Goal: Transaction & Acquisition: Purchase product/service

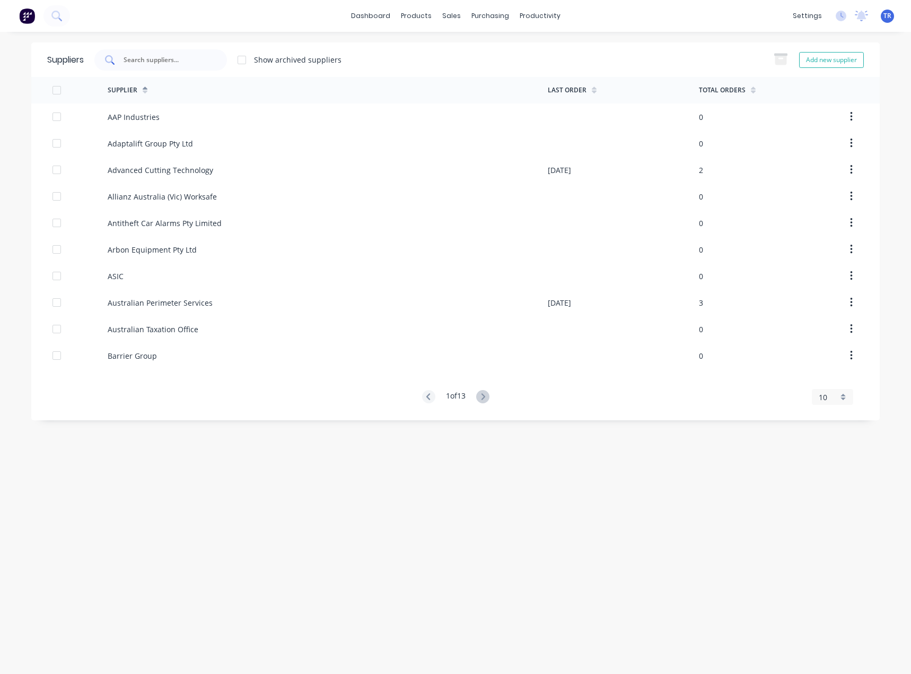
click at [152, 62] on input "text" at bounding box center [167, 60] width 88 height 11
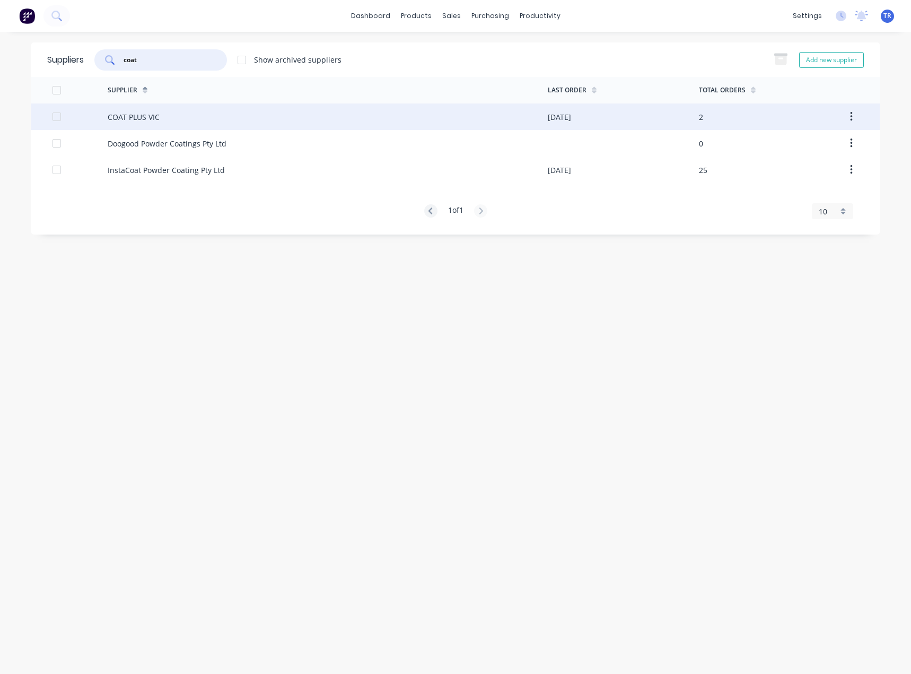
type input "coat"
click at [163, 114] on div "COAT PLUS VIC" at bounding box center [328, 116] width 440 height 27
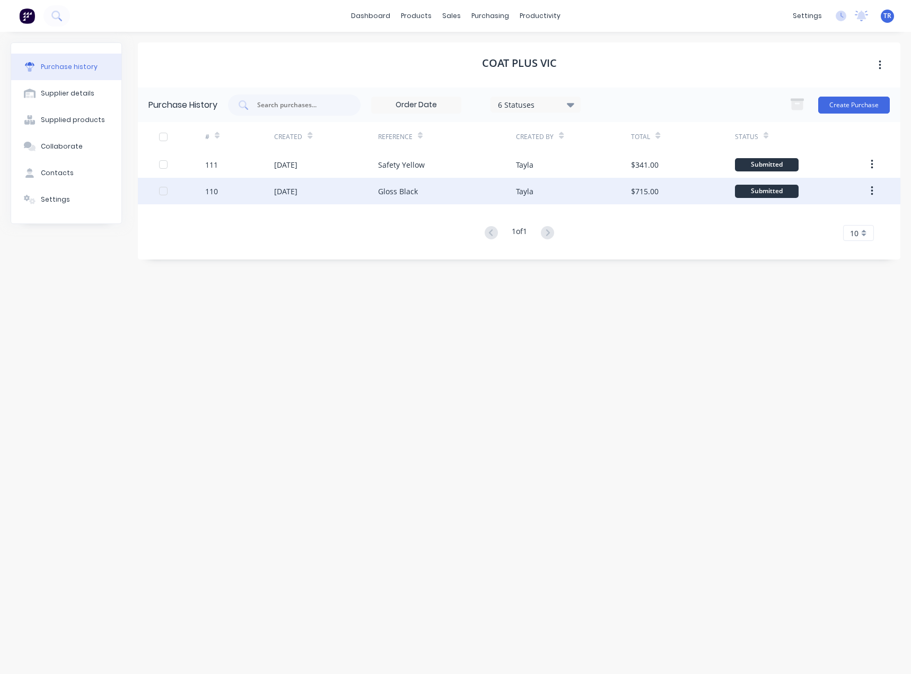
click at [451, 189] on div "Gloss Black" at bounding box center [447, 191] width 138 height 27
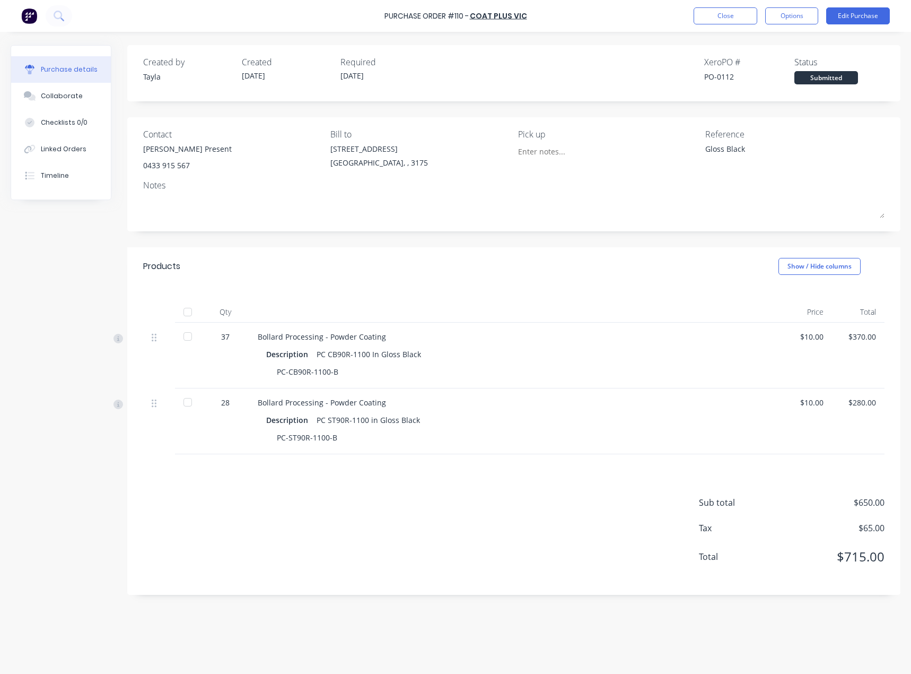
click at [724, 7] on div "Purchase Order #110 - COAT PLUS VIC Close Options Edit Purchase" at bounding box center [455, 16] width 911 height 32
click at [721, 17] on button "Close" at bounding box center [726, 15] width 64 height 17
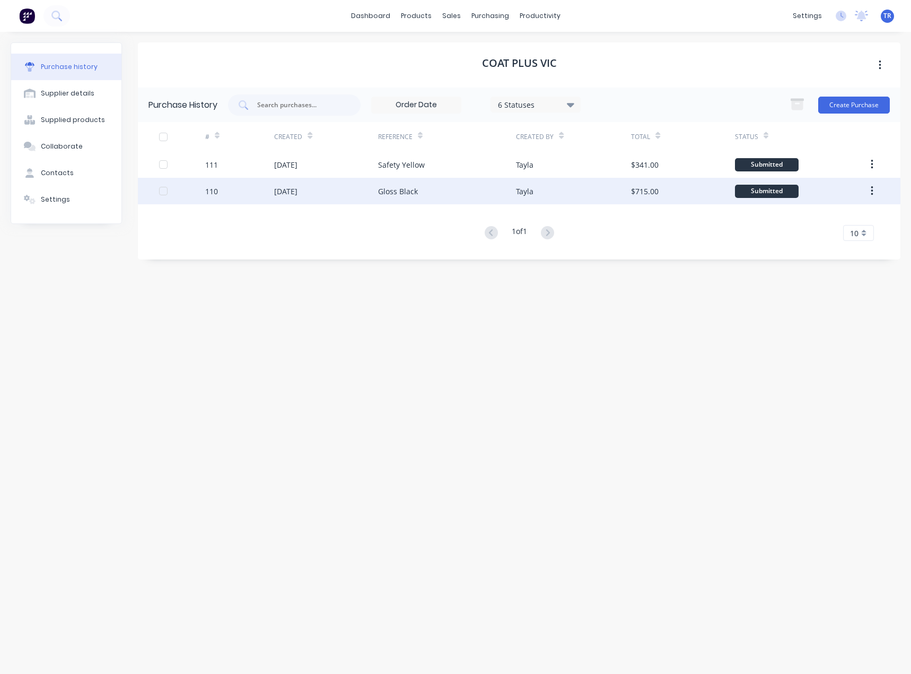
click at [303, 199] on div "[DATE]" at bounding box center [325, 191] width 103 height 27
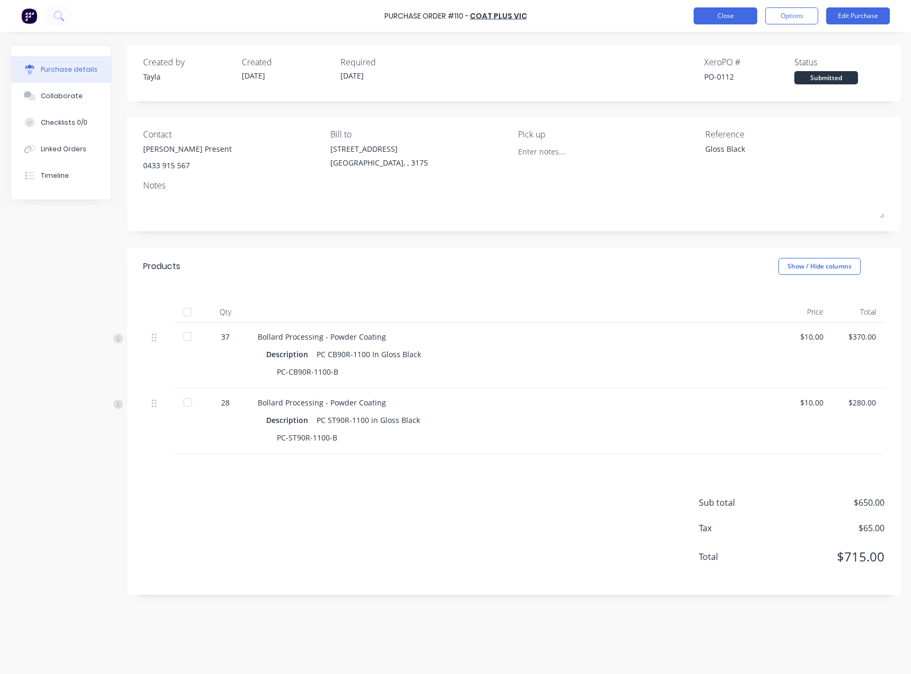
click at [724, 22] on button "Close" at bounding box center [726, 15] width 64 height 17
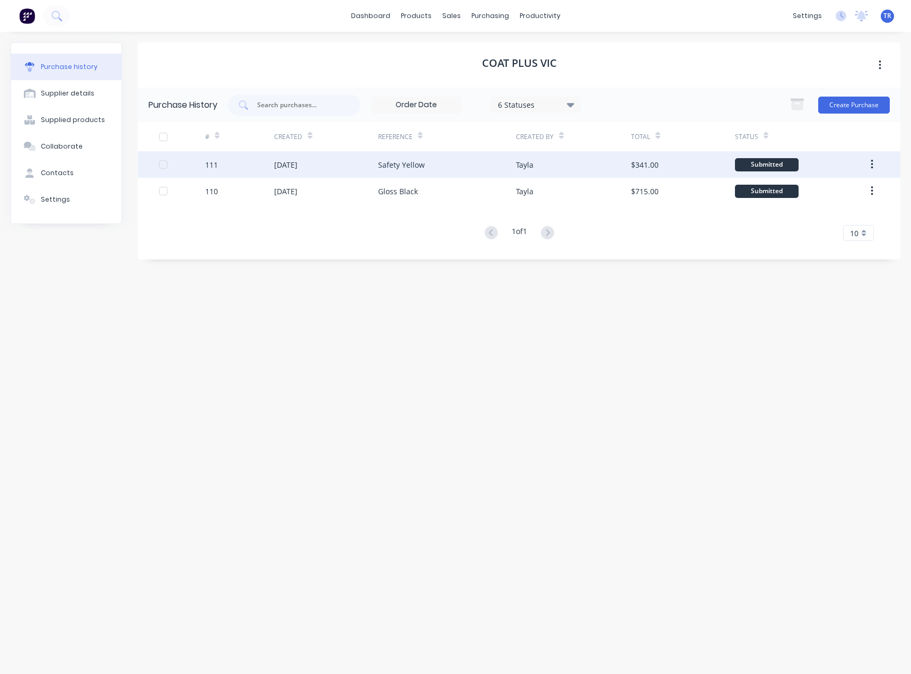
click at [383, 160] on div "Safety Yellow" at bounding box center [401, 164] width 47 height 11
type textarea "x"
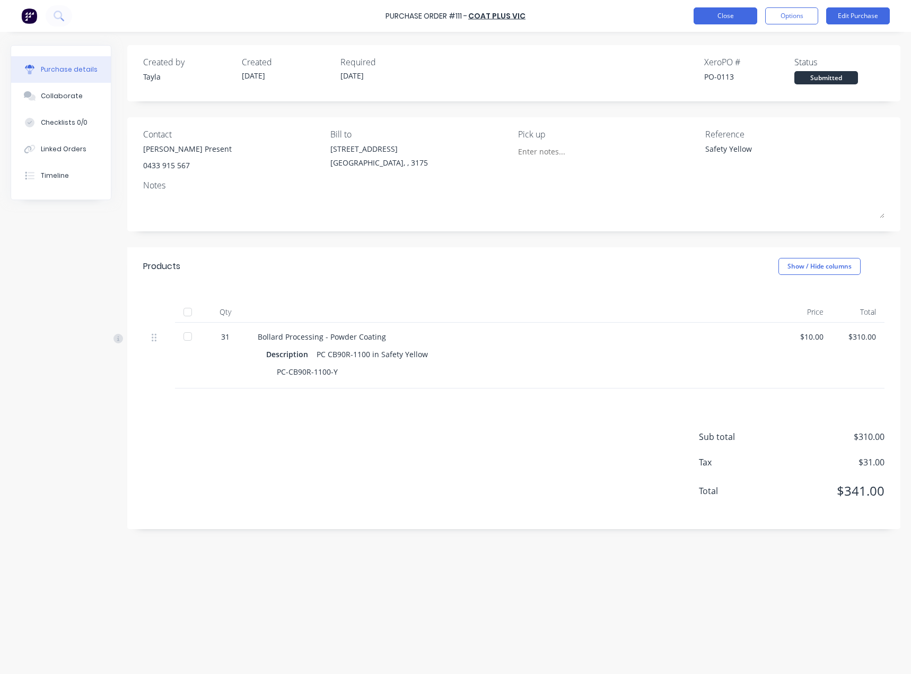
click at [710, 21] on button "Close" at bounding box center [726, 15] width 64 height 17
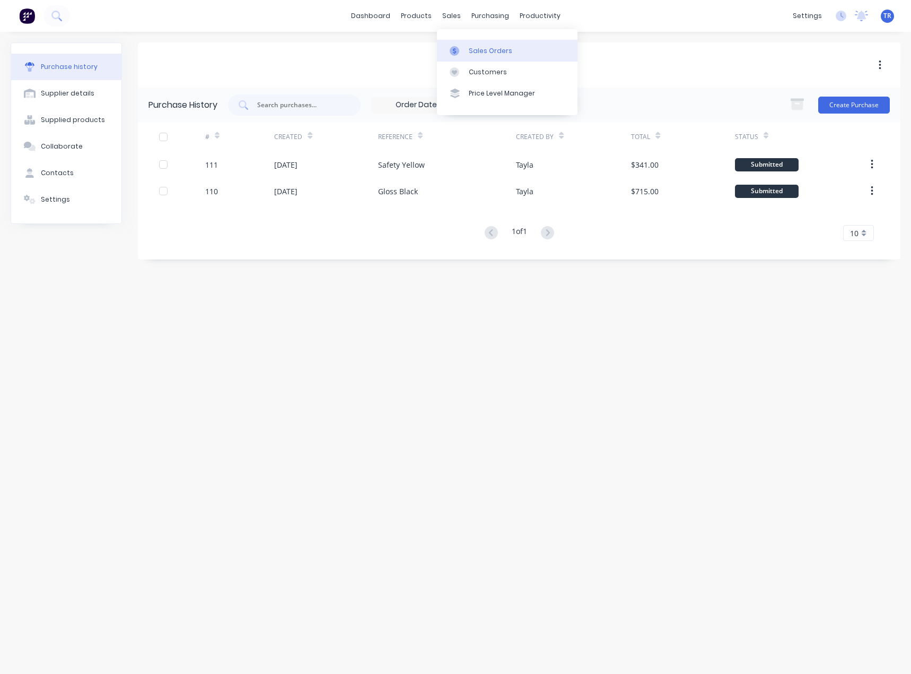
click at [454, 47] on icon at bounding box center [455, 51] width 10 height 10
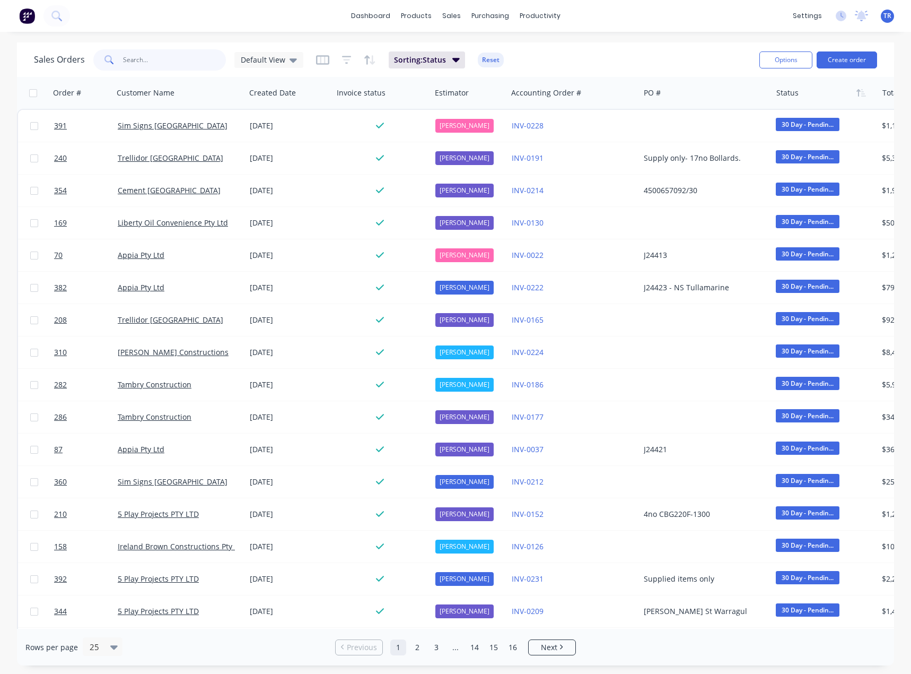
click at [174, 51] on input "text" at bounding box center [174, 59] width 103 height 21
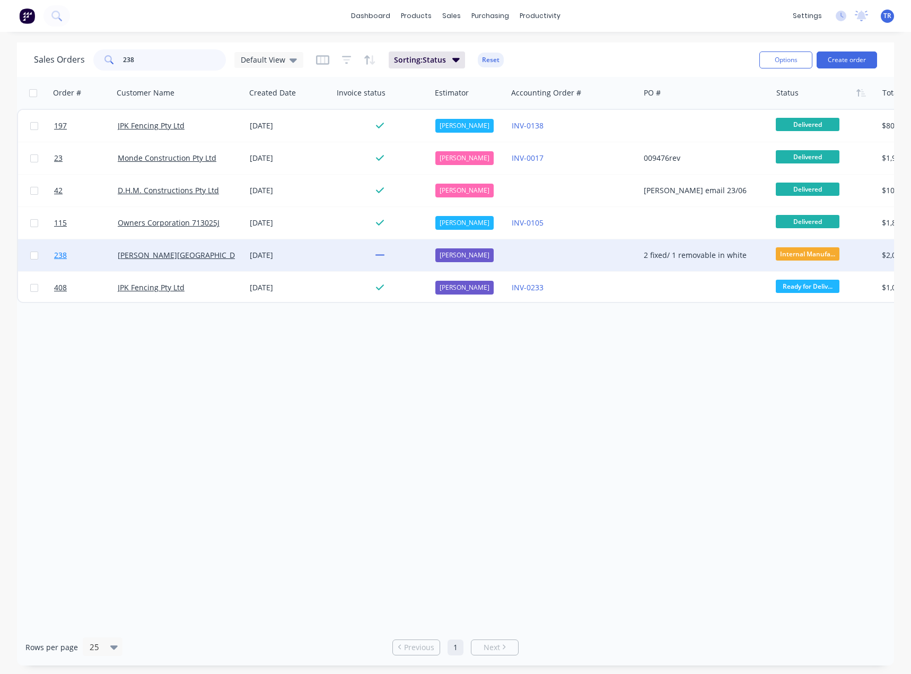
type input "238"
click at [87, 255] on link "238" at bounding box center [86, 255] width 64 height 32
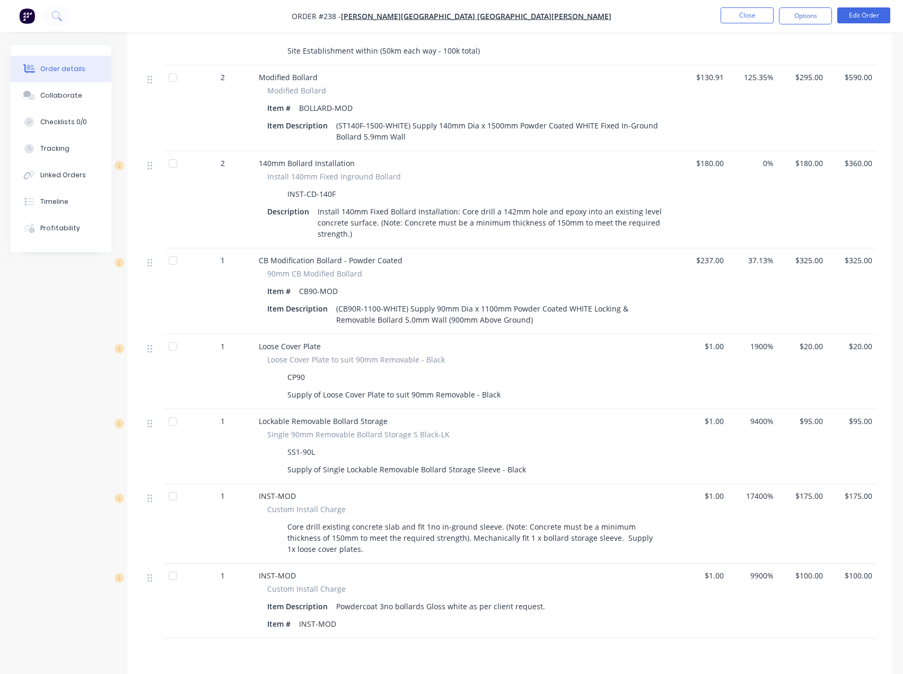
scroll to position [508, 0]
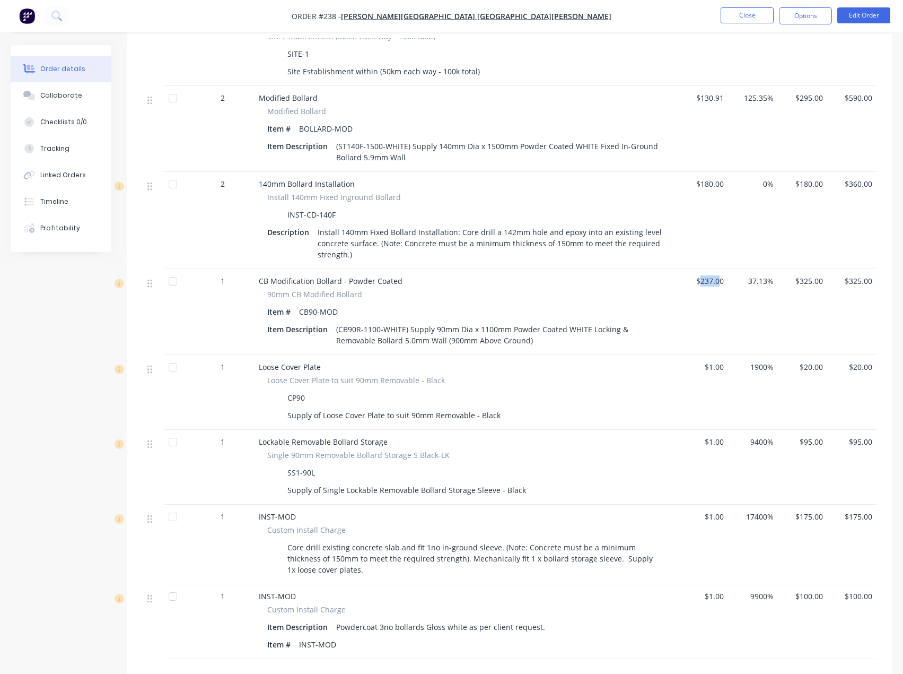
drag, startPoint x: 703, startPoint y: 266, endPoint x: 718, endPoint y: 265, distance: 15.5
click at [718, 275] on span "$237.00" at bounding box center [703, 280] width 41 height 11
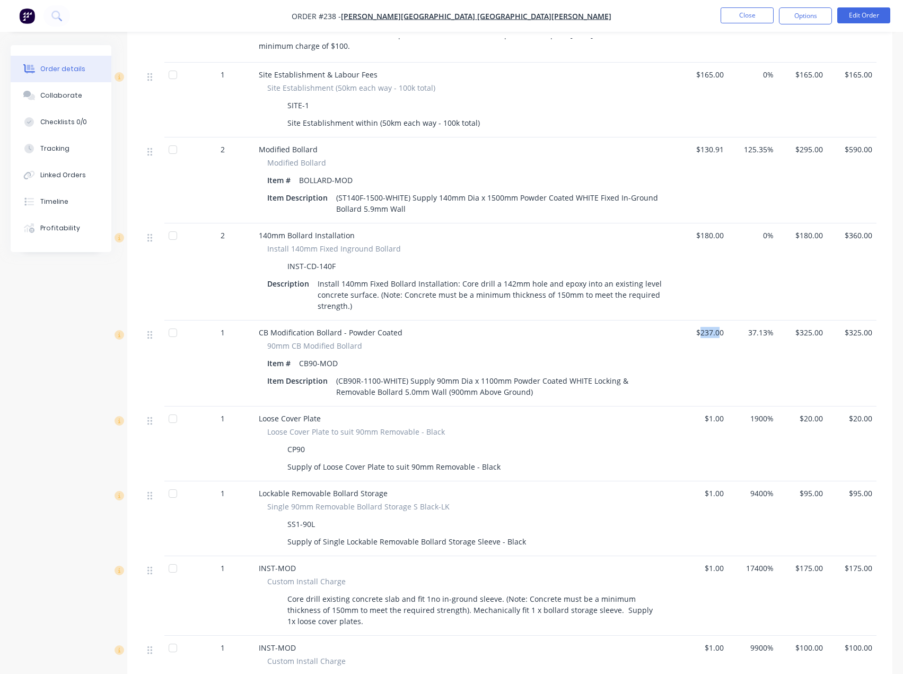
scroll to position [455, 0]
drag, startPoint x: 701, startPoint y: 139, endPoint x: 731, endPoint y: 139, distance: 30.8
click at [731, 139] on div "2 Modified Bollard Modified Bollard Item # BOLLARD-MOD Item Description (ST140F…" at bounding box center [509, 182] width 733 height 86
drag, startPoint x: 380, startPoint y: 184, endPoint x: 364, endPoint y: 184, distance: 16.4
click at [364, 191] on div "(ST140F-1500-WHITE) Supply 140mm Dia x 1500mm Powder Coated WHITE Fixed In-Grou…" at bounding box center [499, 204] width 334 height 27
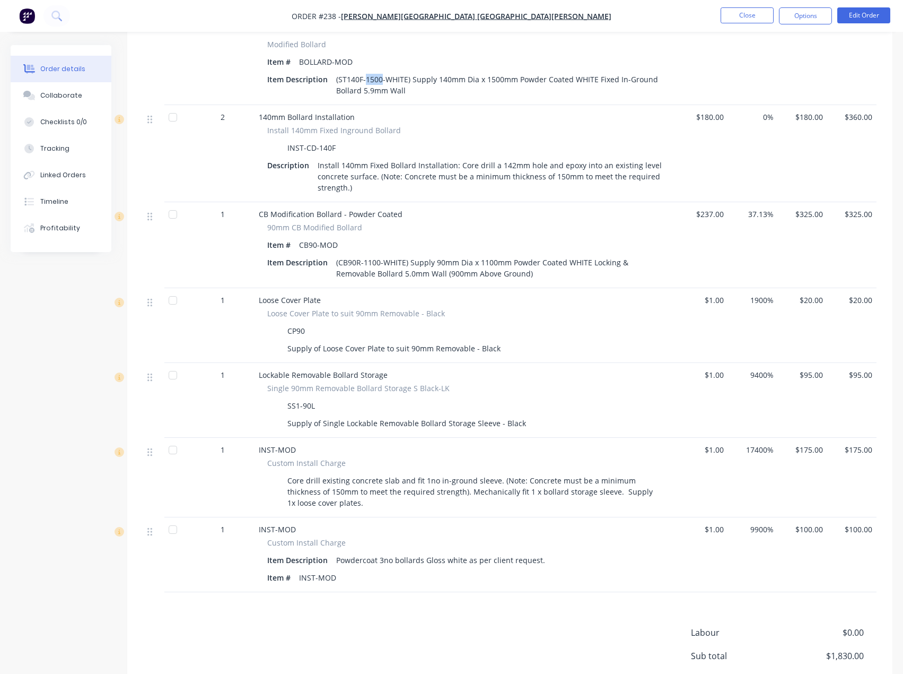
scroll to position [614, 0]
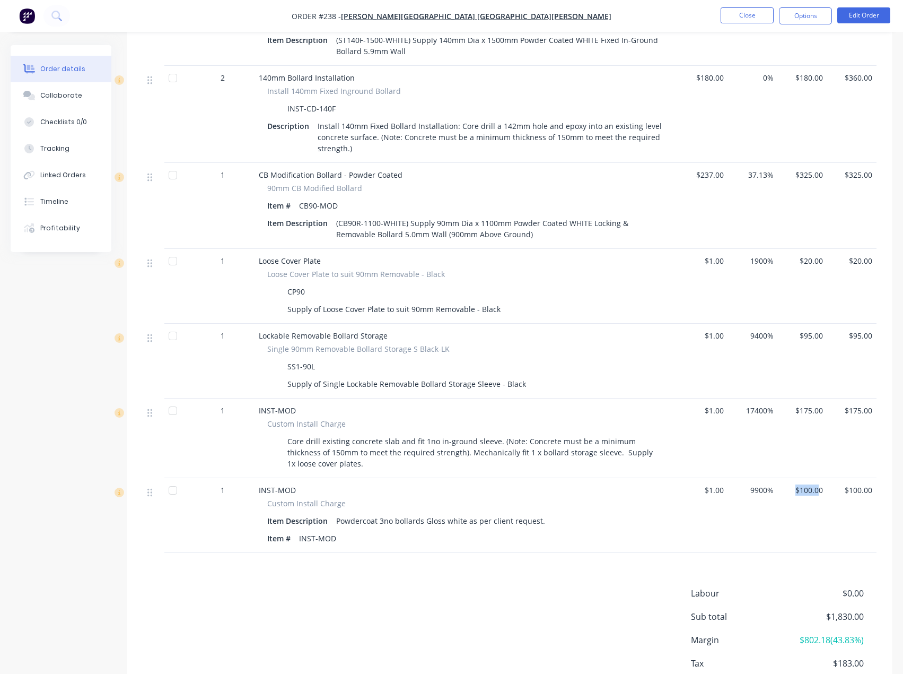
drag, startPoint x: 796, startPoint y: 475, endPoint x: 787, endPoint y: 476, distance: 9.1
click at [787, 484] on span "$100.00" at bounding box center [802, 489] width 41 height 11
drag, startPoint x: 824, startPoint y: 474, endPoint x: 799, endPoint y: 478, distance: 25.4
click at [799, 478] on div "$100.00" at bounding box center [802, 515] width 49 height 75
click at [761, 7] on button "Close" at bounding box center [747, 15] width 53 height 16
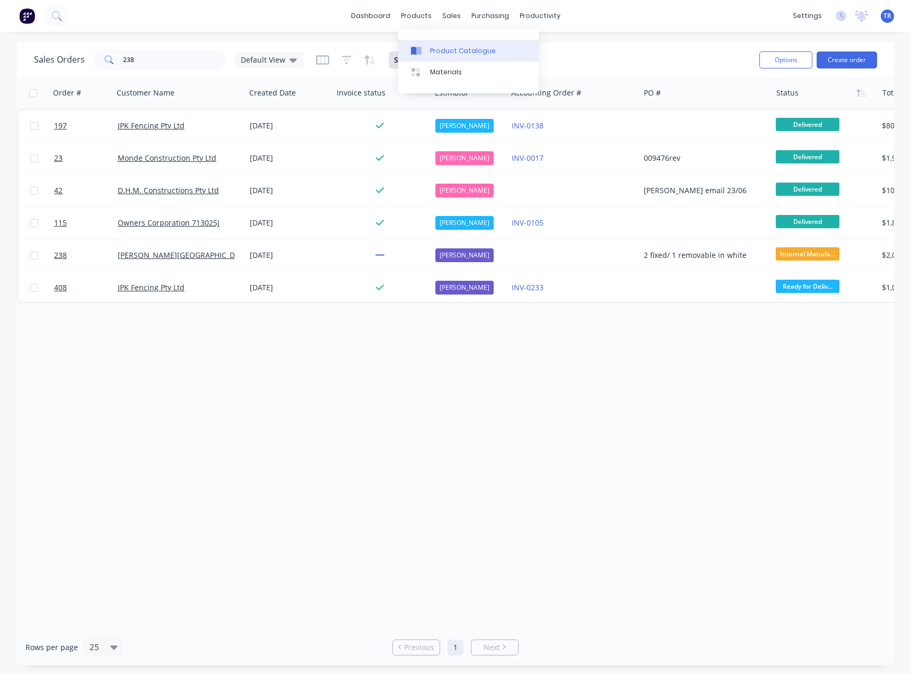
click at [432, 43] on link "Product Catalogue" at bounding box center [468, 50] width 141 height 21
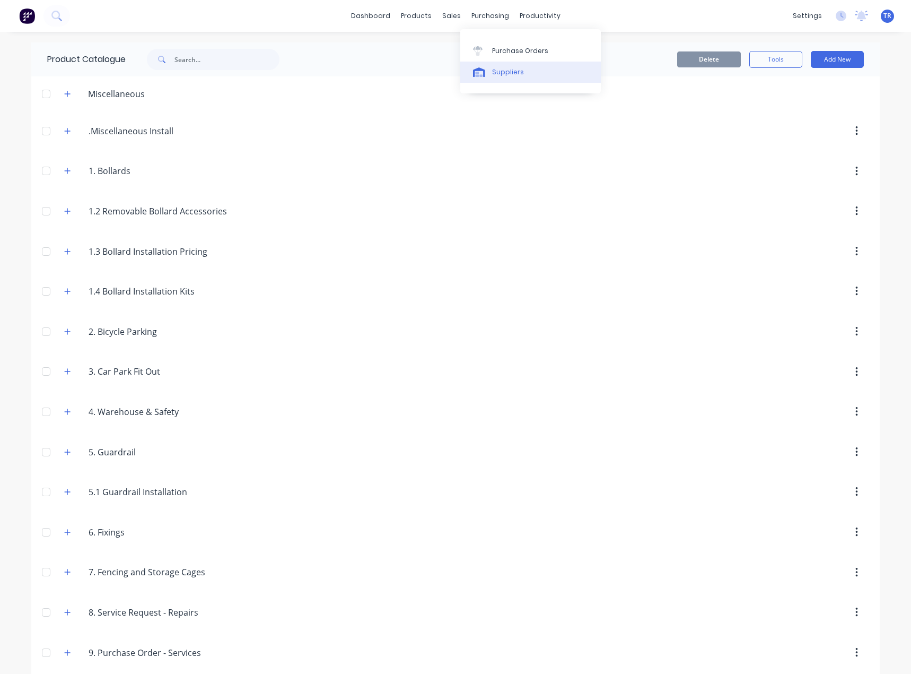
click at [505, 70] on div "Suppliers" at bounding box center [508, 72] width 32 height 10
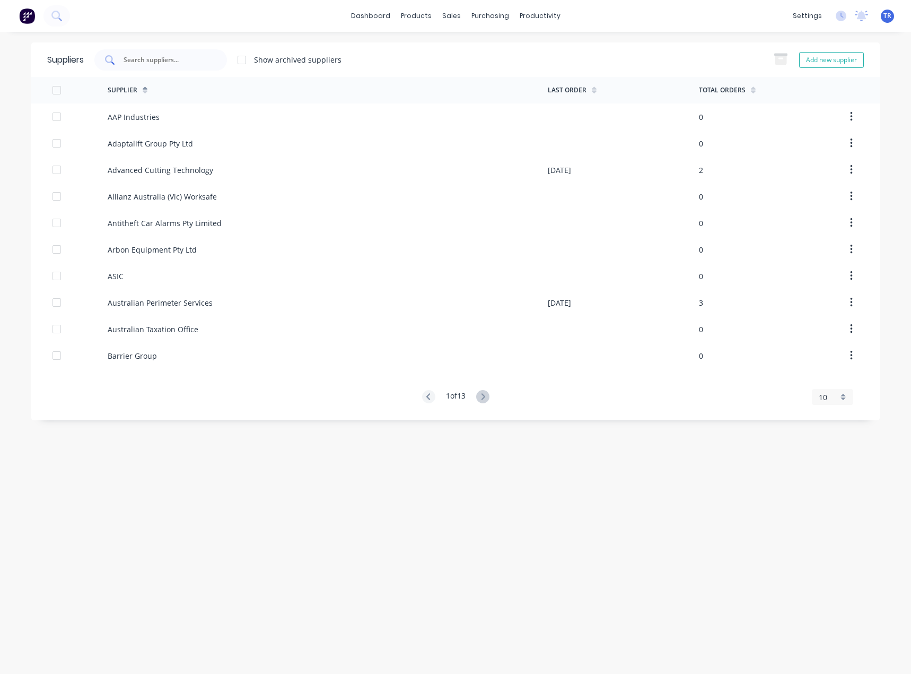
click at [194, 63] on input "text" at bounding box center [167, 60] width 88 height 11
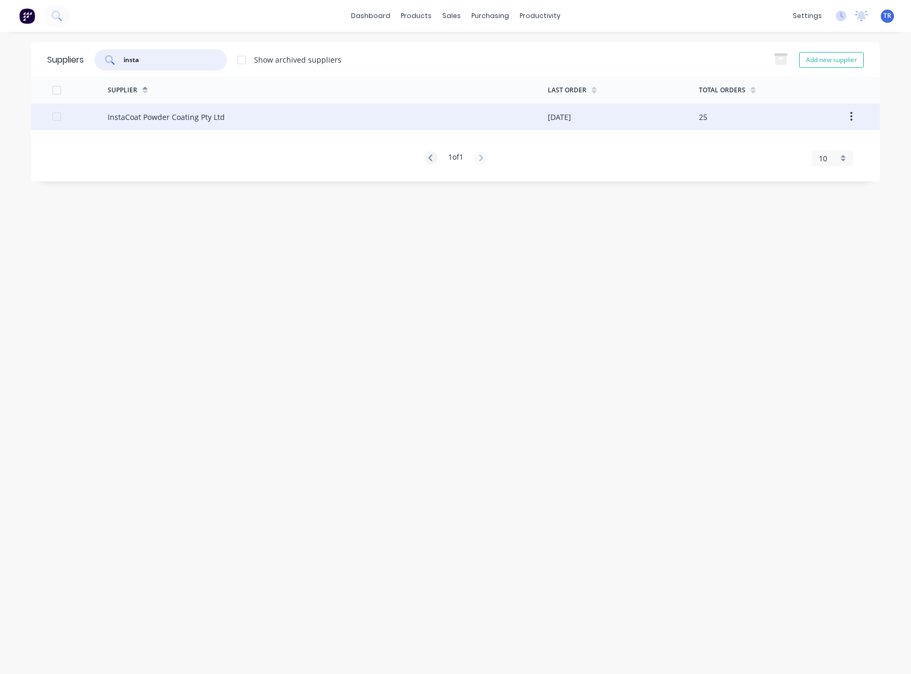
type input "insta"
click at [174, 119] on div "InstaCoat Powder Coating Pty Ltd" at bounding box center [166, 116] width 117 height 11
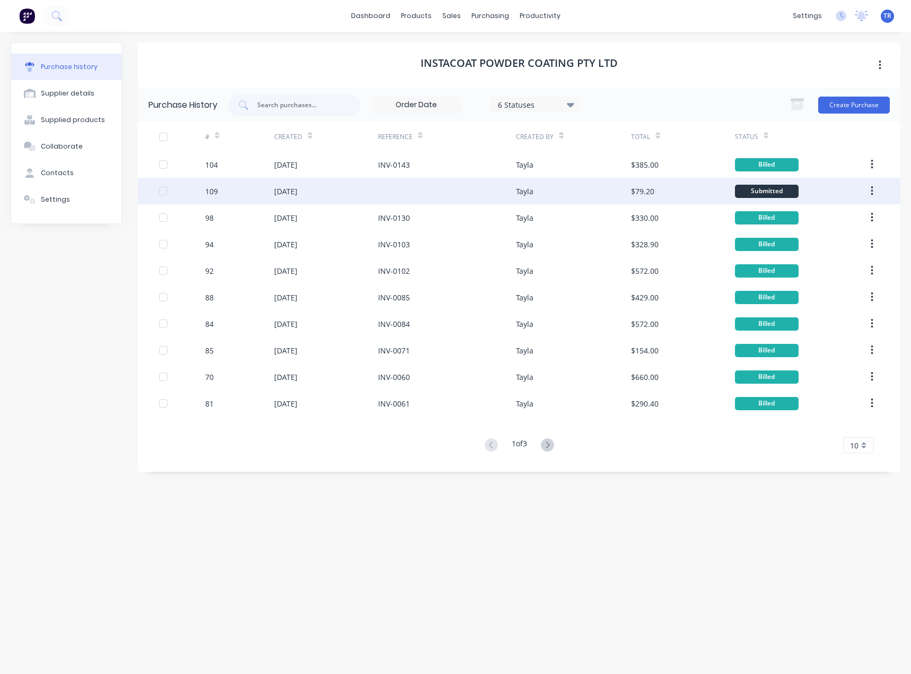
click at [327, 191] on div "[DATE]" at bounding box center [325, 191] width 103 height 27
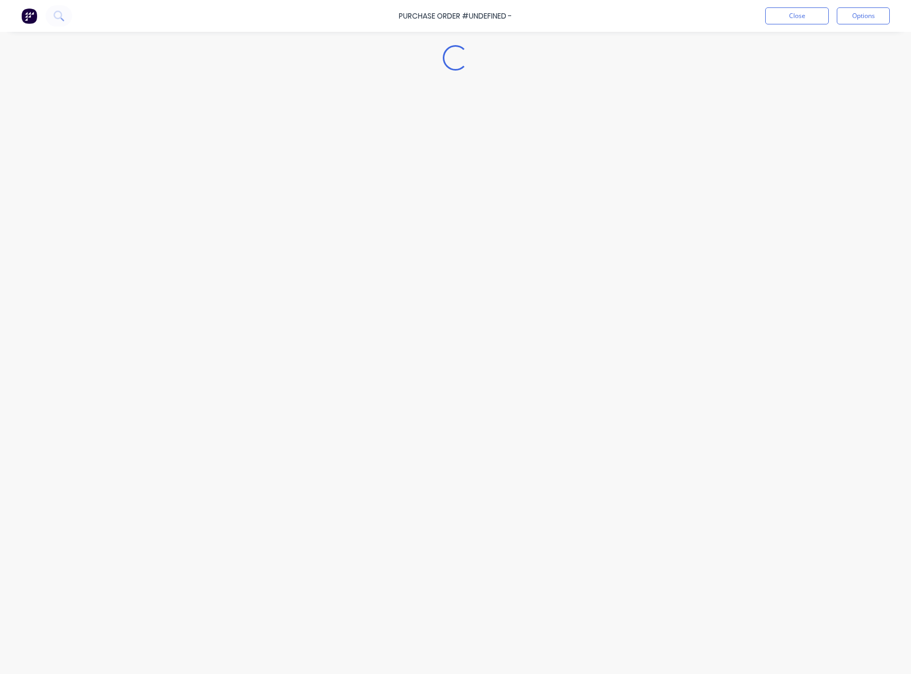
type textarea "x"
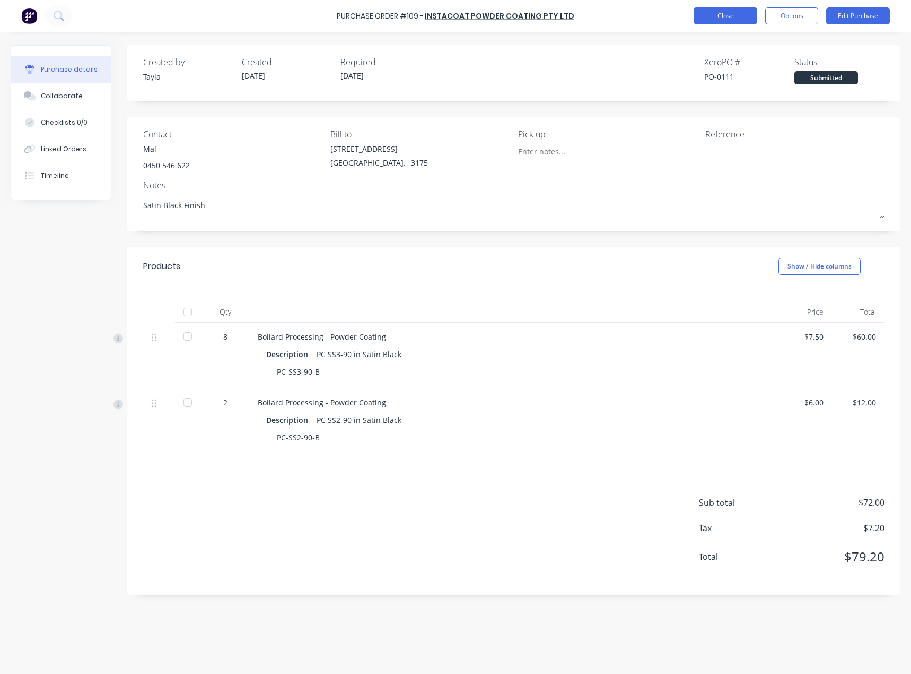
click at [717, 23] on button "Close" at bounding box center [726, 15] width 64 height 17
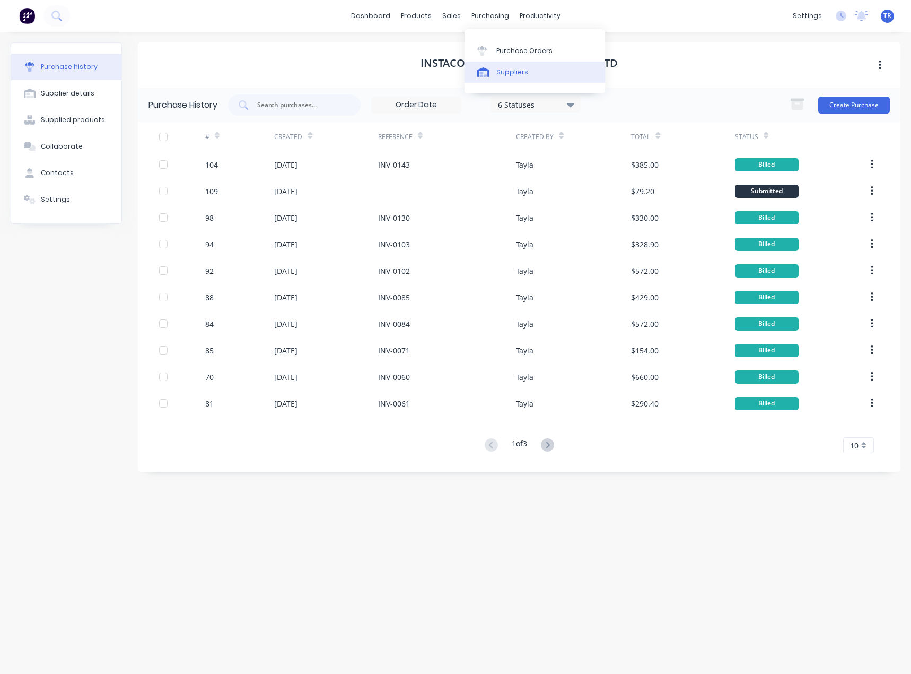
click at [488, 66] on link "Suppliers" at bounding box center [535, 72] width 141 height 21
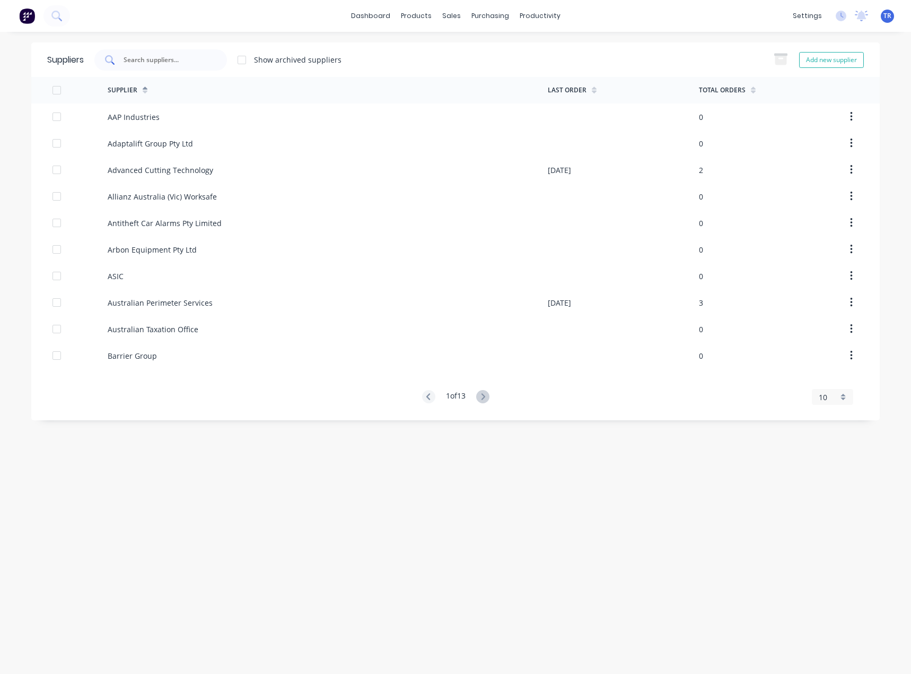
click at [134, 69] on div at bounding box center [160, 59] width 133 height 21
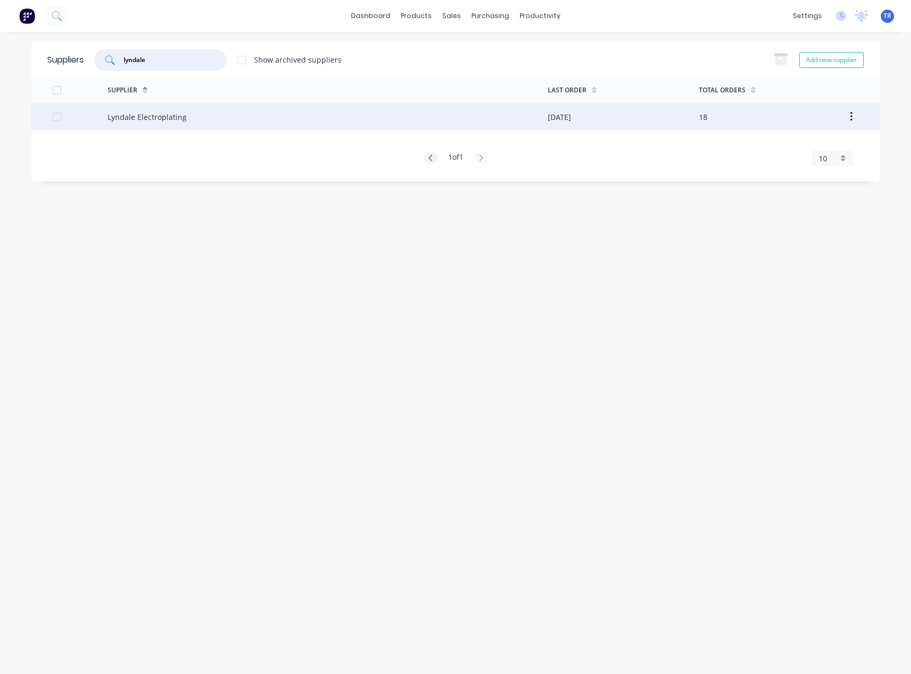
type input "lyndale"
click at [198, 117] on div "Lyndale Electroplating" at bounding box center [328, 116] width 440 height 27
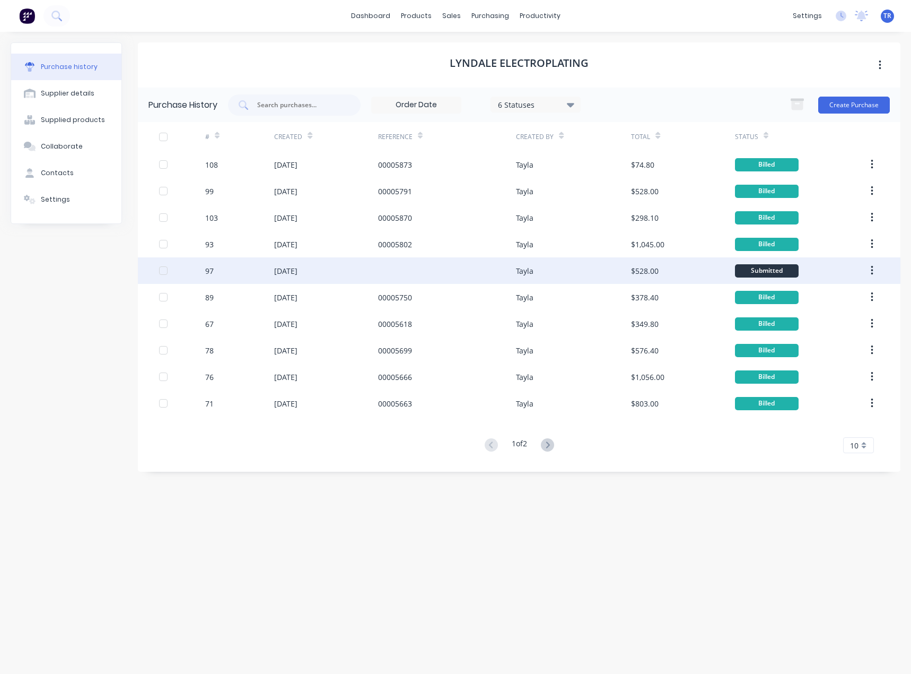
click at [538, 264] on div "Tayla" at bounding box center [573, 270] width 115 height 27
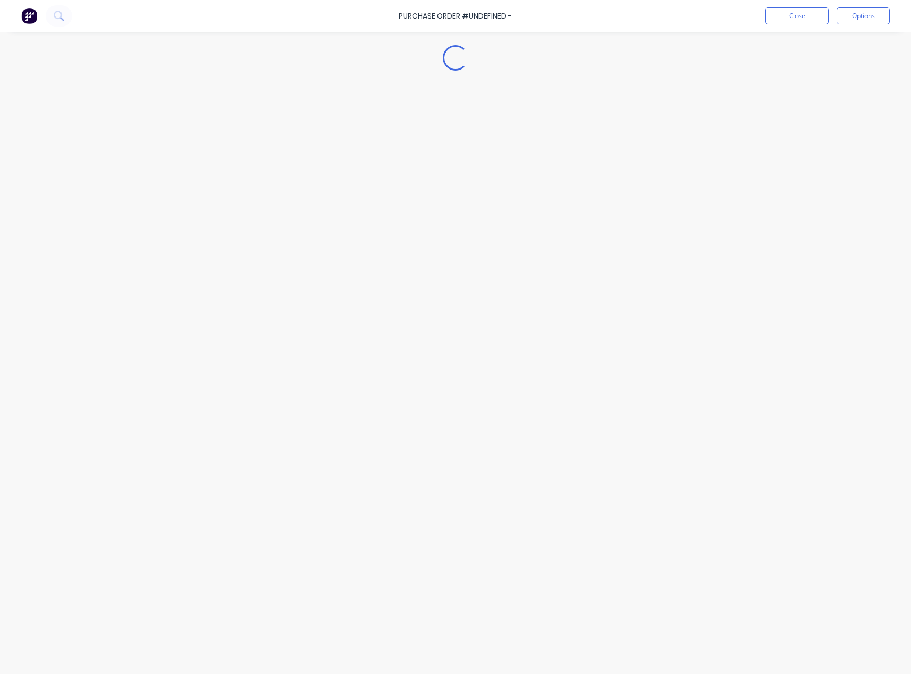
type textarea "x"
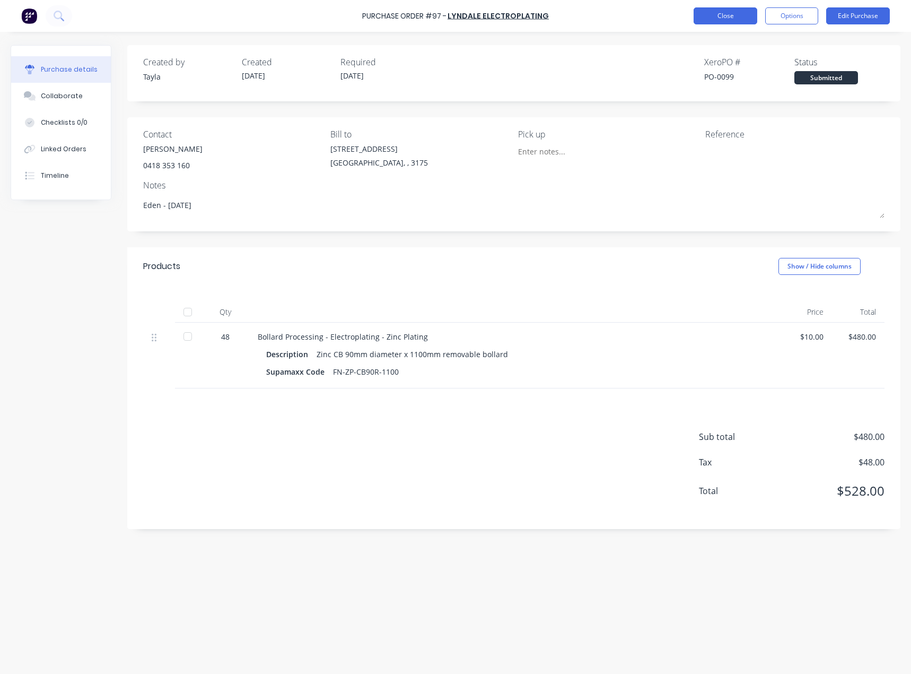
click at [735, 13] on button "Close" at bounding box center [726, 15] width 64 height 17
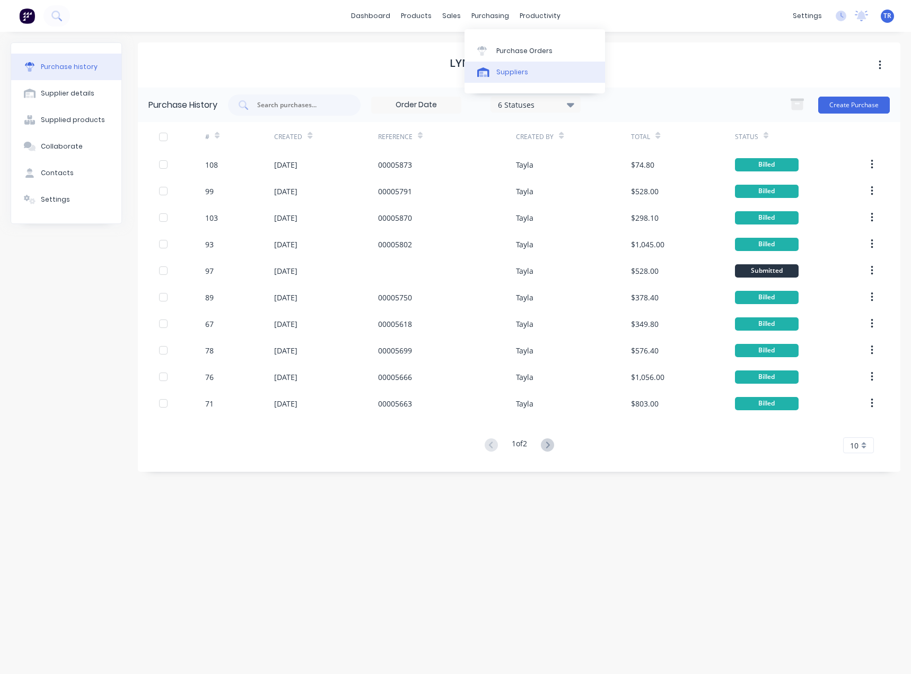
click at [497, 72] on div "Suppliers" at bounding box center [512, 72] width 32 height 10
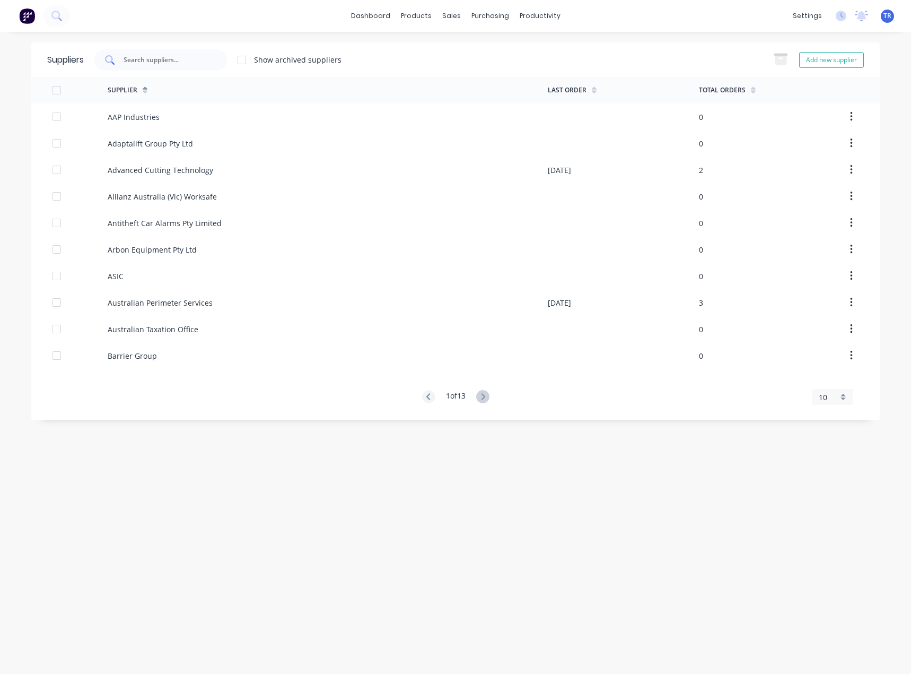
click at [181, 62] on input "text" at bounding box center [167, 60] width 88 height 11
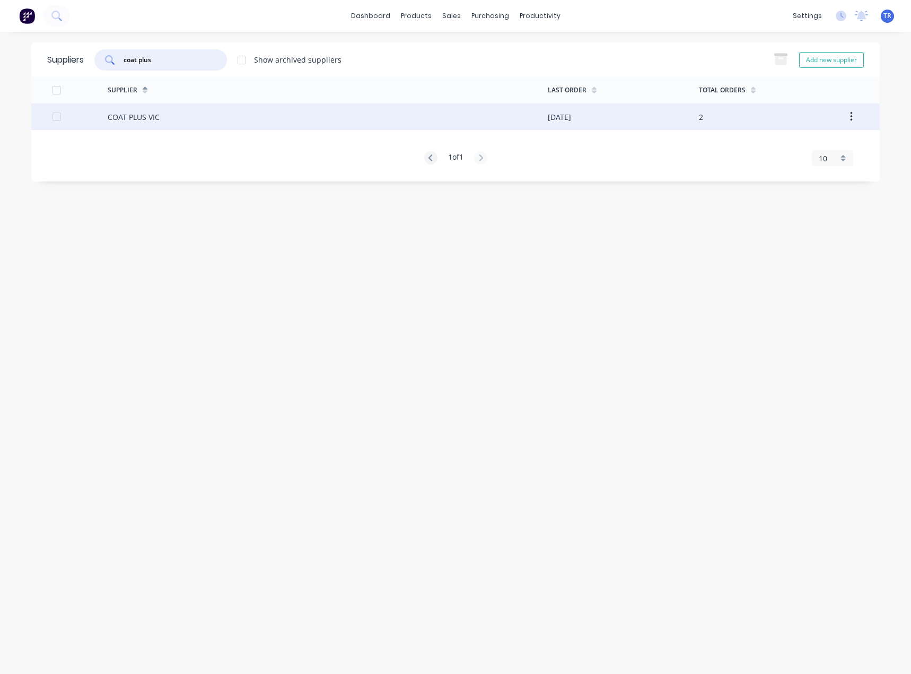
type input "coat plus"
click at [174, 117] on div "COAT PLUS VIC" at bounding box center [328, 116] width 440 height 27
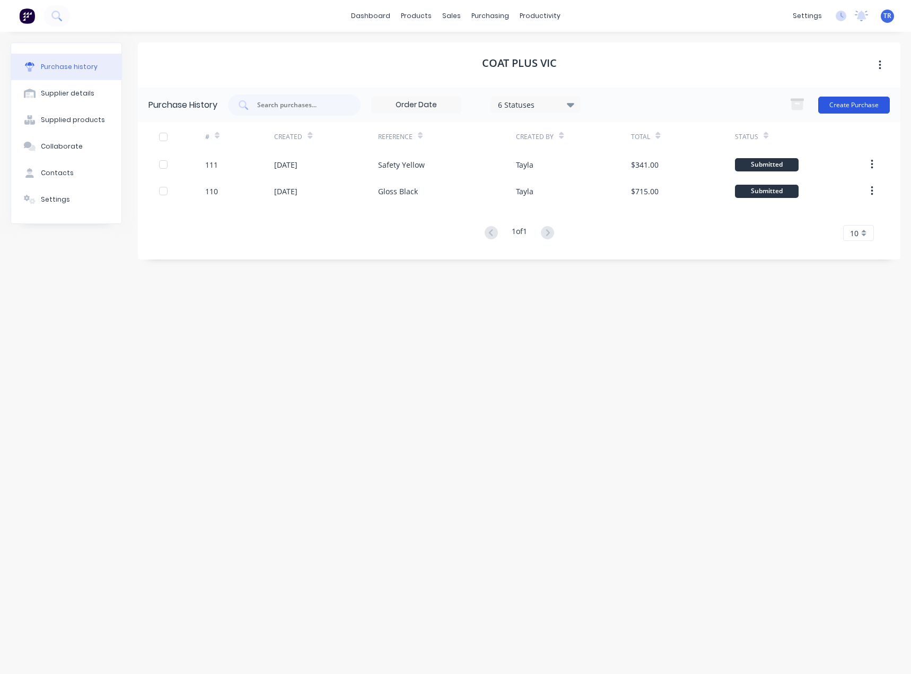
click at [869, 109] on button "Create Purchase" at bounding box center [854, 105] width 72 height 17
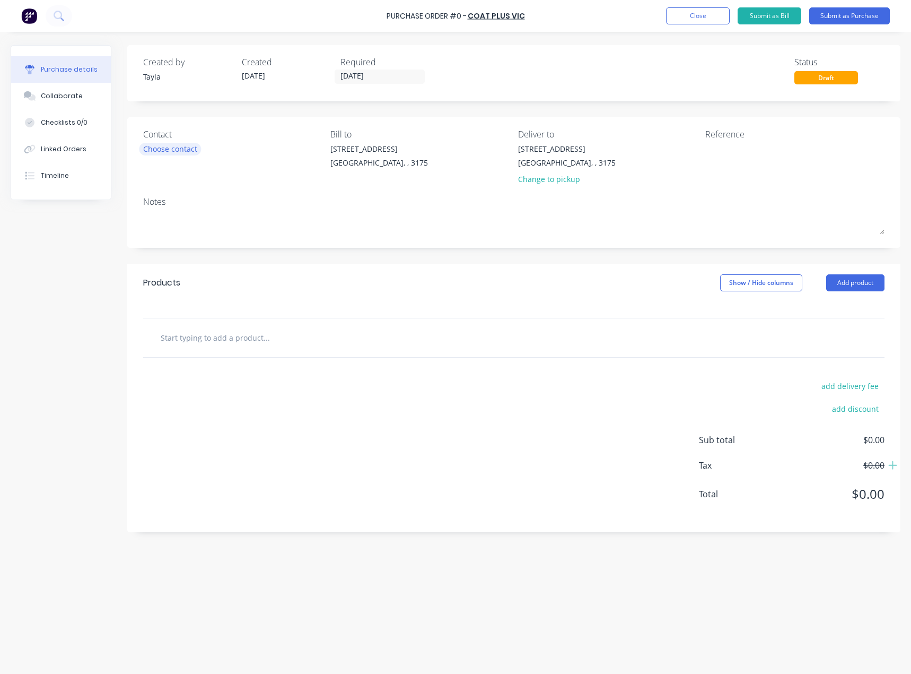
click at [170, 151] on div "Choose contact" at bounding box center [170, 148] width 54 height 11
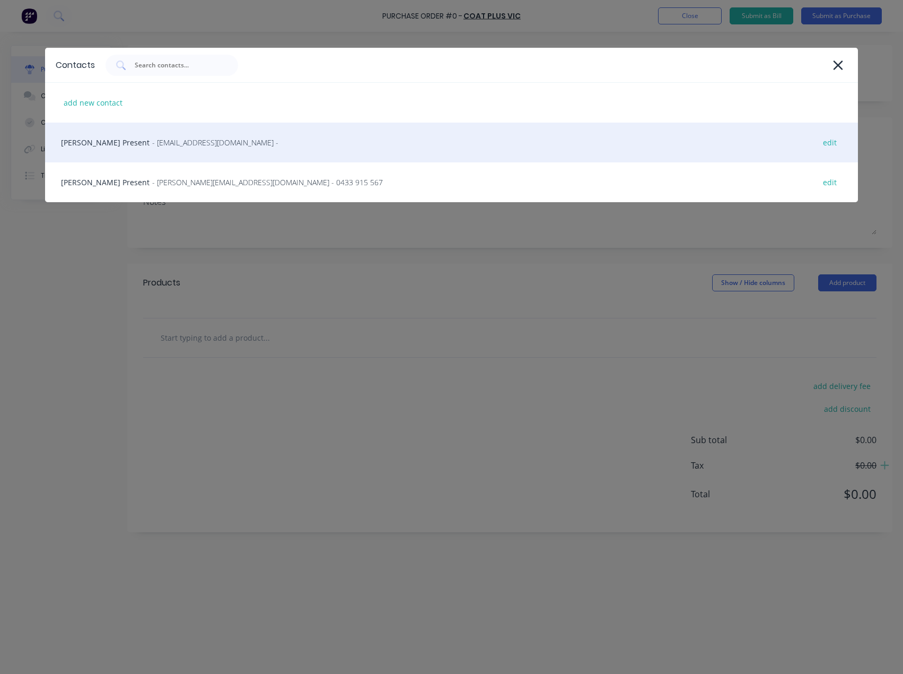
click at [202, 153] on div "Morris Present - admin@coatplus.com.au - edit" at bounding box center [451, 143] width 813 height 40
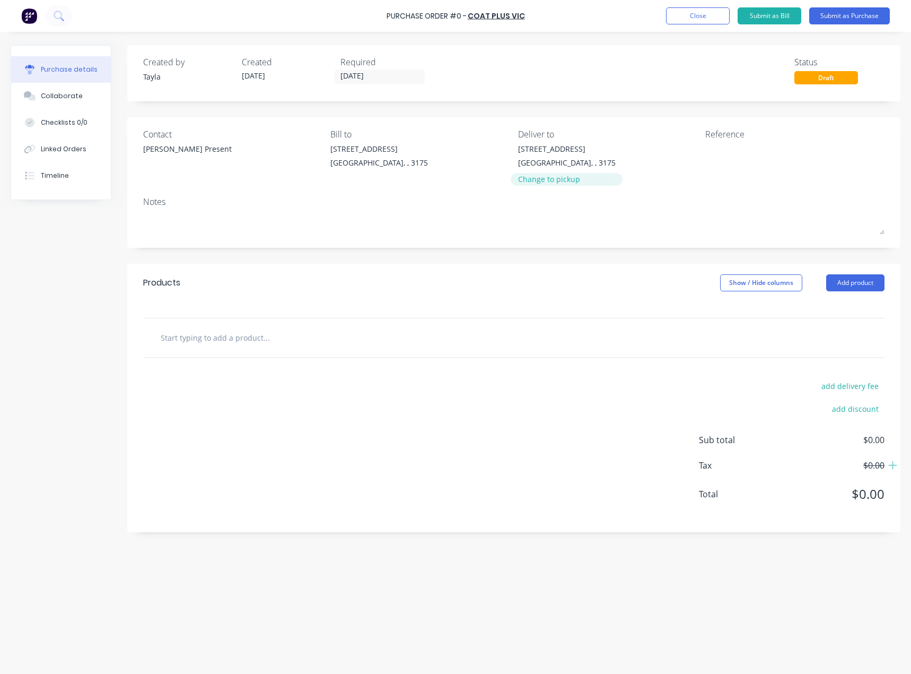
click at [567, 179] on div "Change to pickup" at bounding box center [567, 178] width 98 height 11
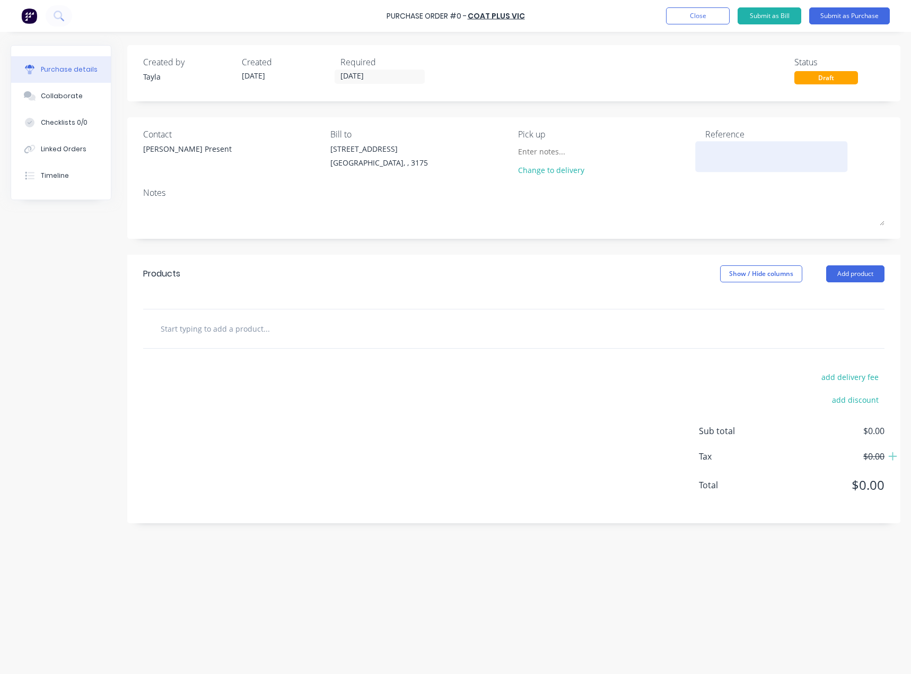
click at [758, 150] on textarea at bounding box center [771, 155] width 133 height 24
type textarea "Y"
type textarea "x"
type textarea "Ye"
type textarea "x"
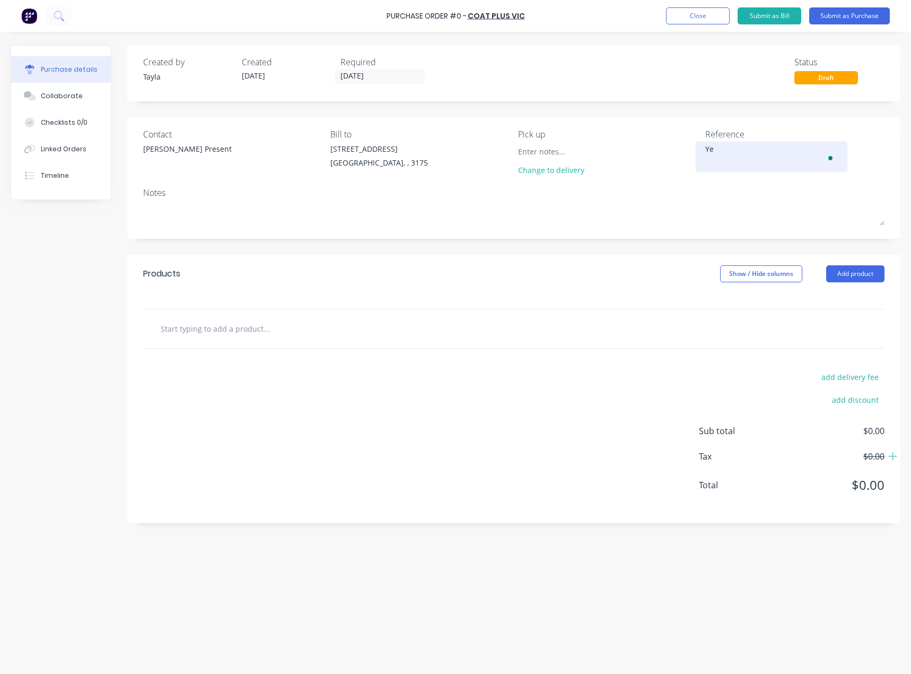
type textarea "Yel"
type textarea "x"
type textarea "Yell"
type textarea "x"
type textarea "Yello"
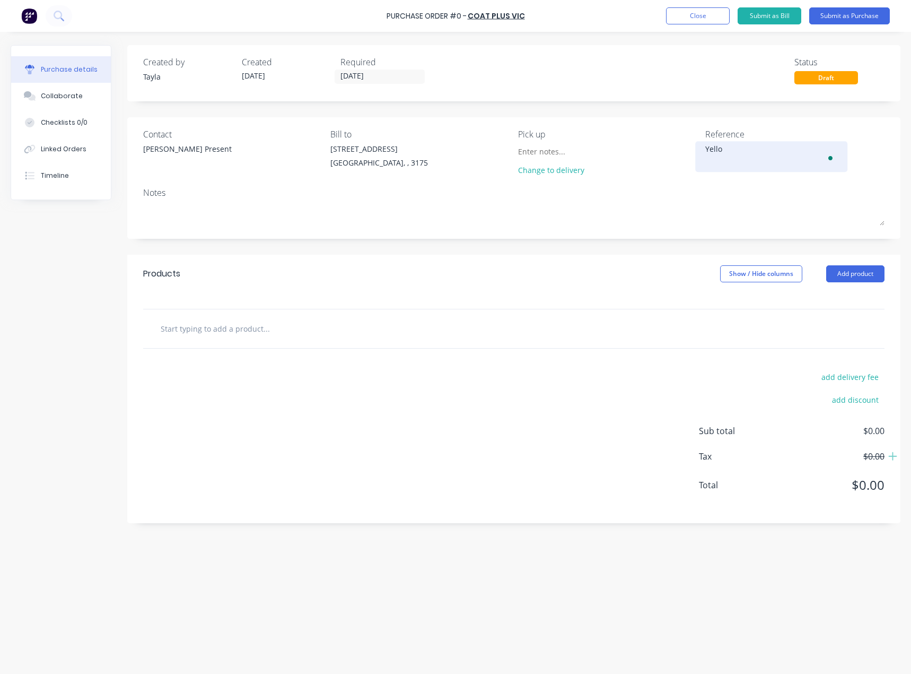
type textarea "x"
type textarea "Yellow"
click at [846, 272] on button "Add product" at bounding box center [855, 273] width 58 height 17
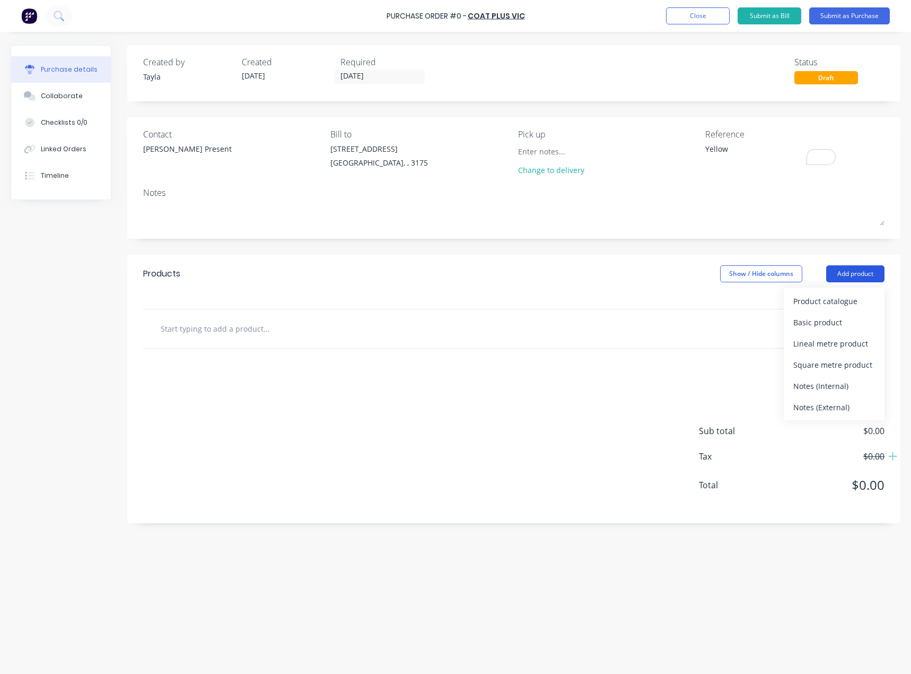
type textarea "x"
type textarea "Yellow"
click at [861, 296] on div "Product catalogue" at bounding box center [834, 300] width 82 height 15
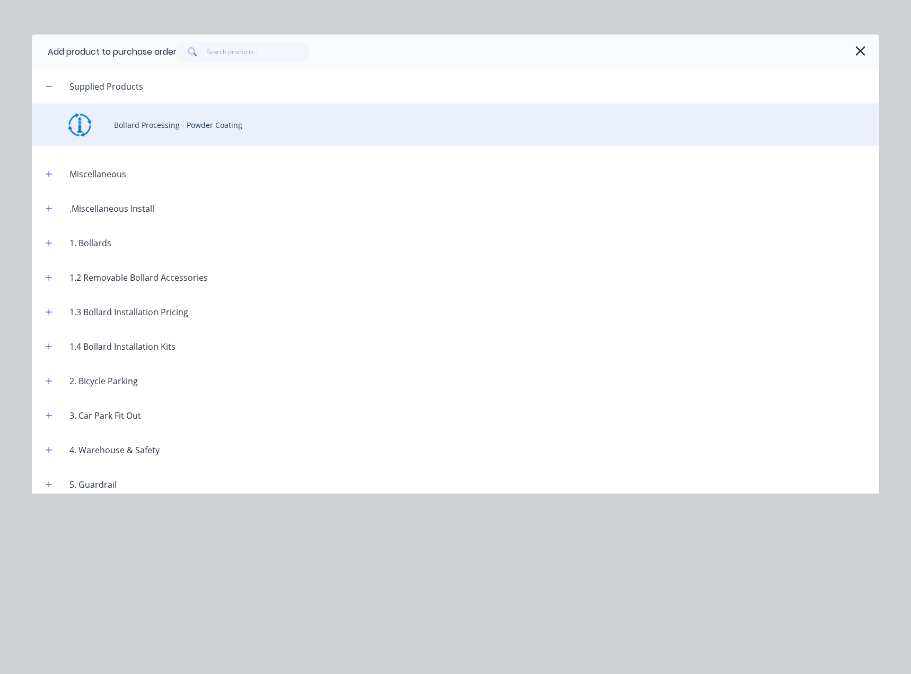
click at [320, 125] on div "Bollard Processing - Powder Coating" at bounding box center [456, 124] width 848 height 42
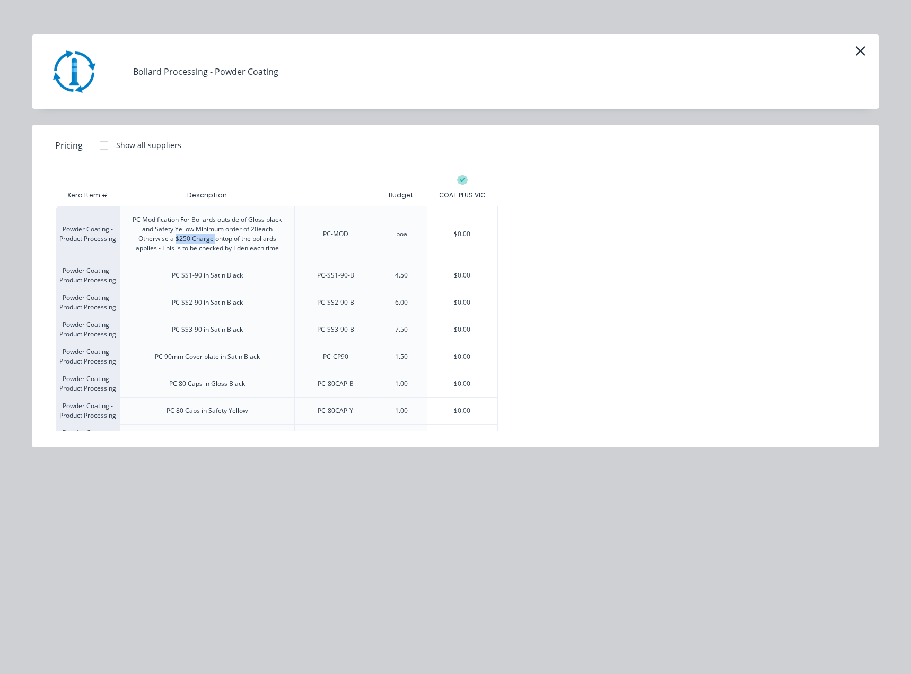
drag, startPoint x: 174, startPoint y: 240, endPoint x: 215, endPoint y: 241, distance: 40.3
click at [215, 241] on div "PC Modification For Bollards outside of Gloss black and Safety Yellow Minimum o…" at bounding box center [207, 234] width 158 height 38
click at [224, 234] on div "PC Modification For Bollards outside of Gloss black and Safety Yellow Minimum o…" at bounding box center [207, 234] width 158 height 38
click at [350, 237] on div "PC-MOD" at bounding box center [335, 234] width 82 height 56
click at [251, 238] on div "PC Modification For Bollards outside of Gloss black and Safety Yellow Minimum o…" at bounding box center [207, 234] width 158 height 38
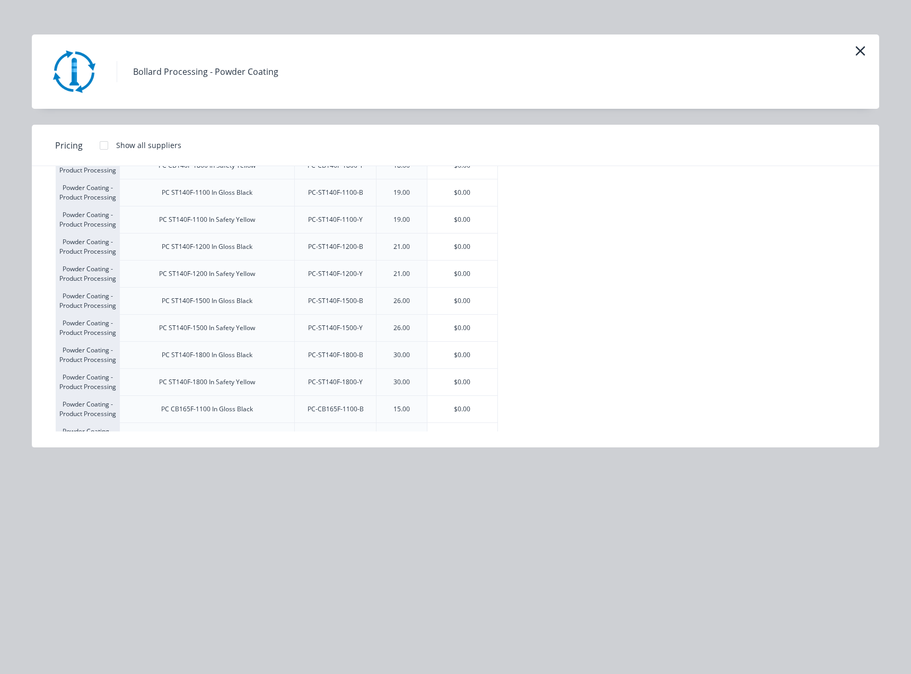
scroll to position [58, 0]
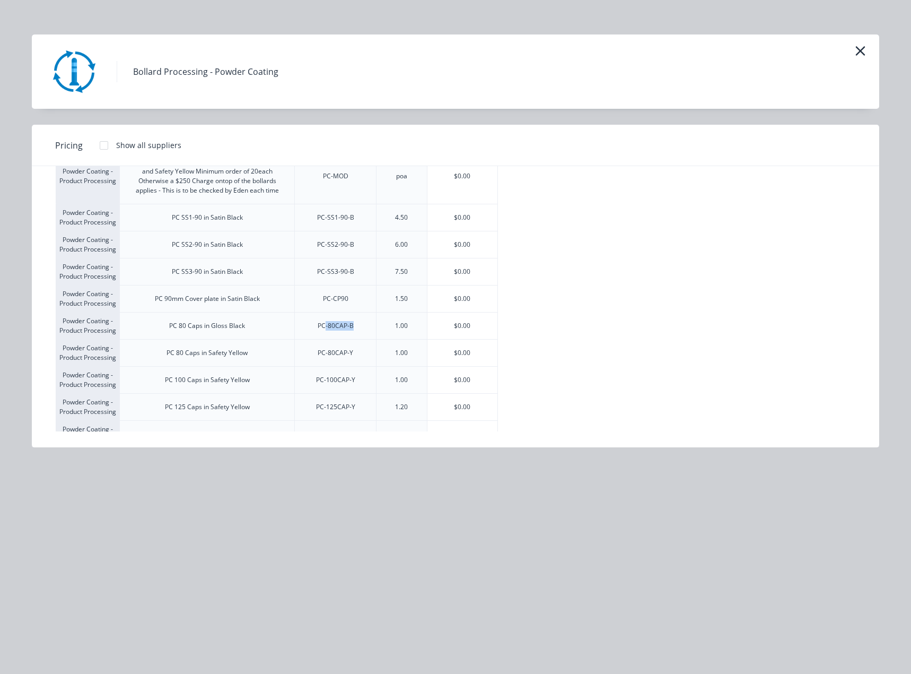
drag, startPoint x: 326, startPoint y: 327, endPoint x: 363, endPoint y: 327, distance: 36.6
click at [363, 327] on div "PC-80CAP-B" at bounding box center [335, 325] width 82 height 27
click at [859, 48] on icon "button" at bounding box center [860, 50] width 11 height 15
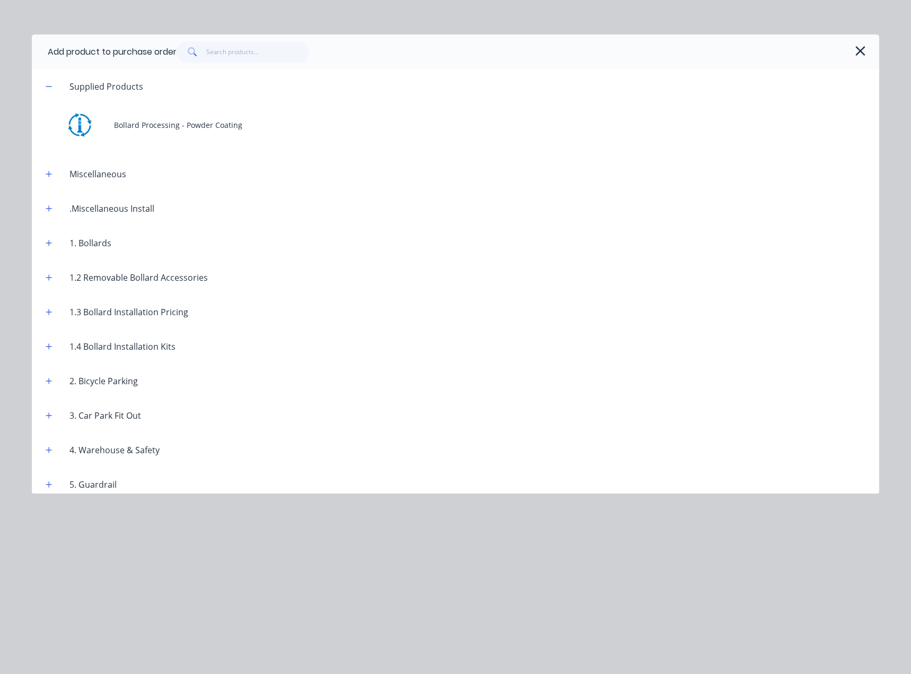
click at [854, 53] on button "button" at bounding box center [860, 50] width 17 height 17
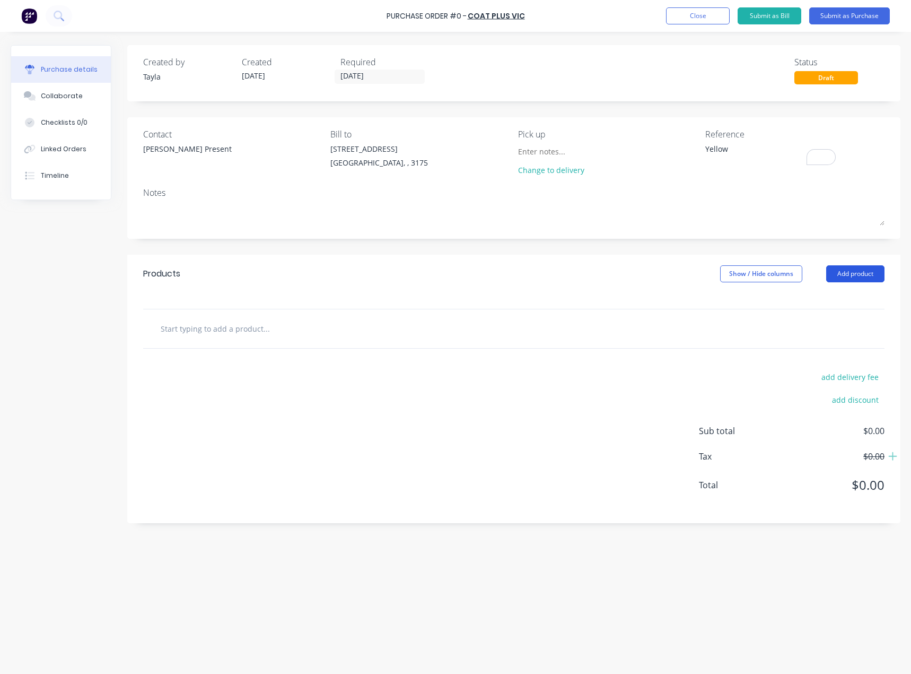
click at [837, 269] on button "Add product" at bounding box center [855, 273] width 58 height 17
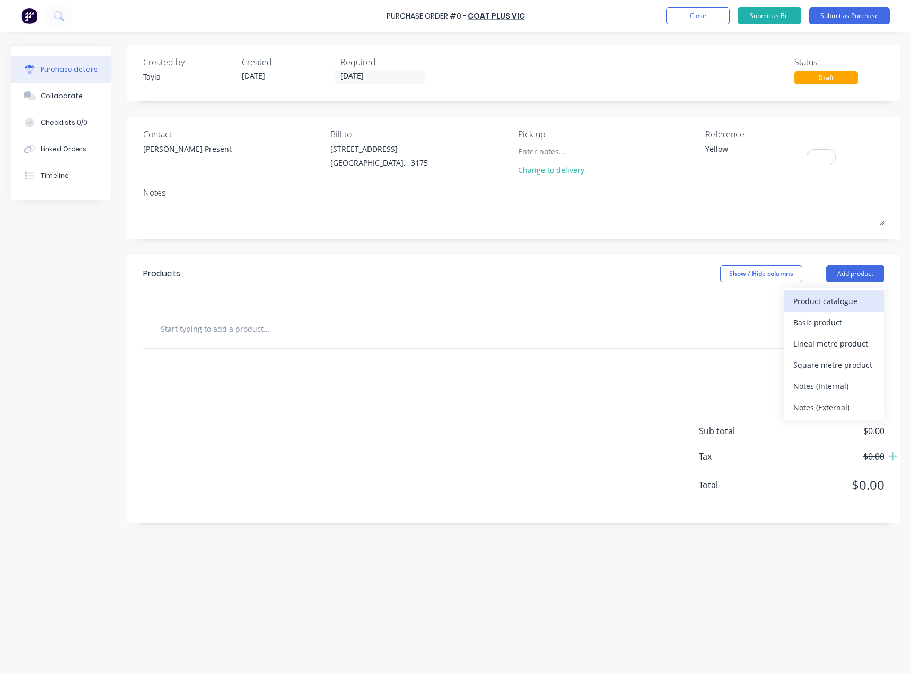
click at [811, 298] on div "Product catalogue" at bounding box center [834, 300] width 82 height 15
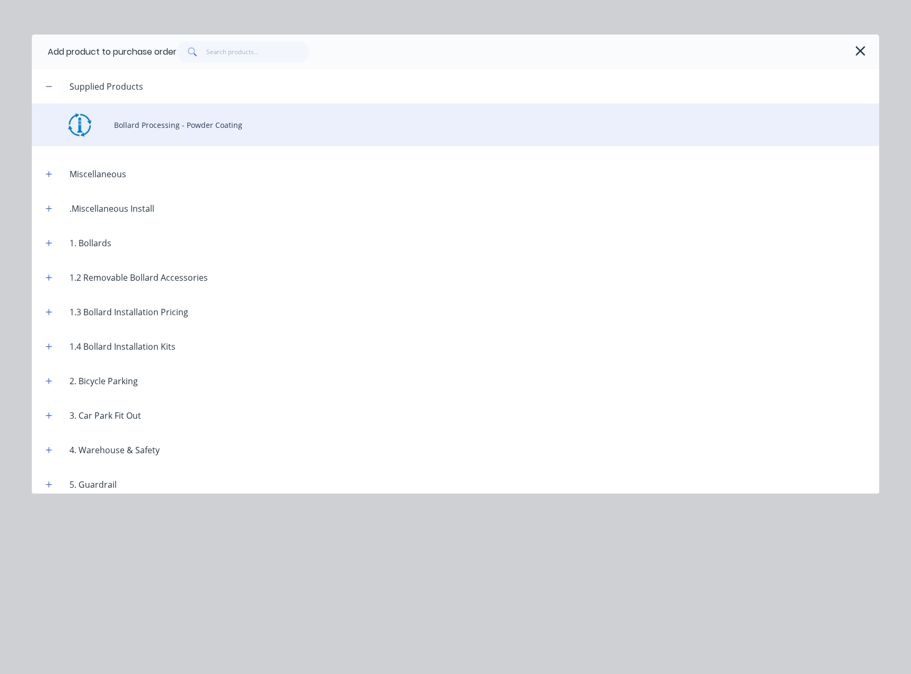
click at [194, 143] on div "Bollard Processing - Powder Coating" at bounding box center [456, 124] width 848 height 42
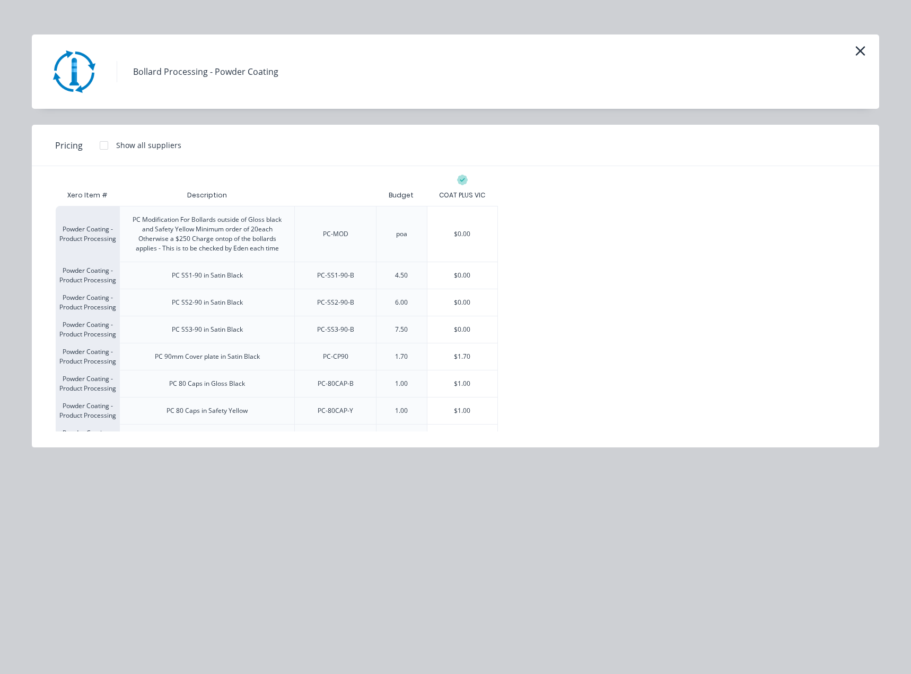
scroll to position [328, 0]
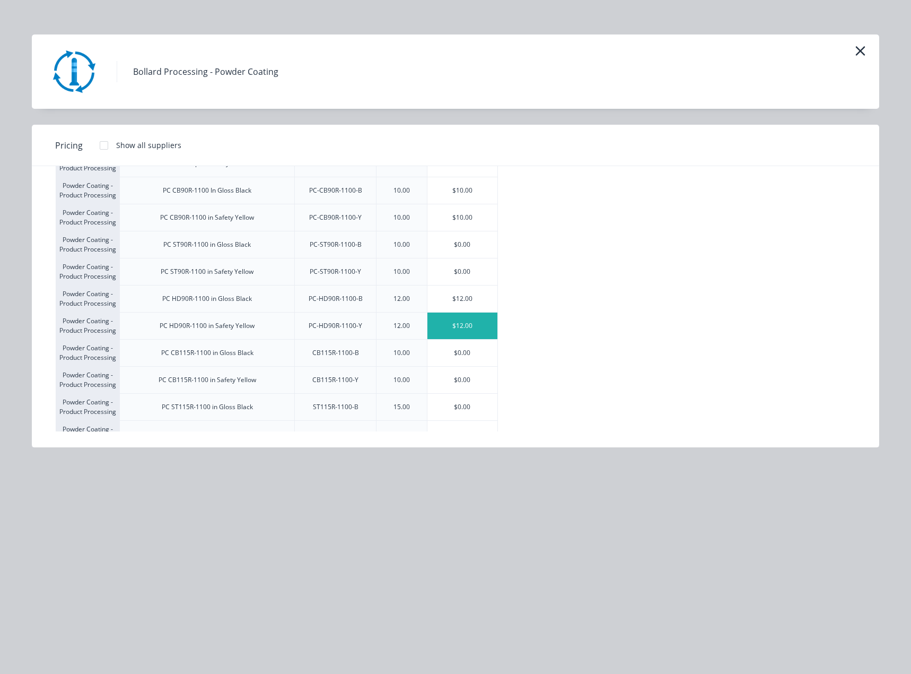
click at [471, 328] on div "$12.00" at bounding box center [462, 325] width 71 height 27
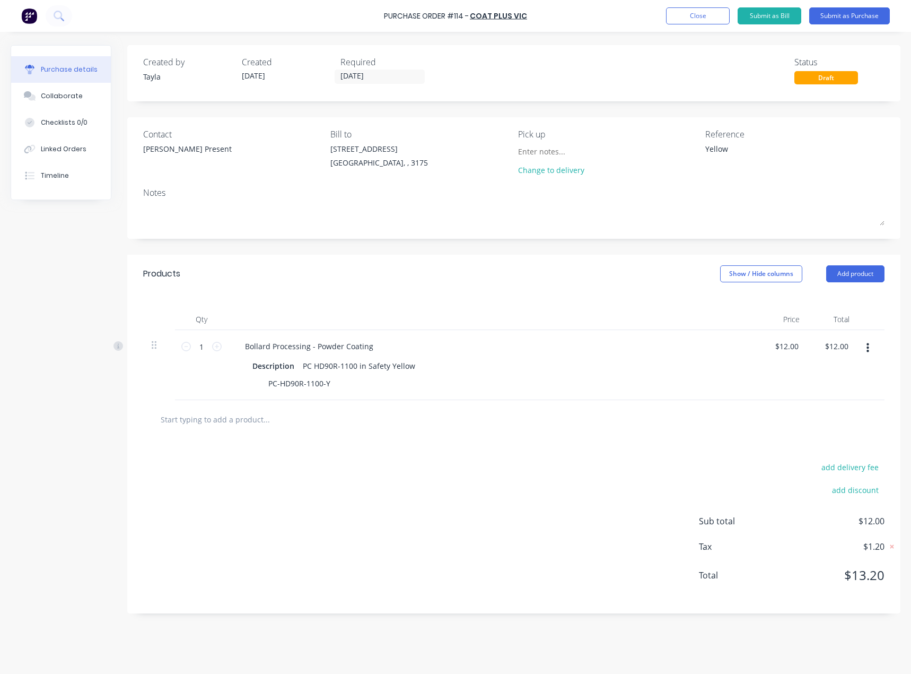
click at [224, 348] on div "1 1" at bounding box center [201, 365] width 53 height 70
click at [221, 347] on icon at bounding box center [217, 347] width 10 height 10
type textarea "x"
type input "2"
type input "$24.00"
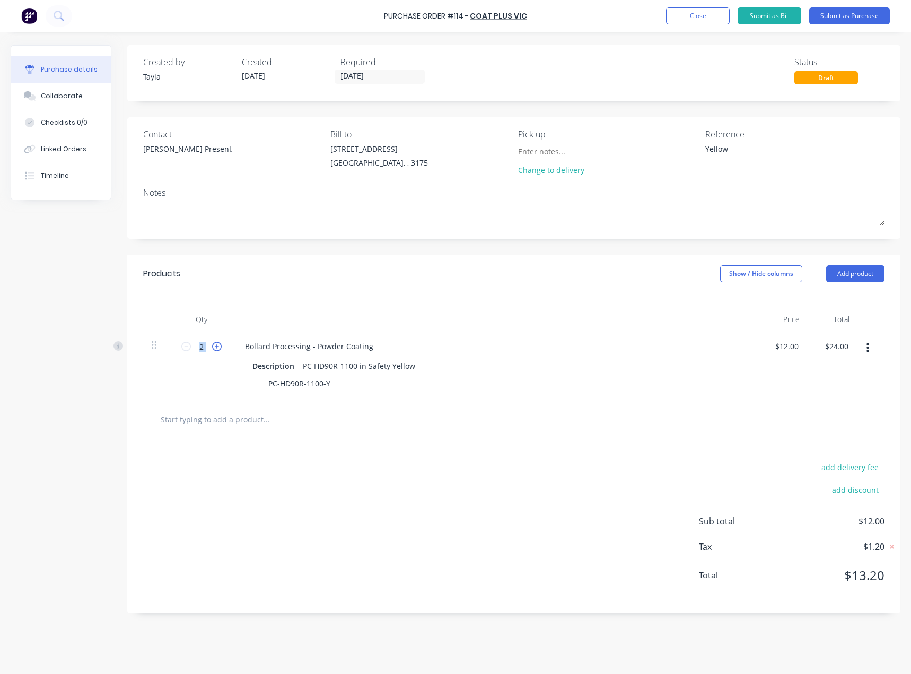
click at [221, 347] on icon at bounding box center [217, 347] width 10 height 10
type textarea "x"
type input "3"
type input "$36.00"
click at [221, 347] on icon at bounding box center [217, 347] width 10 height 10
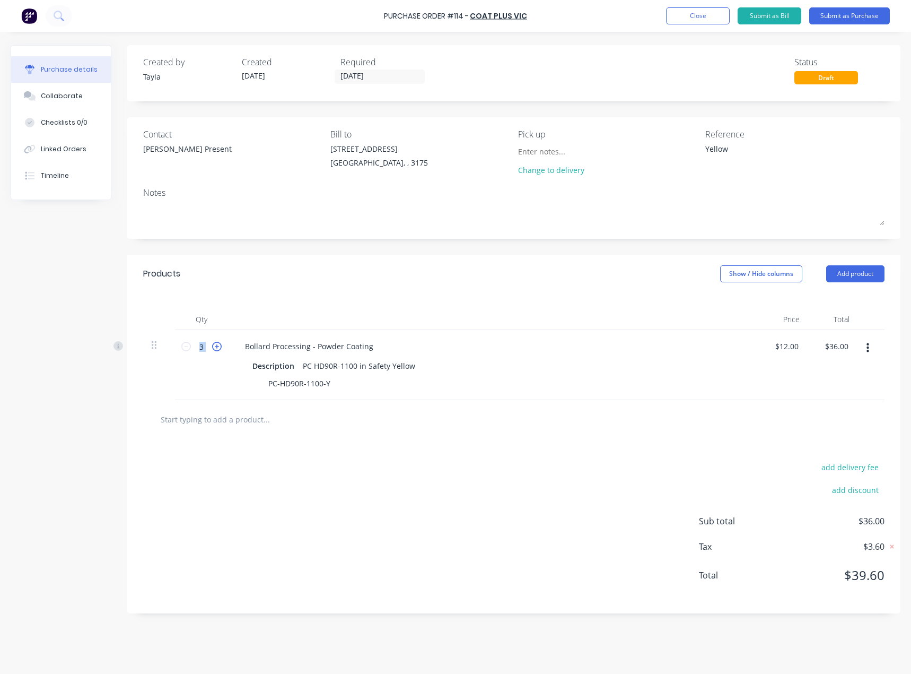
type textarea "x"
type input "4"
type input "$48.00"
click at [214, 397] on div "4 4" at bounding box center [201, 365] width 53 height 70
click at [844, 270] on button "Add product" at bounding box center [855, 273] width 58 height 17
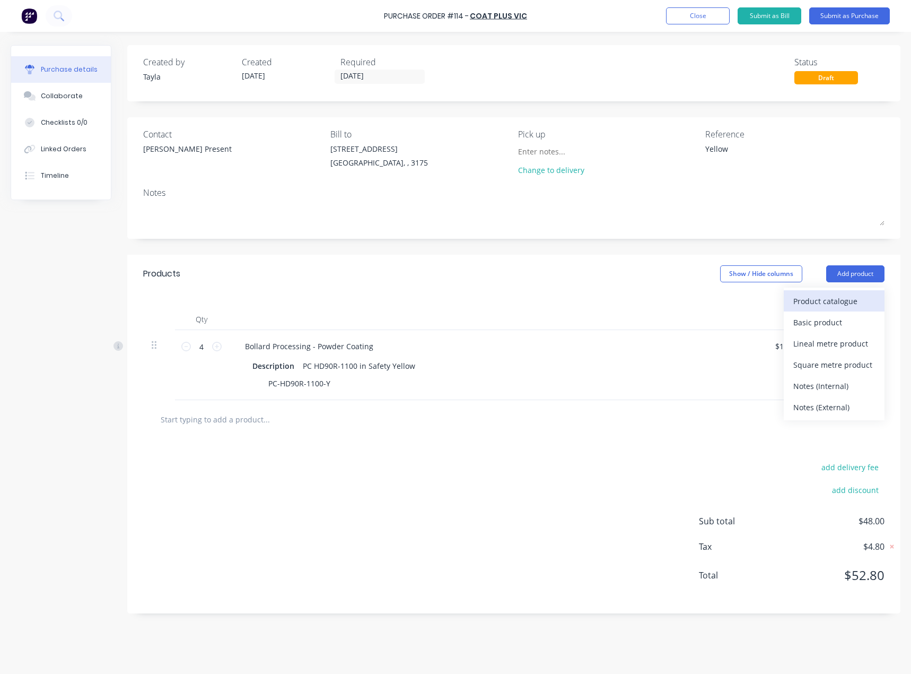
click at [798, 303] on div "Product catalogue" at bounding box center [834, 300] width 82 height 15
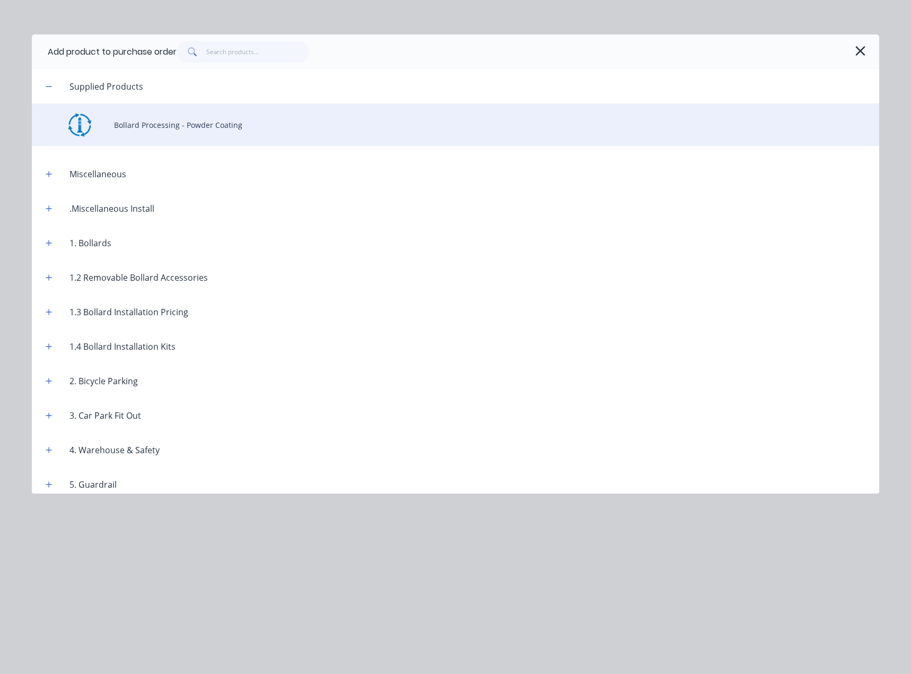
click at [172, 120] on div "Bollard Processing - Powder Coating" at bounding box center [456, 124] width 848 height 42
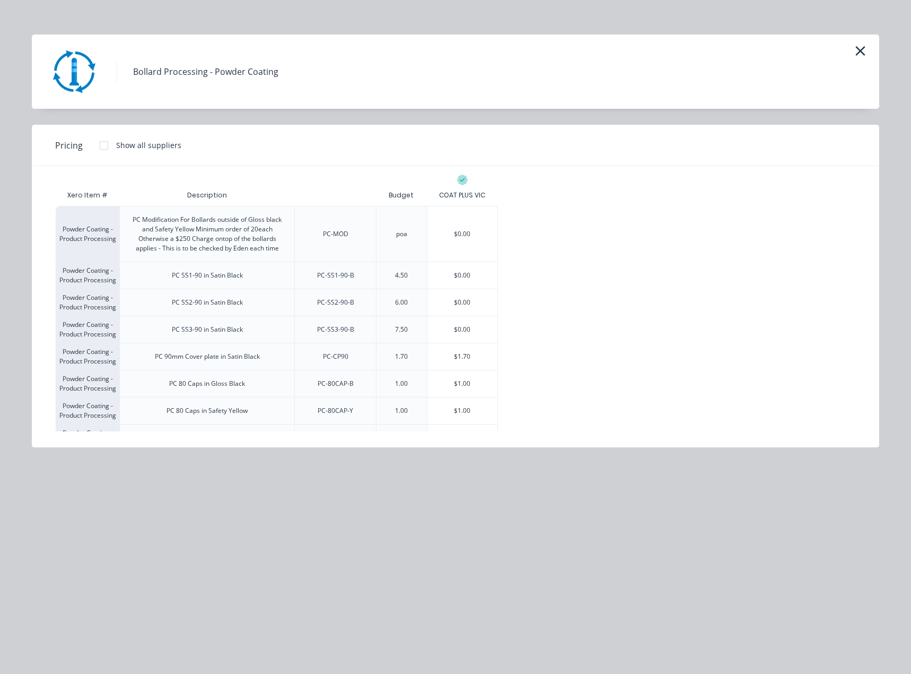
scroll to position [220, 0]
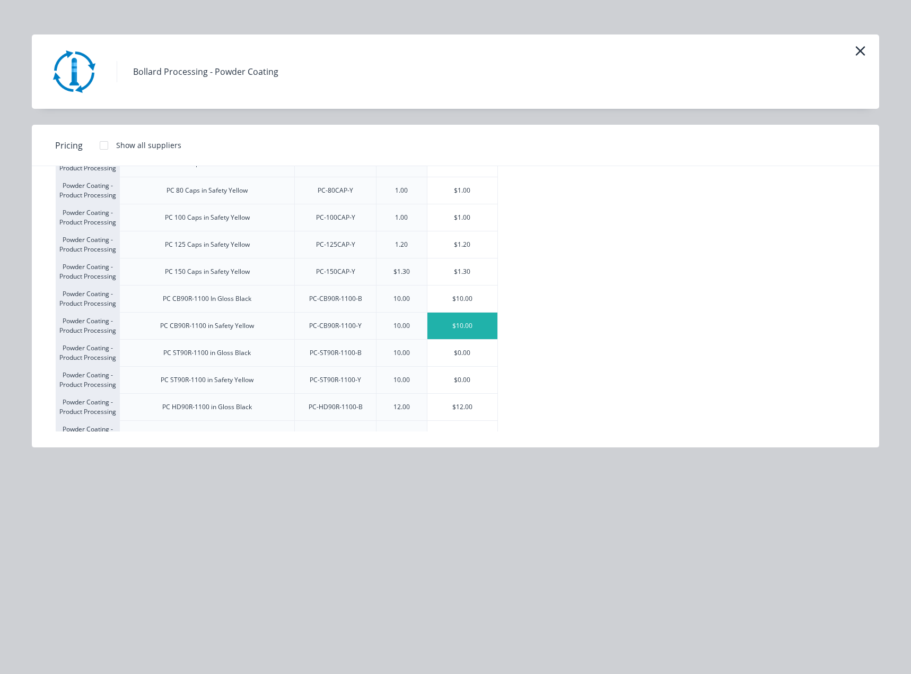
click at [483, 329] on div "$10.00" at bounding box center [462, 325] width 71 height 27
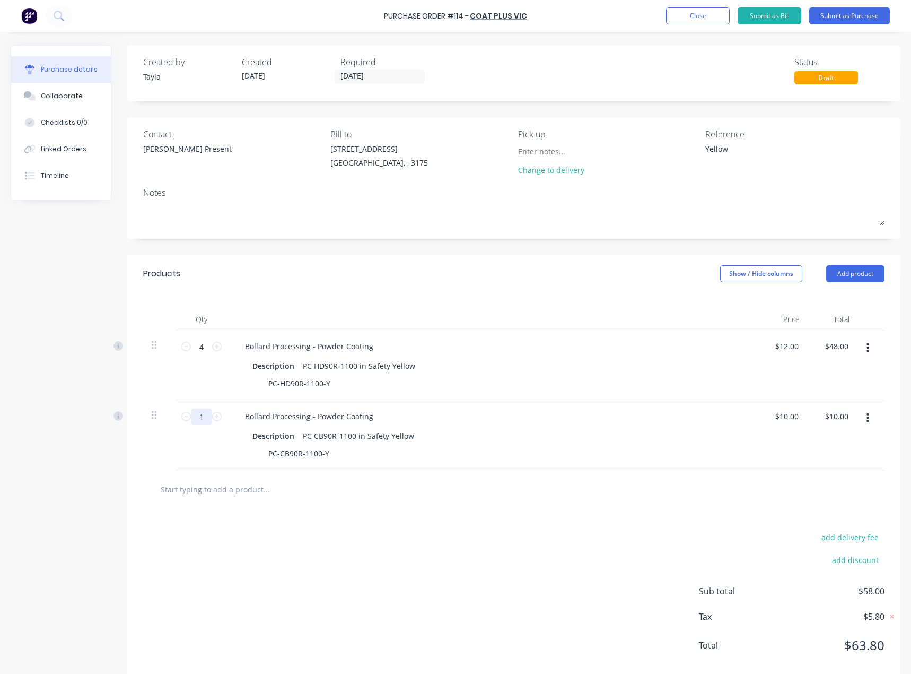
click at [203, 415] on input "1" at bounding box center [201, 416] width 21 height 16
type textarea "x"
type input "5"
type input "$50.00"
type textarea "x"
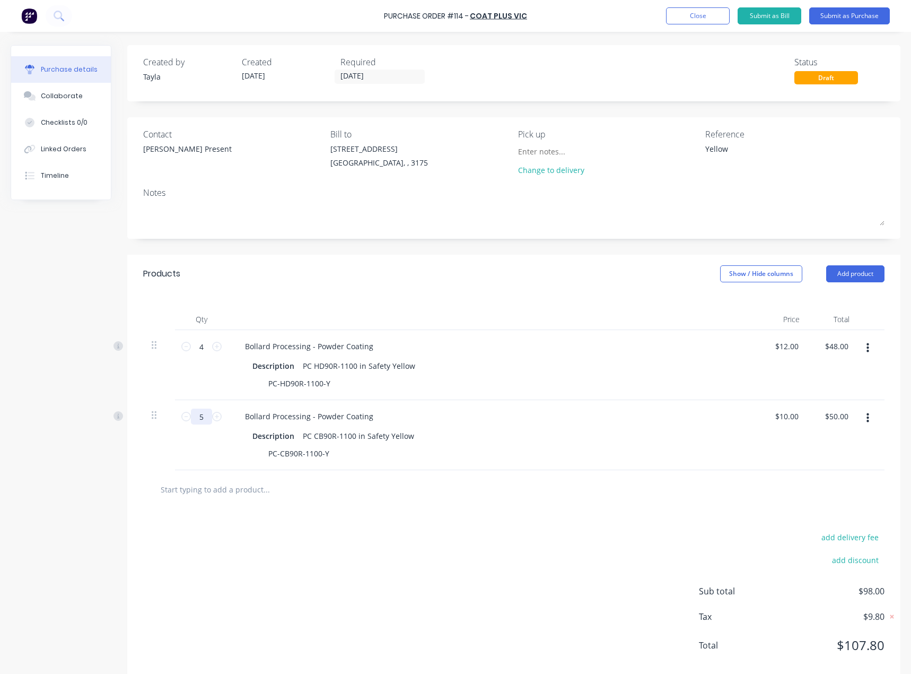
type input "5"
click at [271, 512] on div "add delivery fee add discount Sub total $98.00 Tax $9.80 Total $107.80" at bounding box center [513, 596] width 773 height 174
click at [862, 24] on button "Submit as Purchase" at bounding box center [849, 15] width 81 height 17
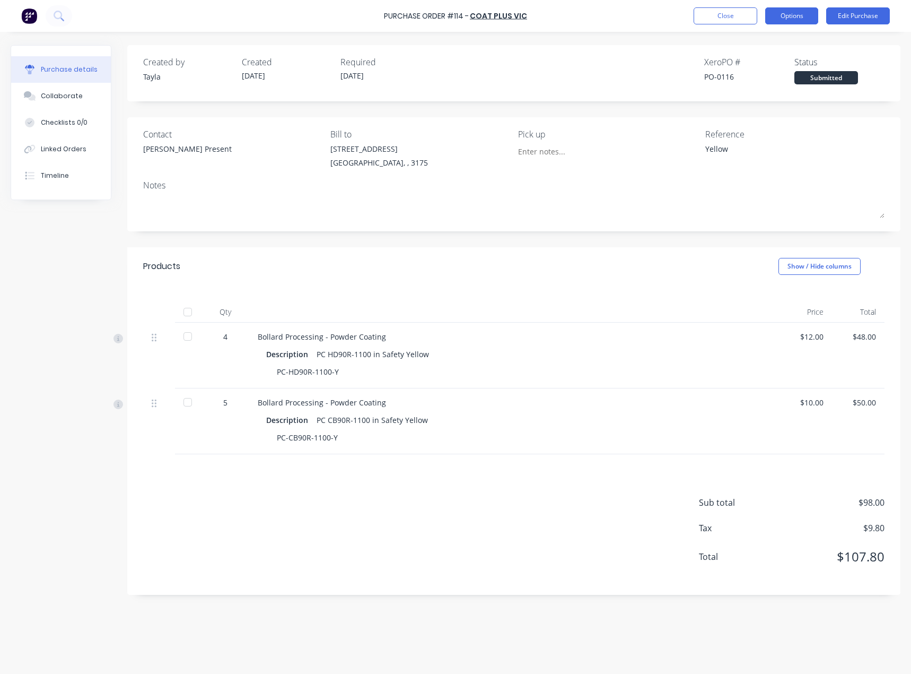
click at [785, 16] on button "Options" at bounding box center [791, 15] width 53 height 17
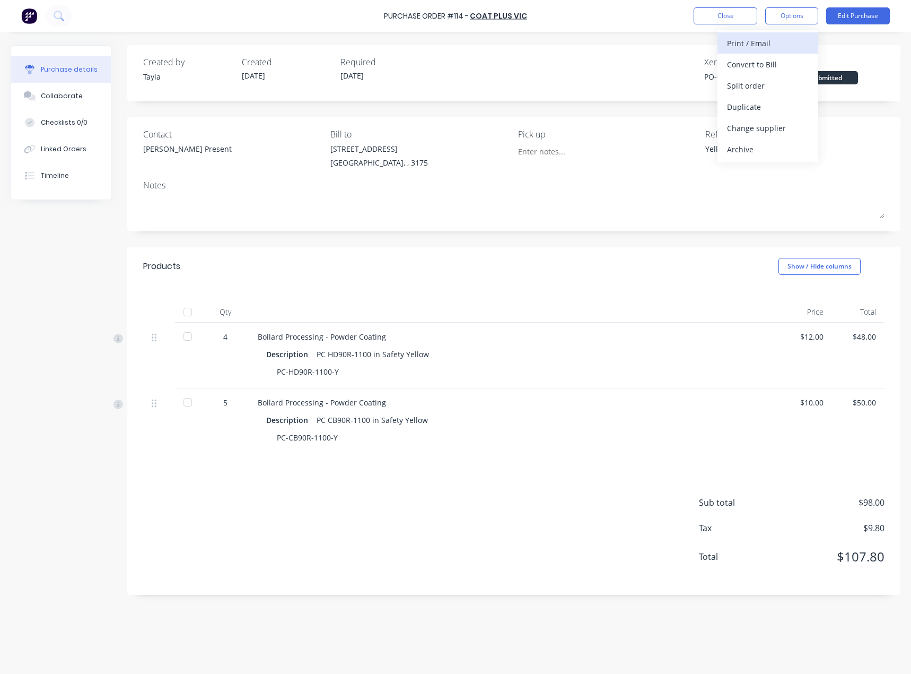
click at [769, 43] on div "Print / Email" at bounding box center [768, 43] width 82 height 15
click at [773, 86] on div "Without pricing" at bounding box center [768, 85] width 82 height 15
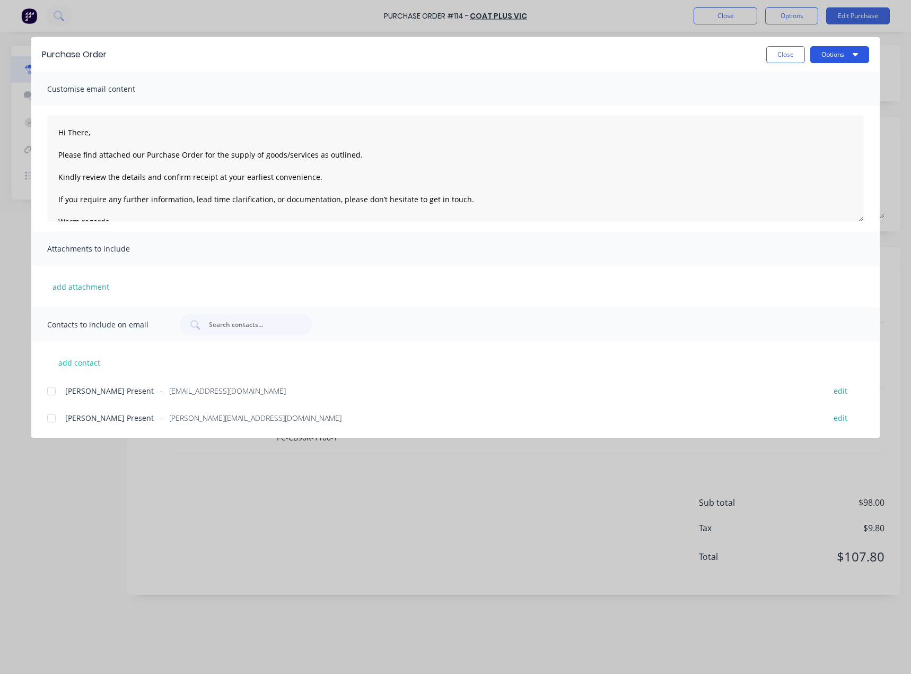
click at [835, 51] on button "Options" at bounding box center [839, 54] width 59 height 17
click at [823, 83] on div "Preview" at bounding box center [819, 81] width 82 height 15
click at [785, 57] on button "Close" at bounding box center [785, 54] width 39 height 17
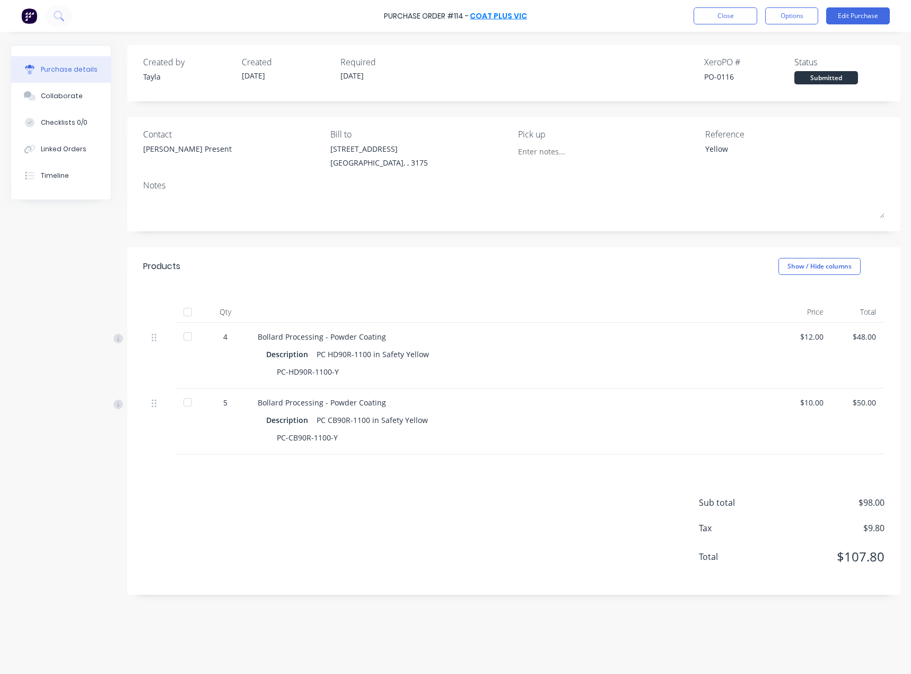
click at [502, 14] on link "COAT PLUS VIC" at bounding box center [498, 16] width 57 height 11
click at [794, 14] on button "Options" at bounding box center [791, 15] width 53 height 17
click at [759, 42] on div "Print / Email" at bounding box center [768, 43] width 82 height 15
click at [763, 63] on div "With pricing" at bounding box center [768, 64] width 82 height 15
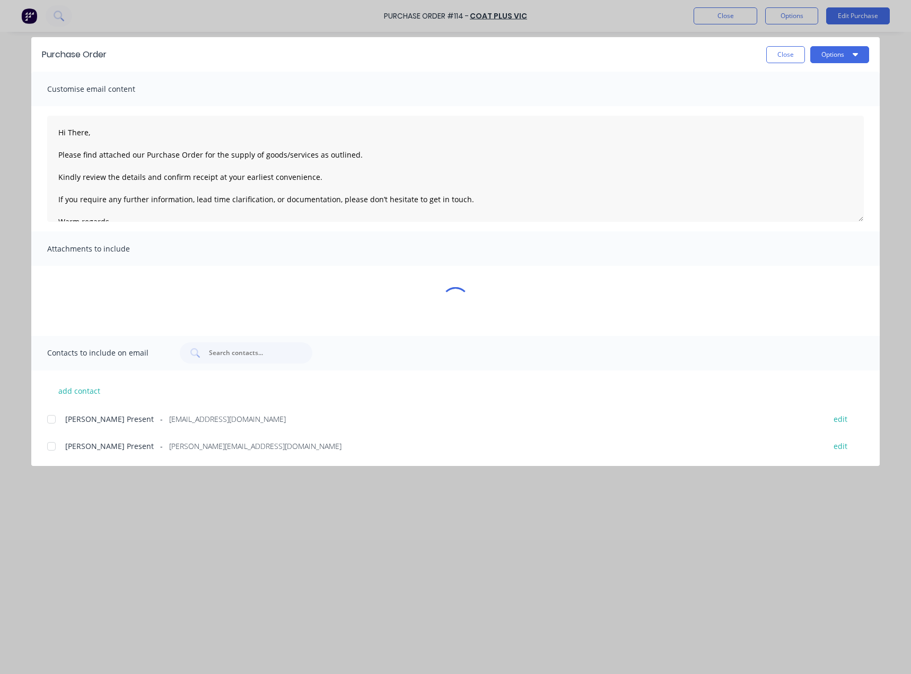
type textarea "x"
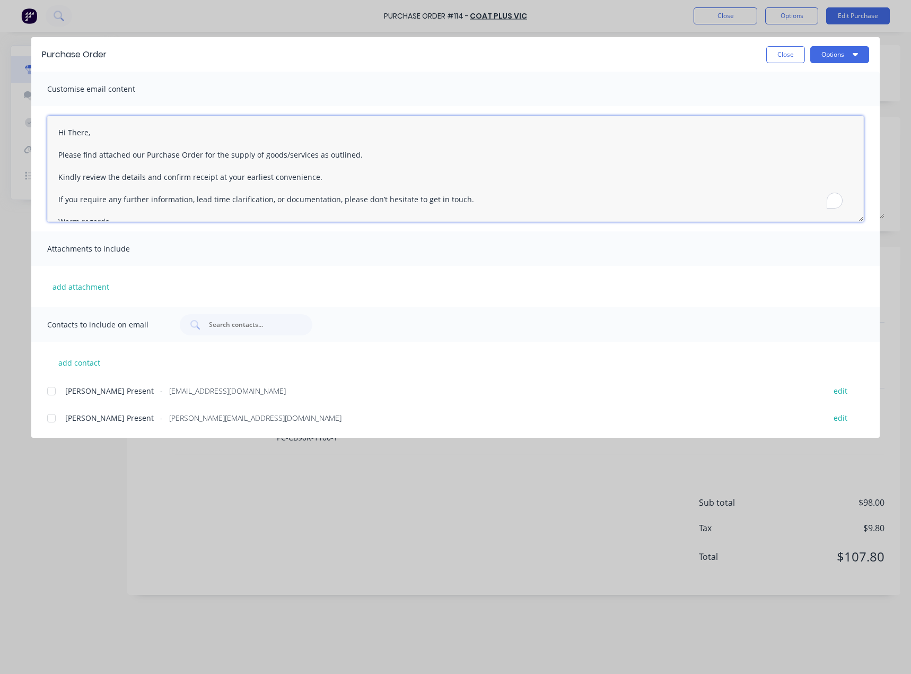
click at [77, 133] on textarea "Hi There, Please find attached our Purchase Order for the supply of goods/servi…" at bounding box center [455, 169] width 817 height 106
type textarea "Hi [PERSON_NAME], Please find attached our Purchase Order for the supply of goo…"
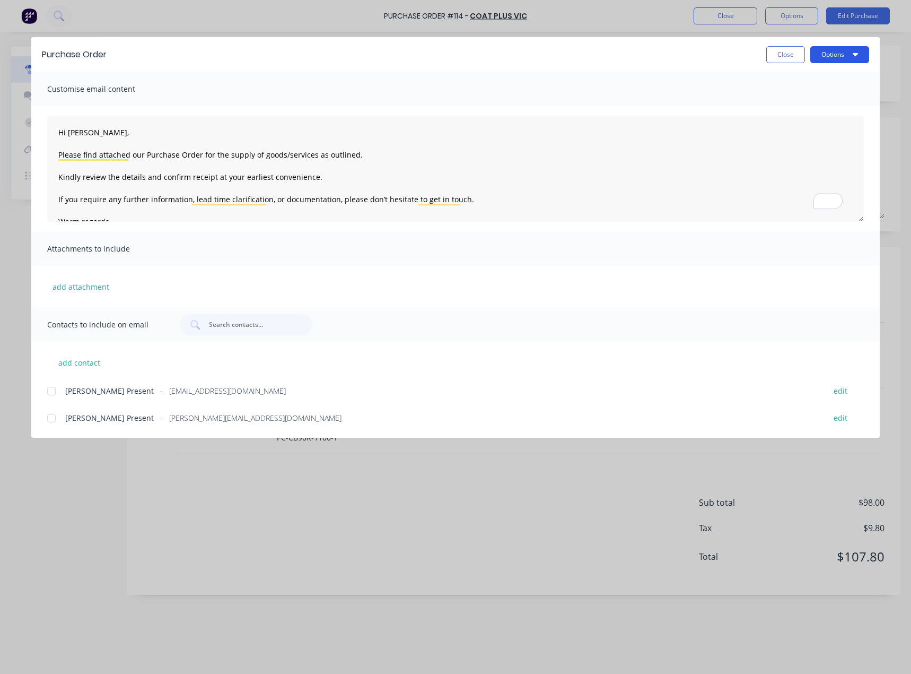
click at [824, 58] on button "Options" at bounding box center [839, 54] width 59 height 17
click at [42, 383] on div at bounding box center [51, 390] width 21 height 21
click at [845, 58] on button "Options" at bounding box center [839, 54] width 59 height 17
click at [817, 119] on div "Email" at bounding box center [819, 123] width 82 height 15
click at [780, 51] on button "Close" at bounding box center [785, 54] width 39 height 17
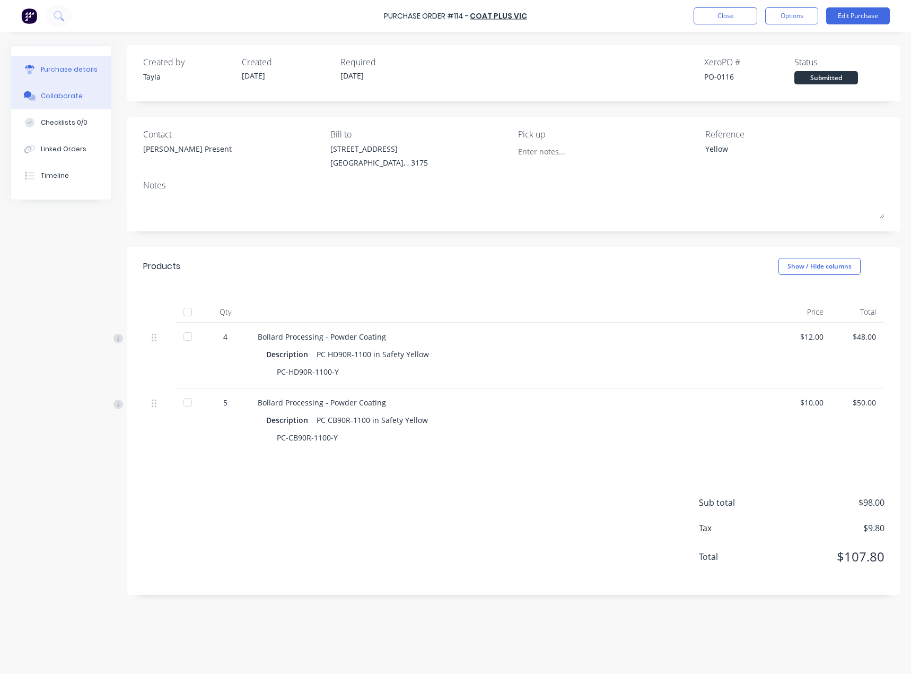
click at [56, 97] on div "Collaborate" at bounding box center [62, 96] width 42 height 10
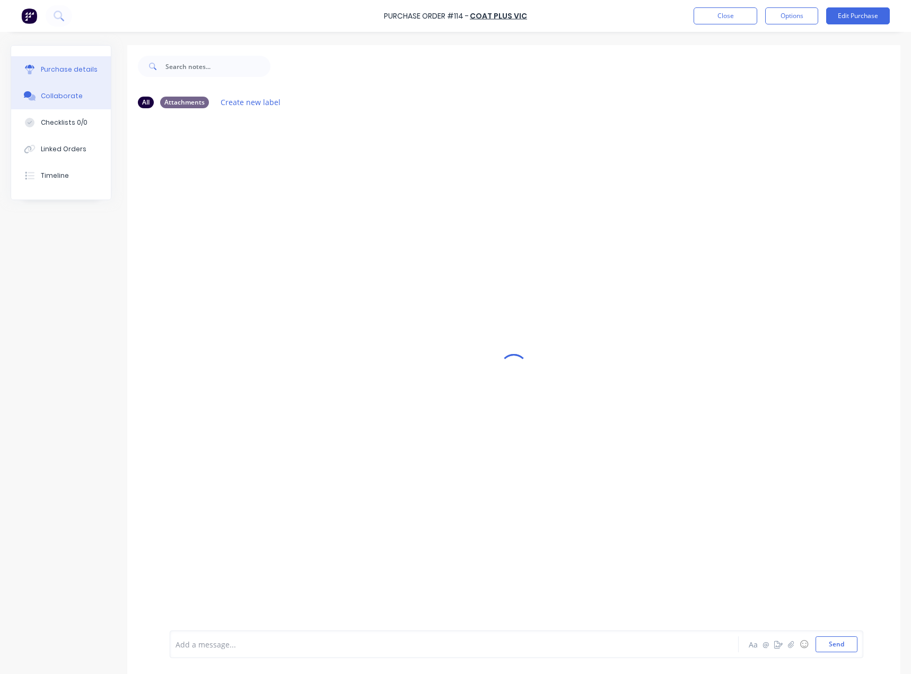
click at [62, 68] on div "Purchase details" at bounding box center [69, 70] width 57 height 10
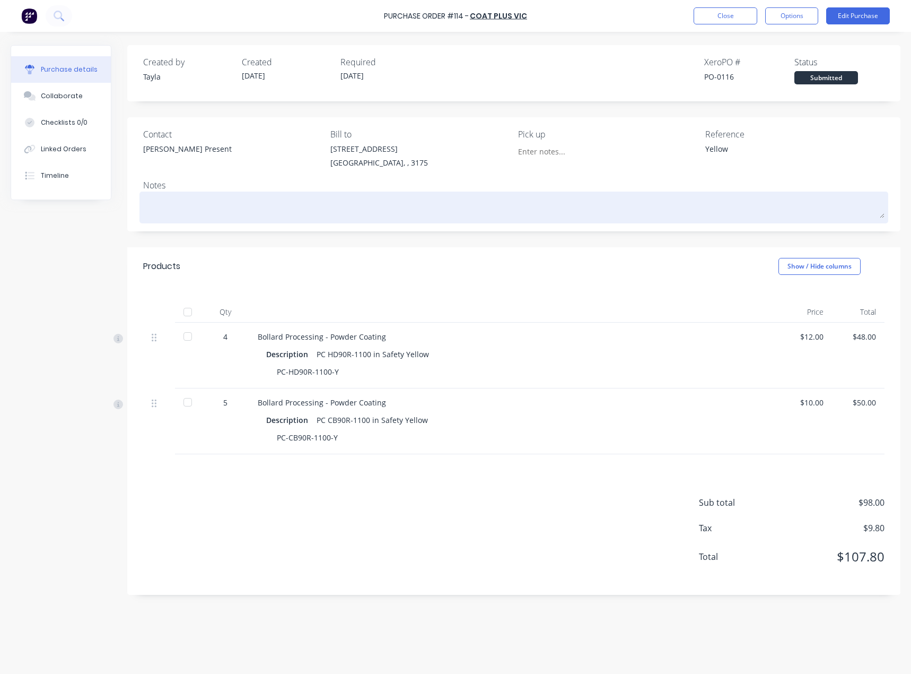
click at [242, 216] on textarea at bounding box center [513, 206] width 741 height 24
paste textarea "6393."
type textarea "x"
type textarea "6393."
type textarea "x"
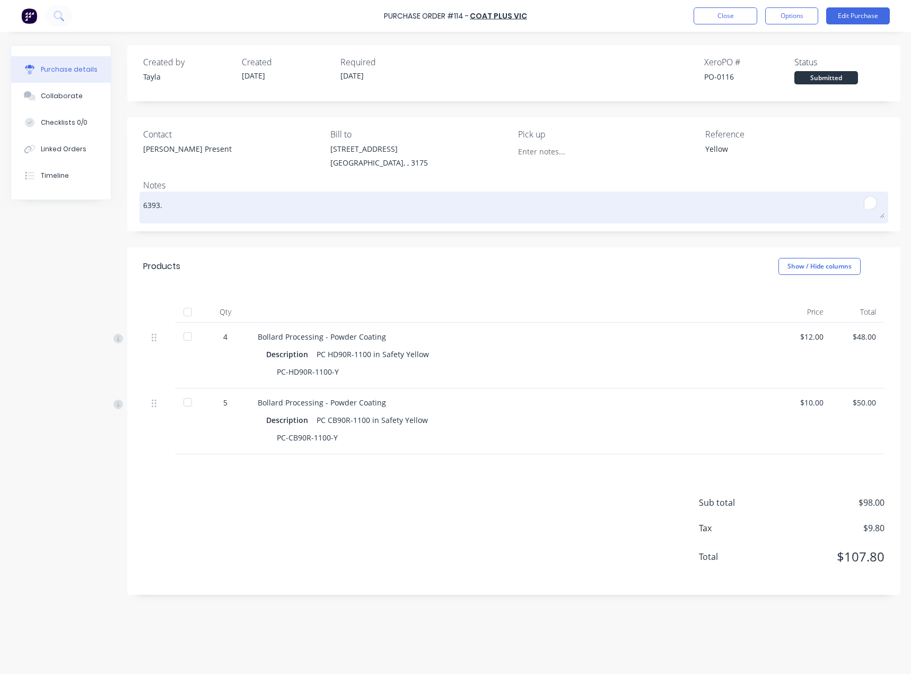
type textarea "6393"
type textarea "x"
type textarea "J6393"
type textarea "x"
type textarea "Je6393"
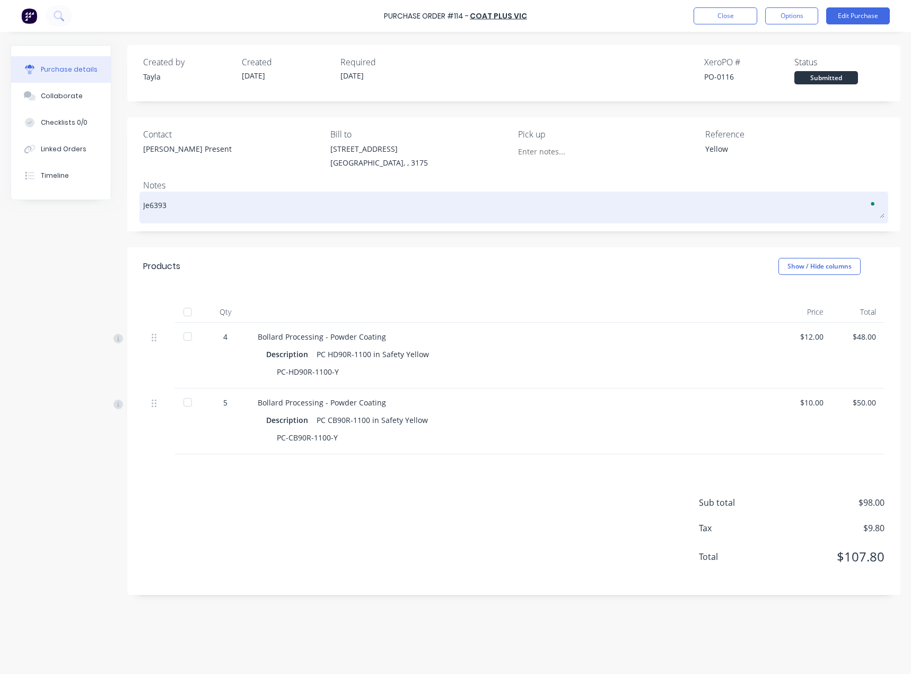
type textarea "x"
type textarea "Jet6393"
type textarea "x"
type textarea "Jet 6393"
type textarea "x"
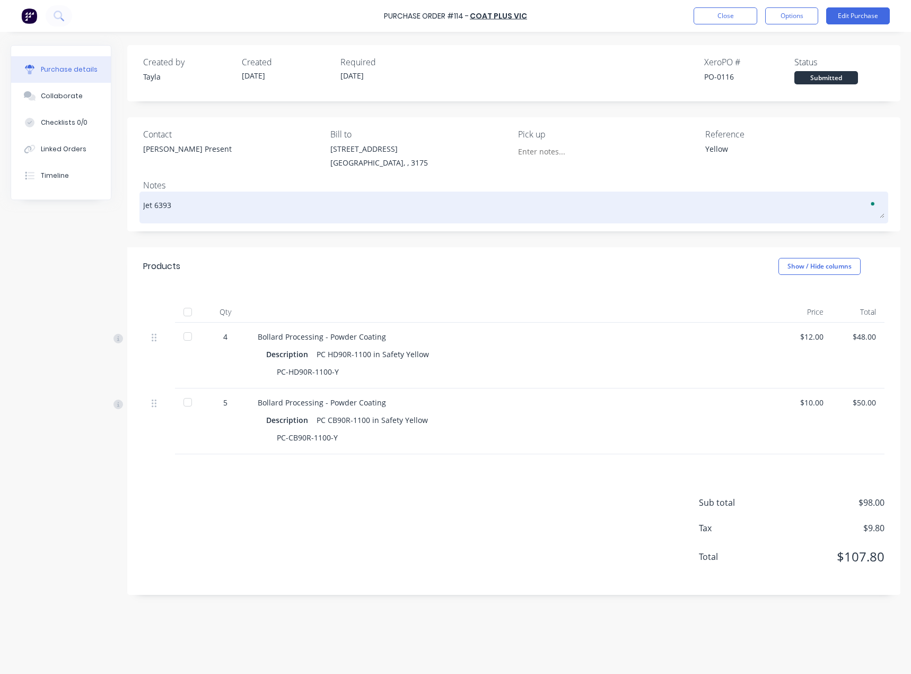
type textarea "Jet C6393"
type textarea "x"
type textarea "Jet Co6393"
type textarea "x"
type textarea "Jet Cou6393"
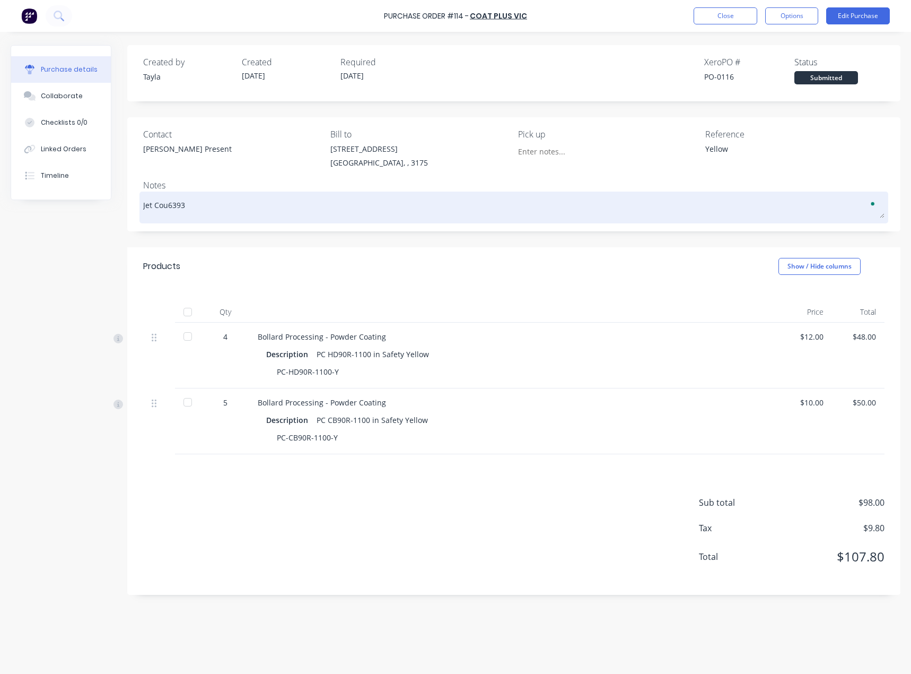
type textarea "x"
type textarea "Jet Cour6393"
type textarea "x"
type textarea "Jet Couri6393"
type textarea "x"
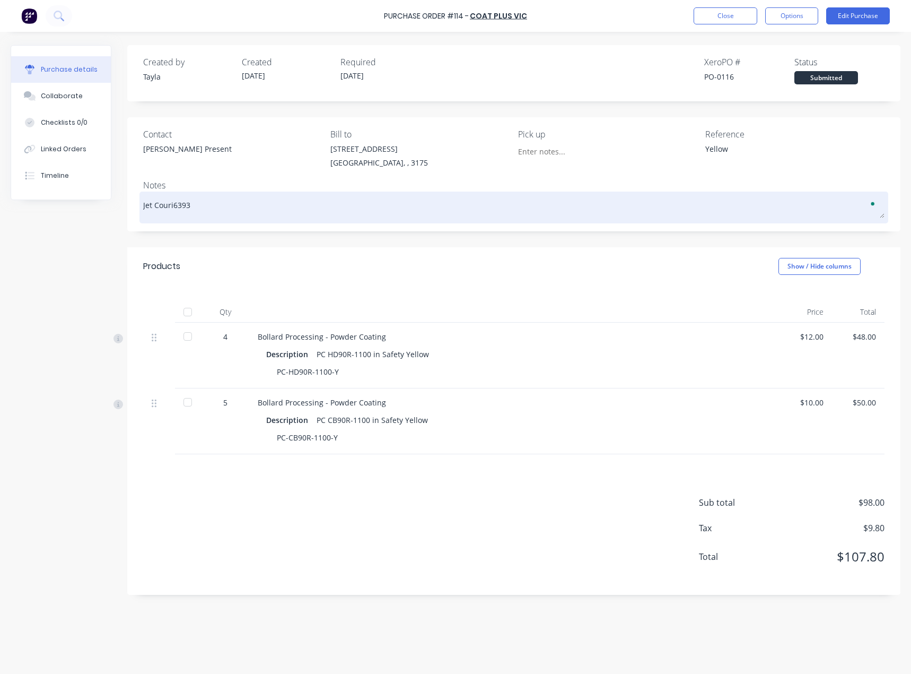
type textarea "Jet Courie6393"
type textarea "x"
type textarea "Jet Courier6393"
type textarea "x"
type textarea "Jet Couriers6393"
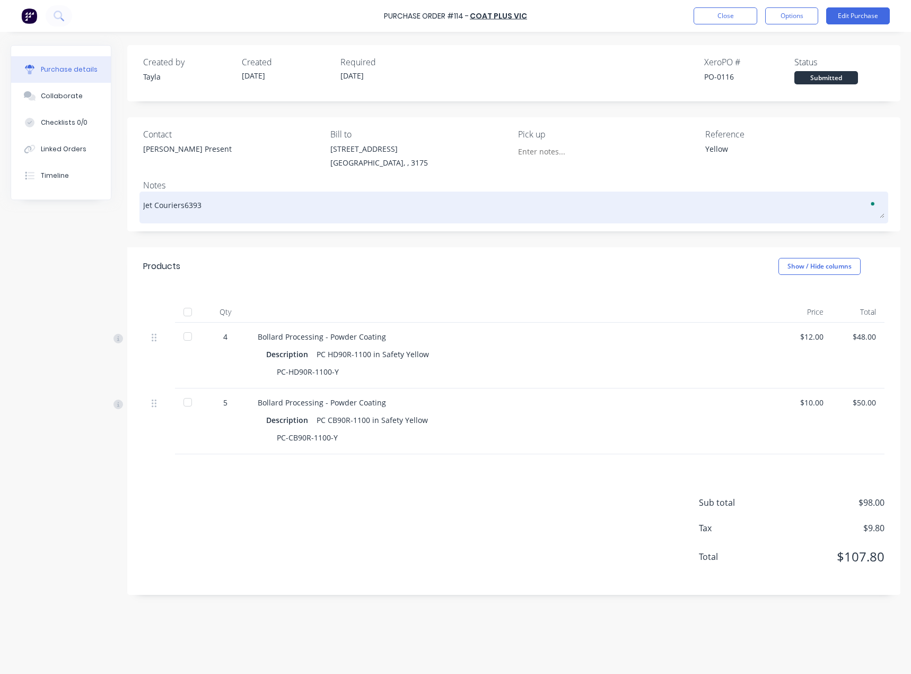
type textarea "x"
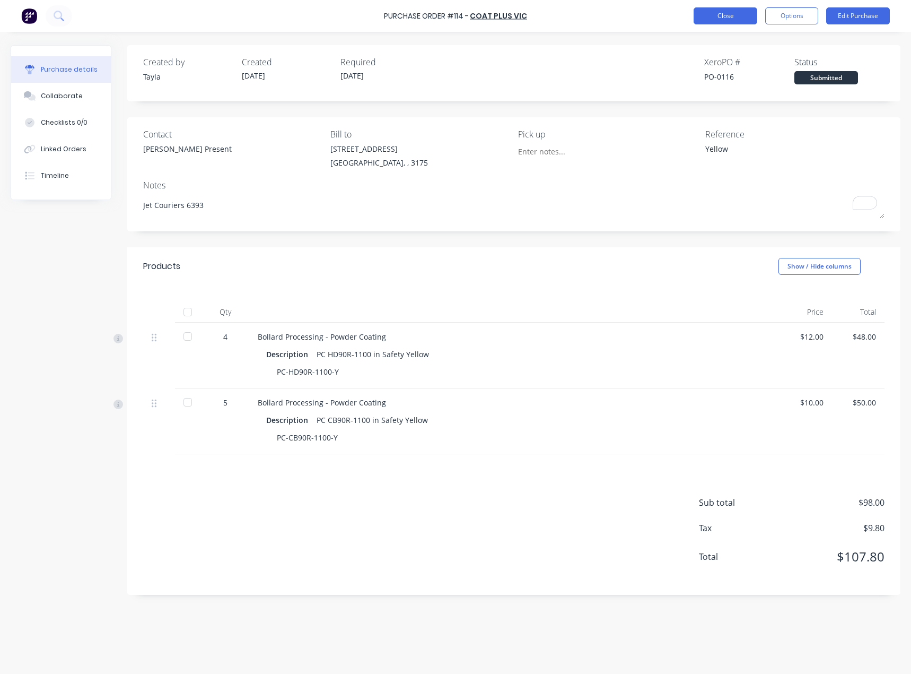
type textarea "Jet Couriers 6393"
type textarea "x"
type textarea "Jet Couriers 6393"
drag, startPoint x: 738, startPoint y: 20, endPoint x: 139, endPoint y: 283, distance: 654.2
click at [146, 290] on div "Purchase Order #114 - COAT PLUS VIC Close Options Edit Purchase Purchase detail…" at bounding box center [455, 337] width 911 height 674
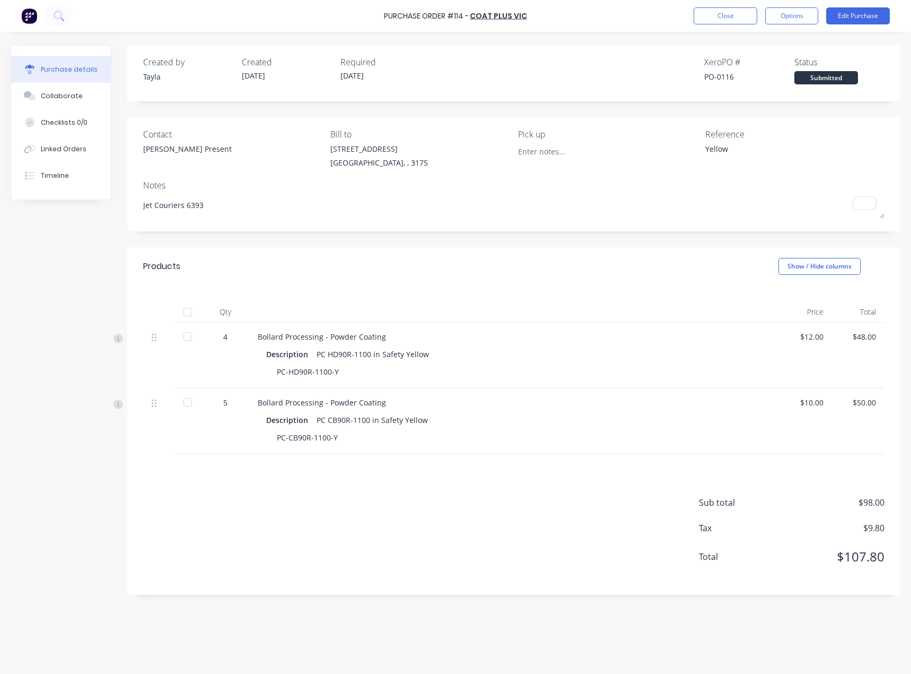
drag, startPoint x: 228, startPoint y: 204, endPoint x: 114, endPoint y: 214, distance: 113.9
click at [114, 214] on div "Created by Tayla Created 24/09/25 Required 24/09/25 Xero PO # PO-0116 Status Su…" at bounding box center [456, 350] width 890 height 610
click at [730, 20] on button "Close" at bounding box center [726, 15] width 64 height 17
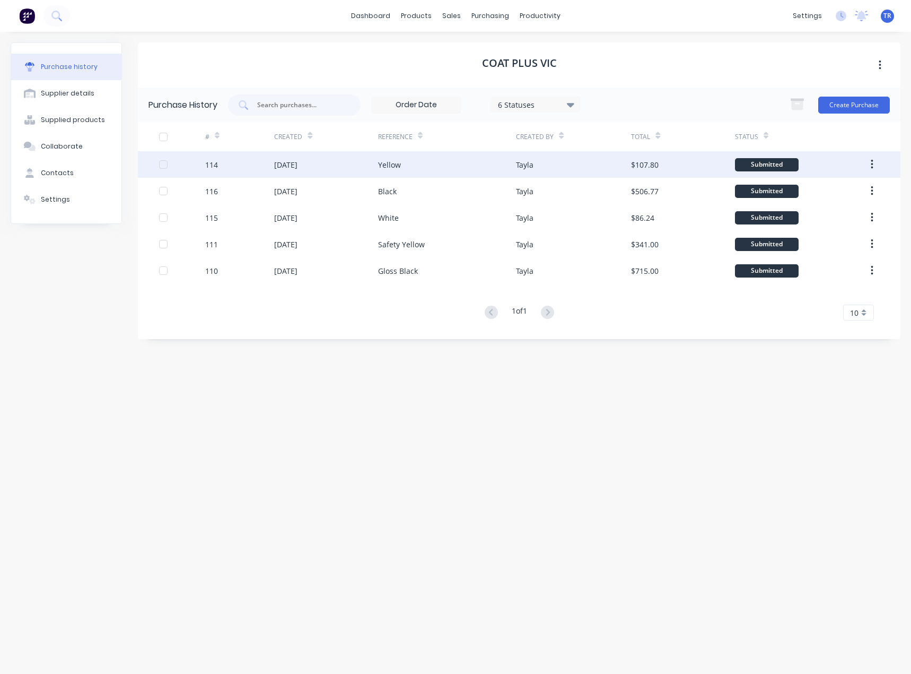
click at [395, 169] on div "Yellow" at bounding box center [389, 164] width 23 height 11
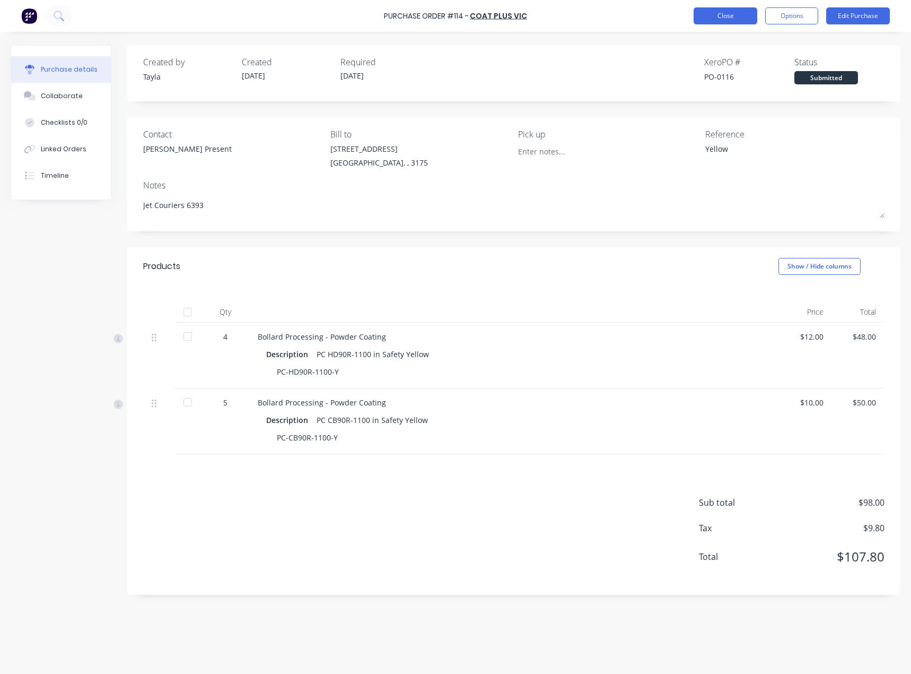
click at [713, 22] on button "Close" at bounding box center [726, 15] width 64 height 17
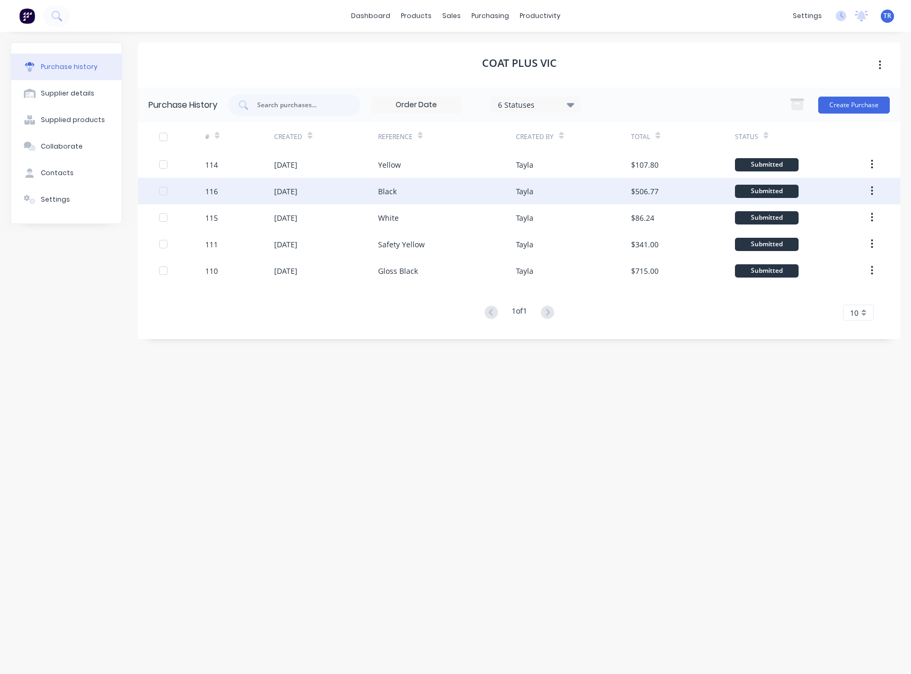
click at [320, 196] on div "24 Sep 2025" at bounding box center [325, 191] width 103 height 27
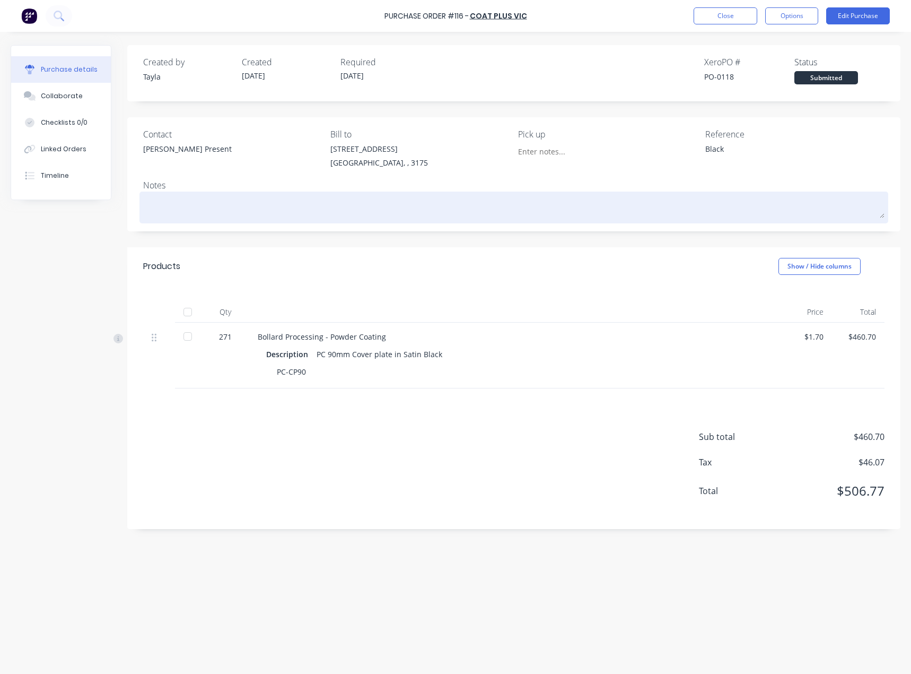
drag, startPoint x: 284, startPoint y: 190, endPoint x: 272, endPoint y: 201, distance: 16.5
click at [284, 190] on div "Notes" at bounding box center [513, 185] width 741 height 13
click at [270, 204] on textarea at bounding box center [513, 206] width 741 height 24
paste textarea "Jet Couriers 6393"
type textarea "x"
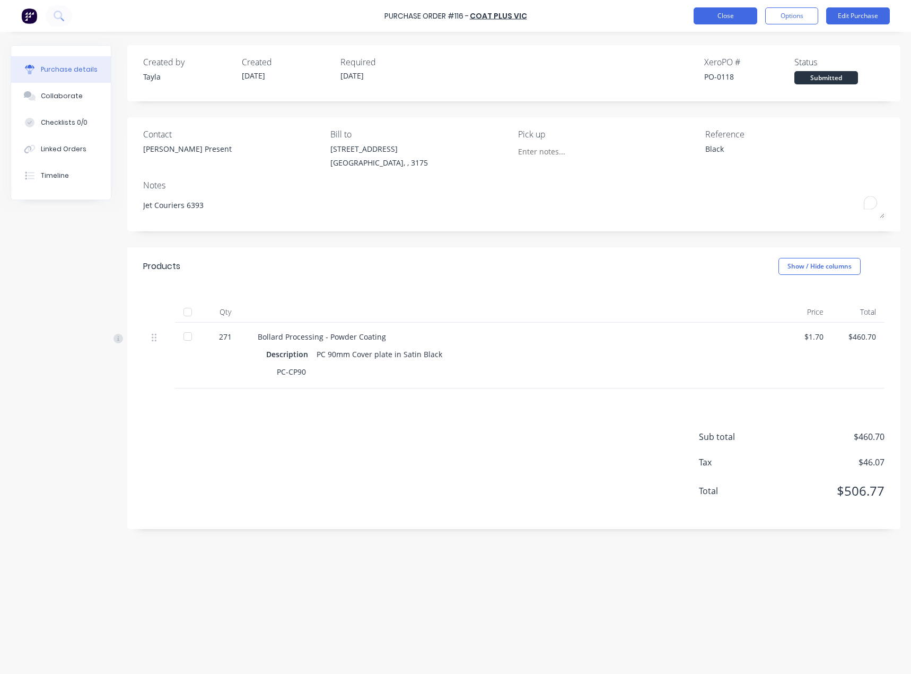
type textarea "Jet Couriers 6393"
type textarea "x"
type textarea "Jet Couriers 6393"
click at [724, 22] on button "Close" at bounding box center [726, 15] width 64 height 17
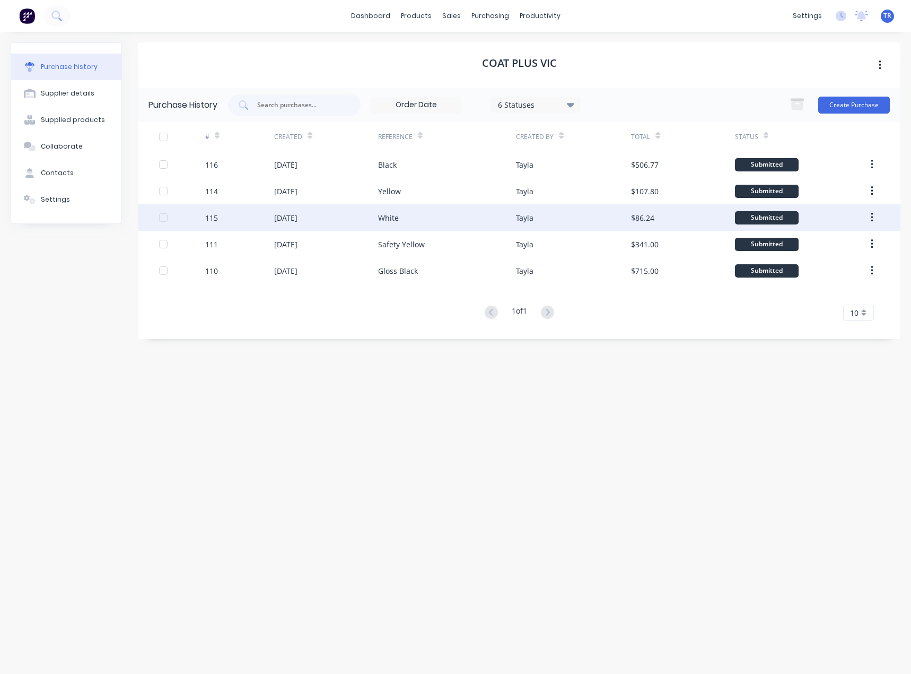
click at [328, 213] on div "24 Sep 2025" at bounding box center [325, 217] width 103 height 27
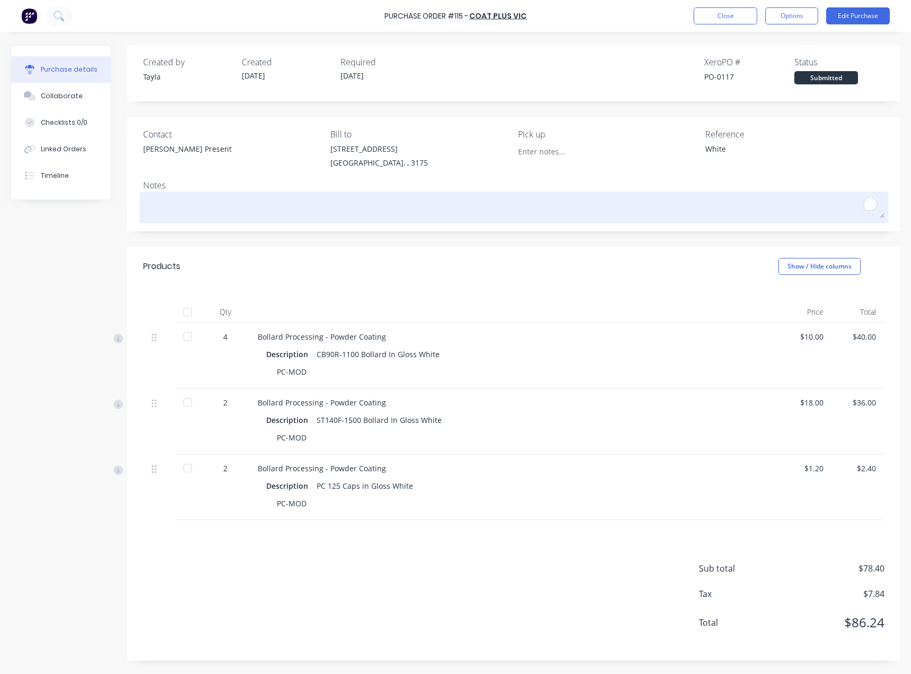
click at [296, 210] on textarea "To enrich screen reader interactions, please activate Accessibility in Grammarl…" at bounding box center [513, 206] width 741 height 24
paste textarea "Jet Couriers 6393"
type textarea "x"
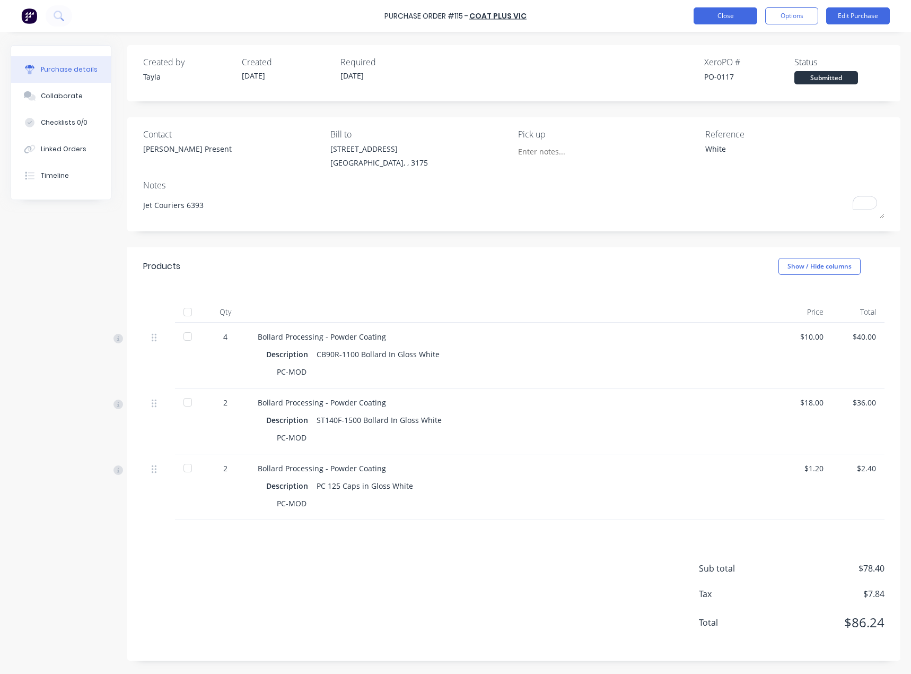
type textarea "Jet Couriers 6393"
type textarea "x"
type textarea "Jet Couriers 6393"
click at [707, 18] on button "Close" at bounding box center [726, 15] width 64 height 17
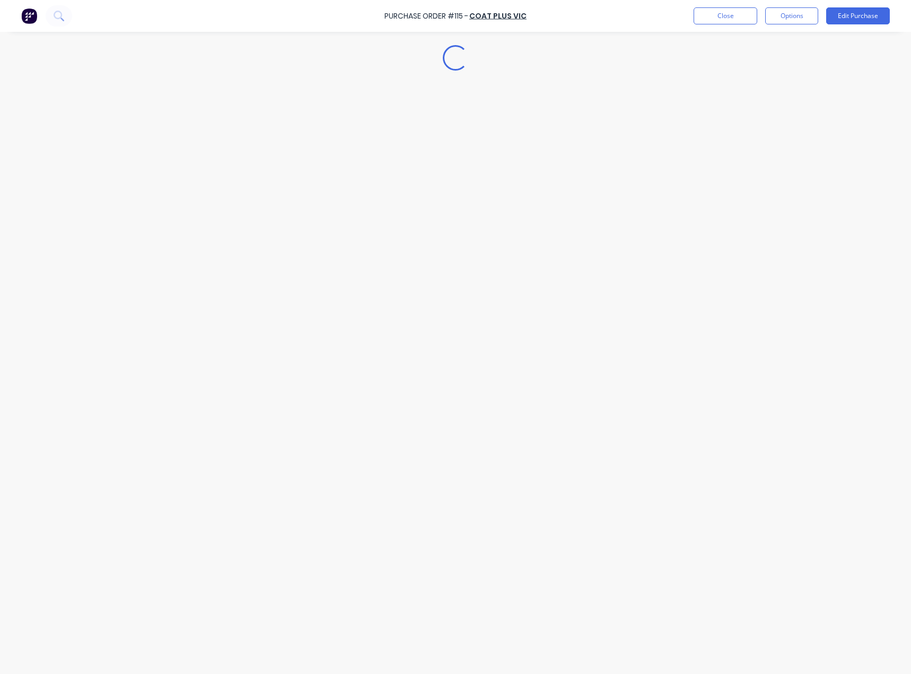
type textarea "x"
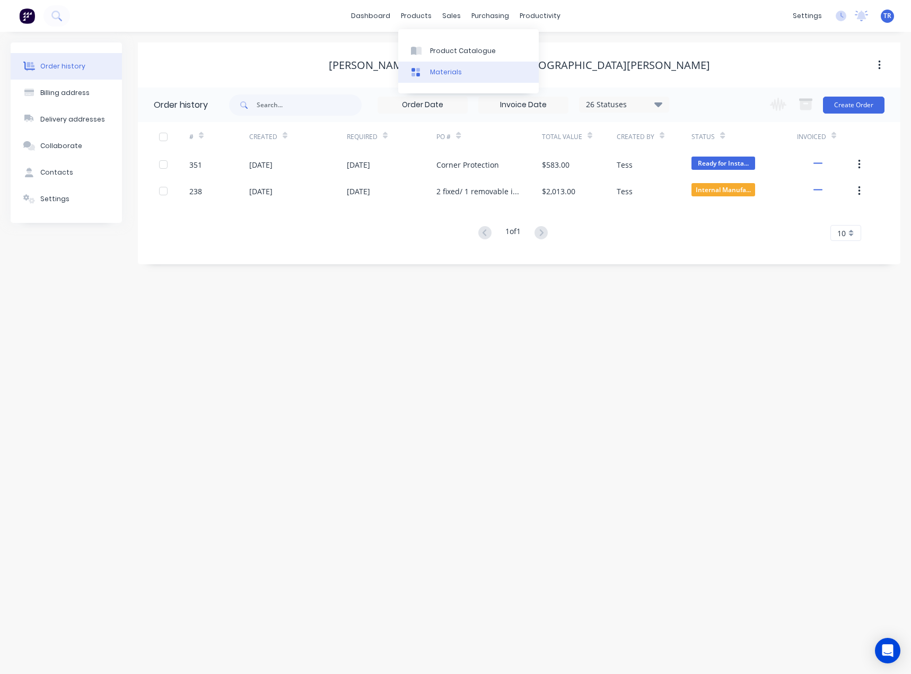
click at [429, 62] on link "Materials" at bounding box center [468, 72] width 141 height 21
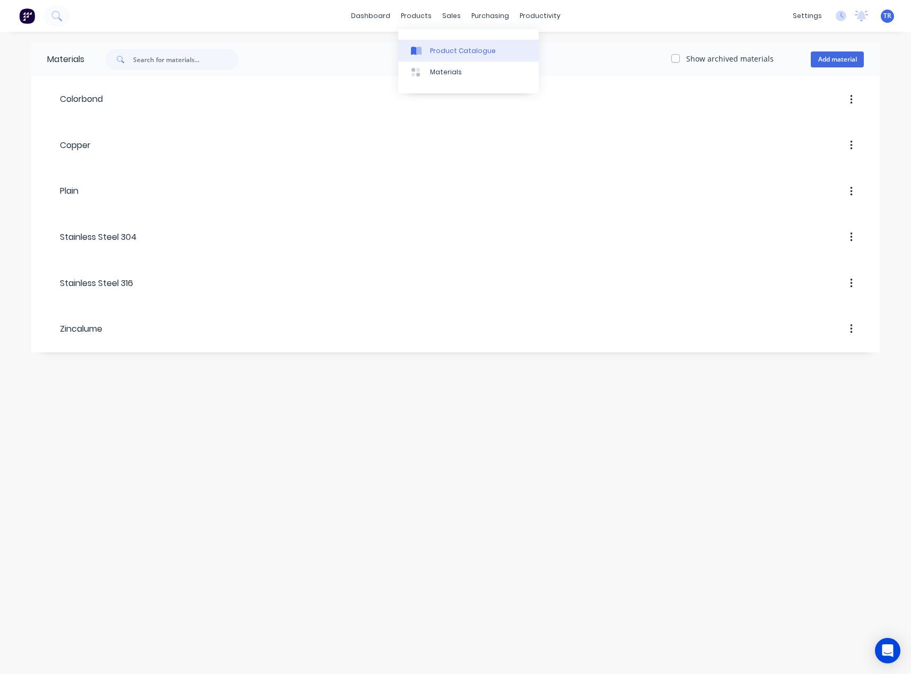
click at [436, 53] on div "Product Catalogue" at bounding box center [463, 51] width 66 height 10
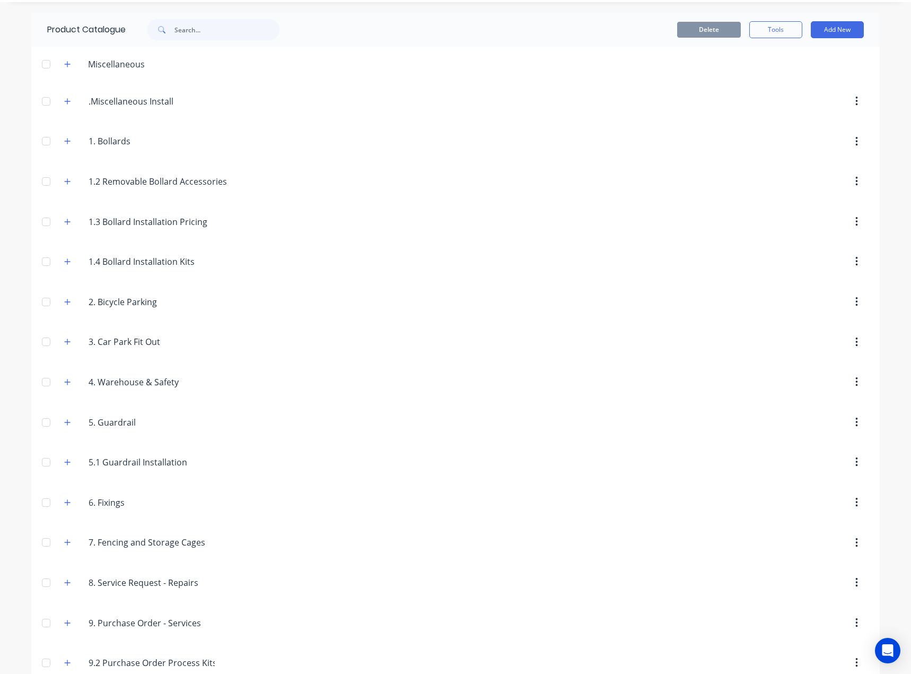
scroll to position [49, 0]
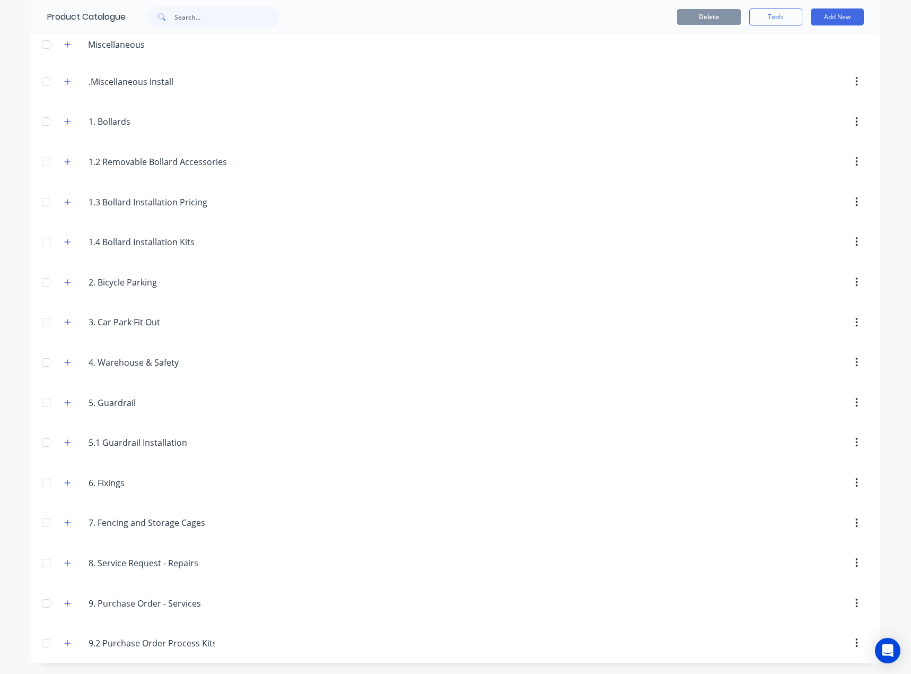
click at [56, 607] on div "9..Purchase.Order.-.Services 9. Purchase Order - Services" at bounding box center [139, 602] width 167 height 19
click at [64, 601] on icon "button" at bounding box center [67, 602] width 6 height 7
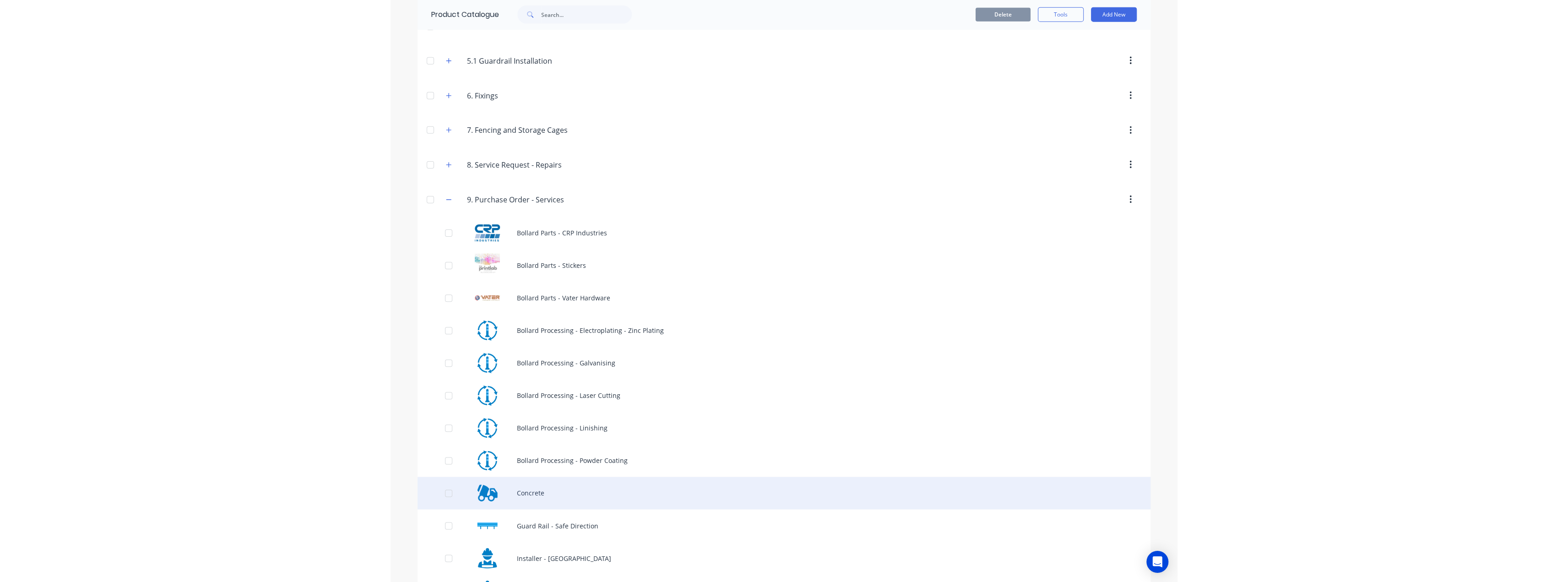
scroll to position [455, 0]
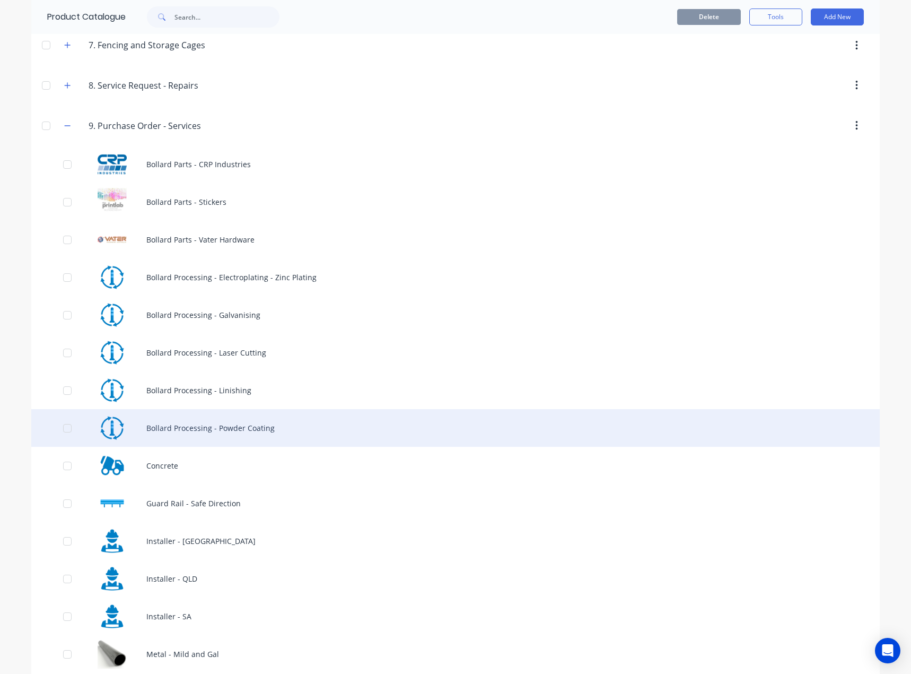
click at [244, 434] on div "Bollard Processing - Powder Coating" at bounding box center [455, 428] width 849 height 38
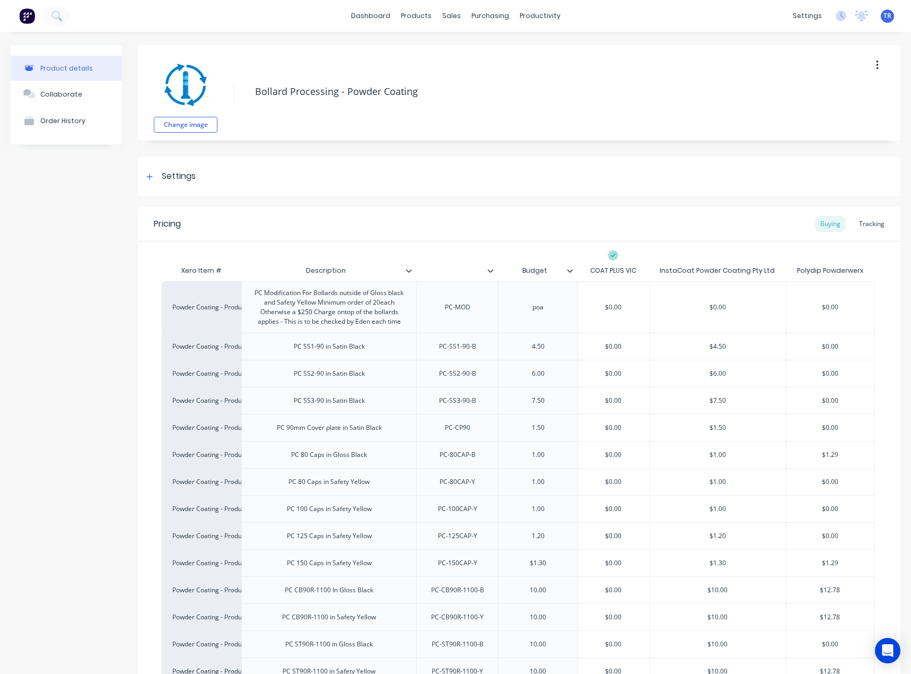
type textarea "x"
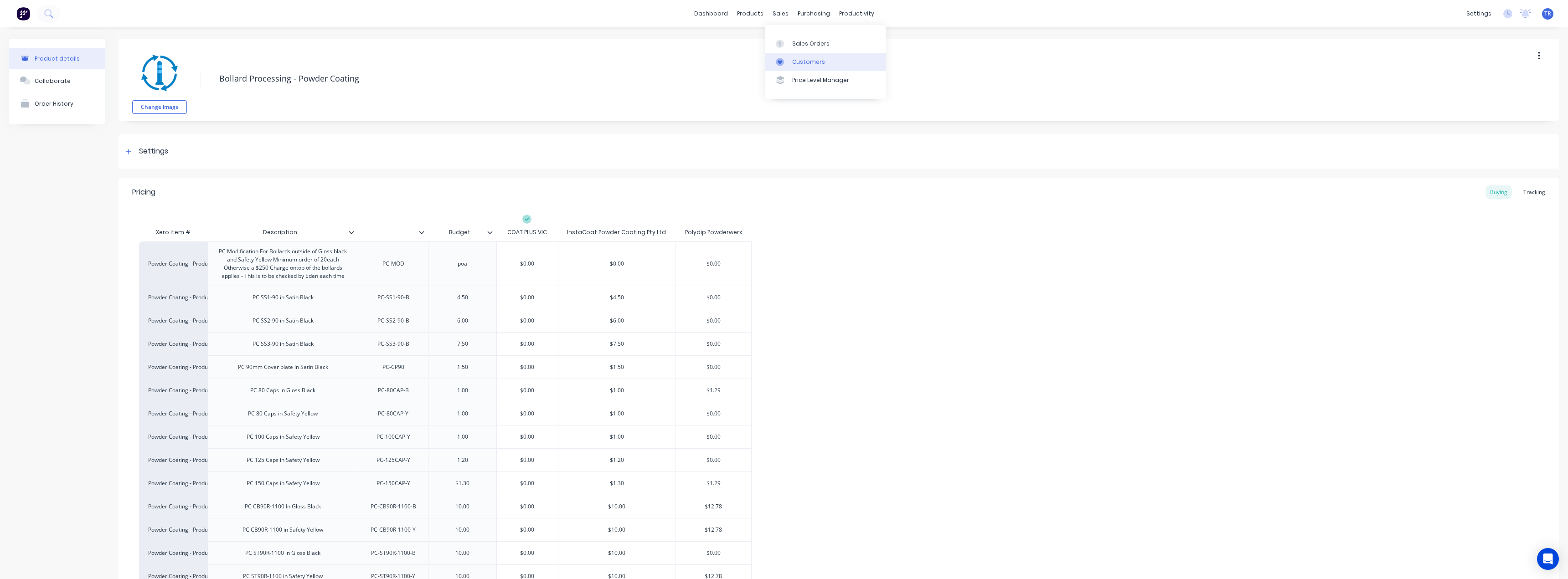
click at [781, 58] on icon at bounding box center [781, 62] width 9 height 9
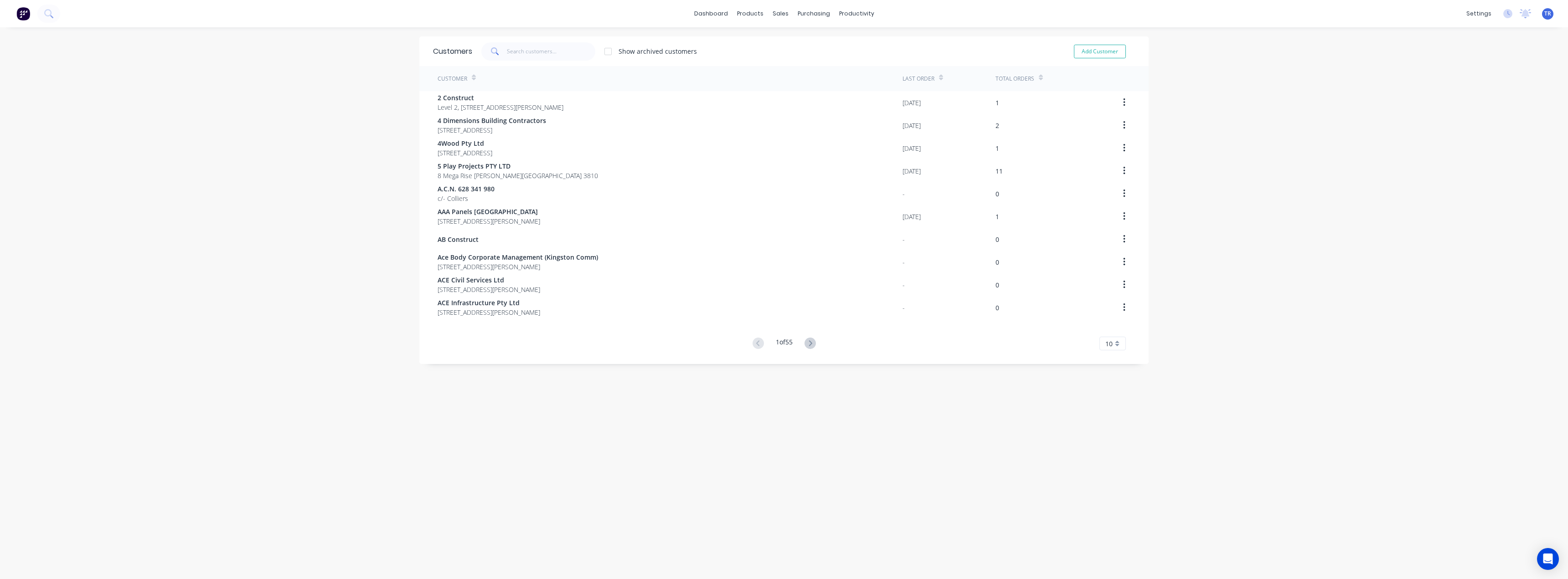
click at [591, 44] on div at bounding box center [538, 51] width 114 height 18
click at [567, 51] on input "text" at bounding box center [551, 51] width 89 height 18
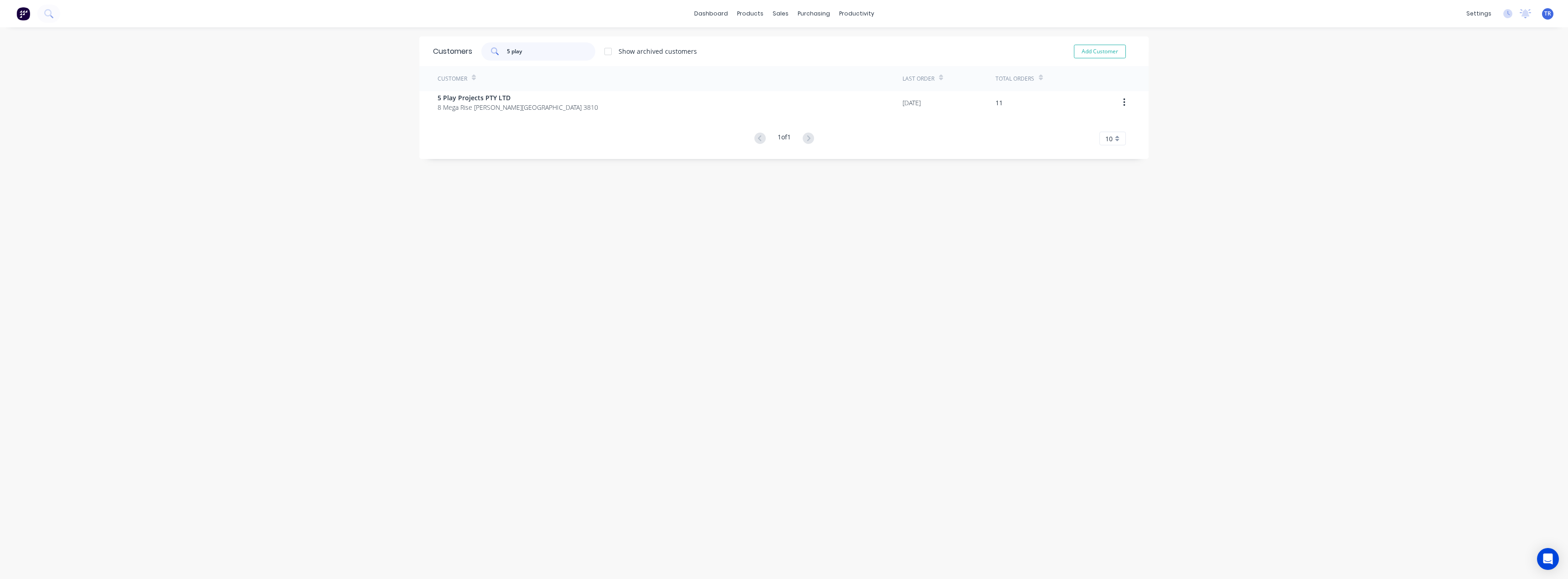
type input "5 play"
click at [529, 87] on div "Customer" at bounding box center [670, 78] width 465 height 25
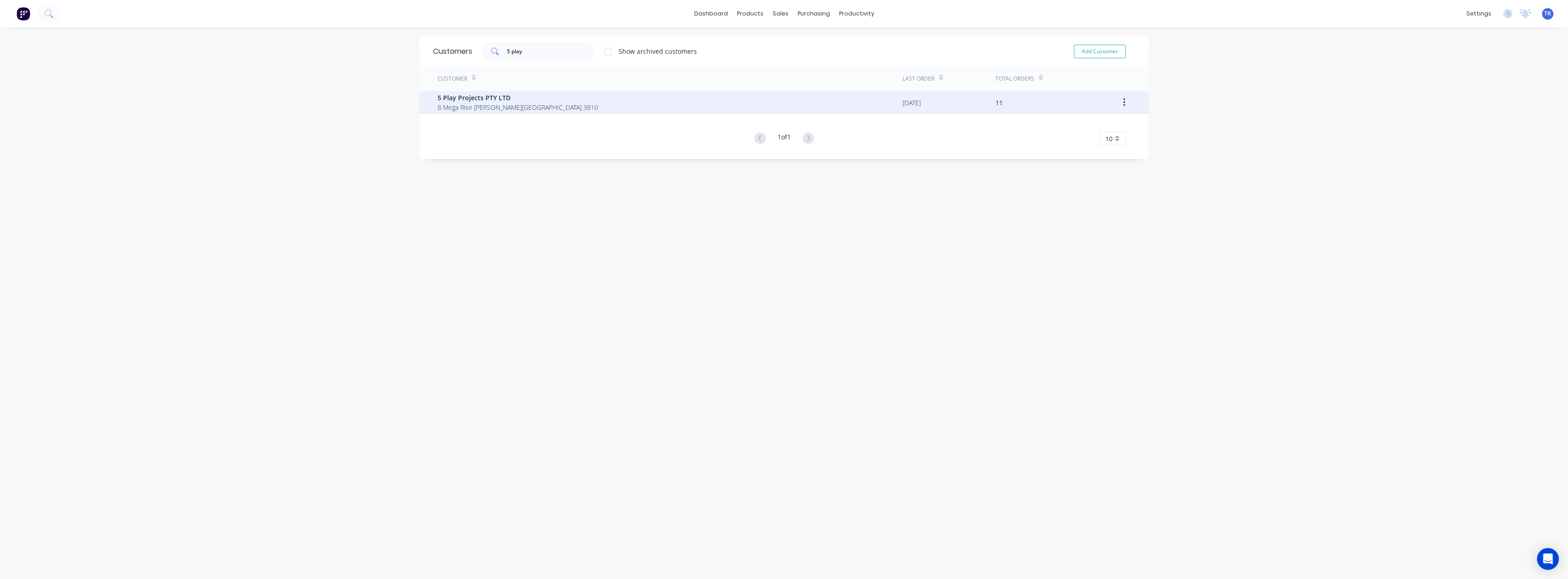
click at [532, 102] on span "5 Play Projects PTY LTD" at bounding box center [518, 97] width 161 height 9
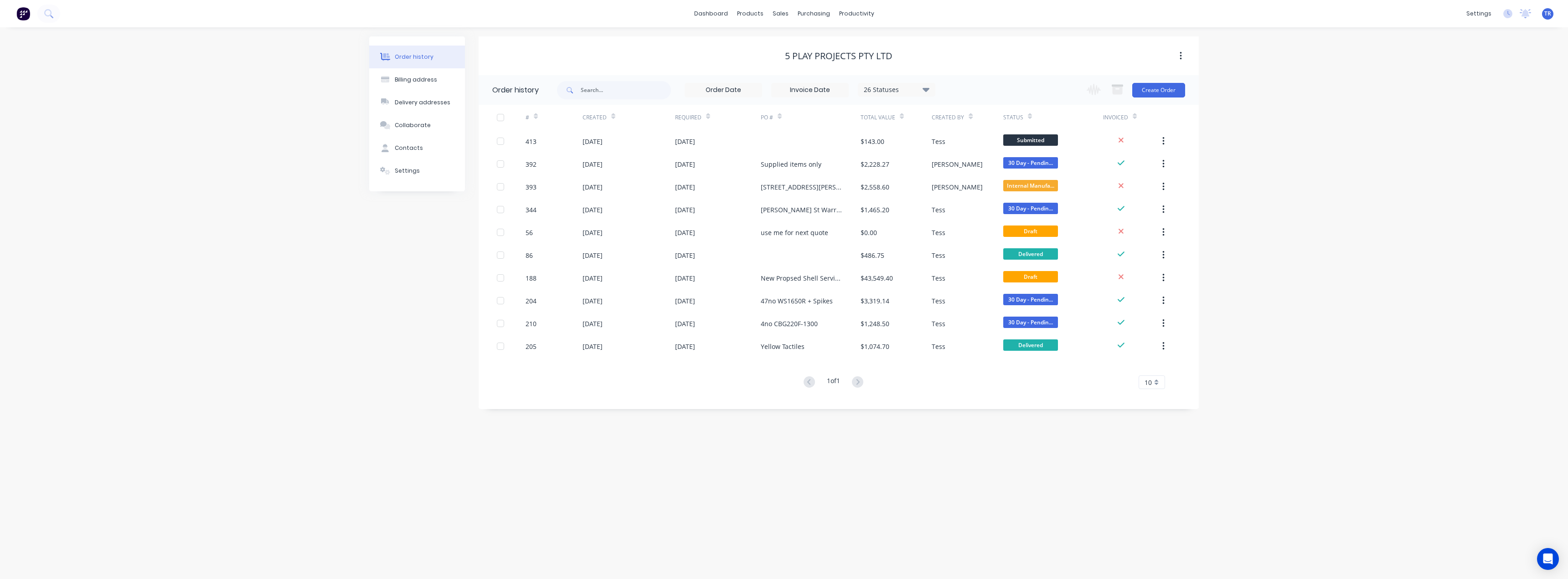
click at [783, 118] on icon at bounding box center [1135, 118] width 4 height 3
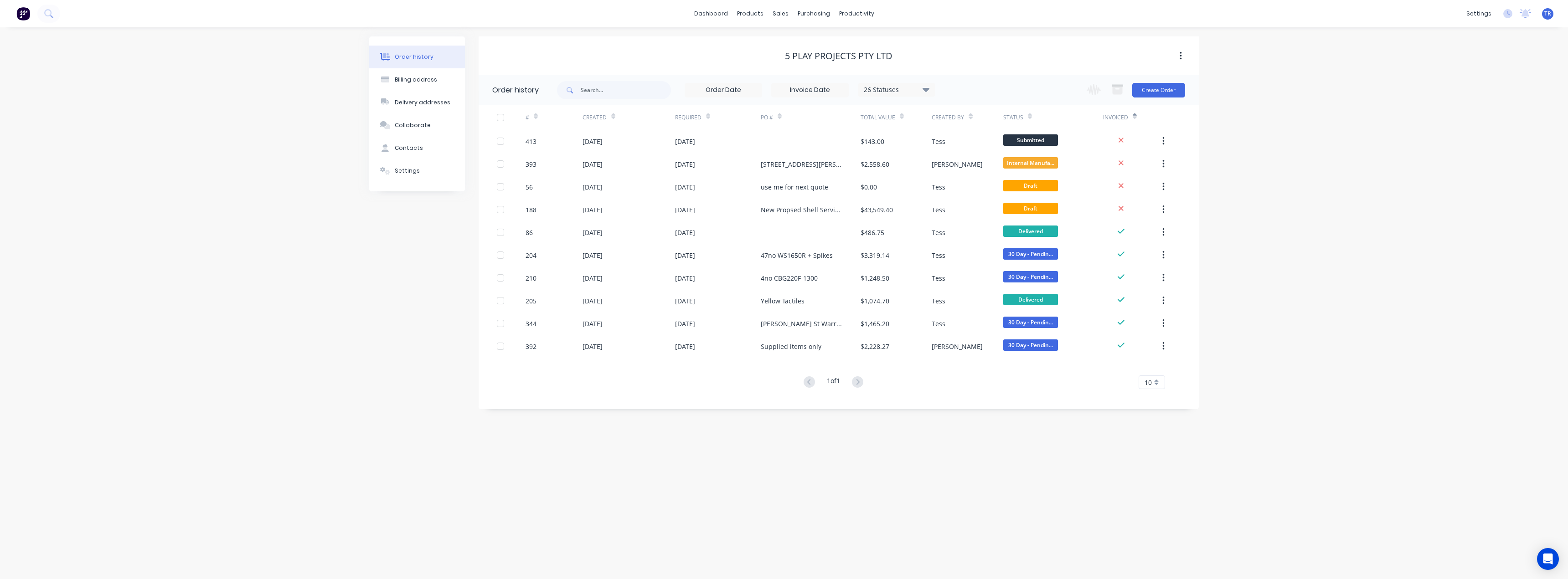
click at [783, 115] on div "Invoiced" at bounding box center [1131, 117] width 57 height 25
click at [783, 117] on icon at bounding box center [1135, 118] width 4 height 3
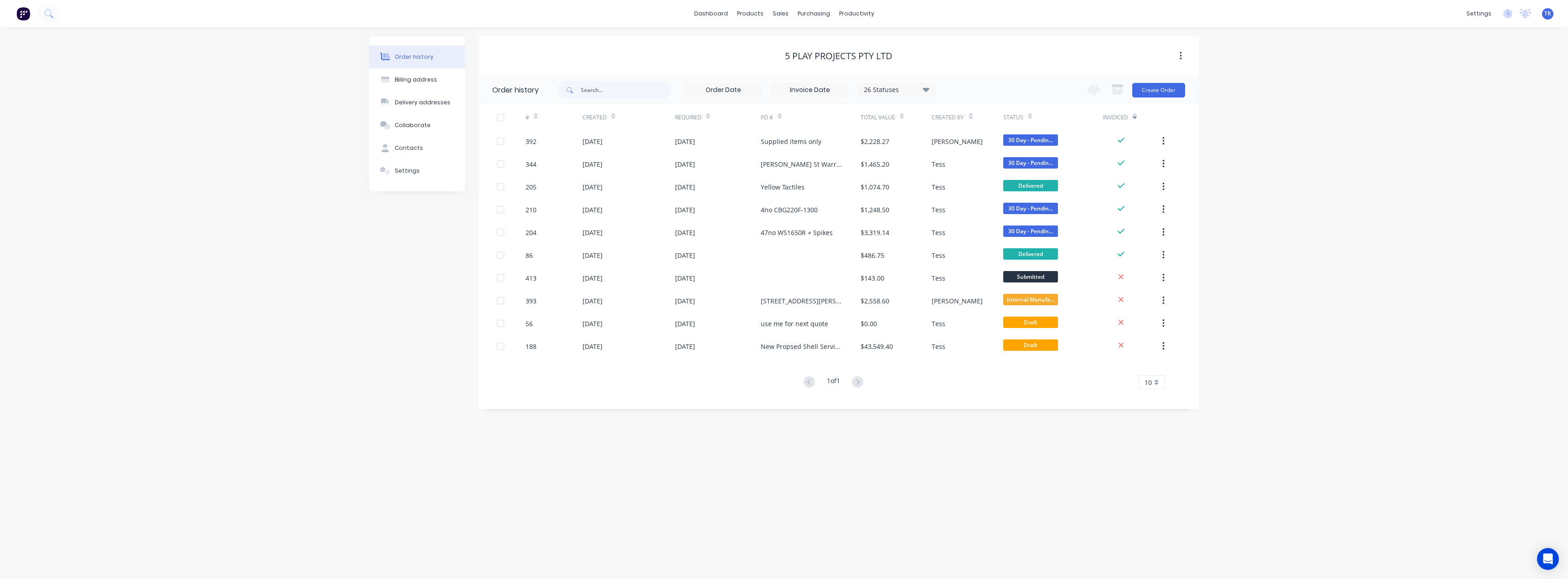
click at [783, 116] on icon at bounding box center [1030, 117] width 4 height 7
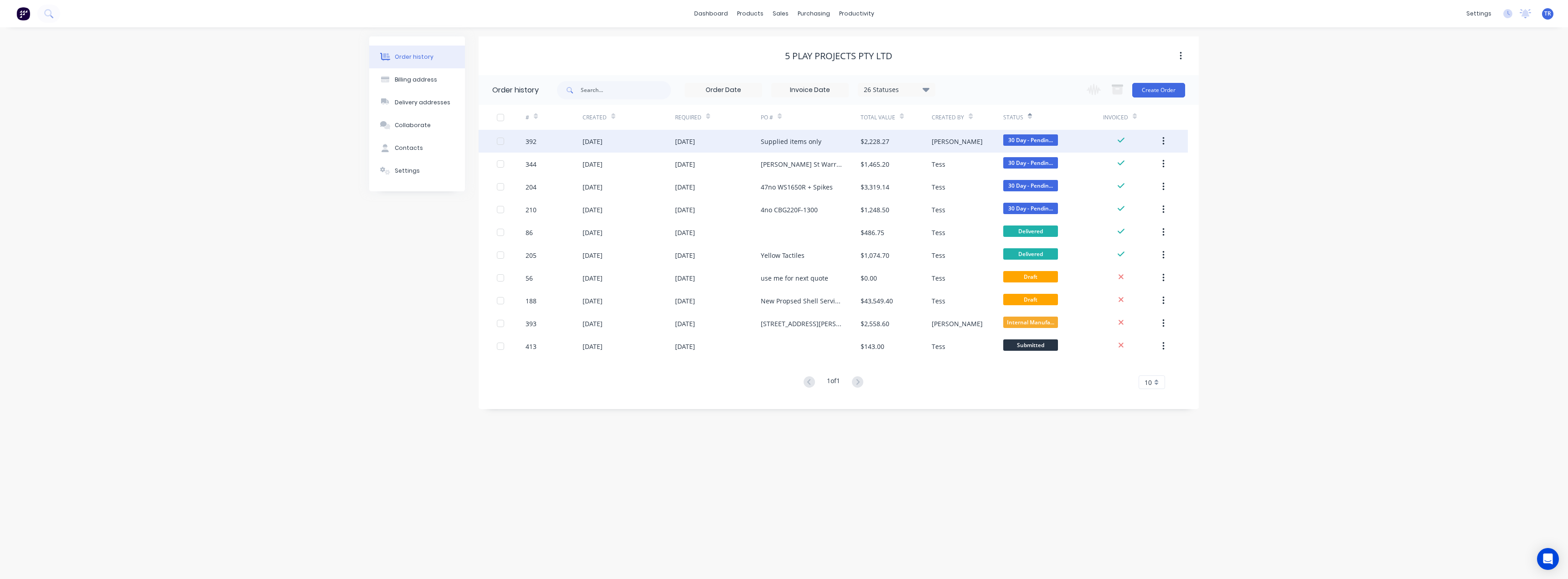
click at [783, 145] on div "$2,228.27" at bounding box center [874, 141] width 28 height 9
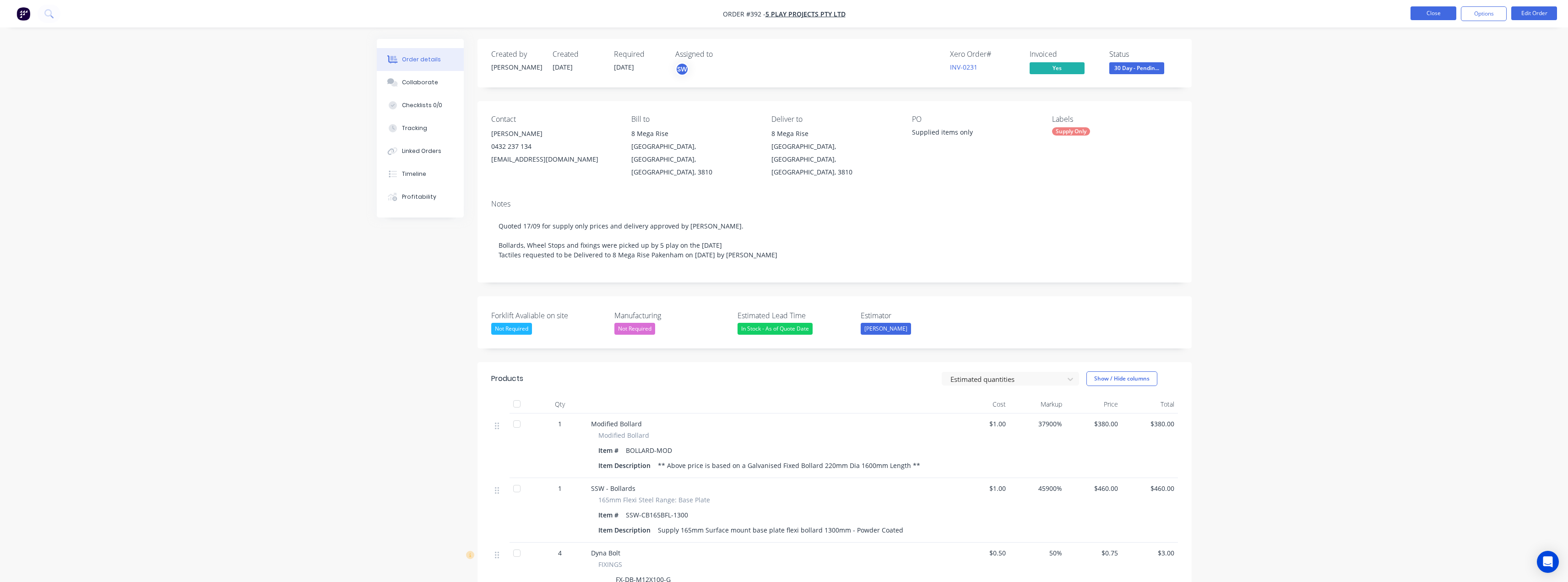
click at [787, 19] on button "Close" at bounding box center [1433, 13] width 46 height 14
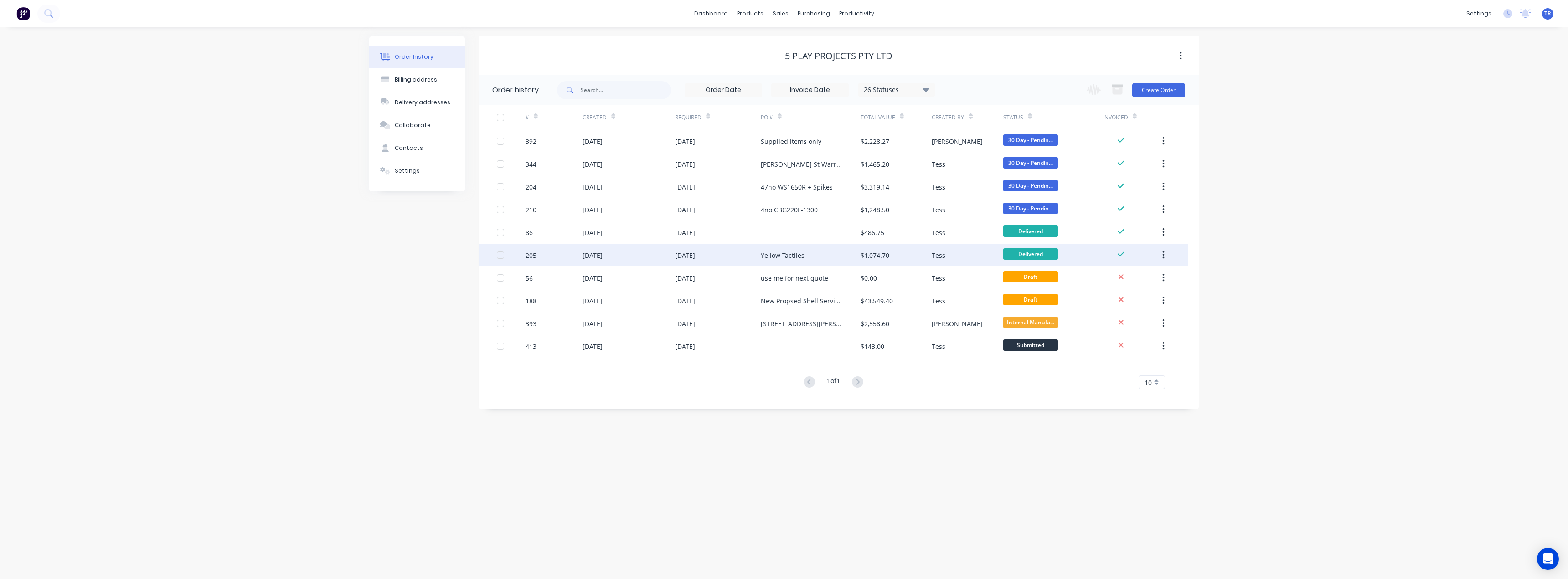
click at [783, 253] on div "$1,074.70" at bounding box center [896, 255] width 71 height 23
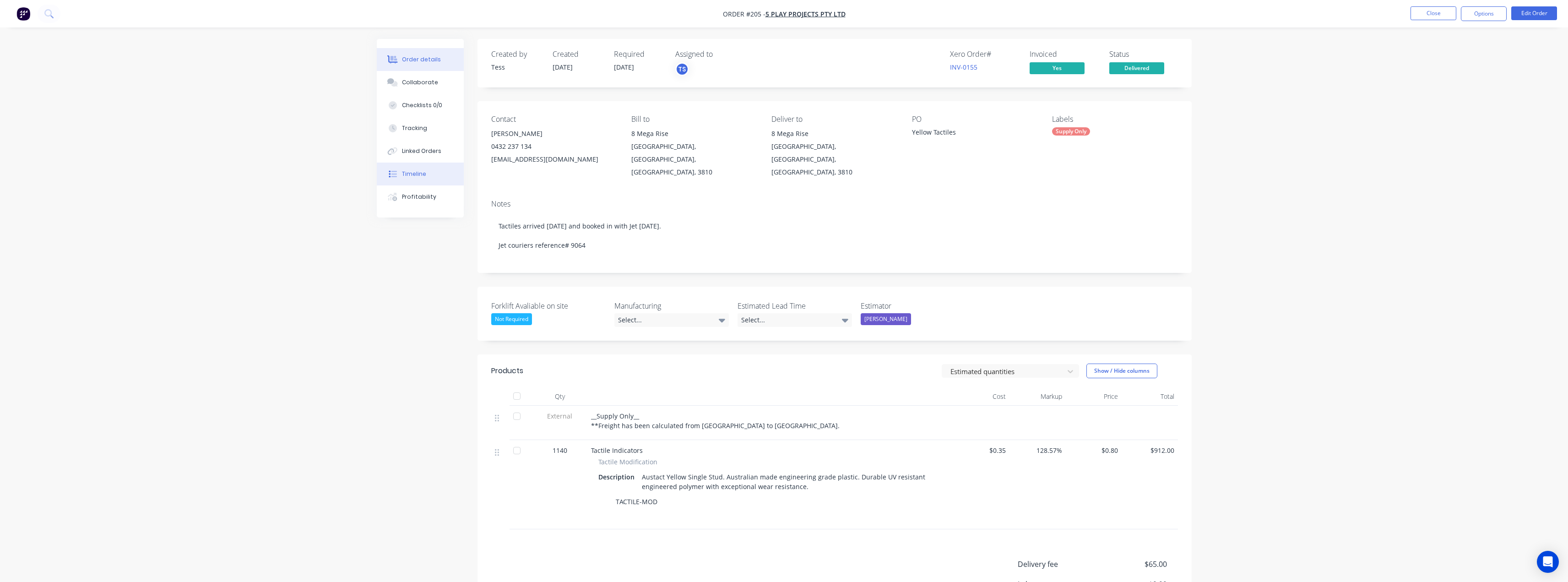
click at [405, 178] on div "Timeline" at bounding box center [414, 174] width 24 height 9
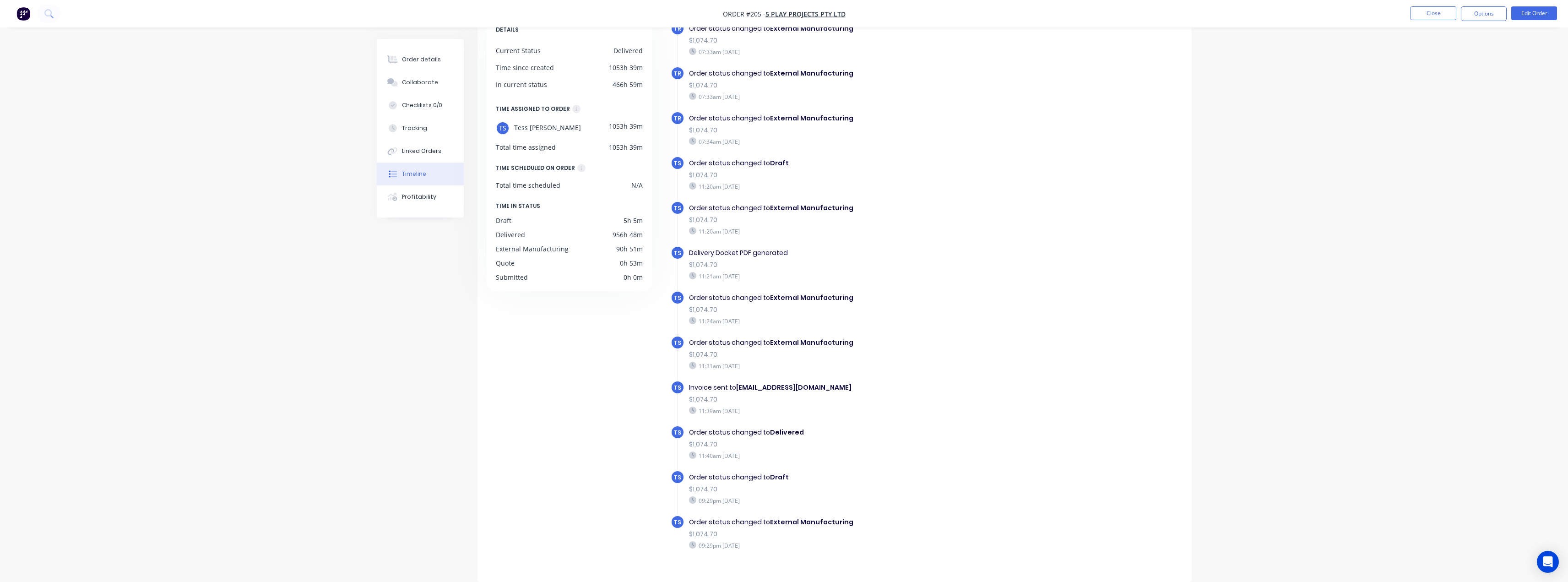
scroll to position [635, 0]
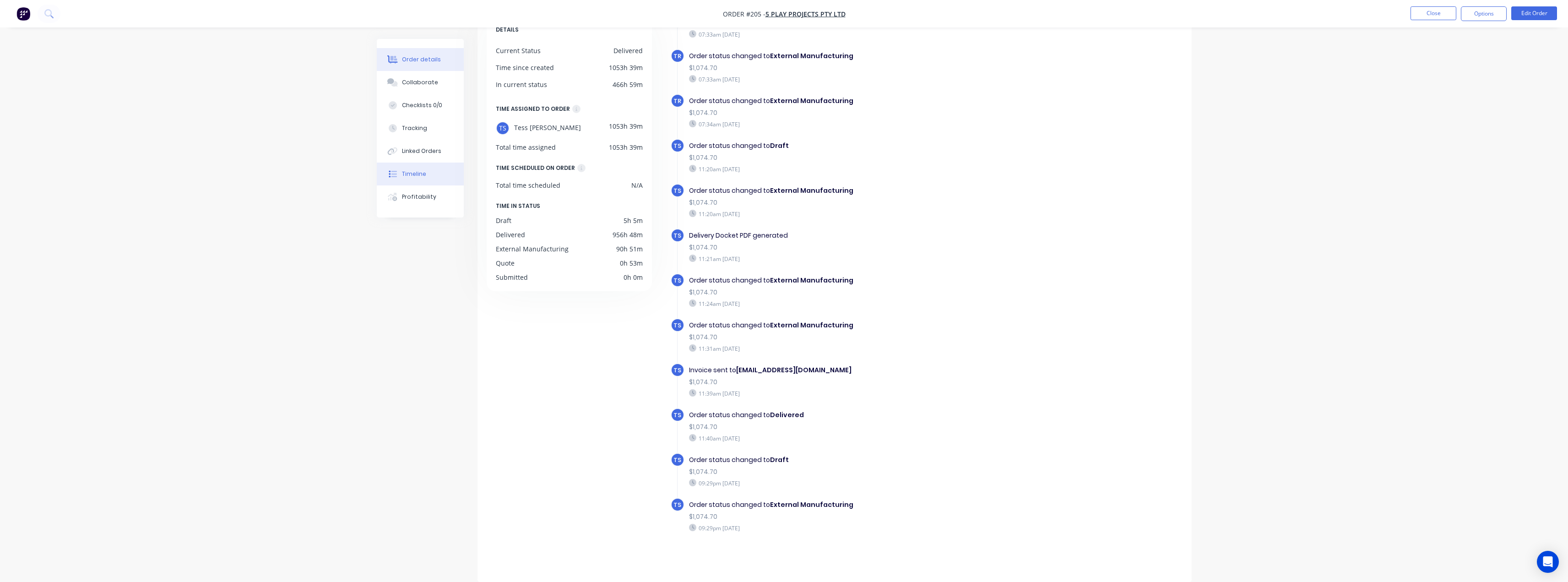
click at [395, 54] on button "Order details" at bounding box center [420, 60] width 87 height 23
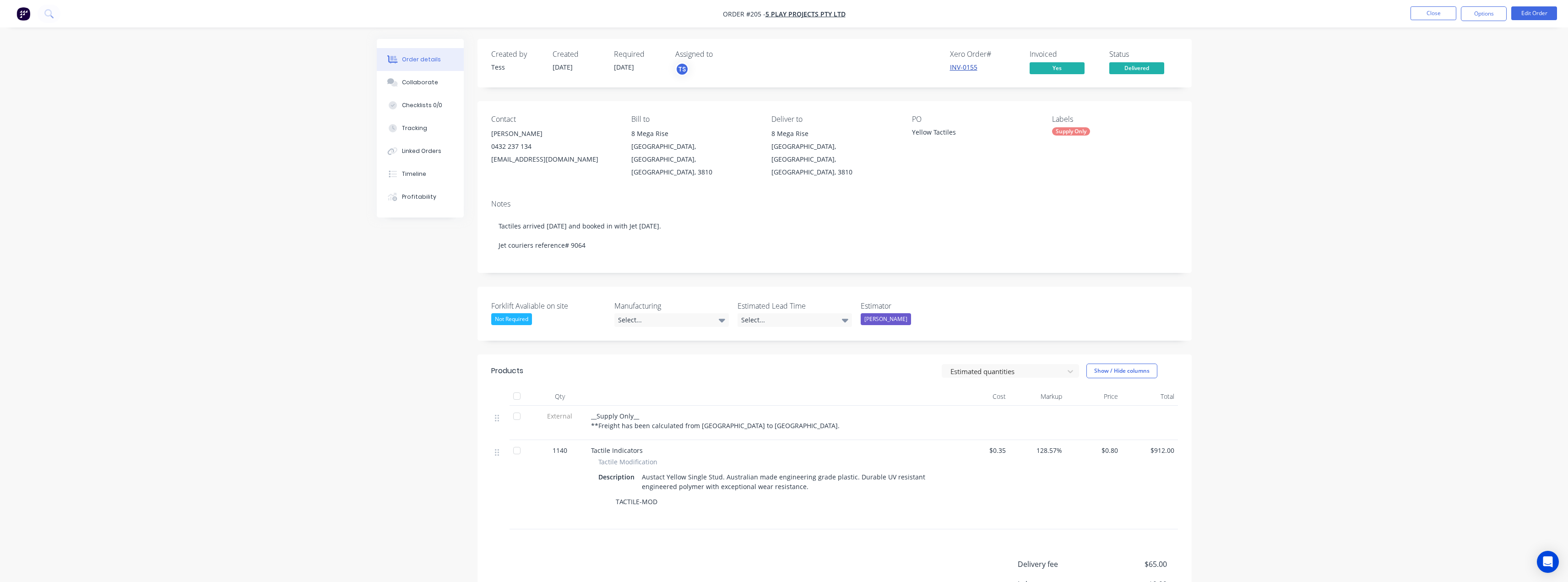
click at [787, 66] on link "INV-0155" at bounding box center [964, 67] width 28 height 9
click at [787, 72] on span "Delivered" at bounding box center [1137, 67] width 55 height 11
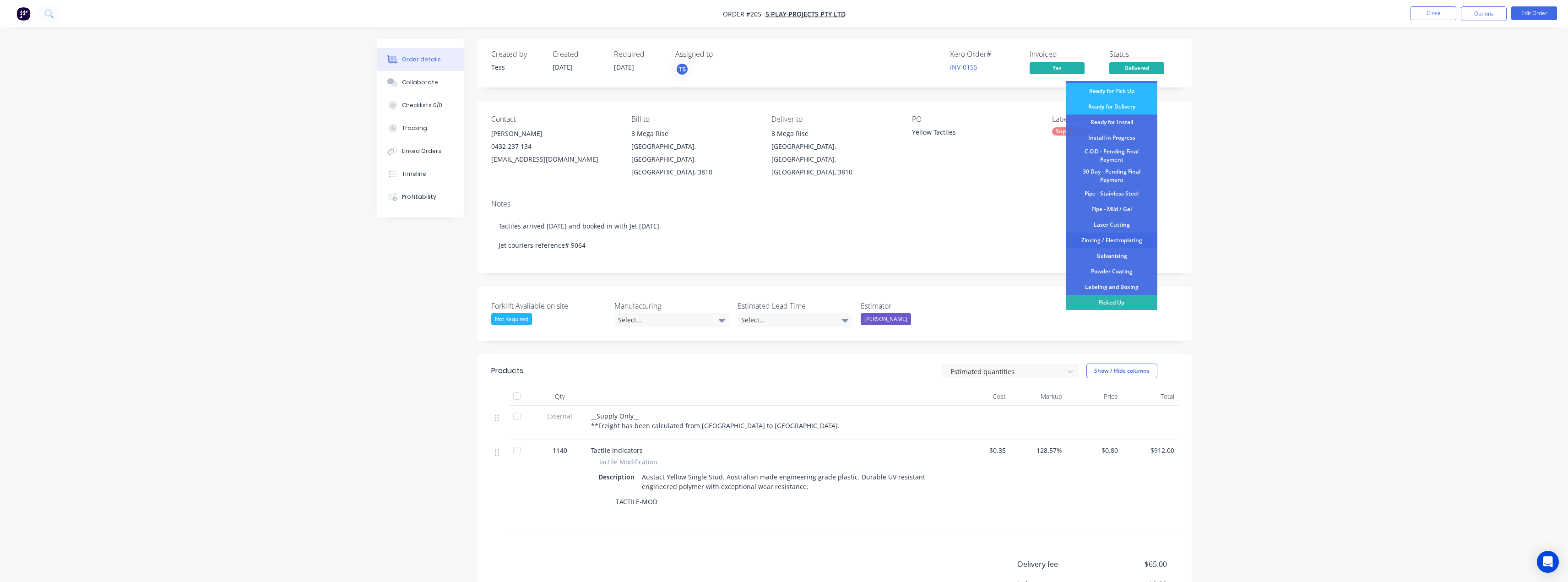
scroll to position [96, 0]
click at [787, 160] on div "C.O.D - Pending Final Payment" at bounding box center [1112, 155] width 92 height 20
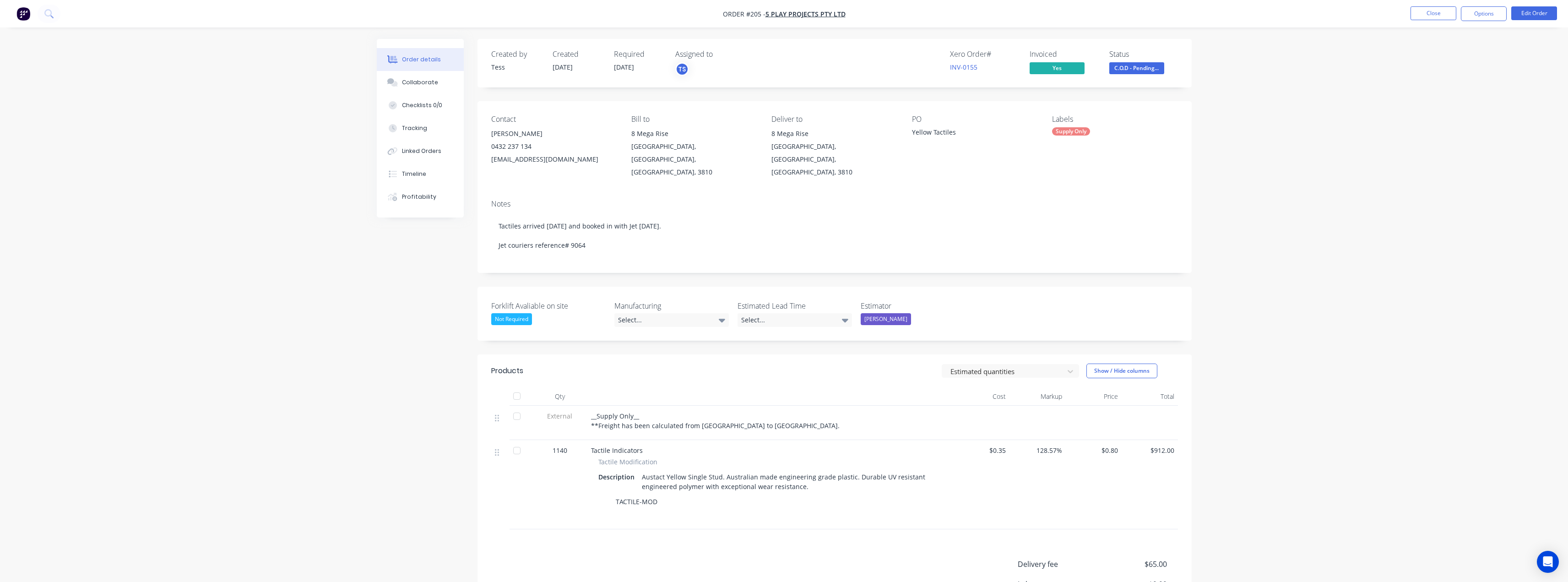
click at [787, 22] on nav "Order #205 - 5 Play Projects PTY LTD Close Options Edit Order" at bounding box center [784, 14] width 1568 height 28
click at [787, 11] on button "Close" at bounding box center [1433, 13] width 46 height 14
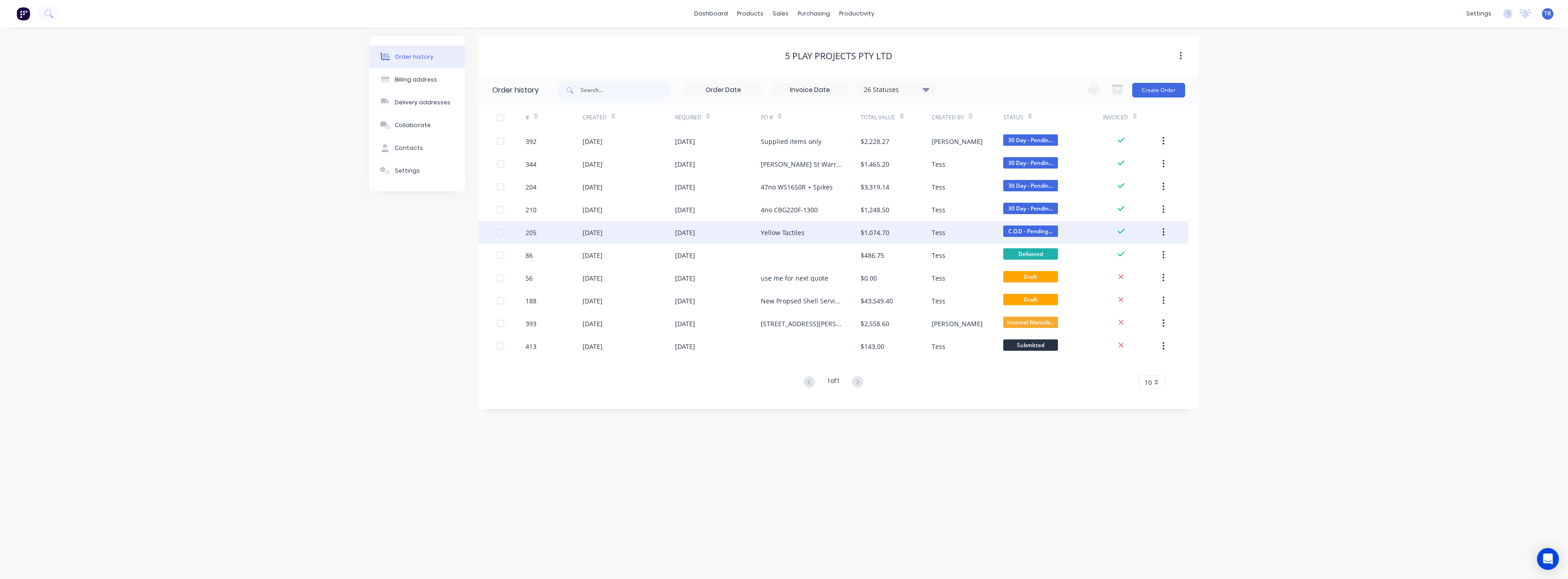
click at [783, 225] on div "Tess" at bounding box center [967, 232] width 71 height 23
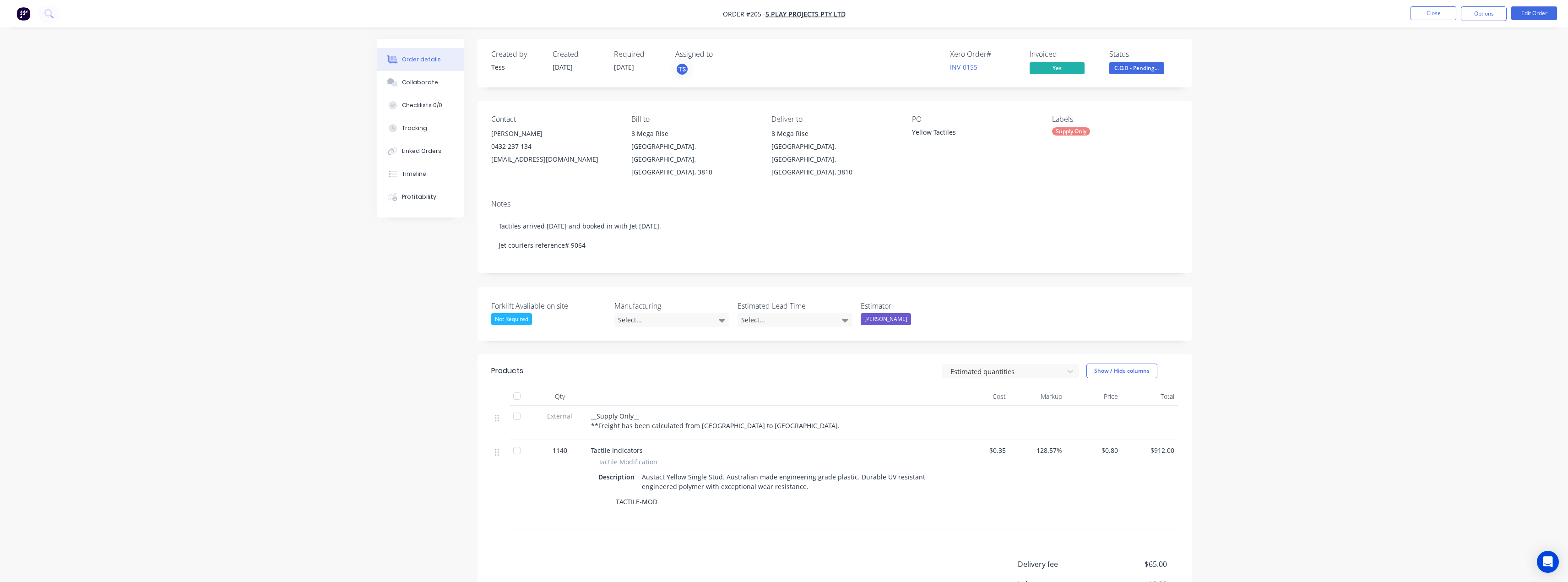
click at [787, 76] on button "C.O.D - Pending..." at bounding box center [1137, 69] width 55 height 14
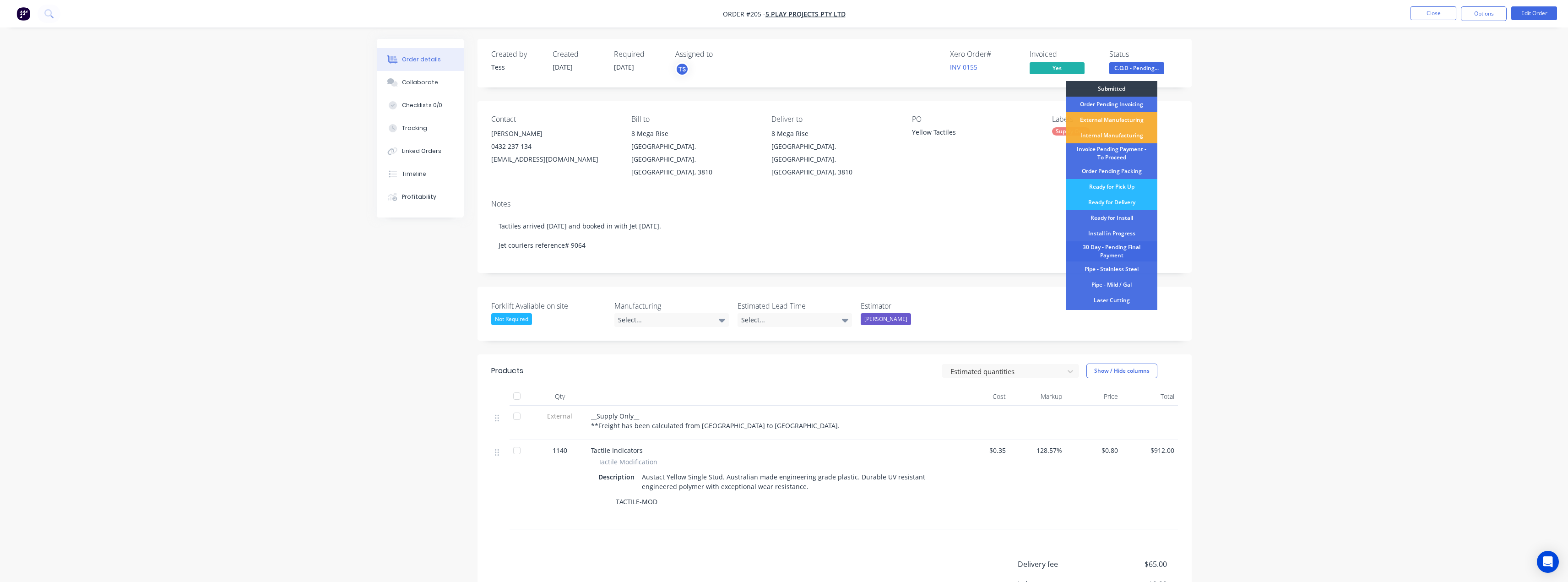
click at [787, 249] on div "30 Day - Pending Final Payment" at bounding box center [1112, 250] width 92 height 20
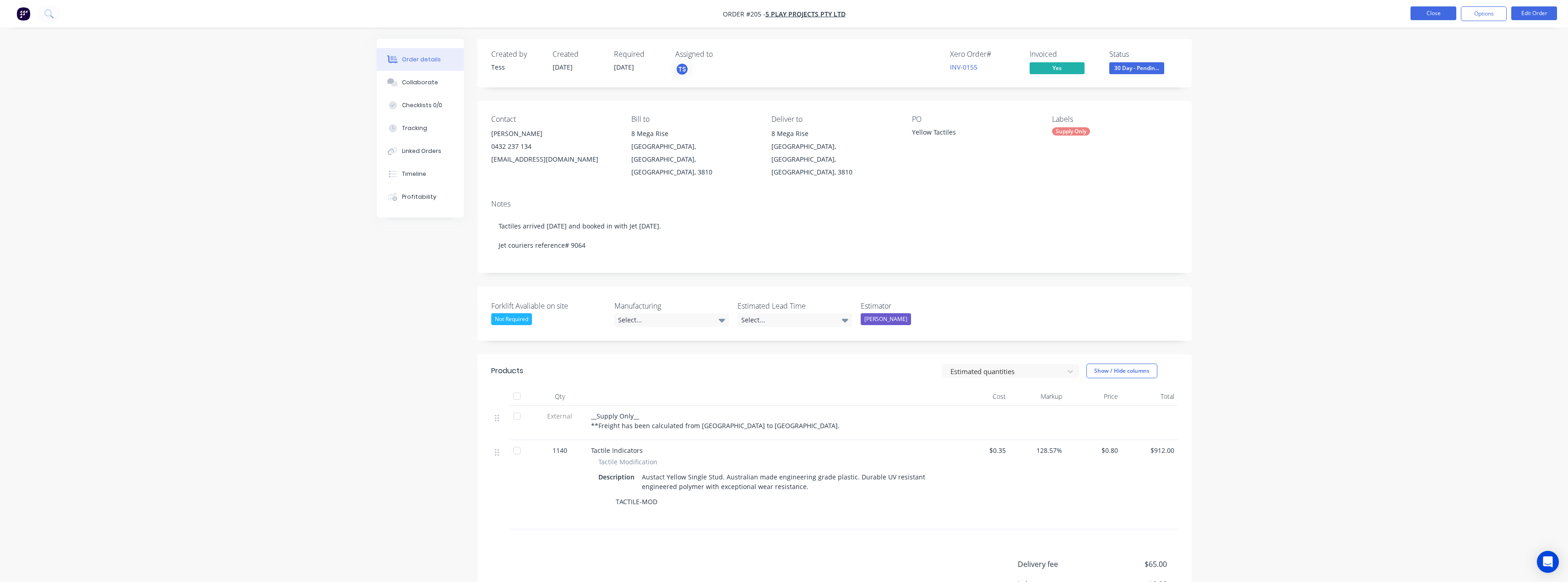
click at [787, 12] on button "Close" at bounding box center [1433, 13] width 46 height 14
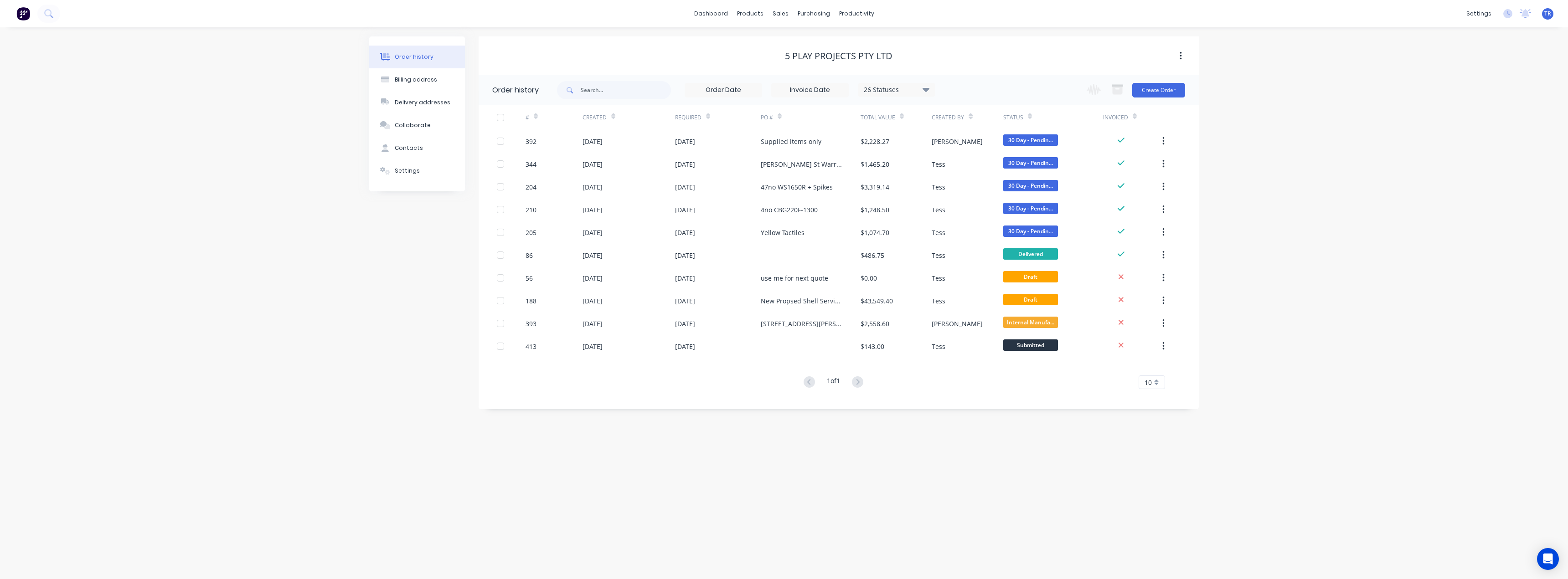
click at [612, 116] on icon at bounding box center [613, 117] width 4 height 7
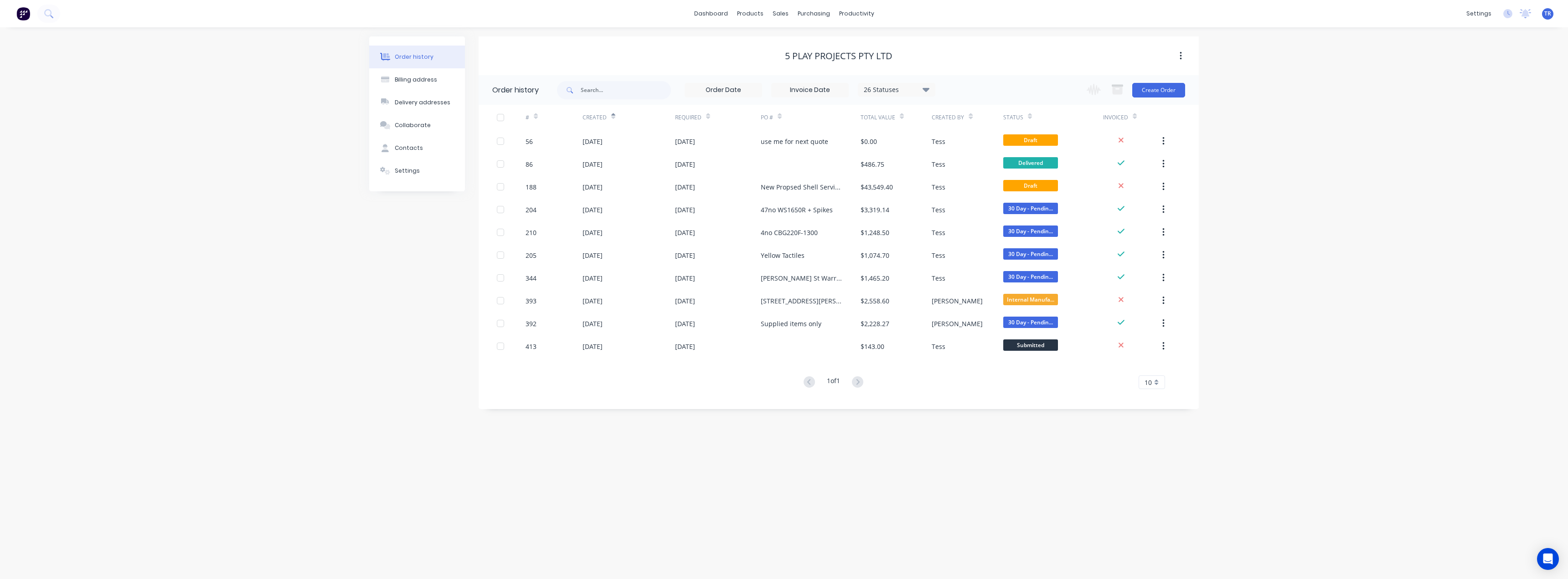
click at [615, 113] on div "Created" at bounding box center [629, 117] width 93 height 25
click at [611, 117] on icon at bounding box center [613, 117] width 4 height 7
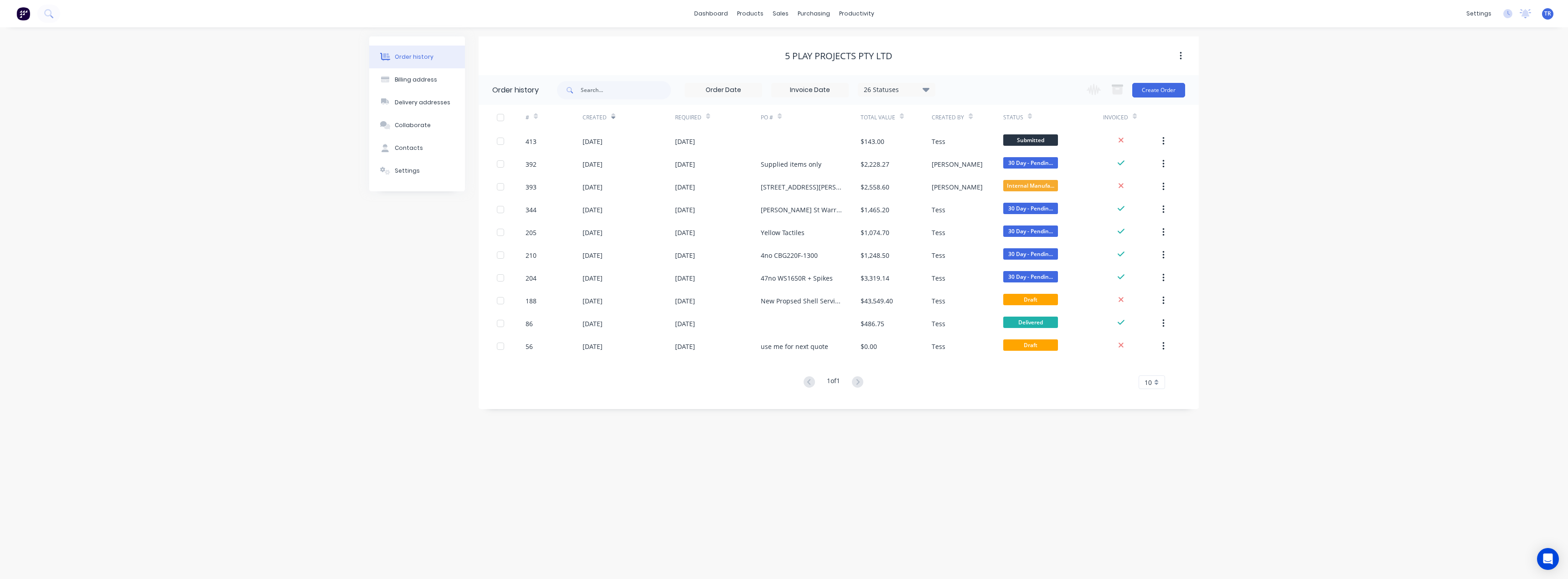
click at [613, 117] on icon at bounding box center [613, 118] width 4 height 3
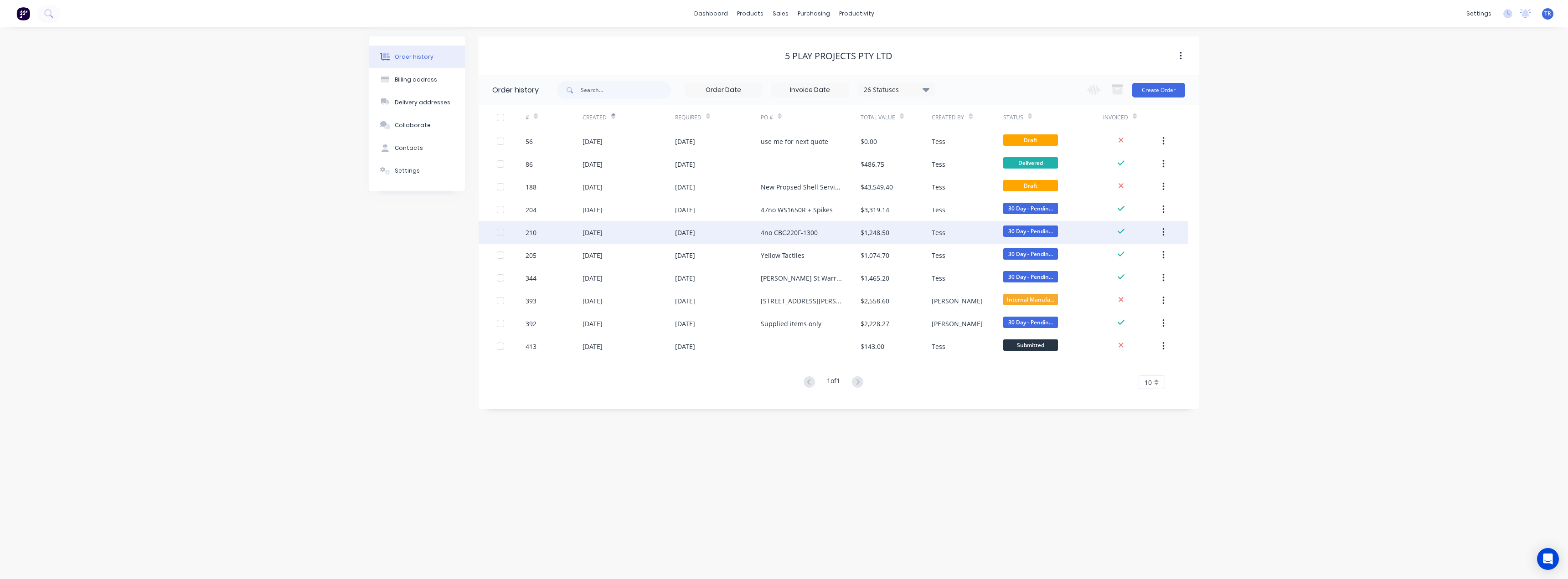
click at [783, 238] on div "Tess" at bounding box center [967, 232] width 71 height 23
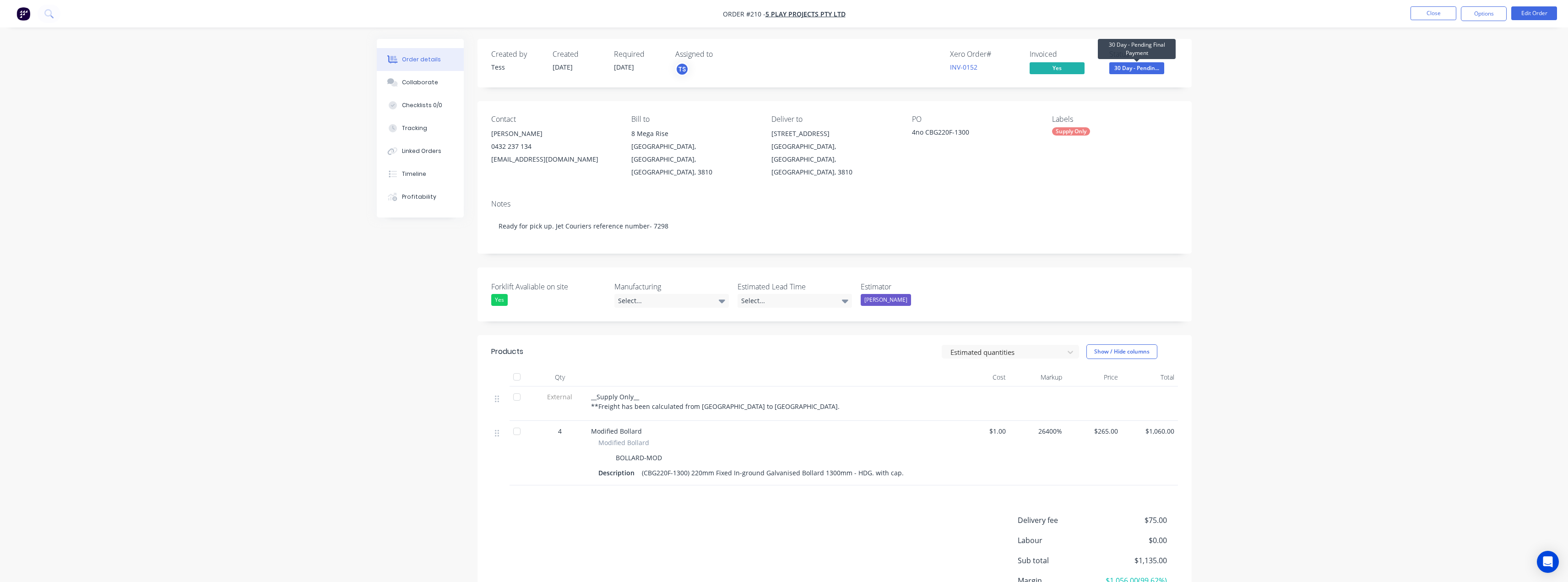
click at [787, 67] on span "30 Day - Pendin..." at bounding box center [1137, 67] width 55 height 11
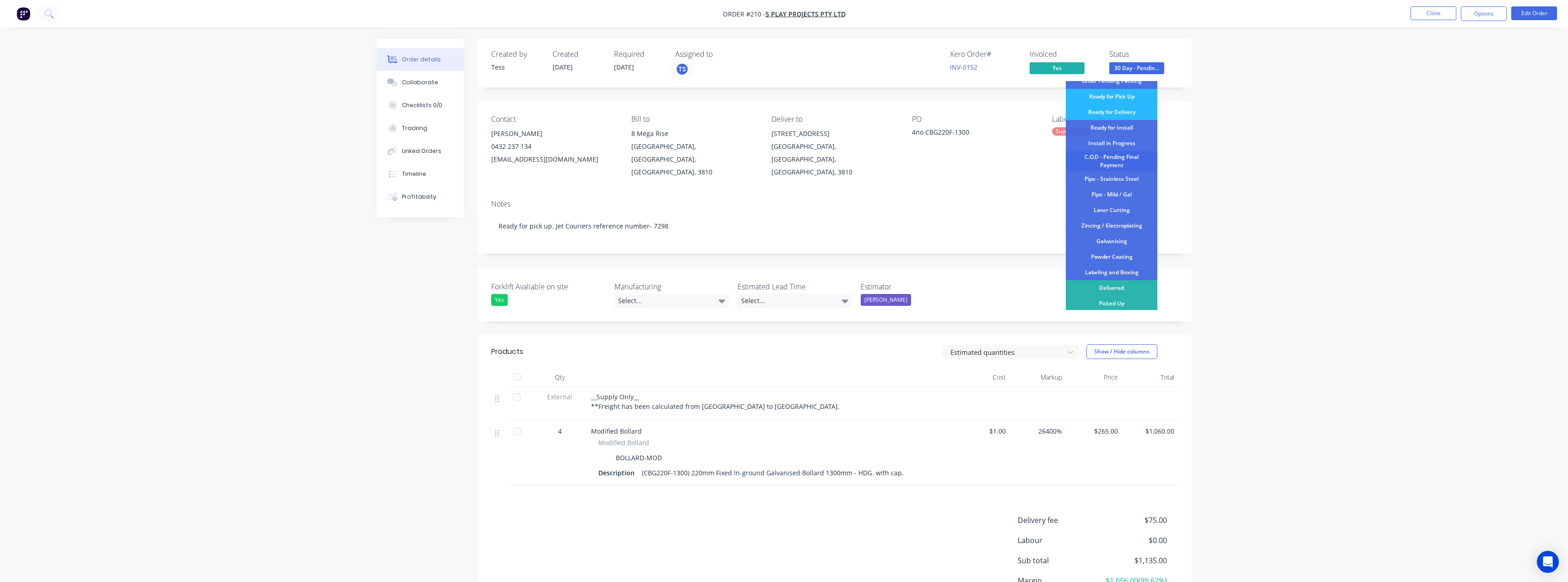
scroll to position [92, 0]
click at [787, 284] on div "Delivered" at bounding box center [1112, 287] width 92 height 16
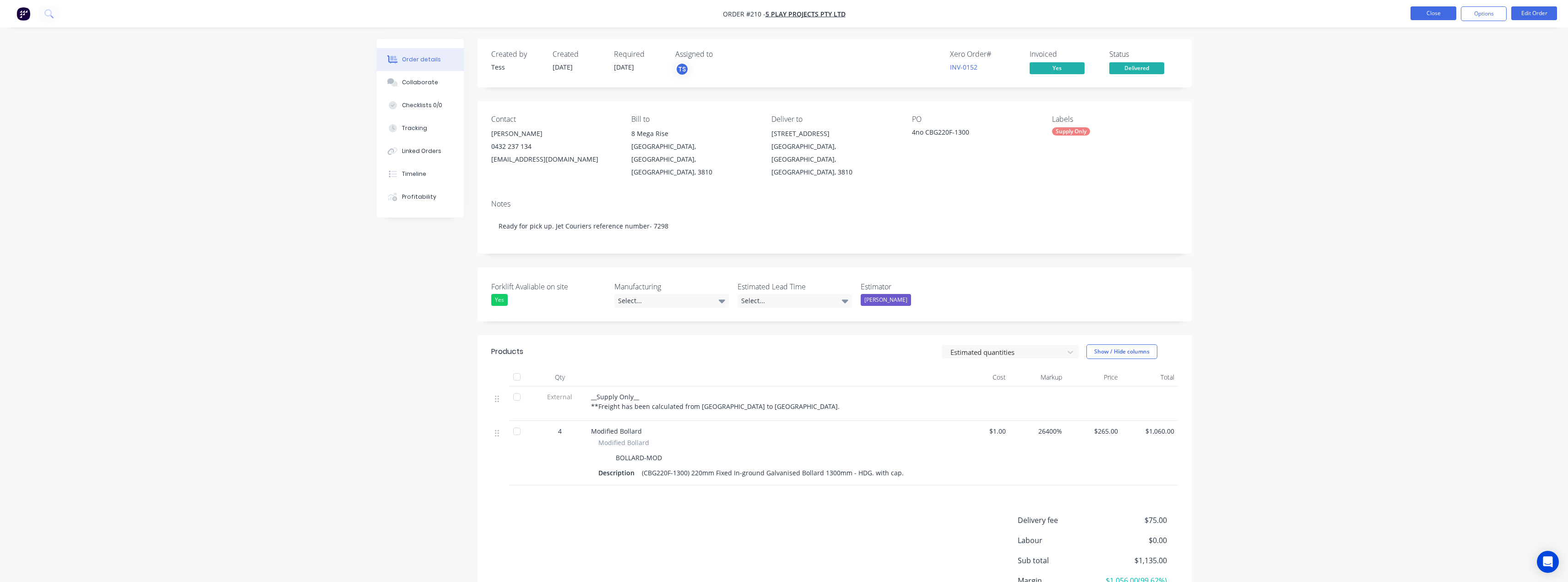
click at [787, 11] on button "Close" at bounding box center [1433, 13] width 46 height 14
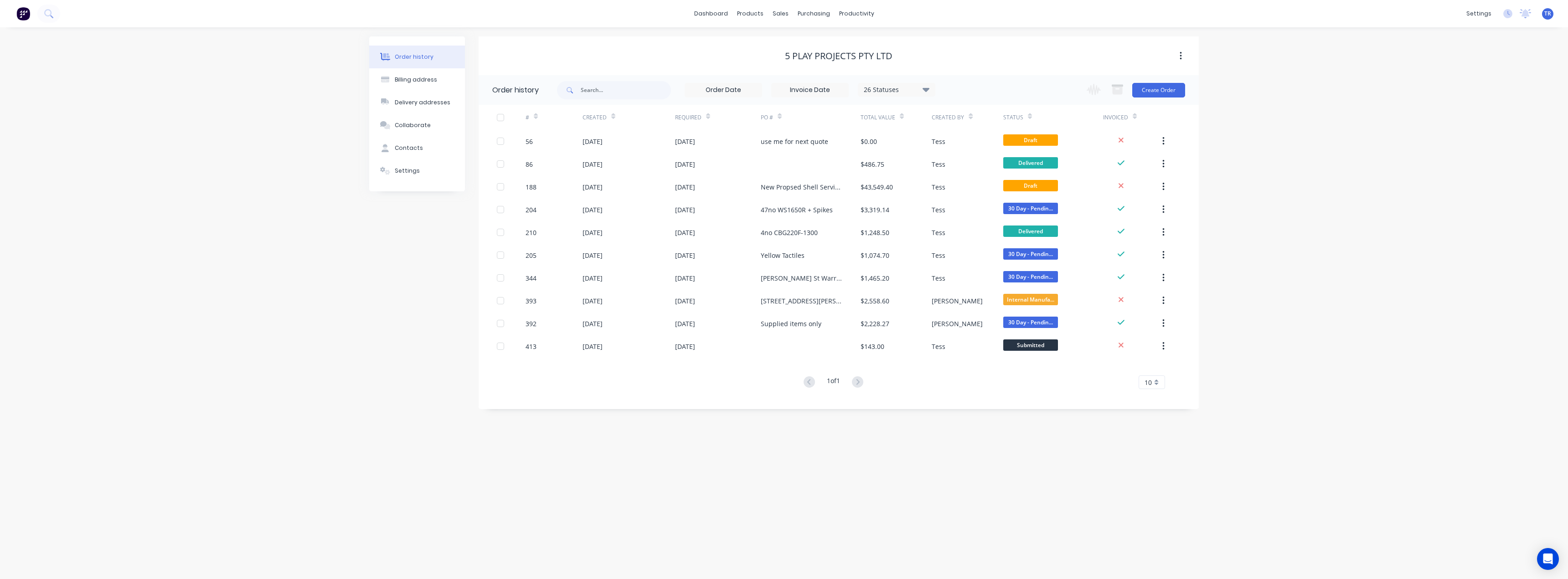
click at [783, 116] on icon at bounding box center [1030, 117] width 4 height 7
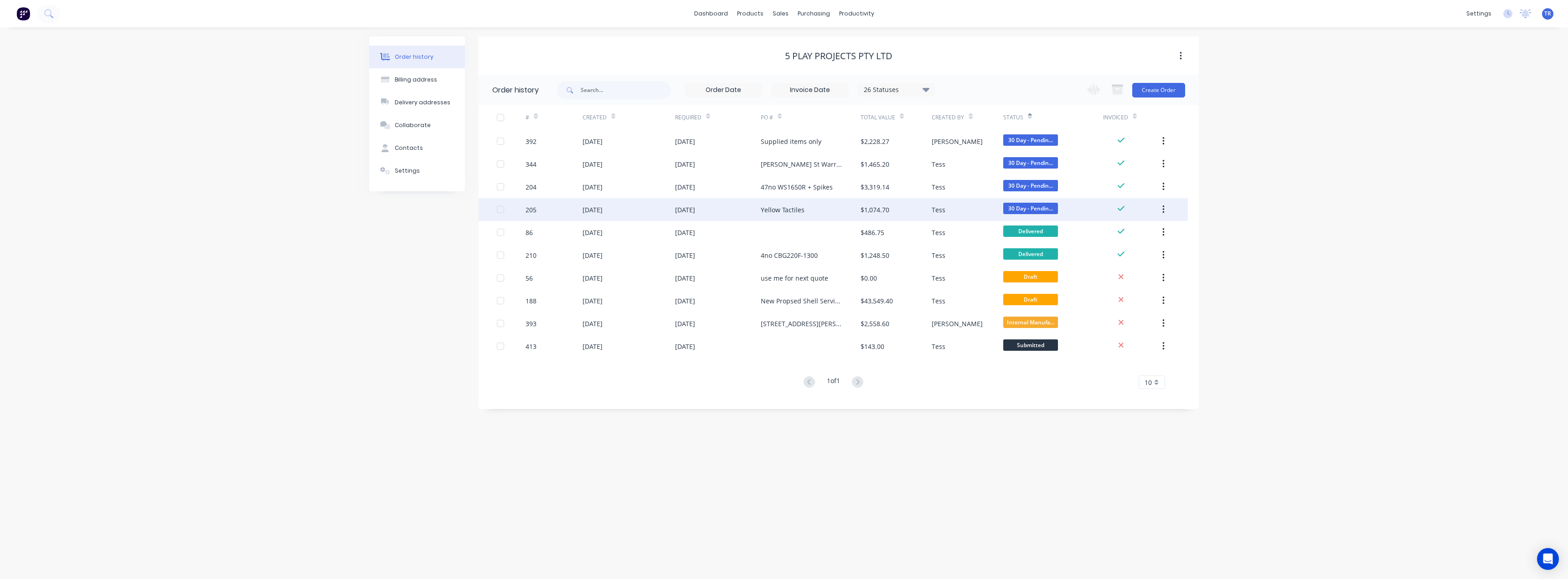
click at [783, 206] on div "Yellow Tactiles" at bounding box center [811, 210] width 100 height 23
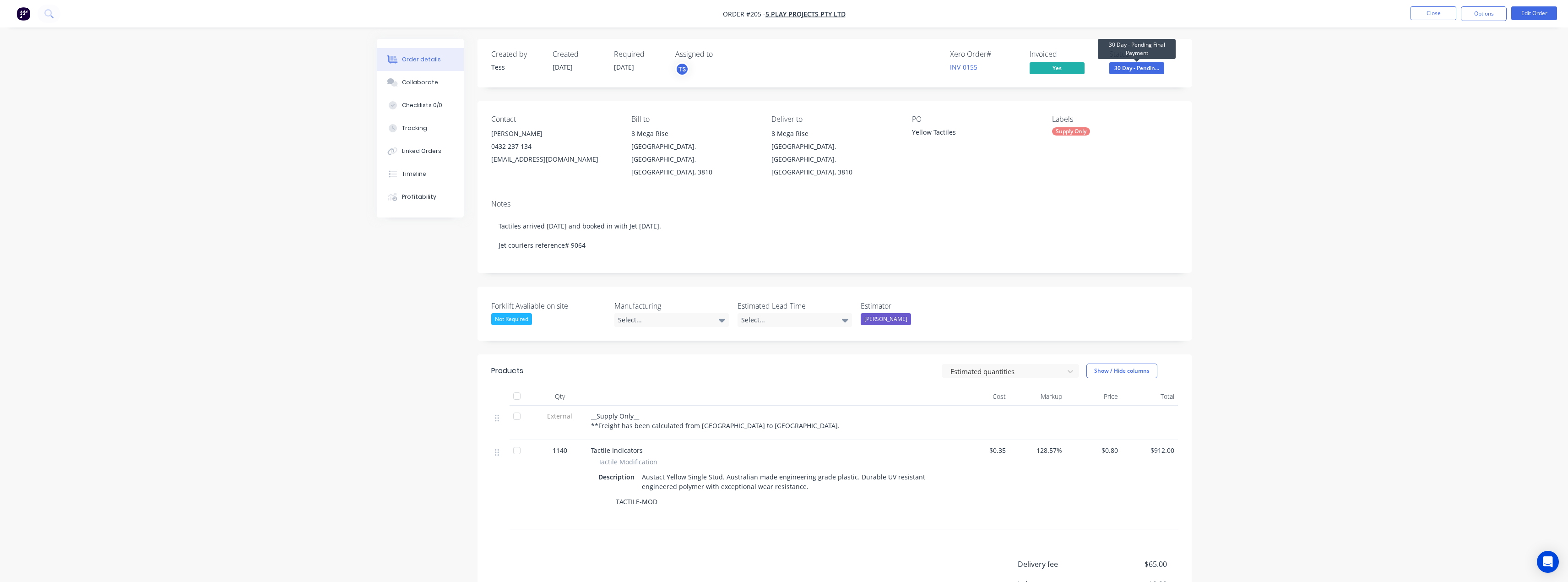
drag, startPoint x: 1118, startPoint y: 66, endPoint x: 1122, endPoint y: 70, distance: 5.7
click at [787, 70] on span "30 Day - Pendin..." at bounding box center [1137, 67] width 55 height 11
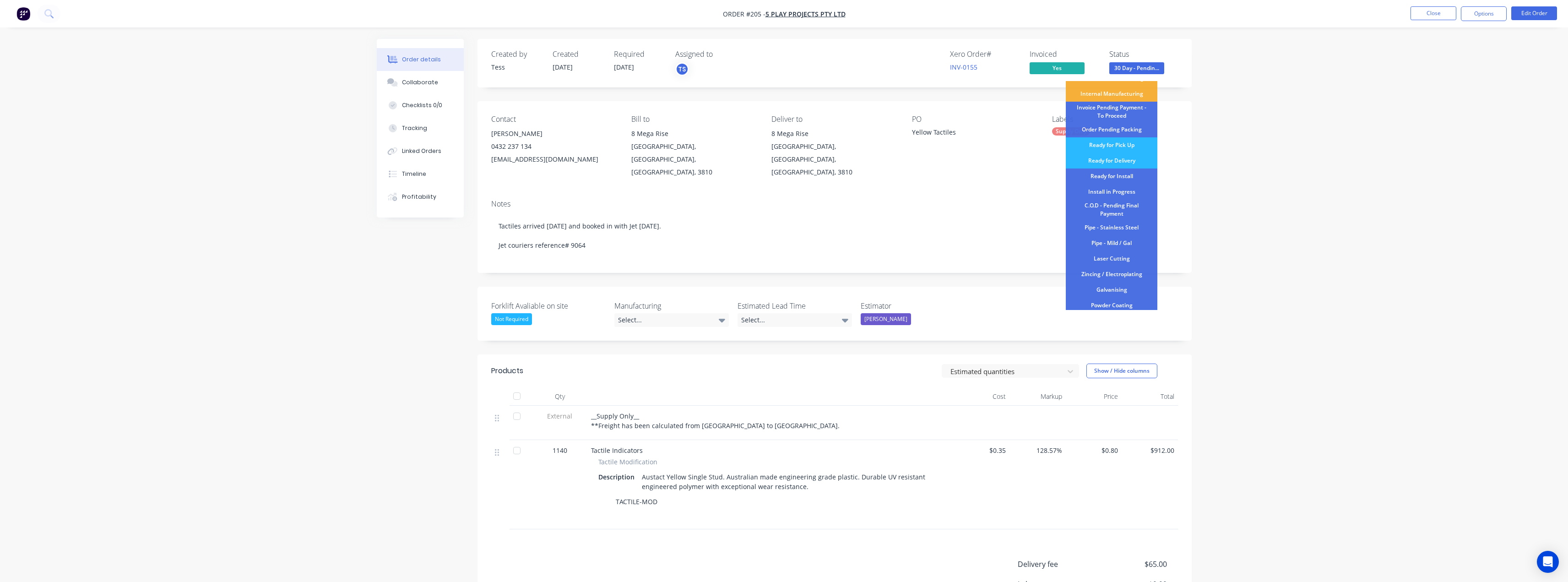
scroll to position [92, 0]
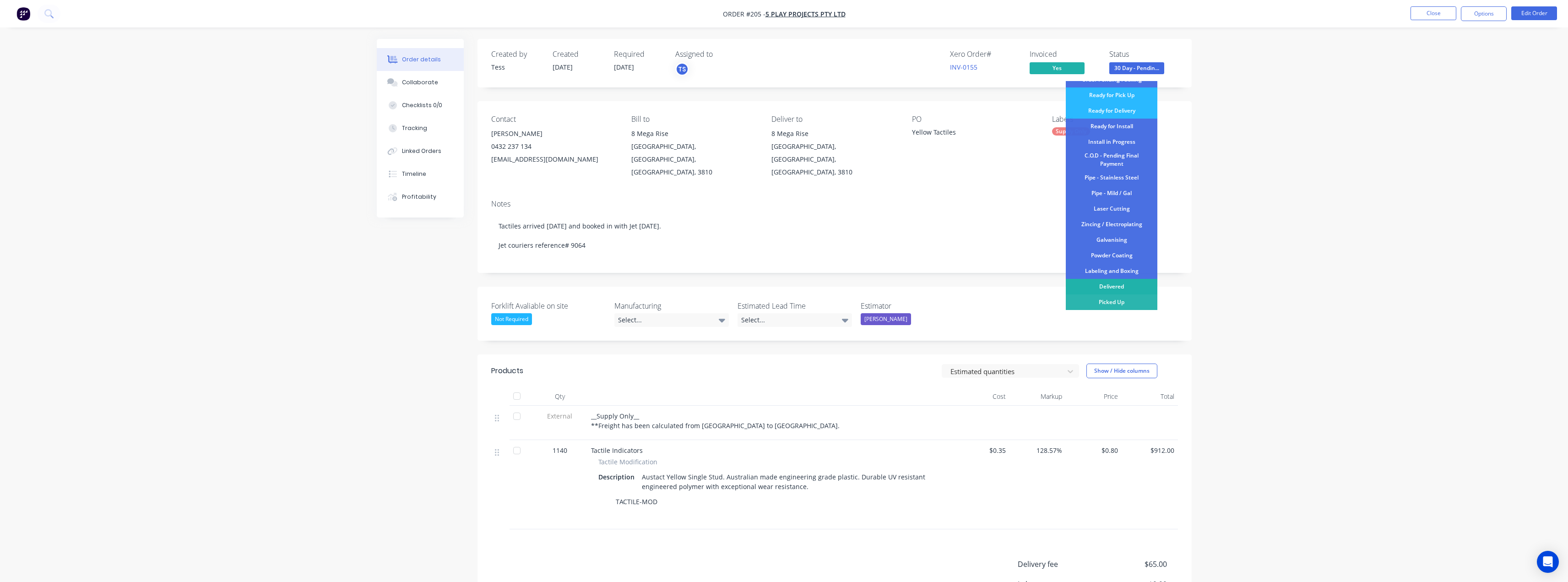
click at [787, 285] on div "Delivered" at bounding box center [1112, 287] width 92 height 16
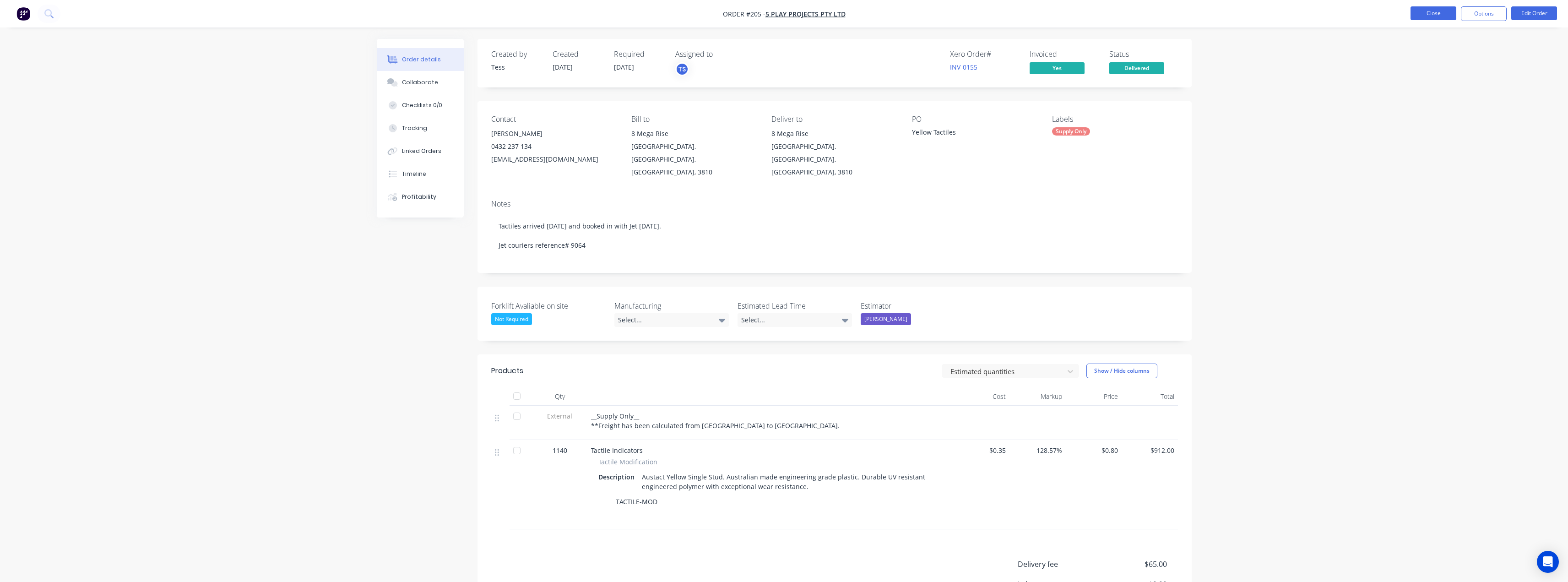
click at [787, 10] on button "Close" at bounding box center [1433, 13] width 46 height 14
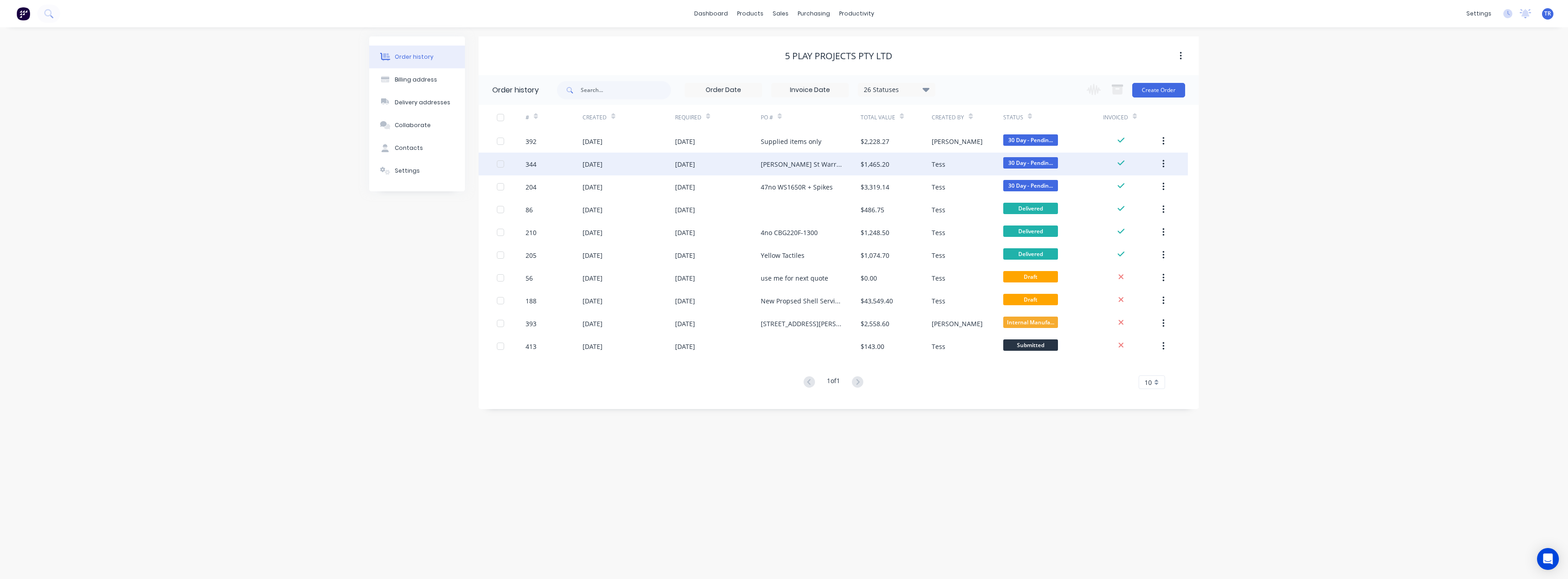
click at [727, 164] on div "04 Sep 2025" at bounding box center [718, 164] width 86 height 23
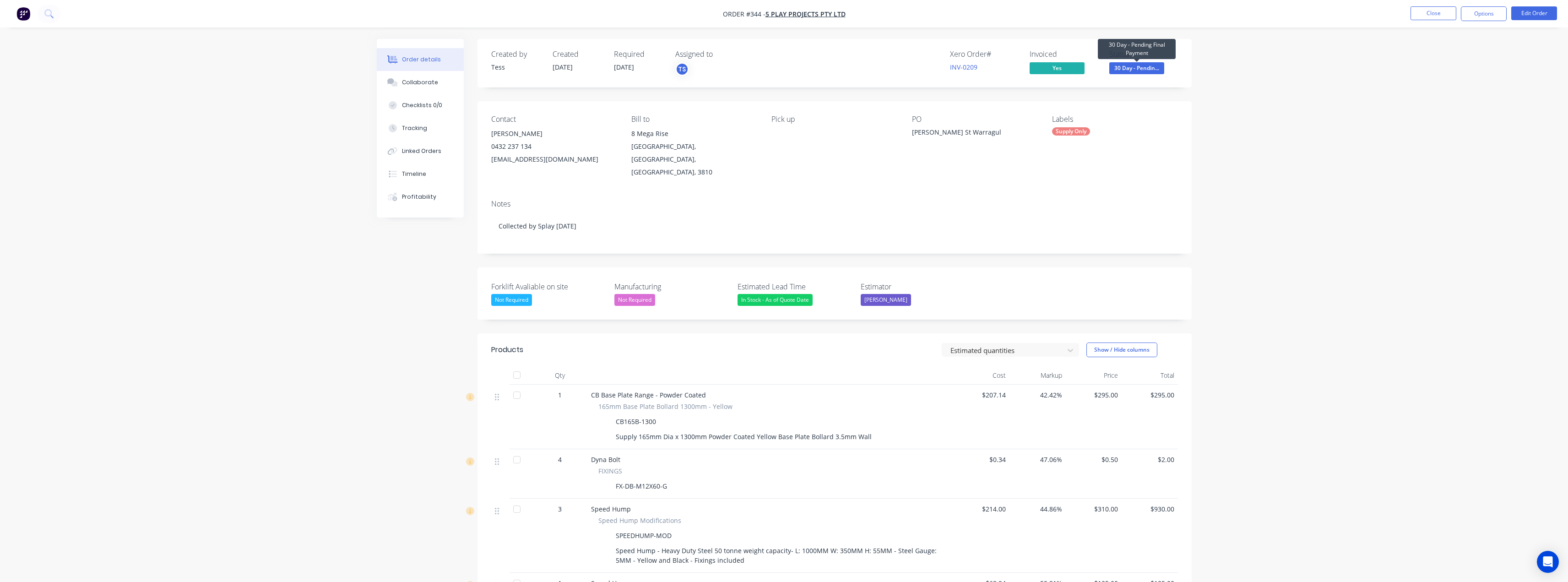
click at [787, 71] on span "30 Day - Pendin..." at bounding box center [1137, 67] width 55 height 11
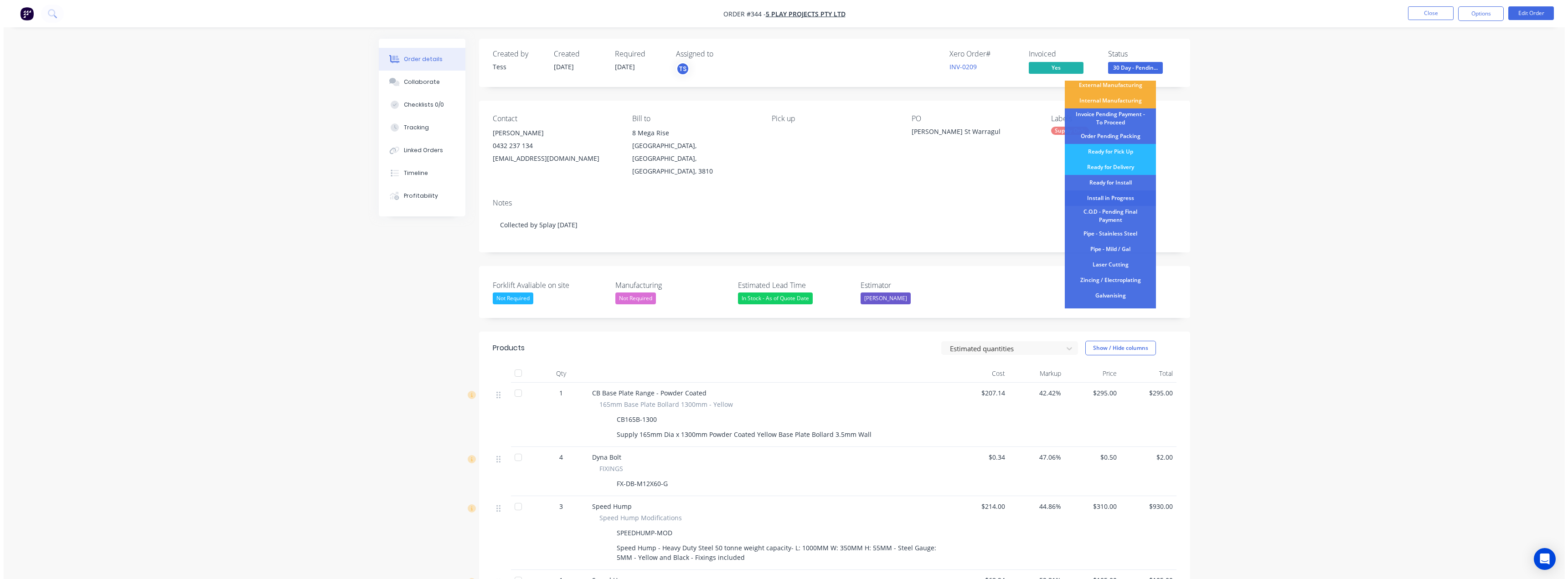
scroll to position [91, 0]
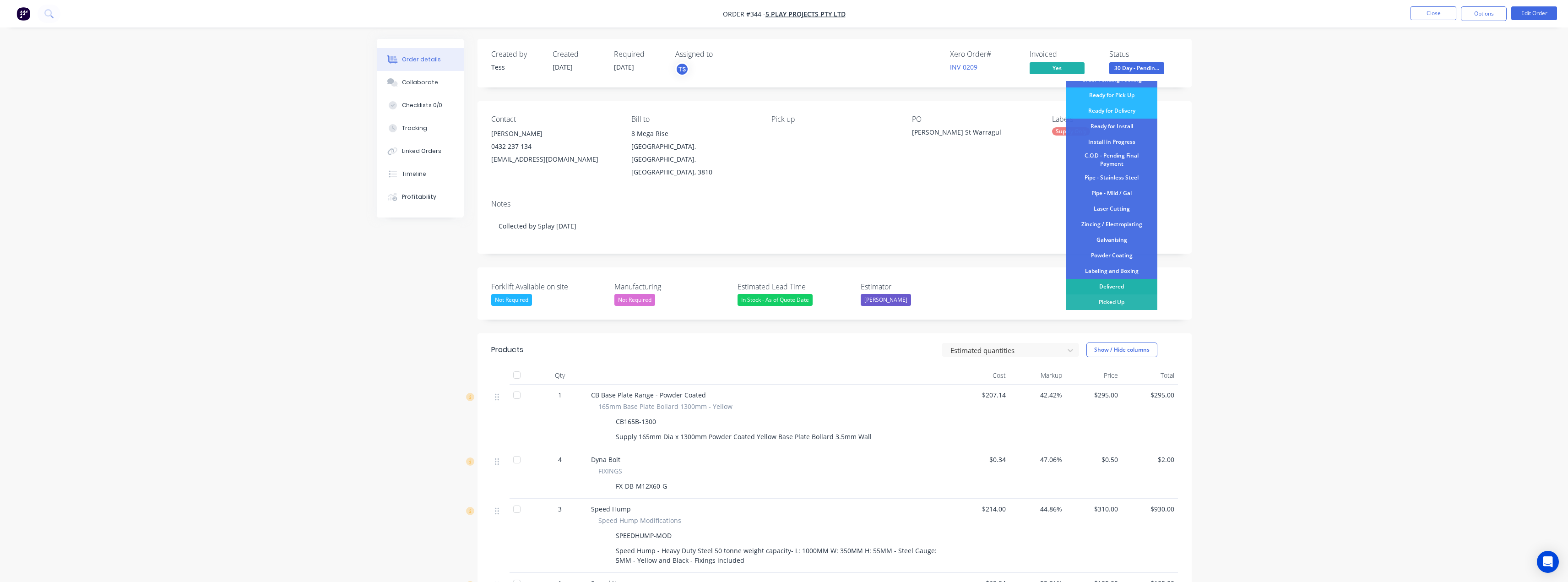
click at [787, 286] on div "Delivered" at bounding box center [1112, 287] width 92 height 16
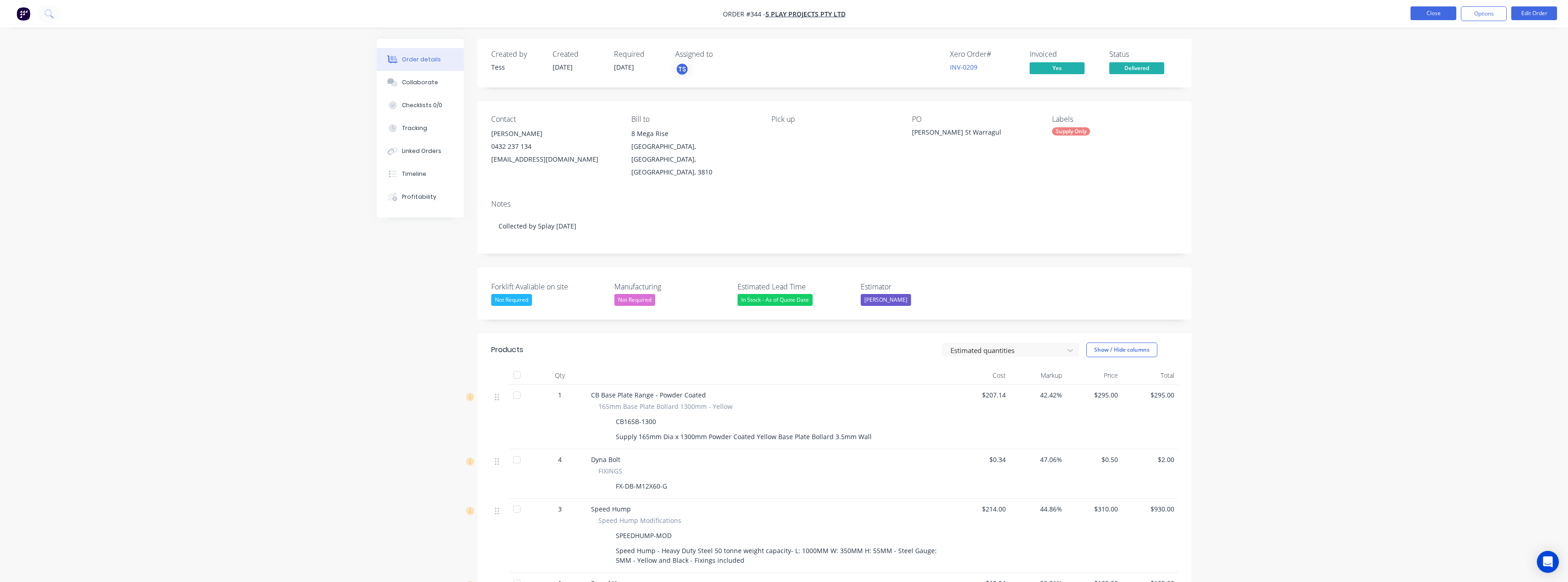
click at [787, 10] on button "Close" at bounding box center [1433, 13] width 46 height 14
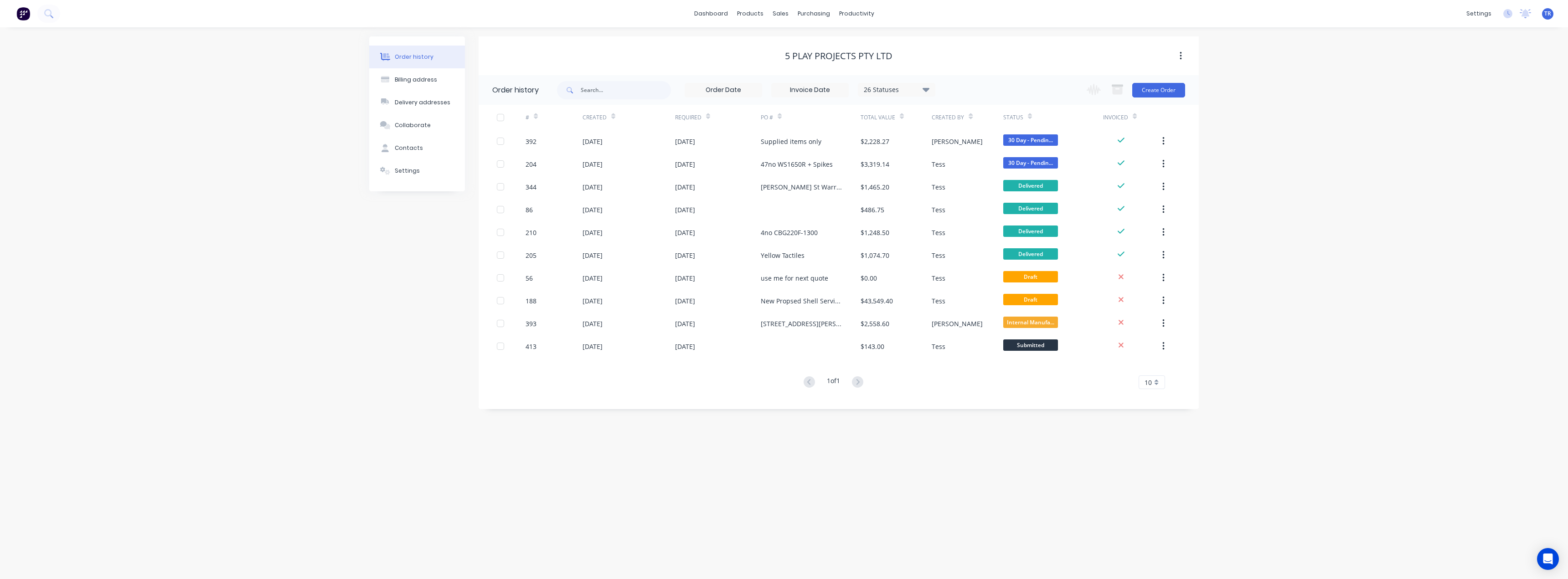
click at [242, 387] on div "Order history Billing address Delivery addresses Collaborate Contacts Settings …" at bounding box center [784, 303] width 1568 height 552
click at [783, 63] on div "Suppliers" at bounding box center [833, 62] width 28 height 9
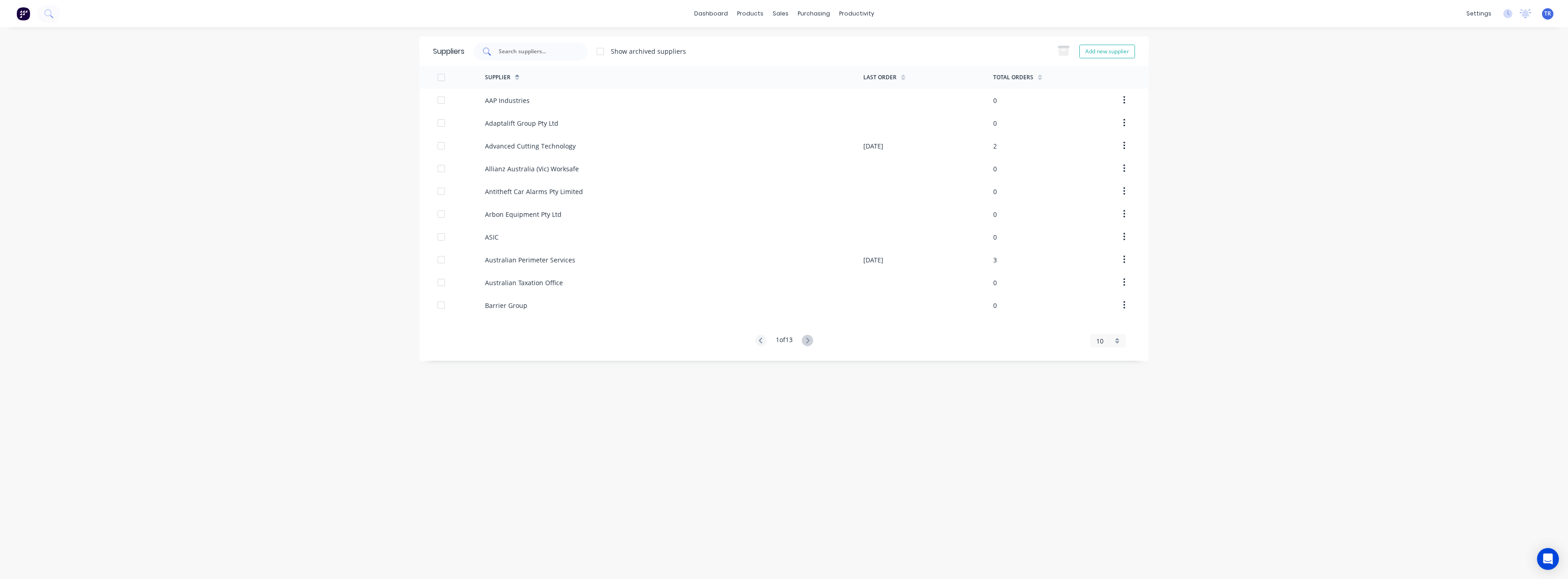
click at [530, 45] on div at bounding box center [530, 51] width 114 height 18
type input "lyndale"
click at [546, 107] on div "Lyndale Electroplating" at bounding box center [674, 100] width 378 height 23
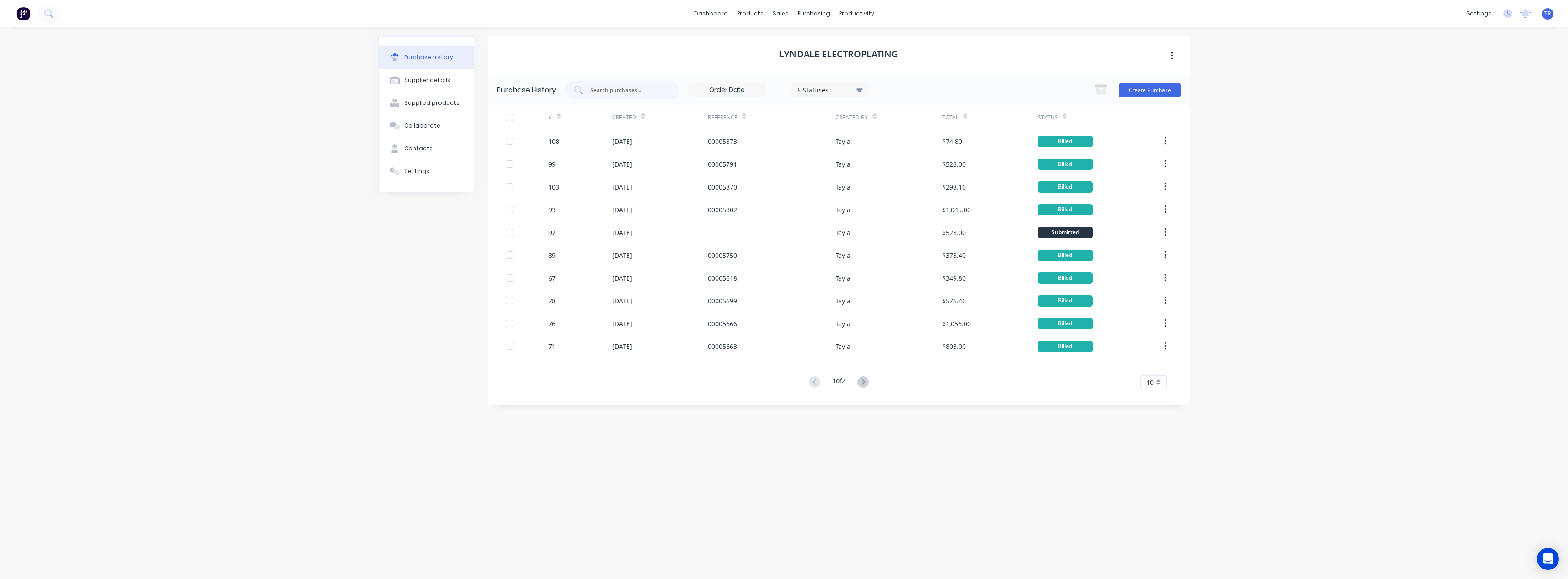
click at [783, 113] on icon at bounding box center [1064, 117] width 4 height 7
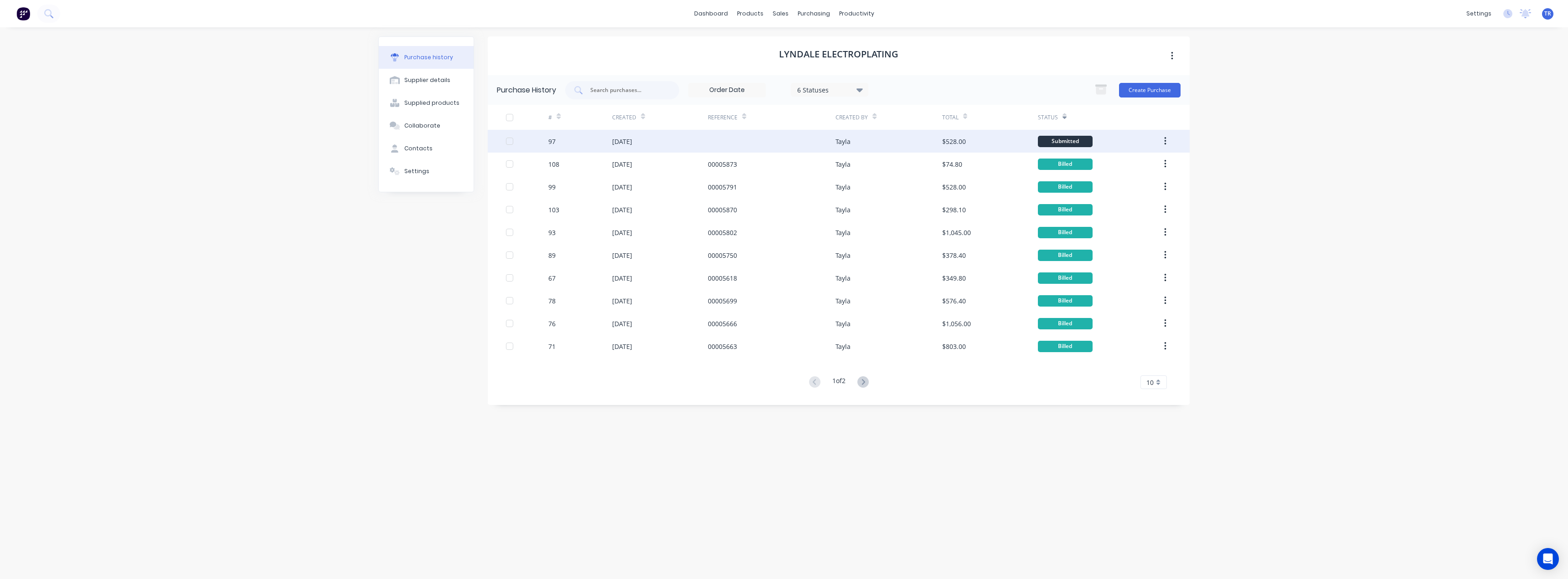
click at [783, 138] on div at bounding box center [772, 141] width 127 height 23
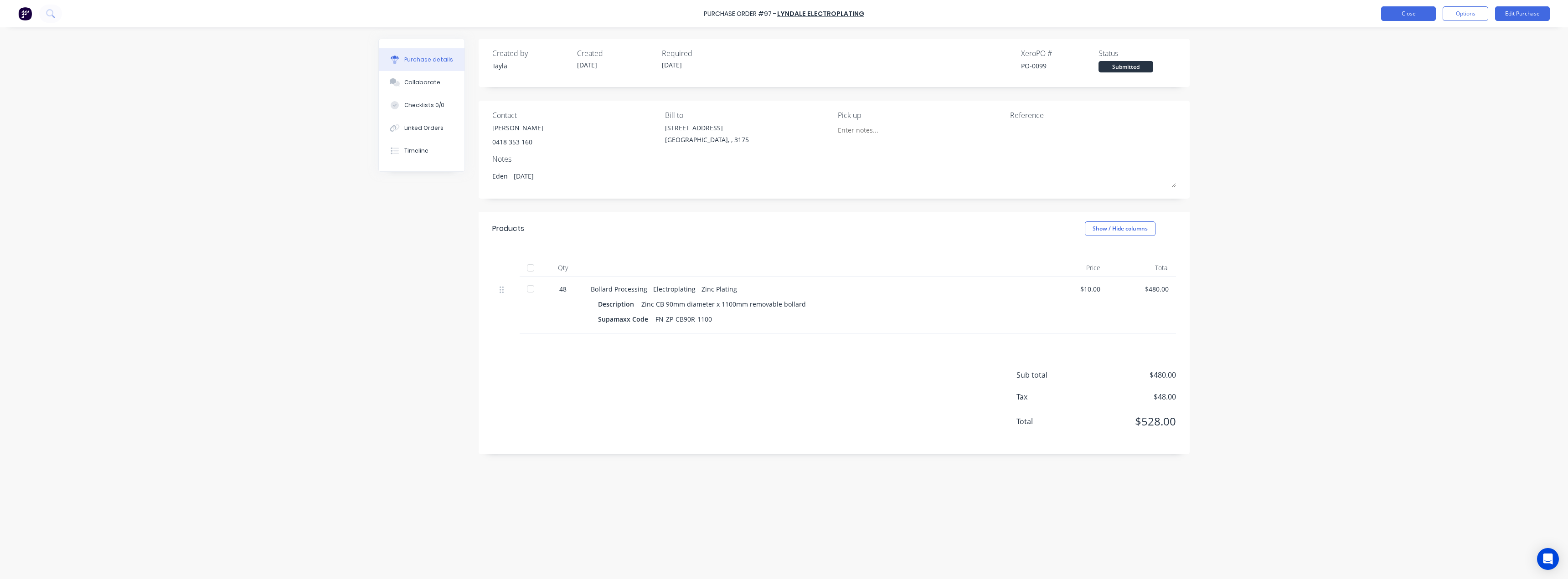
click at [783, 11] on button "Close" at bounding box center [1409, 13] width 55 height 15
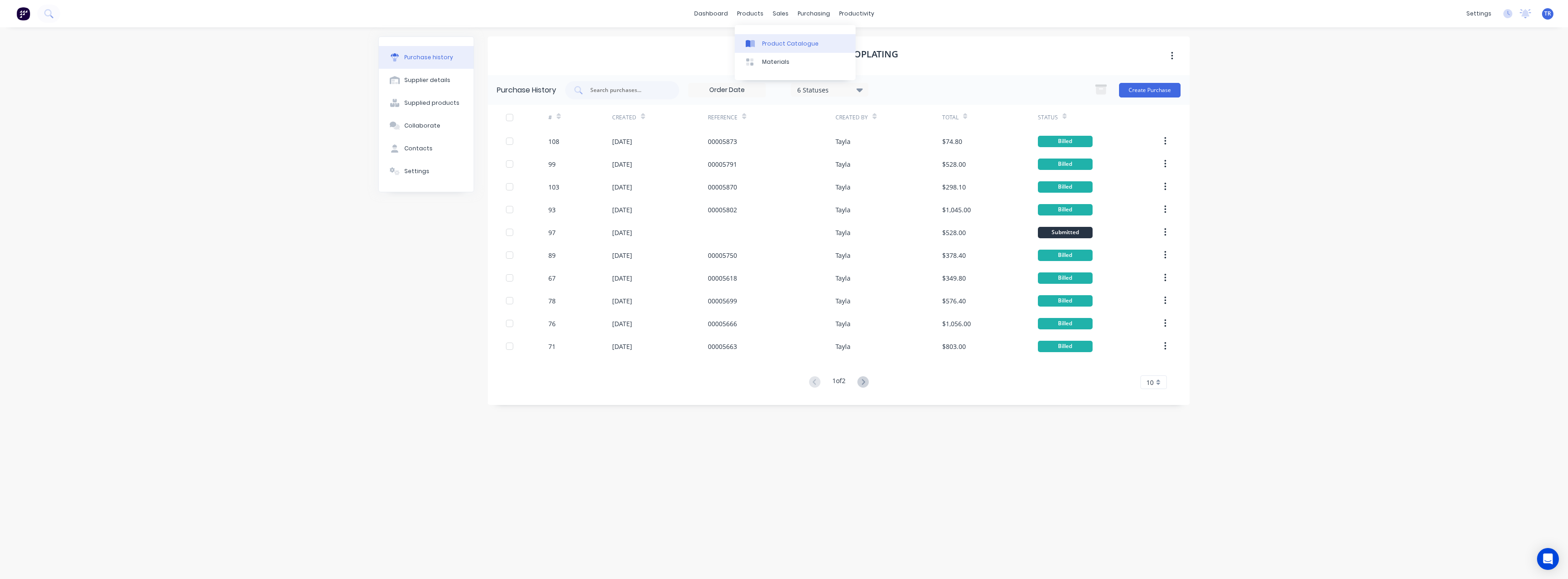
click at [769, 49] on link "Product Catalogue" at bounding box center [795, 43] width 121 height 18
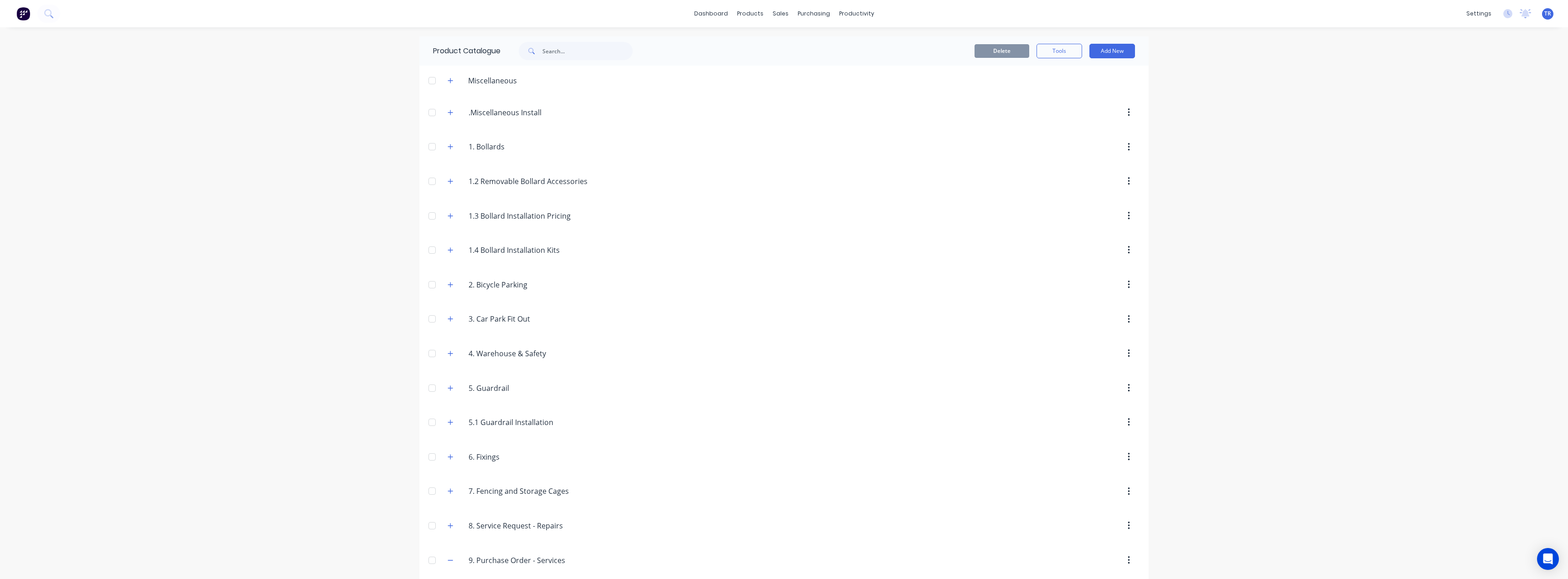
scroll to position [527, 0]
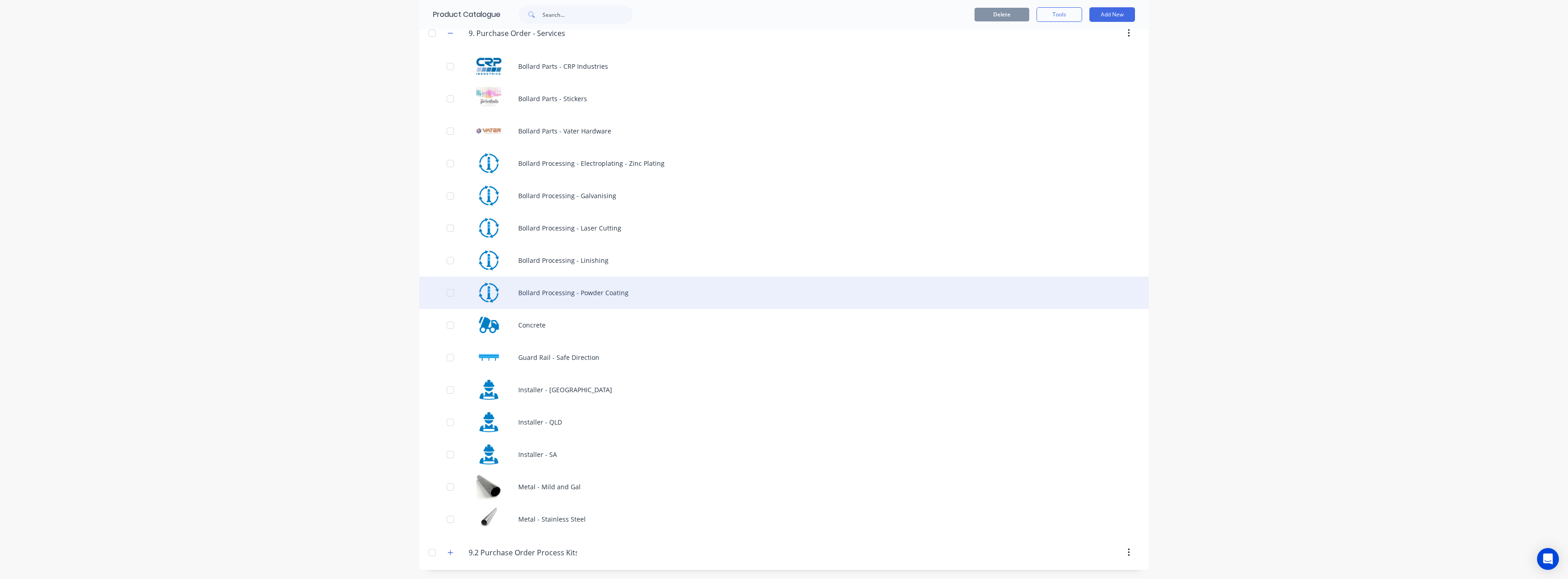
click at [628, 296] on div "Bollard Processing - Powder Coating" at bounding box center [784, 293] width 730 height 33
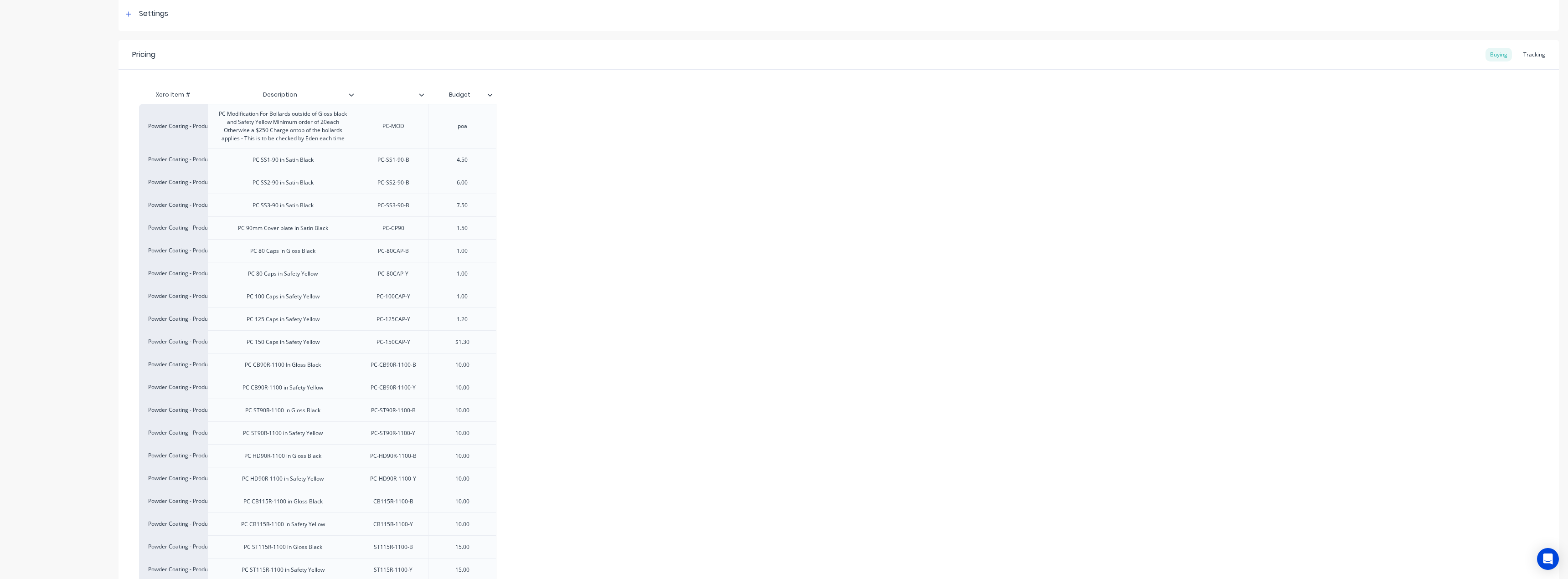
scroll to position [137, 0]
type textarea "x"
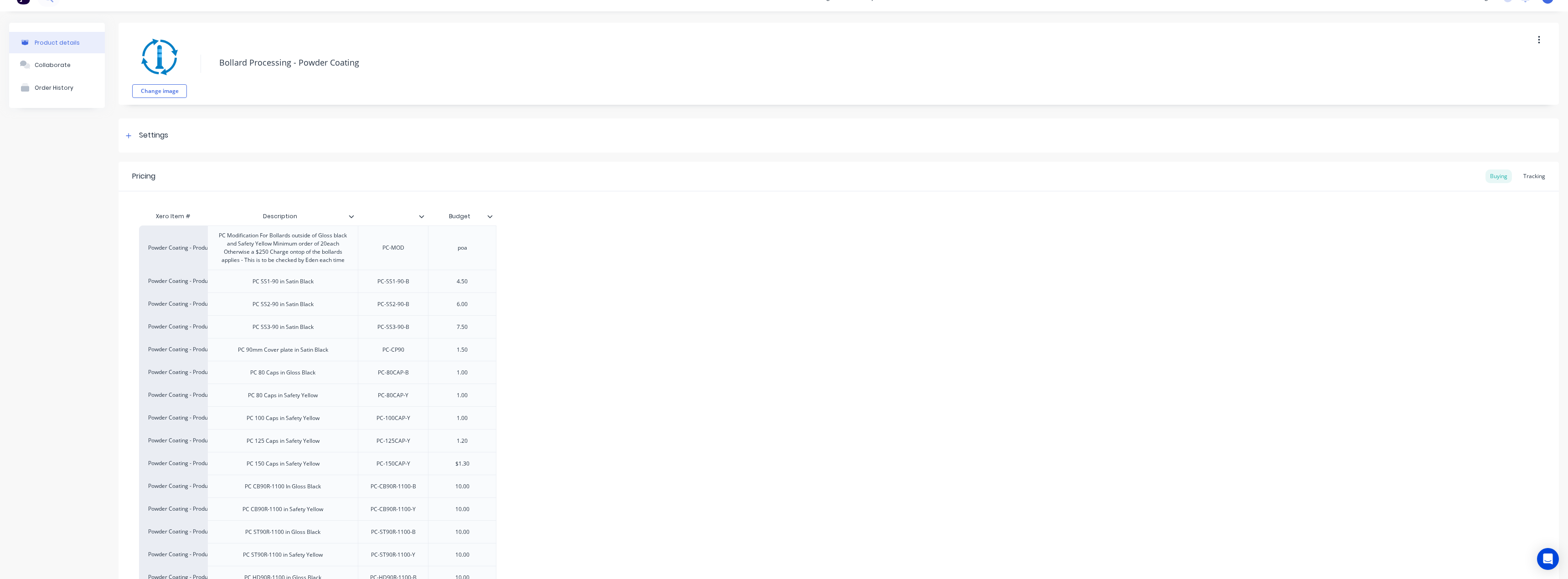
scroll to position [0, 0]
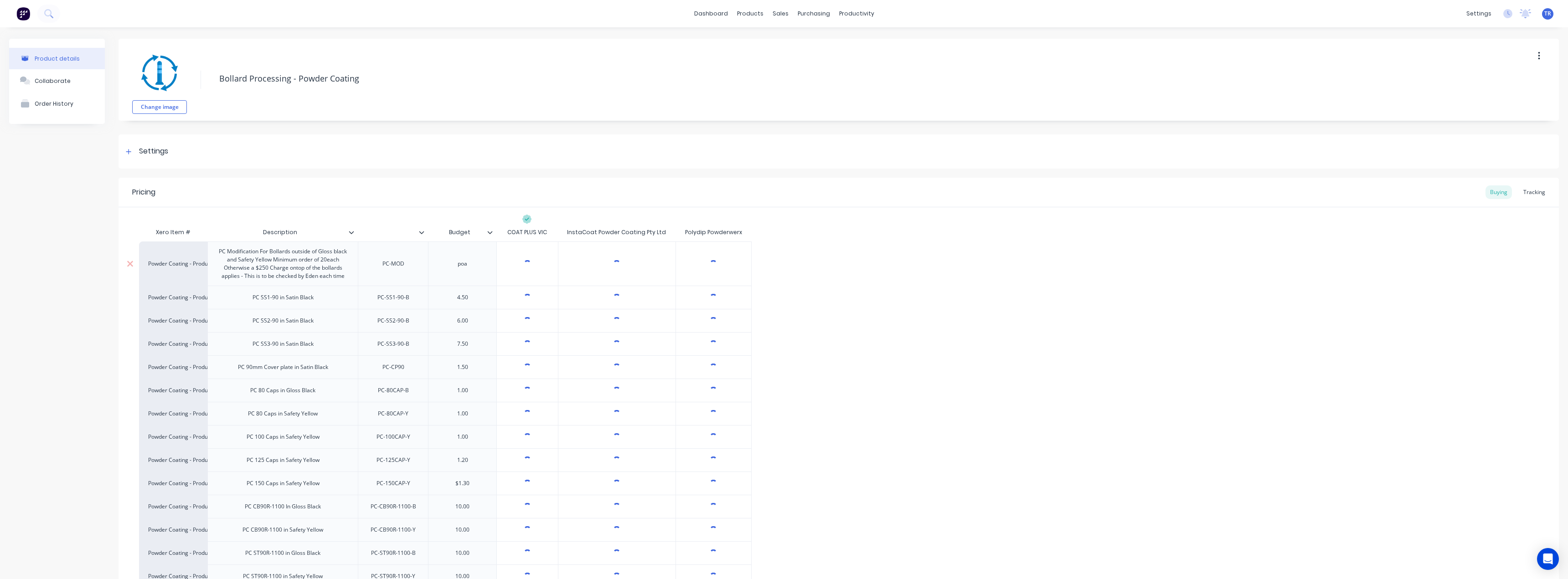
scroll to position [91, 0]
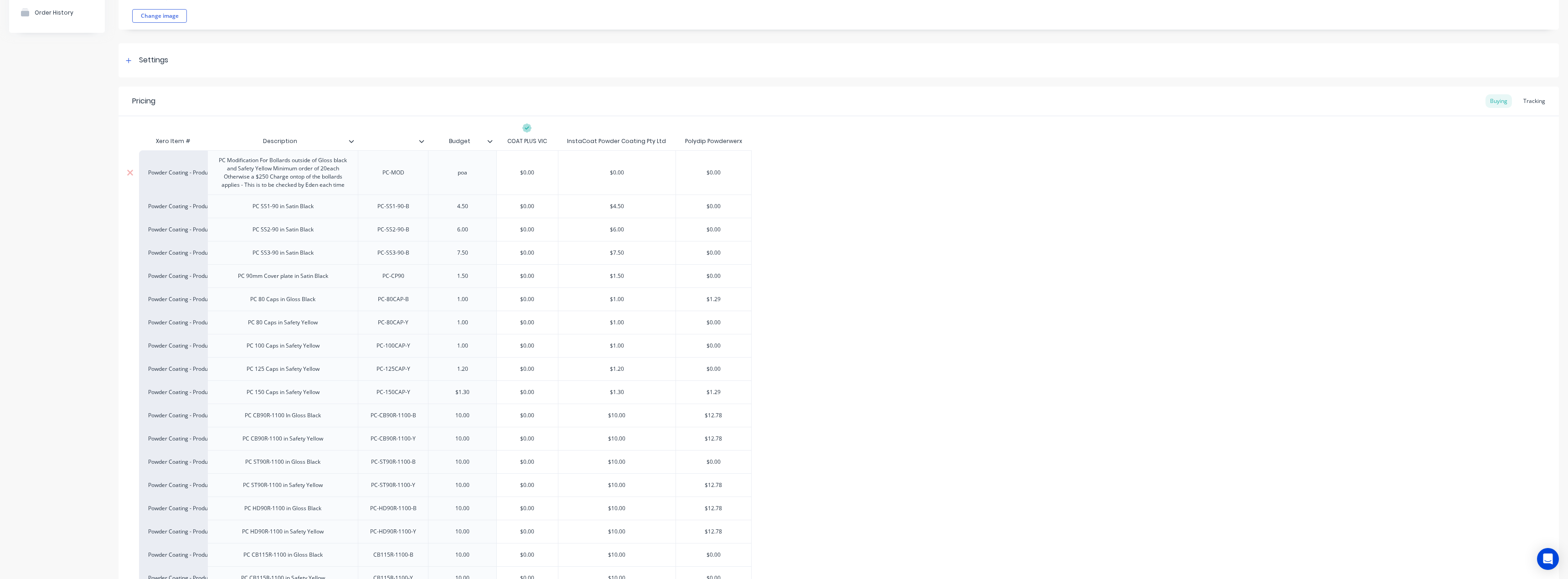
type textarea "x"
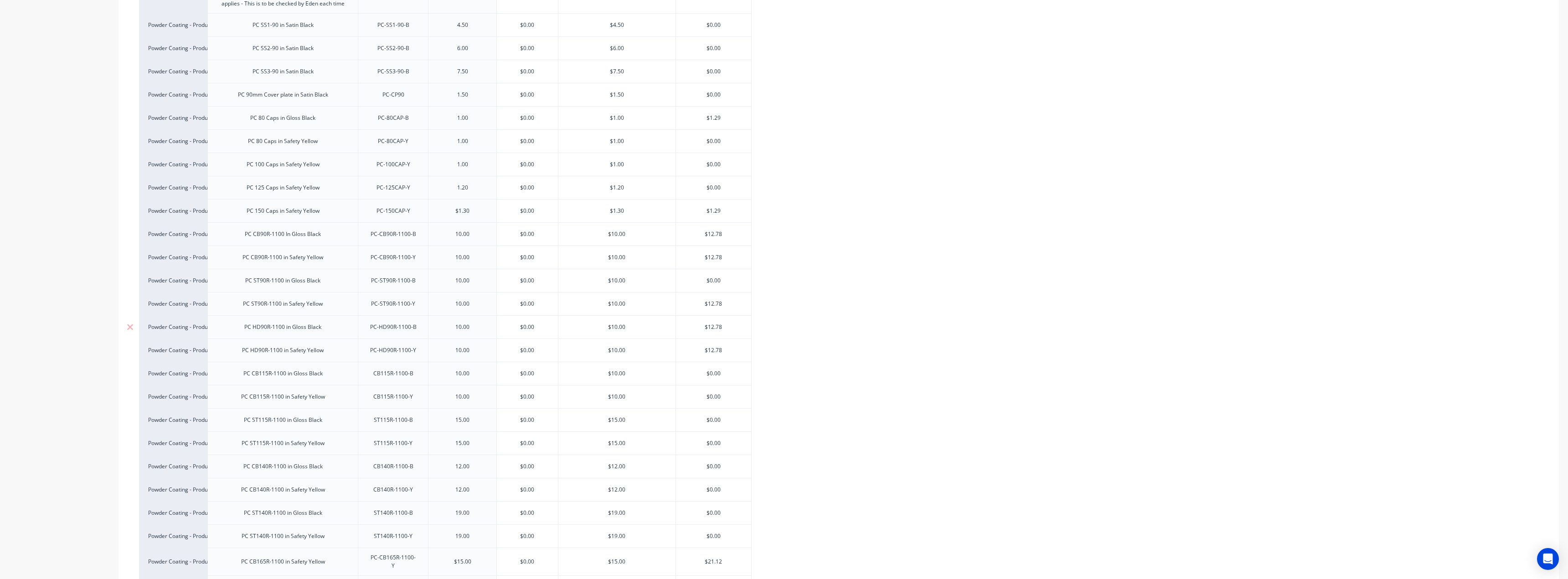
scroll to position [273, 0]
click at [460, 326] on div "10.00" at bounding box center [462, 326] width 46 height 12
click at [459, 330] on div "10.00" at bounding box center [462, 326] width 46 height 12
drag, startPoint x: 472, startPoint y: 329, endPoint x: 450, endPoint y: 331, distance: 22.1
click at [450, 331] on div "12.00" at bounding box center [462, 326] width 46 height 12
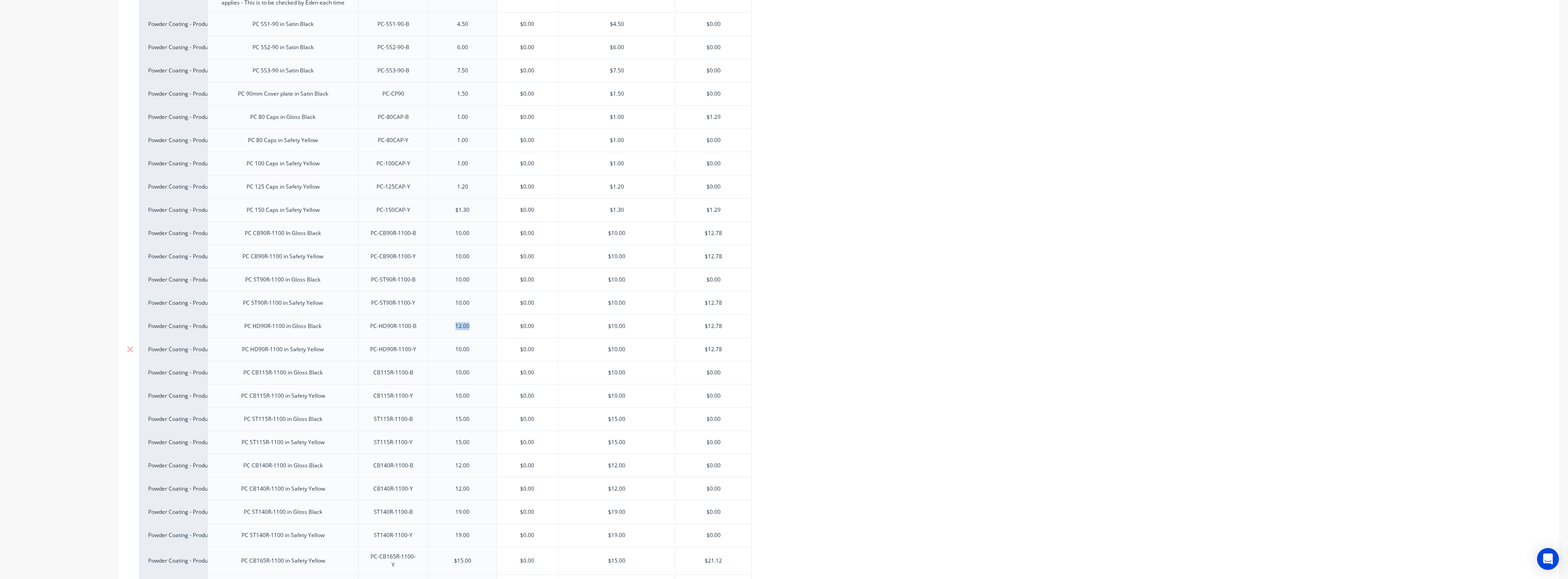
copy div "12.00"
click at [440, 355] on div "10.00" at bounding box center [462, 350] width 46 height 12
paste div
type textarea "x"
click at [517, 332] on div "$0.00" at bounding box center [527, 326] width 61 height 23
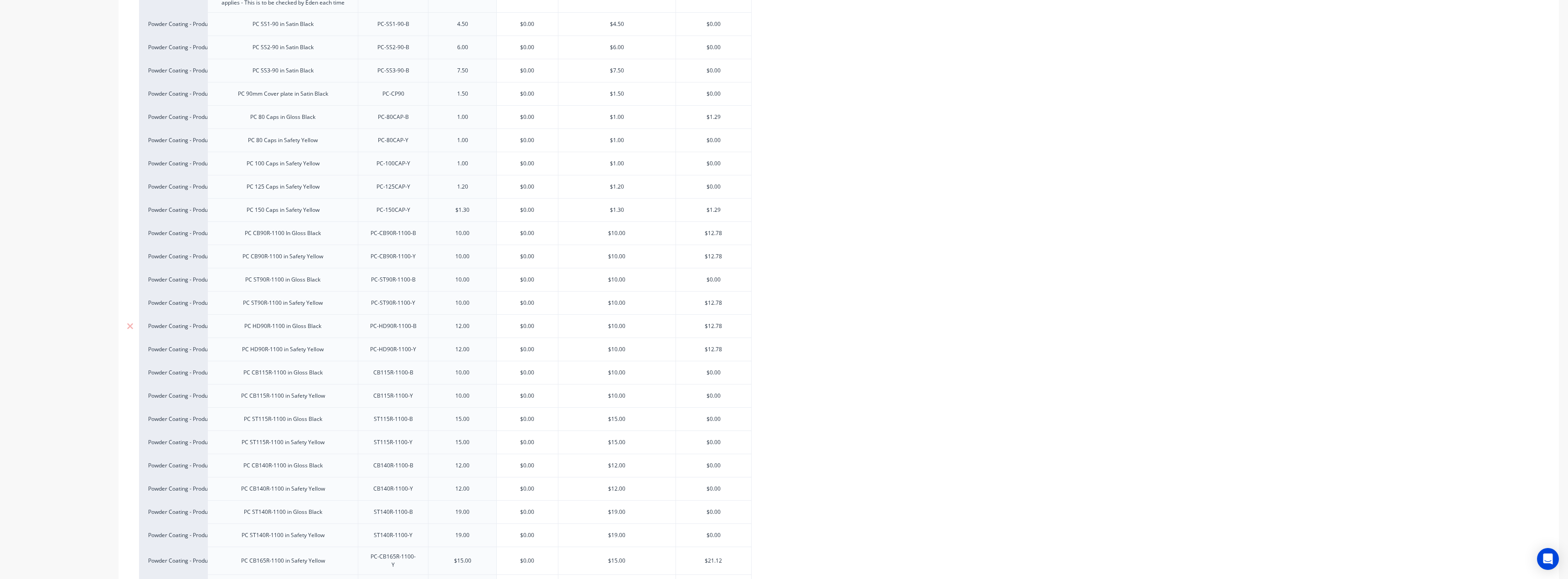
click at [517, 332] on div "$0.00" at bounding box center [527, 326] width 61 height 23
type textarea "x"
click at [522, 327] on input "$0.00" at bounding box center [527, 326] width 61 height 9
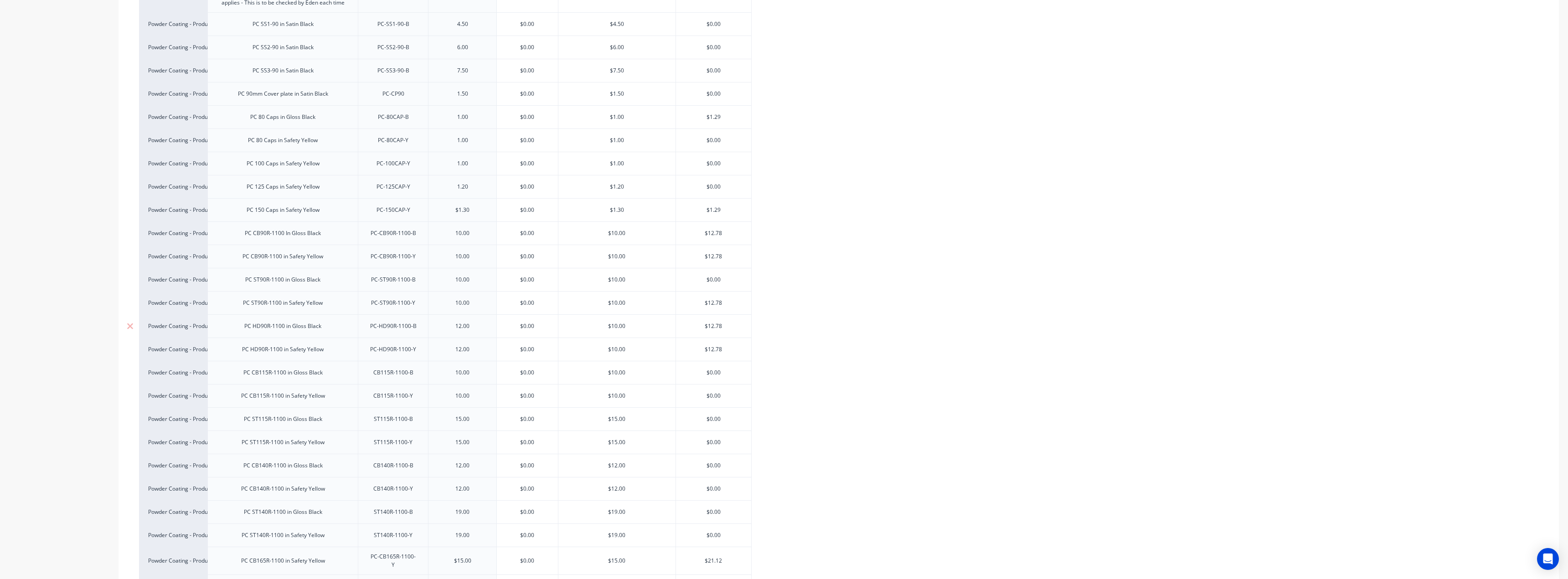
paste input "12"
type input "12.00"
type textarea "x"
type input "12.00"
click at [525, 346] on input "$0.00" at bounding box center [527, 350] width 61 height 9
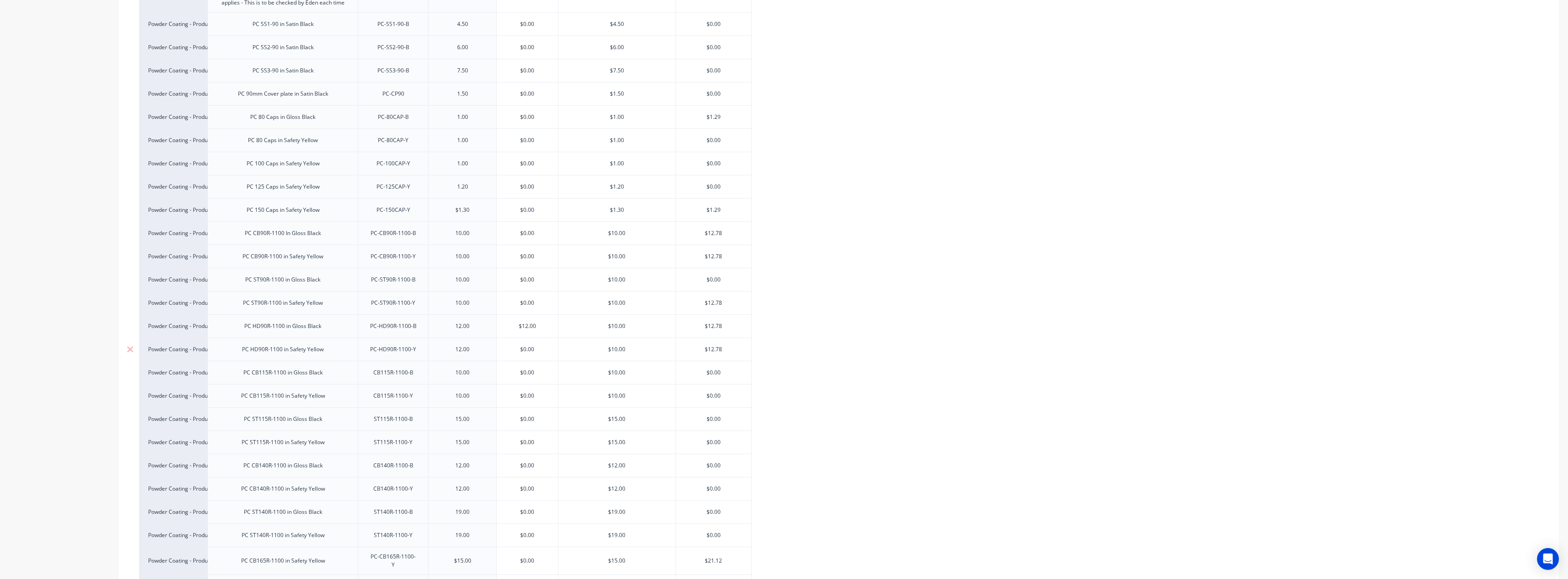
click at [525, 346] on input "$0.00" at bounding box center [527, 350] width 61 height 9
paste input "12"
type input "12.00"
type textarea "x"
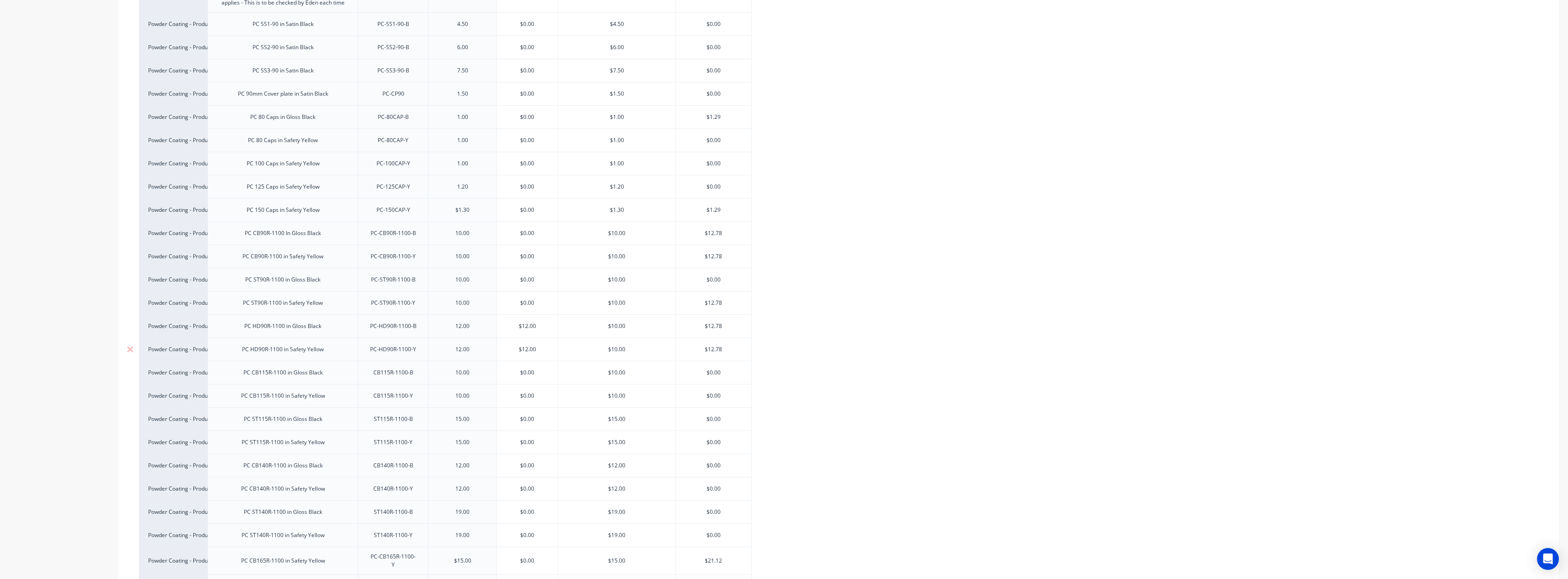
click at [496, 351] on div "12.00" at bounding box center [462, 349] width 69 height 23
type input "12.00"
click at [465, 291] on div "10.00" at bounding box center [462, 290] width 46 height 12
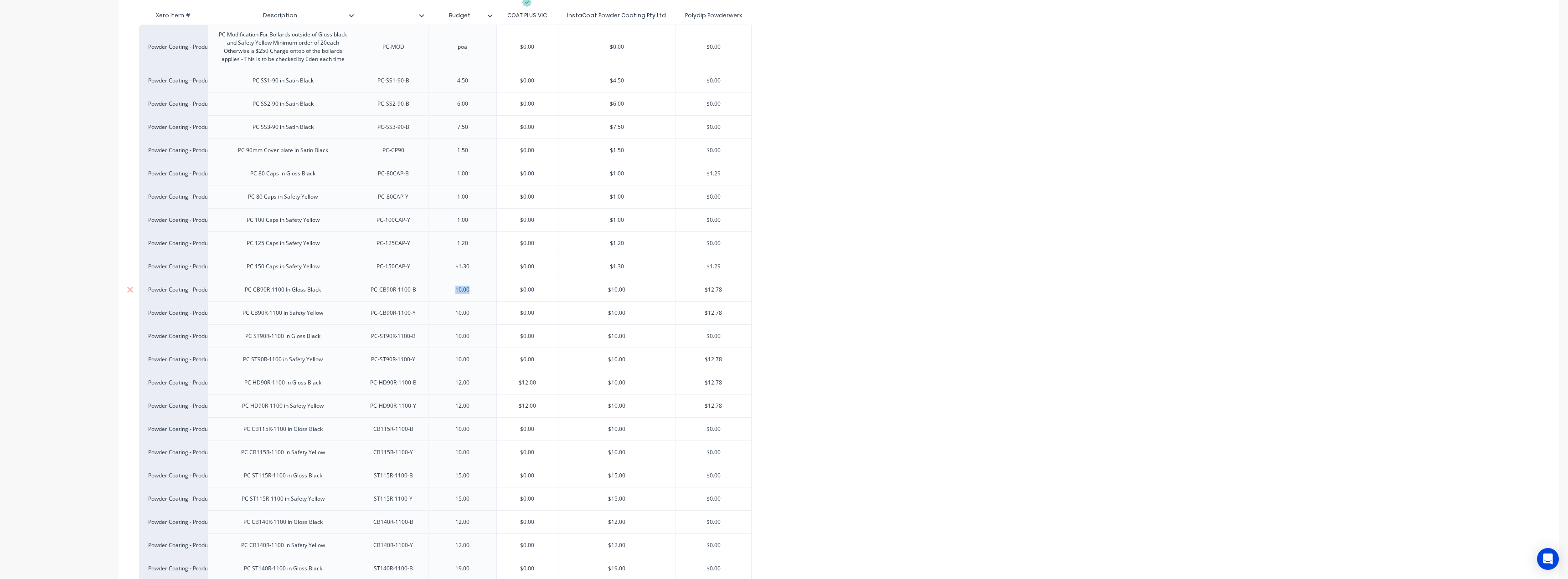
click at [465, 291] on div "10.00" at bounding box center [462, 290] width 46 height 12
copy div "10.00"
click at [524, 290] on input "text" at bounding box center [527, 290] width 61 height 9
type textarea "x"
click at [524, 290] on input "$0.00" at bounding box center [527, 290] width 61 height 9
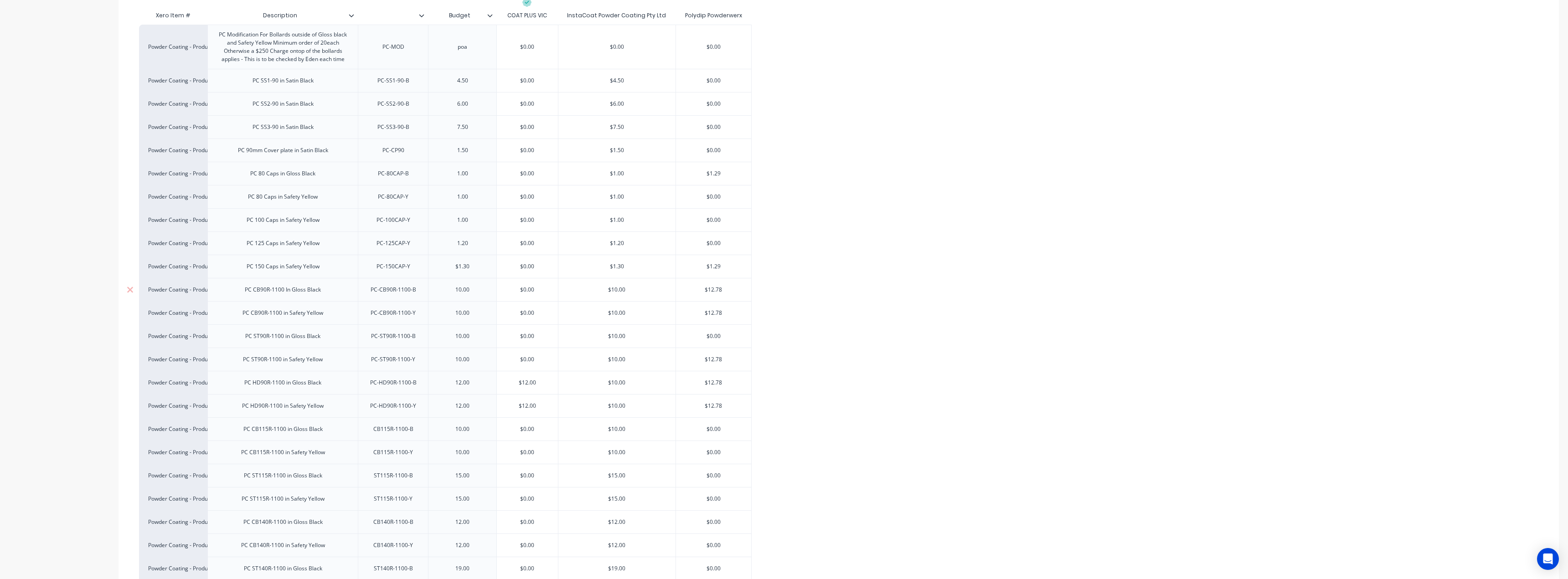
click at [524, 290] on input "$0.00" at bounding box center [527, 290] width 61 height 9
paste input "1"
type input "10.00"
type textarea "x"
type input "10.00"
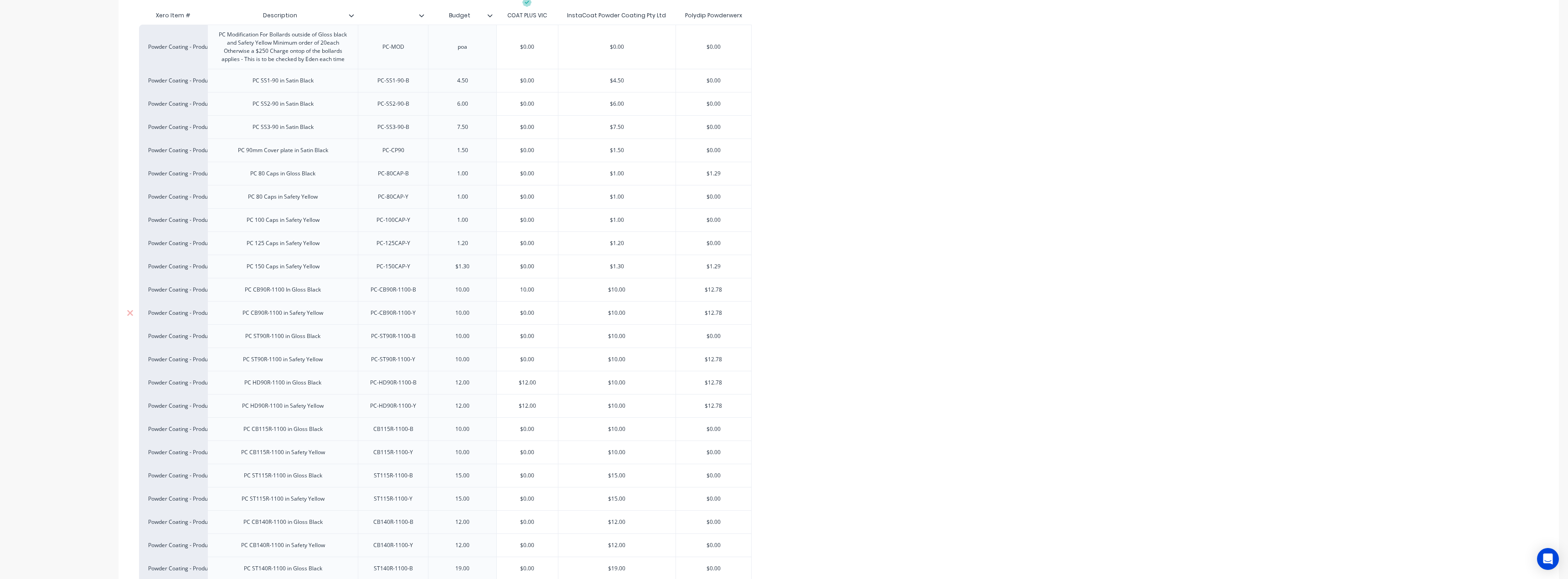
click at [519, 313] on input "$0.00" at bounding box center [527, 314] width 61 height 9
paste input "1"
type input "10.00"
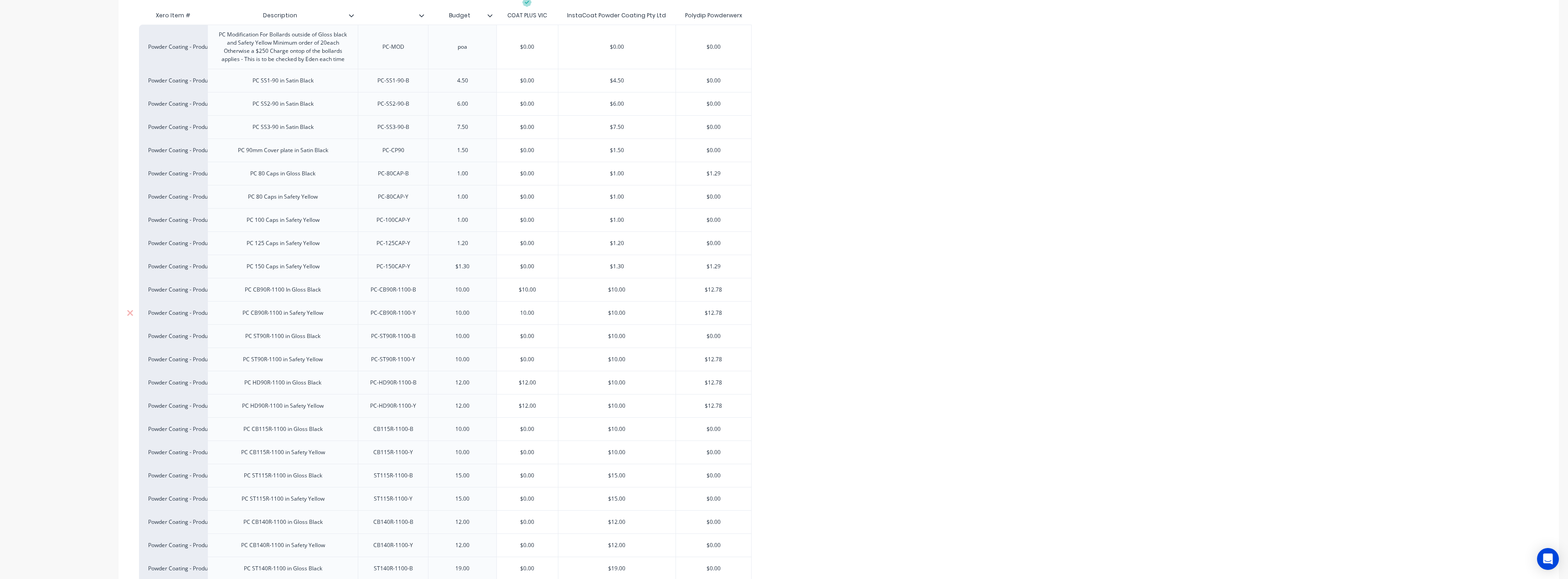
type textarea "x"
type input "10.00"
click at [477, 316] on div "10.00" at bounding box center [462, 313] width 46 height 12
click at [470, 170] on div "1.00" at bounding box center [462, 174] width 46 height 12
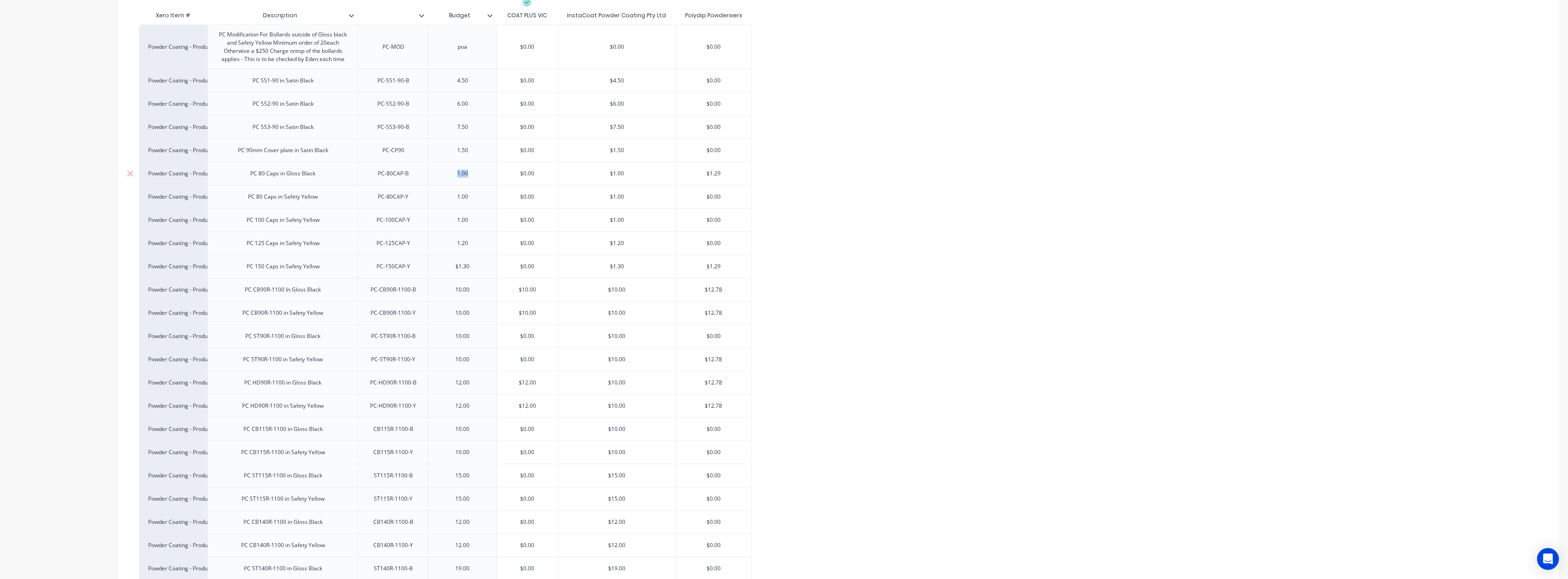
click at [470, 170] on div "1.00" at bounding box center [462, 174] width 46 height 12
copy div "1.00"
click at [535, 172] on input "text" at bounding box center [527, 174] width 61 height 9
type textarea "x"
click at [535, 172] on input "$0.00" at bounding box center [527, 174] width 61 height 9
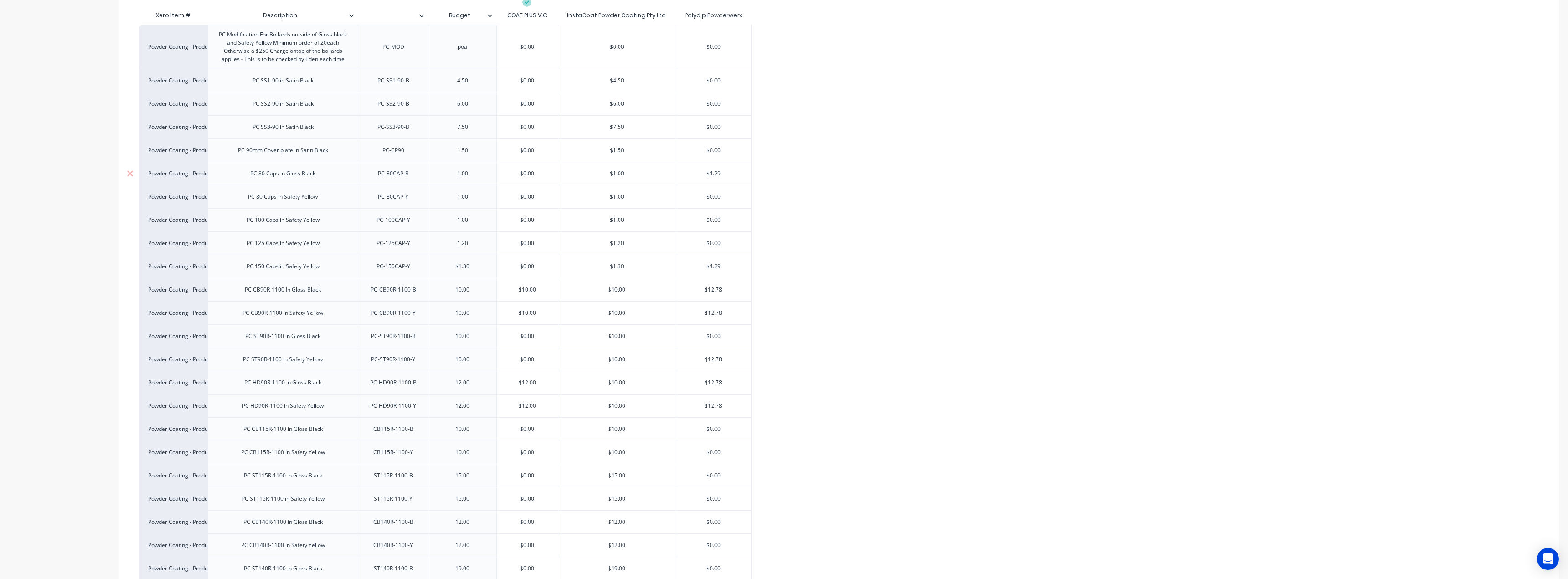
click at [535, 172] on input "$0.00" at bounding box center [527, 174] width 61 height 9
paste input "1"
type input "1.00"
type textarea "x"
type input "1.00"
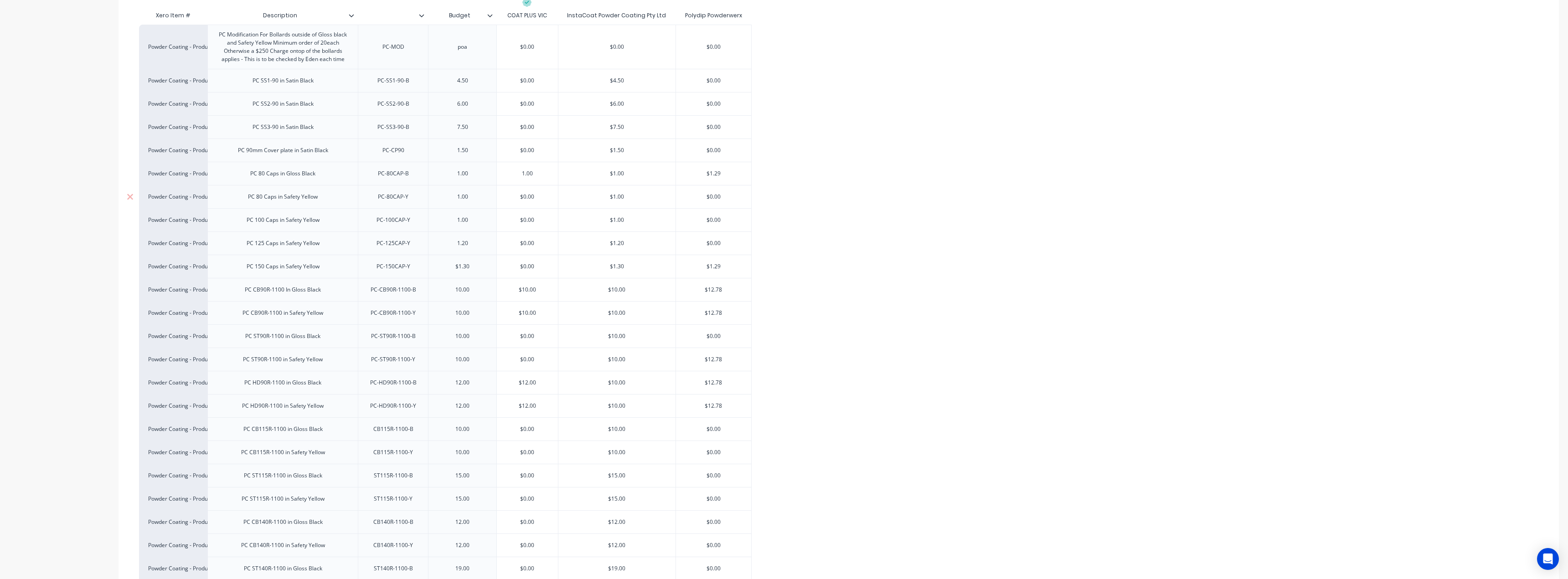
click at [467, 192] on div "1.00" at bounding box center [462, 197] width 46 height 12
copy div "1.00"
click at [518, 198] on input "text" at bounding box center [527, 197] width 61 height 9
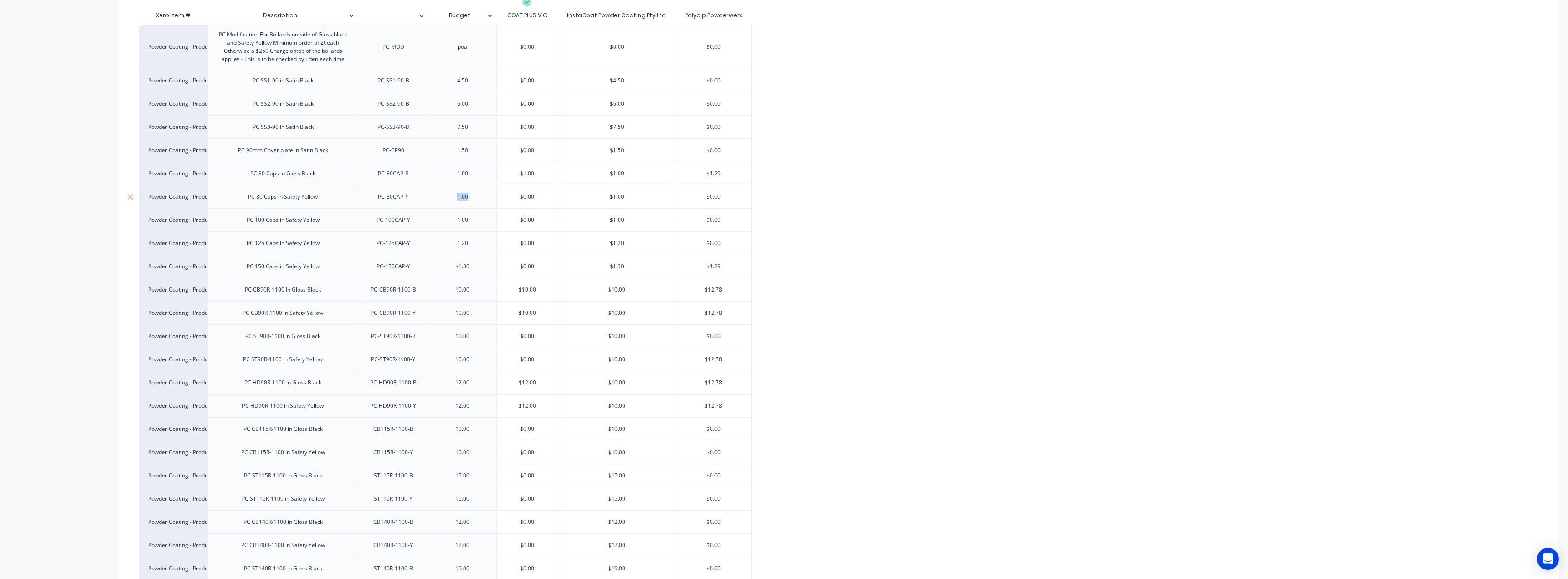
type textarea "x"
click at [518, 198] on input "$0.00" at bounding box center [527, 197] width 61 height 9
paste input "1"
type input "1.00"
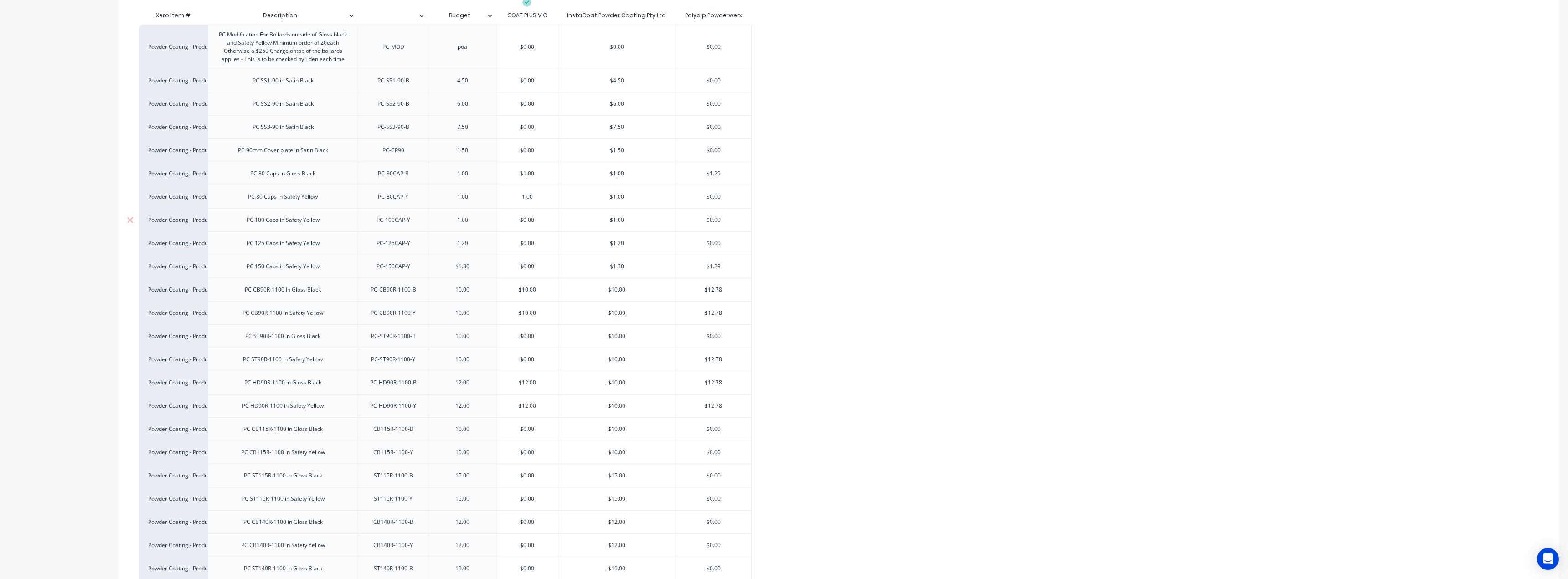
type textarea "x"
type input "1.00"
click at [467, 218] on div "1.00" at bounding box center [462, 220] width 46 height 12
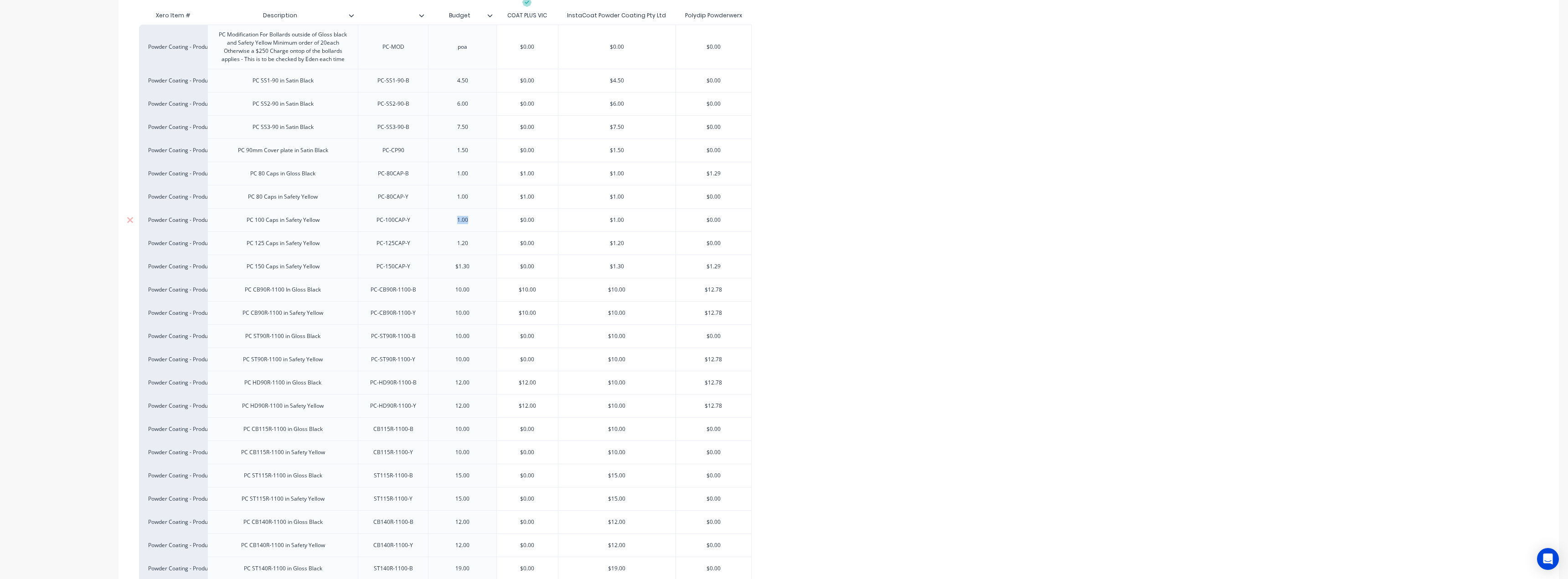
copy div "1.00"
click at [522, 218] on input "text" at bounding box center [527, 220] width 61 height 9
type textarea "x"
click at [522, 218] on input "$0.00" at bounding box center [527, 220] width 61 height 9
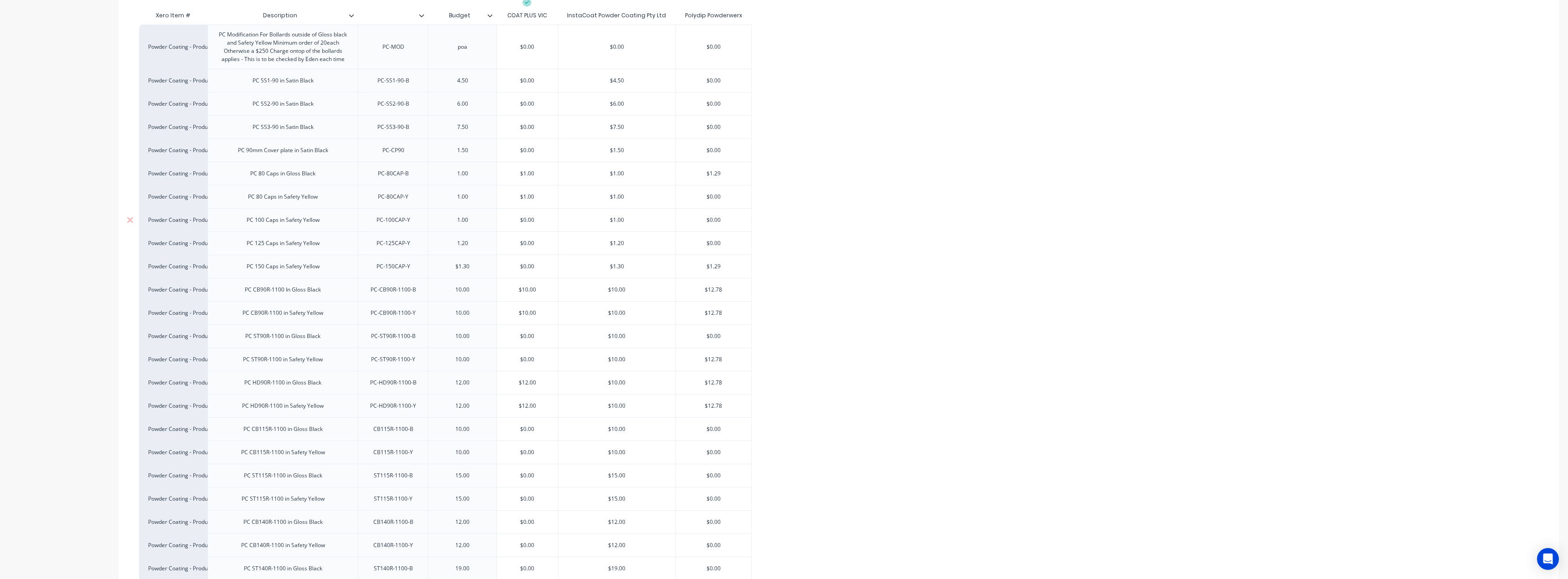
paste input "1"
type input "1.00"
type textarea "x"
type input "1.00"
click at [461, 245] on div "1.20" at bounding box center [462, 243] width 46 height 12
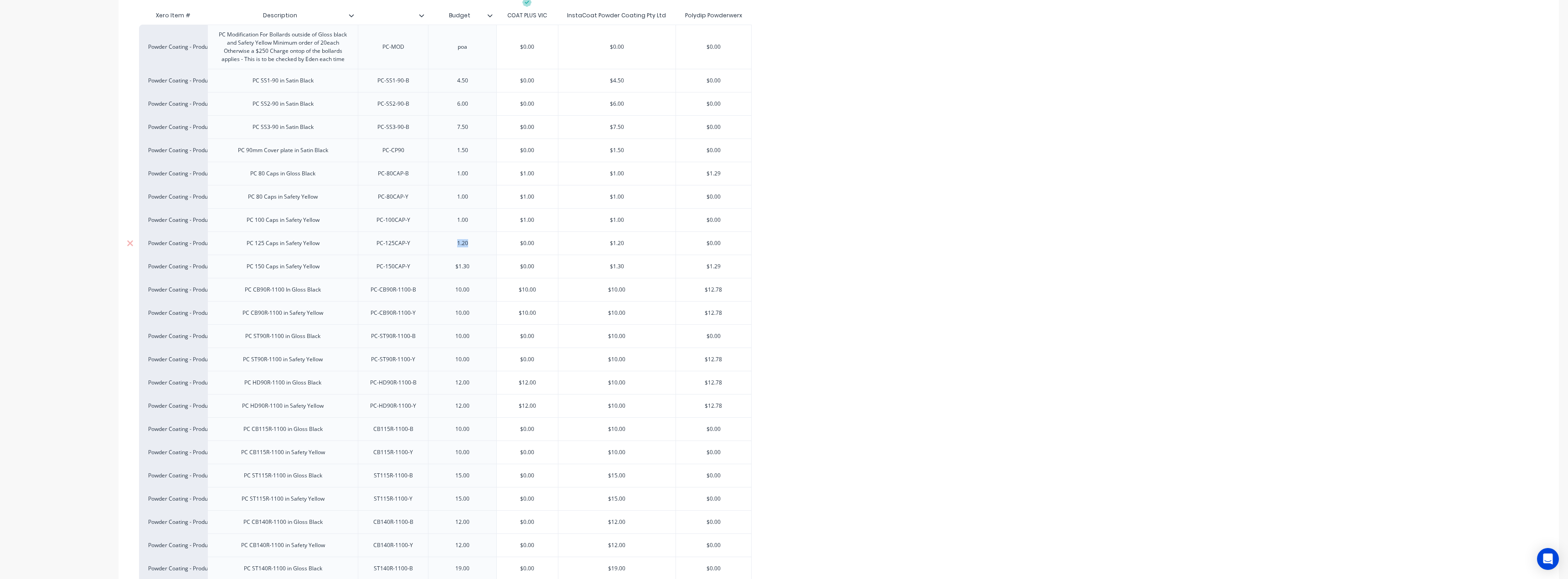
click at [461, 245] on div "1.20" at bounding box center [462, 243] width 46 height 12
copy div "1.20"
click at [526, 240] on input "text" at bounding box center [527, 243] width 61 height 9
type textarea "x"
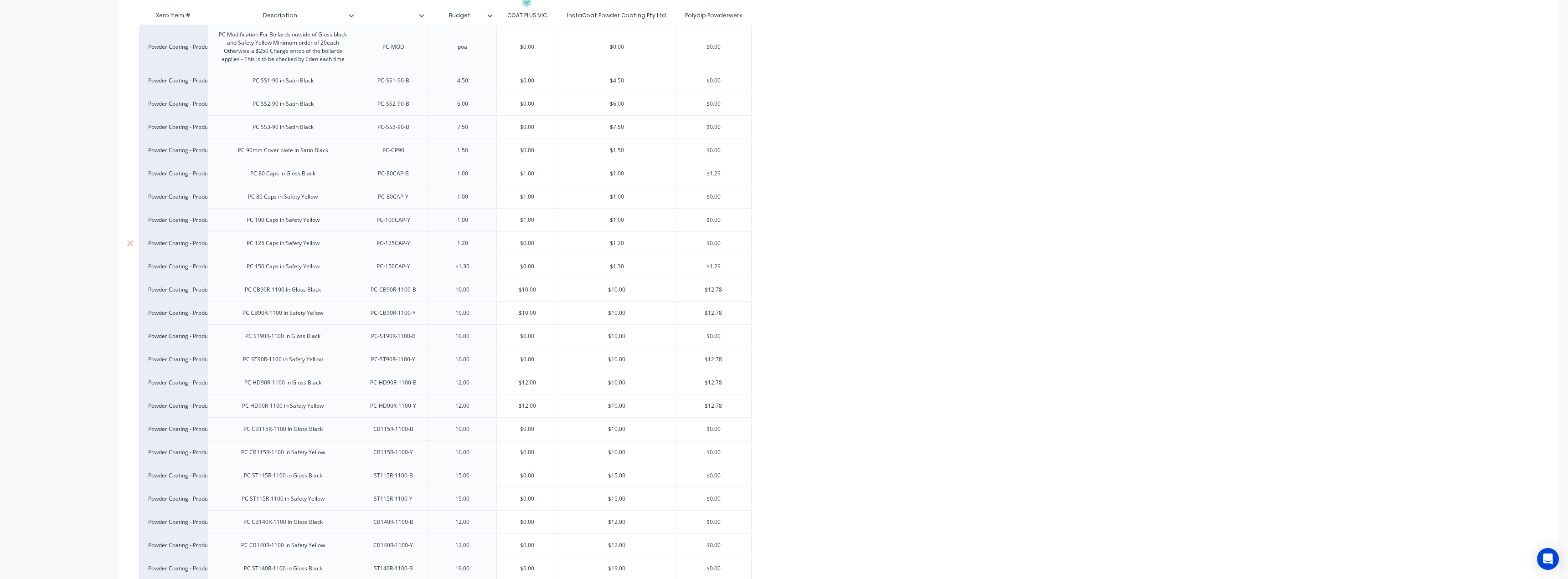
click at [526, 240] on input "$0.00" at bounding box center [527, 243] width 61 height 9
paste input "1.2"
type input "1.20"
type textarea "x"
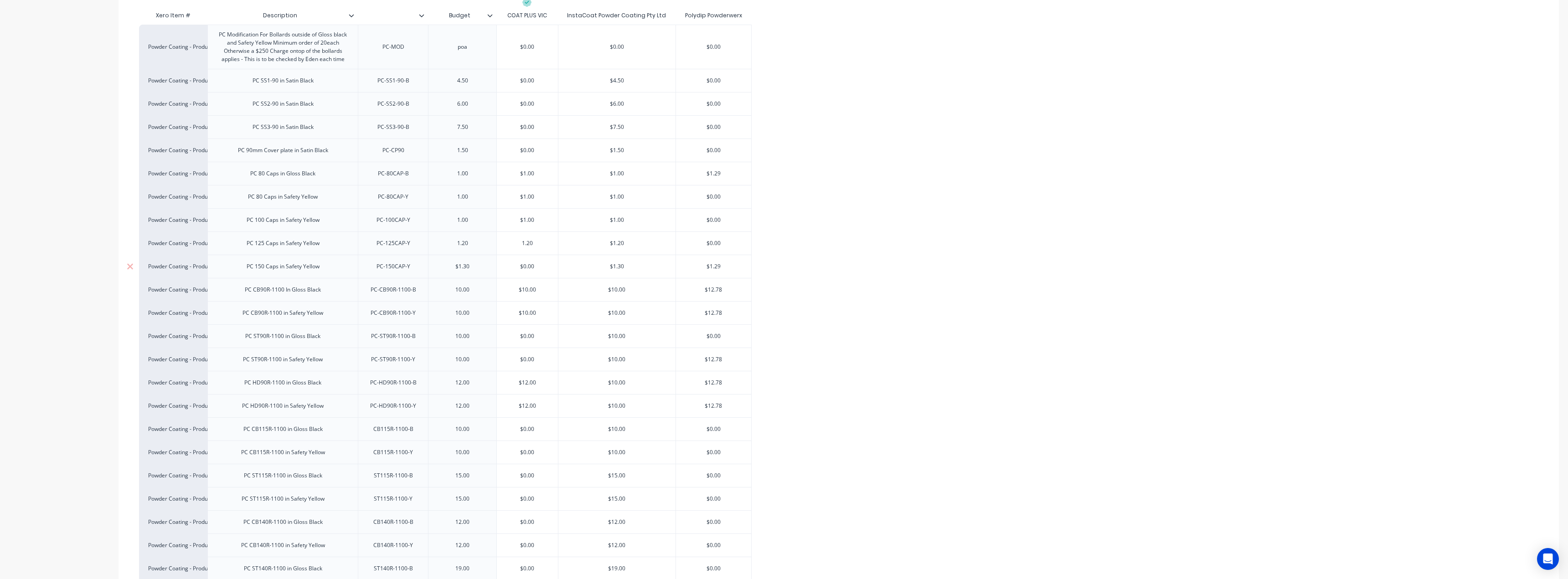
type input "1.20"
click at [467, 267] on div "$1.30" at bounding box center [462, 266] width 46 height 12
copy div "$1.30"
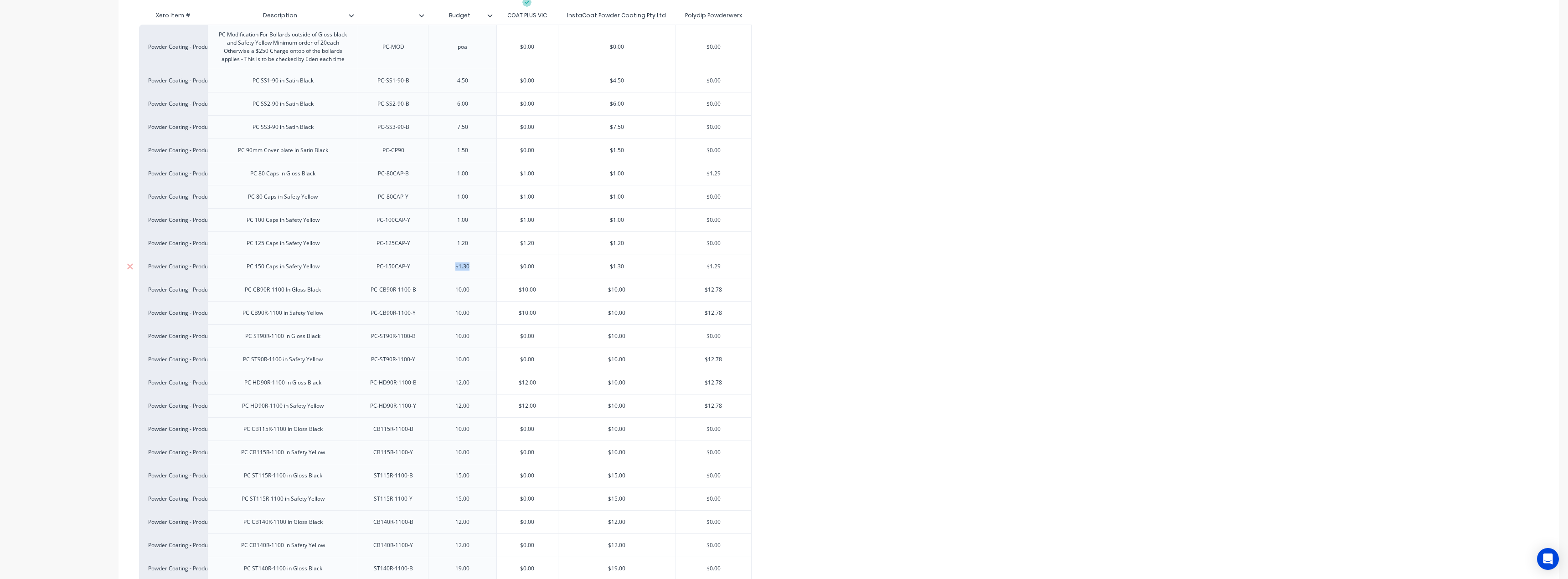
click at [525, 267] on input "text" at bounding box center [527, 266] width 61 height 9
type textarea "x"
click at [525, 267] on input "$0.00" at bounding box center [527, 266] width 61 height 9
paste input "1.3"
click at [525, 267] on input "$0.00" at bounding box center [527, 266] width 61 height 9
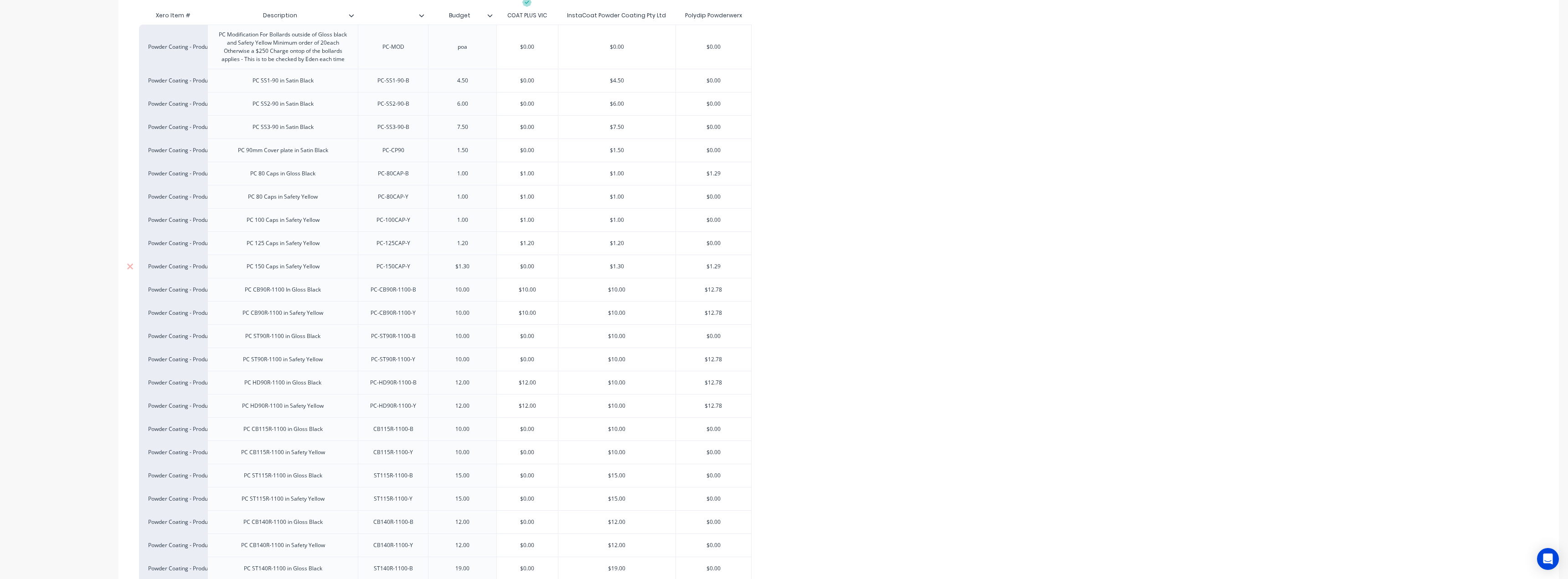
type input "$1.30"
type textarea "x"
type input "$1.30"
click at [522, 149] on input "$0.00" at bounding box center [527, 150] width 61 height 9
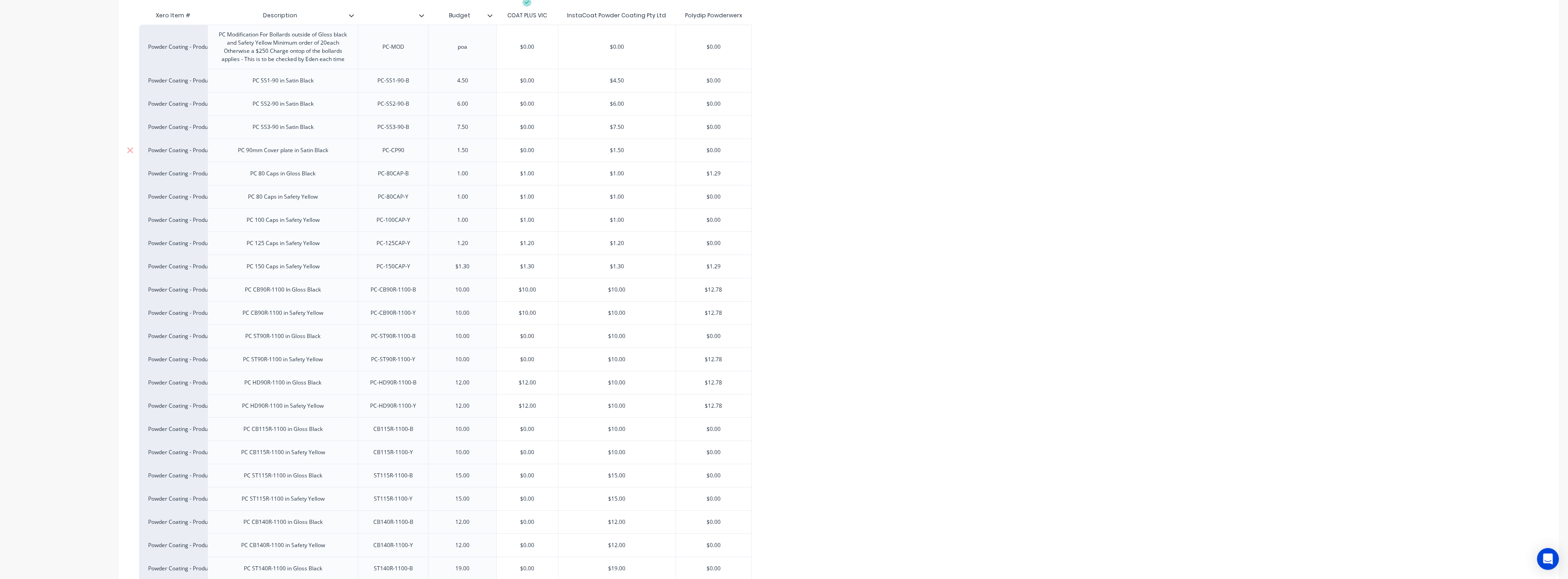
click at [522, 149] on input "$0.00" at bounding box center [527, 150] width 61 height 9
type input "1"
type textarea "x"
type input "1.7"
type textarea "x"
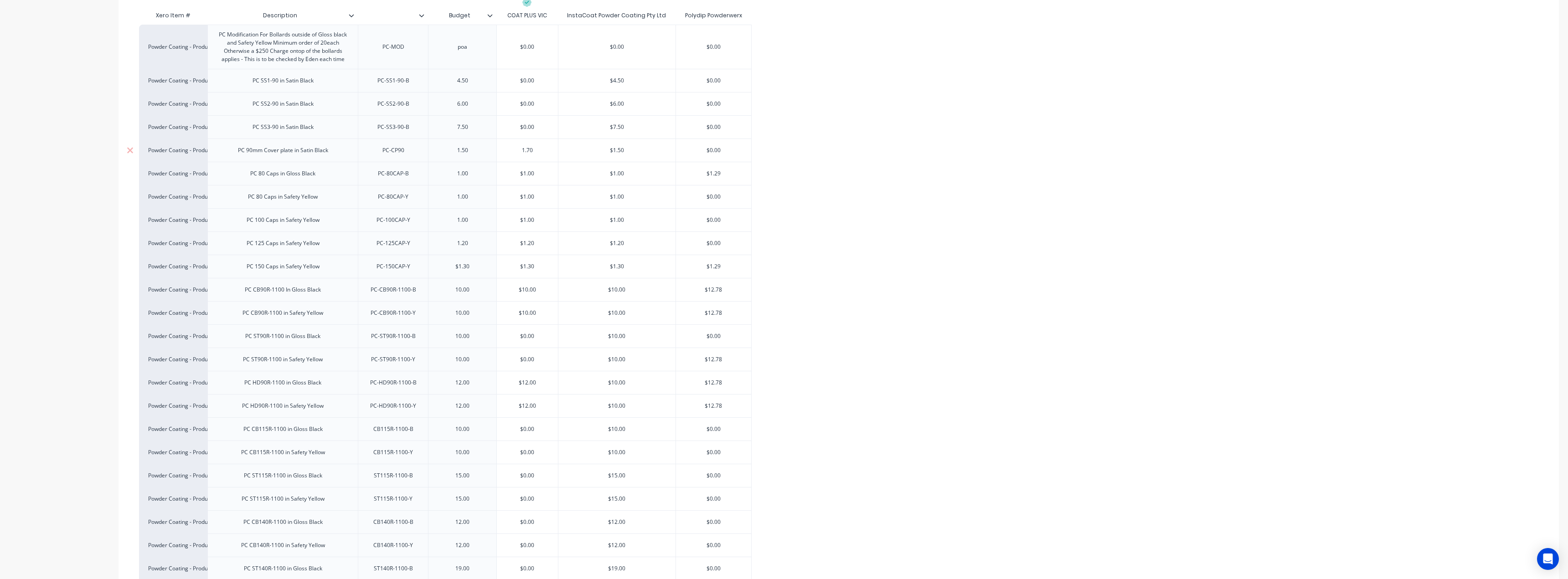
click at [528, 150] on input "1.70" at bounding box center [527, 150] width 61 height 9
type input "1.70"
click at [462, 151] on div "1.50" at bounding box center [462, 150] width 46 height 12
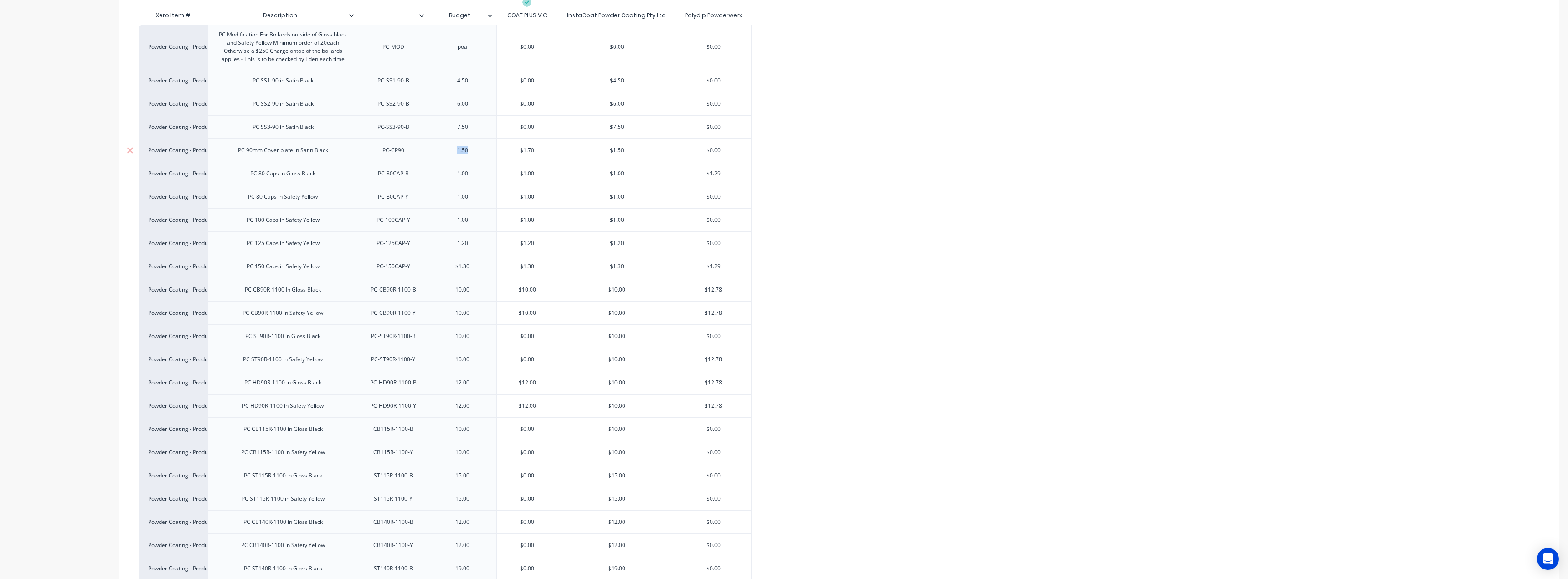
click at [462, 151] on div "1.50" at bounding box center [462, 150] width 46 height 12
paste div
click at [463, 198] on div "1.00" at bounding box center [462, 197] width 46 height 12
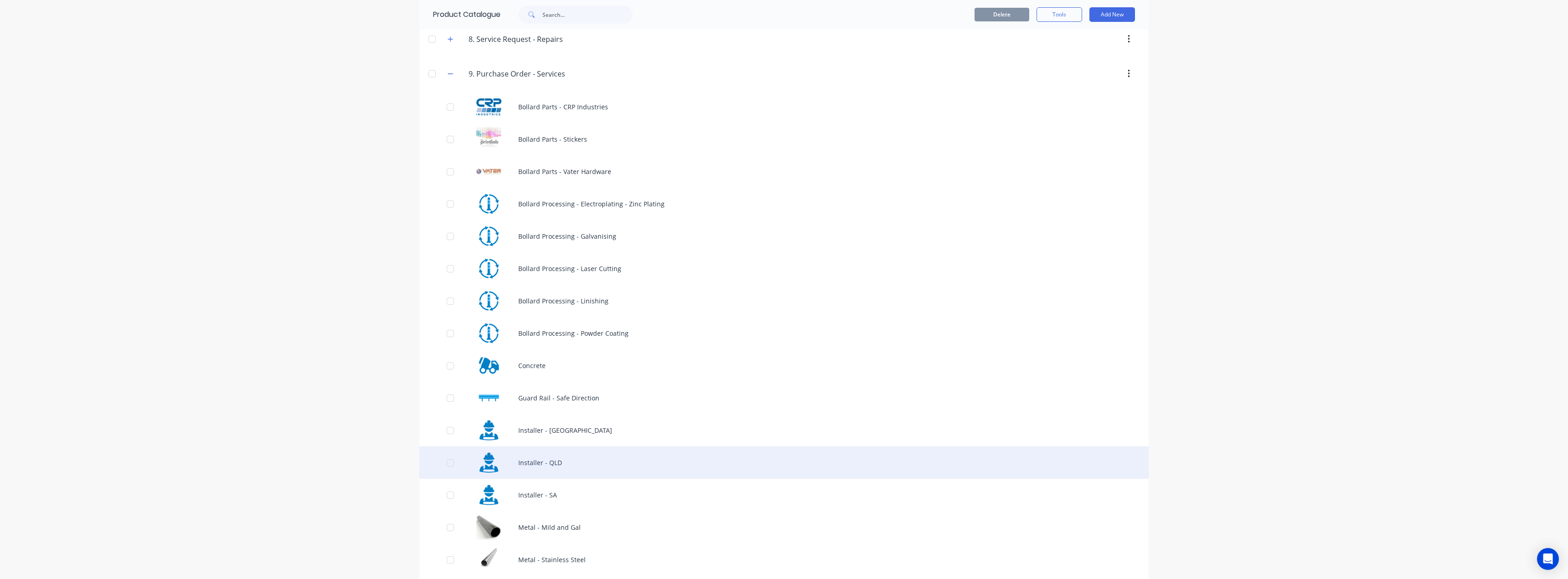
scroll to position [527, 0]
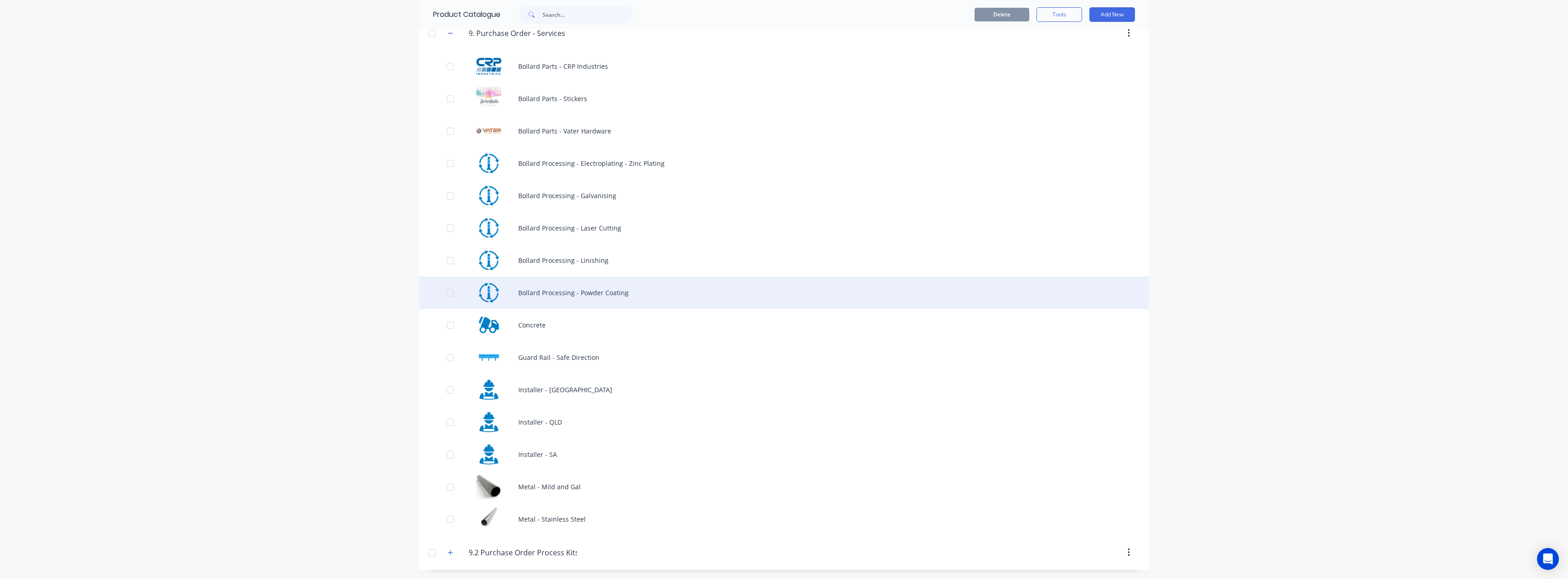
click at [605, 300] on div "Bollard Processing - Powder Coating" at bounding box center [784, 293] width 730 height 33
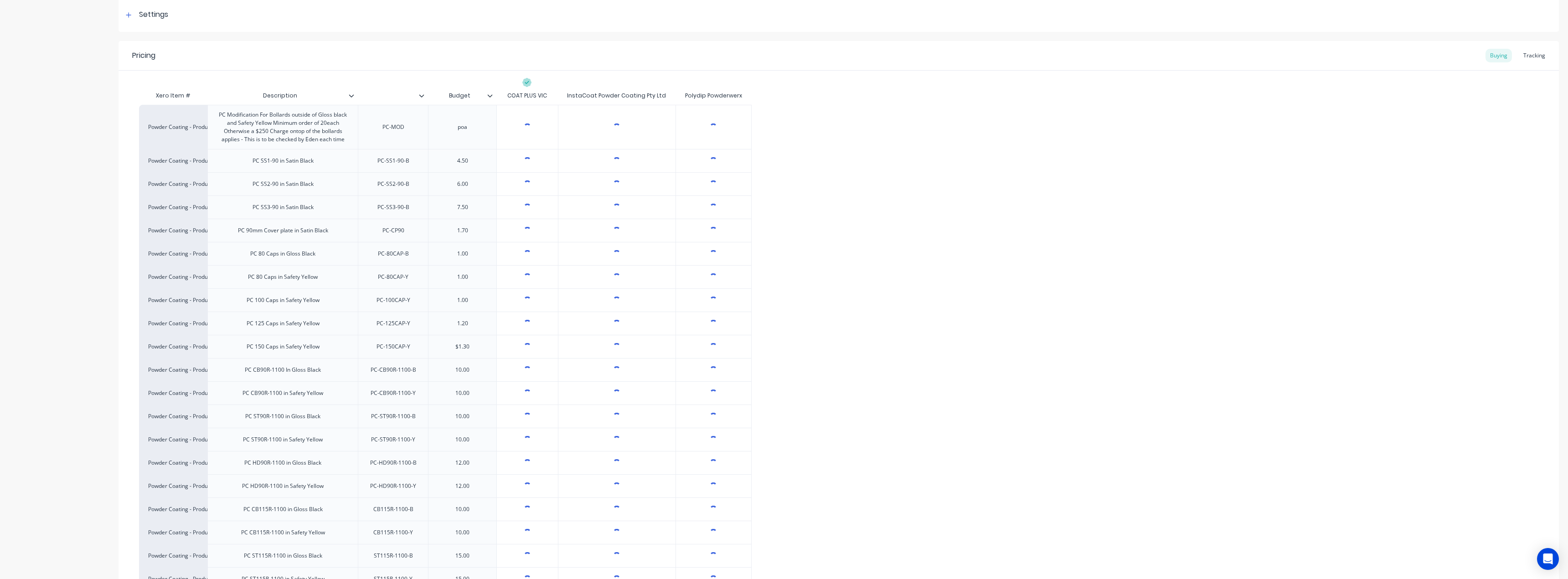
scroll to position [273, 0]
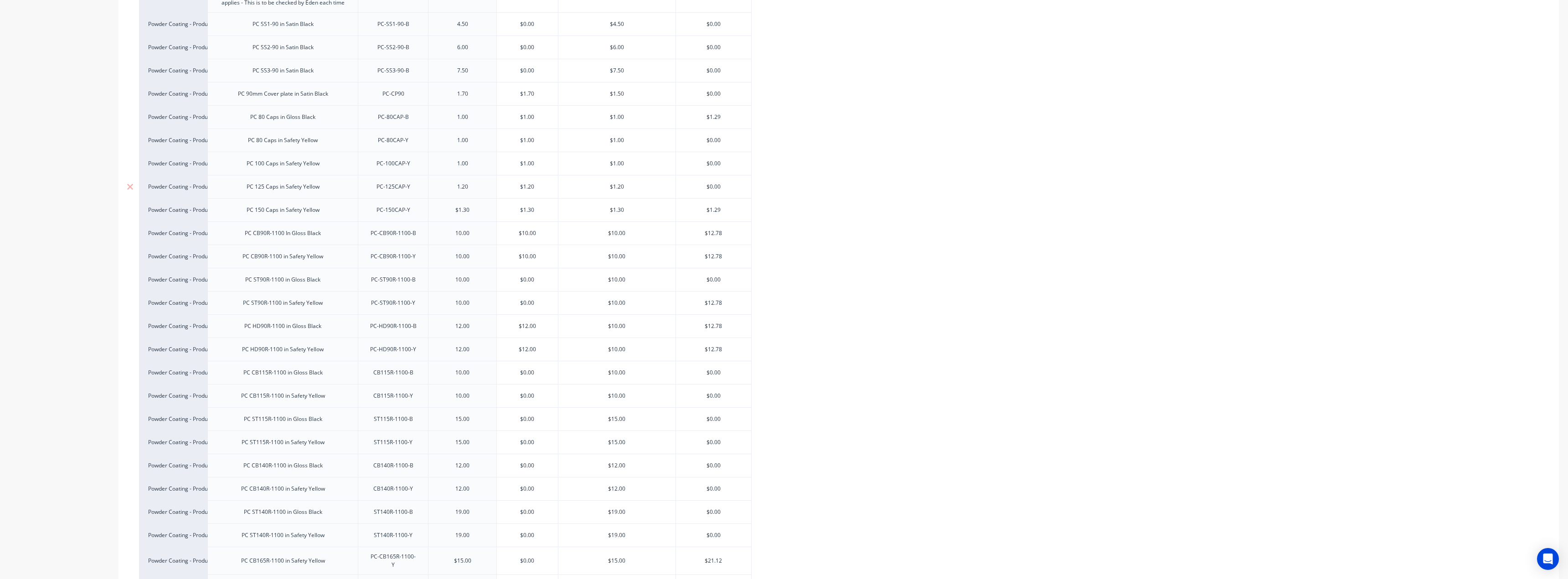
click at [283, 190] on div "PC 125 Caps in Safety Yellow" at bounding box center [283, 187] width 88 height 12
click at [242, 195] on div "PC 125 Caps in Safety Yellow" at bounding box center [282, 186] width 150 height 23
click at [245, 186] on div "PC 125 Caps in Safety Yellow" at bounding box center [283, 187] width 88 height 12
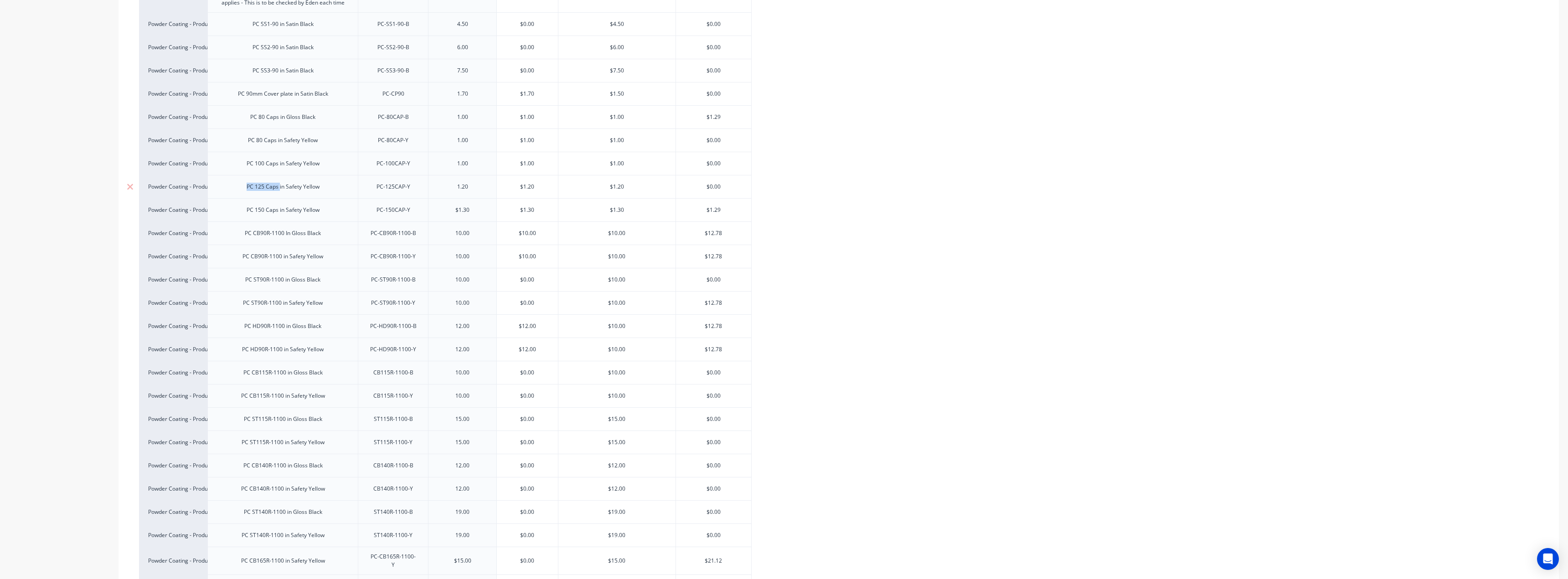
drag, startPoint x: 241, startPoint y: 186, endPoint x: 279, endPoint y: 194, distance: 38.8
click at [279, 194] on div "PC 125 Caps in Safety Yellow" at bounding box center [282, 186] width 150 height 23
copy div "PC 125 Caps"
click at [400, 190] on div "PC-125CAP-Y" at bounding box center [394, 187] width 48 height 12
click at [464, 191] on div "1.20" at bounding box center [462, 187] width 46 height 12
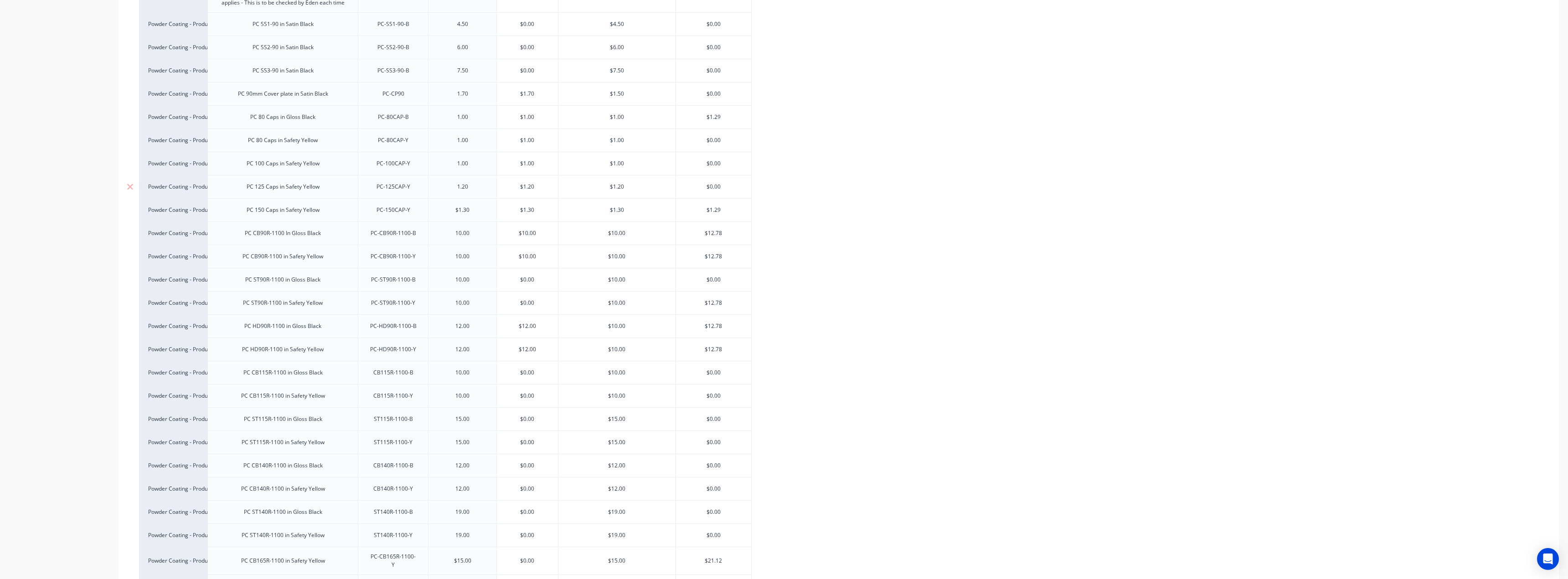
click at [464, 191] on div "1.20" at bounding box center [462, 187] width 46 height 12
click at [525, 185] on input "text" at bounding box center [527, 187] width 61 height 9
type textarea "x"
type input "$1.20"
click at [525, 185] on input "$1.20" at bounding box center [527, 187] width 61 height 9
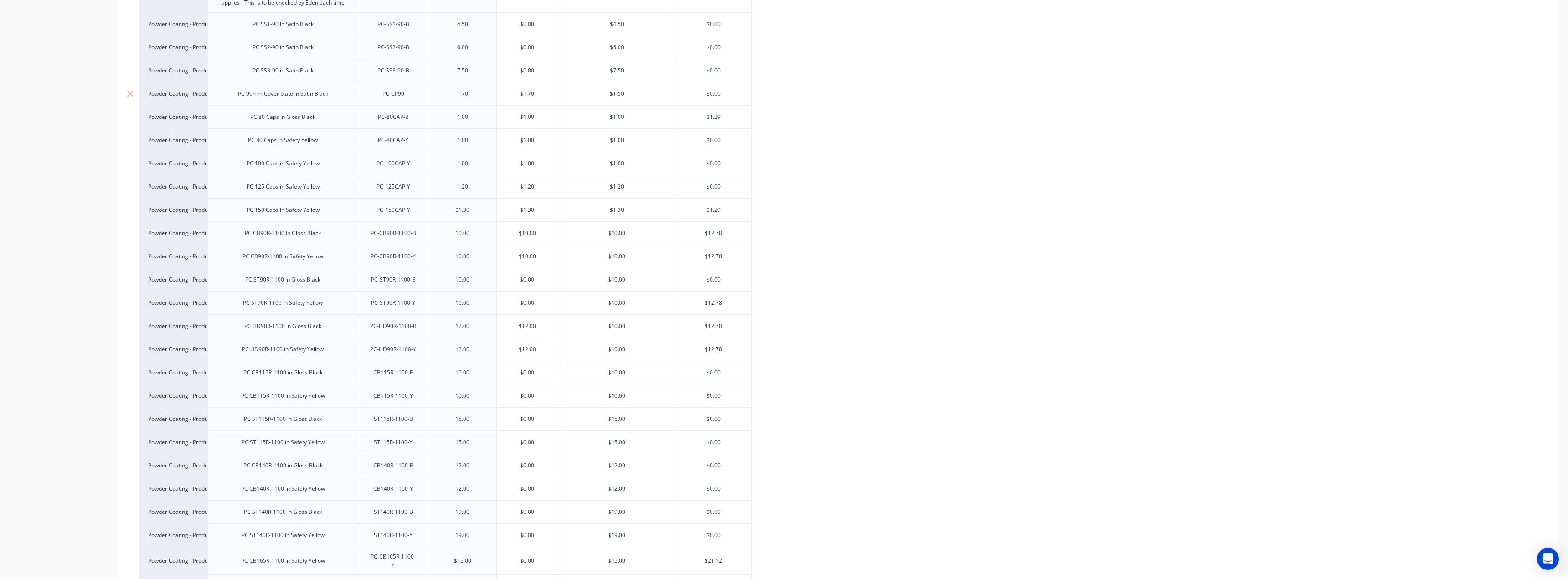
scroll to position [0, 0]
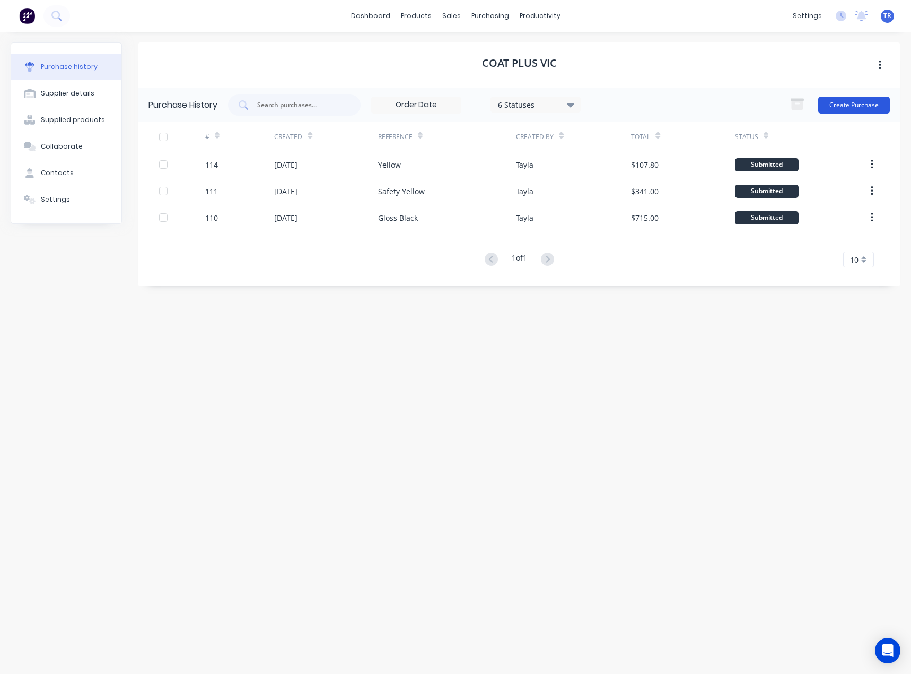
click at [843, 101] on button "Create Purchase" at bounding box center [854, 105] width 72 height 17
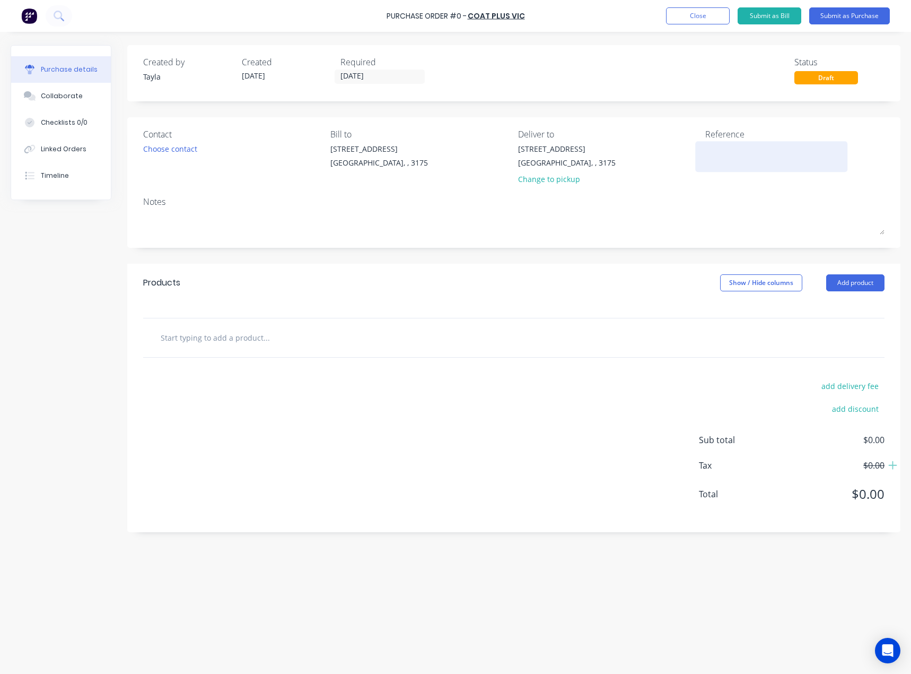
click at [713, 157] on textarea at bounding box center [771, 155] width 133 height 24
type textarea "x"
type textarea "W"
type textarea "x"
type textarea "Wh"
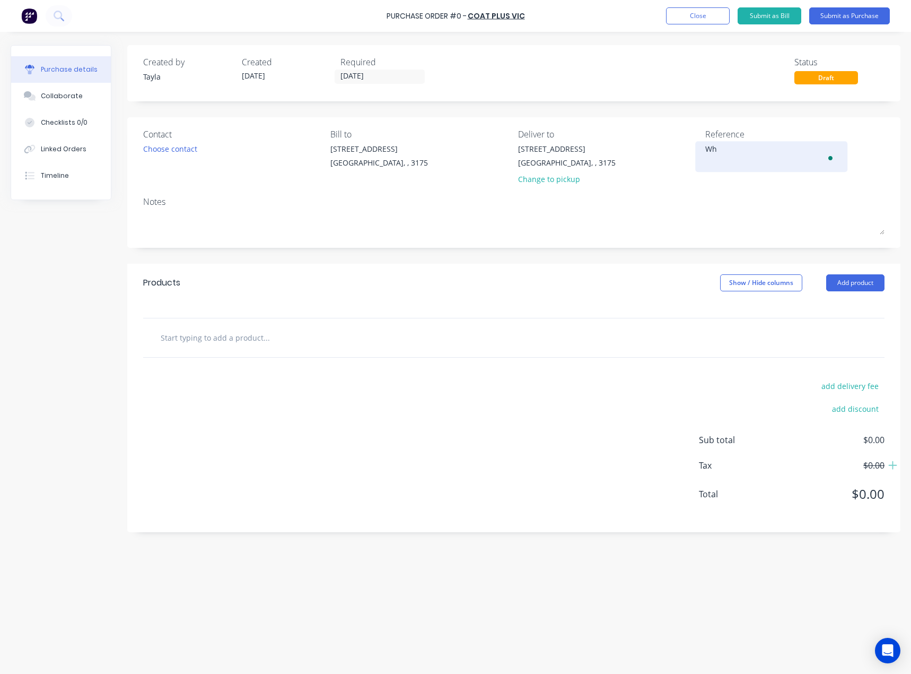
type textarea "x"
type textarea "Whi"
type textarea "x"
type textarea "Whit"
type textarea "x"
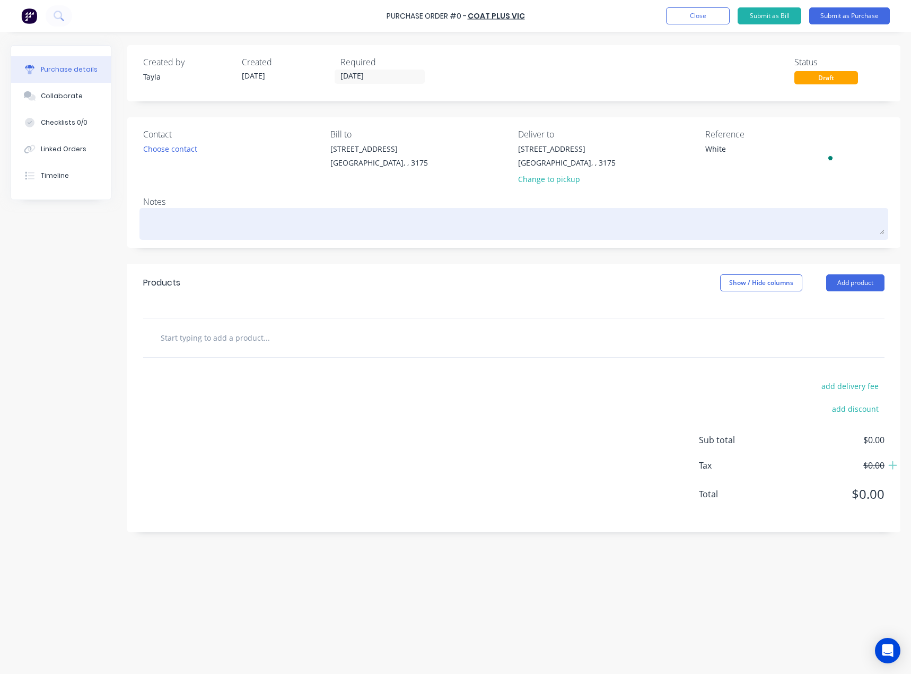
type textarea "White"
type textarea "x"
type textarea "White"
click at [595, 225] on textarea "To enrich screen reader interactions, please activate Accessibility in Grammarl…" at bounding box center [513, 223] width 741 height 24
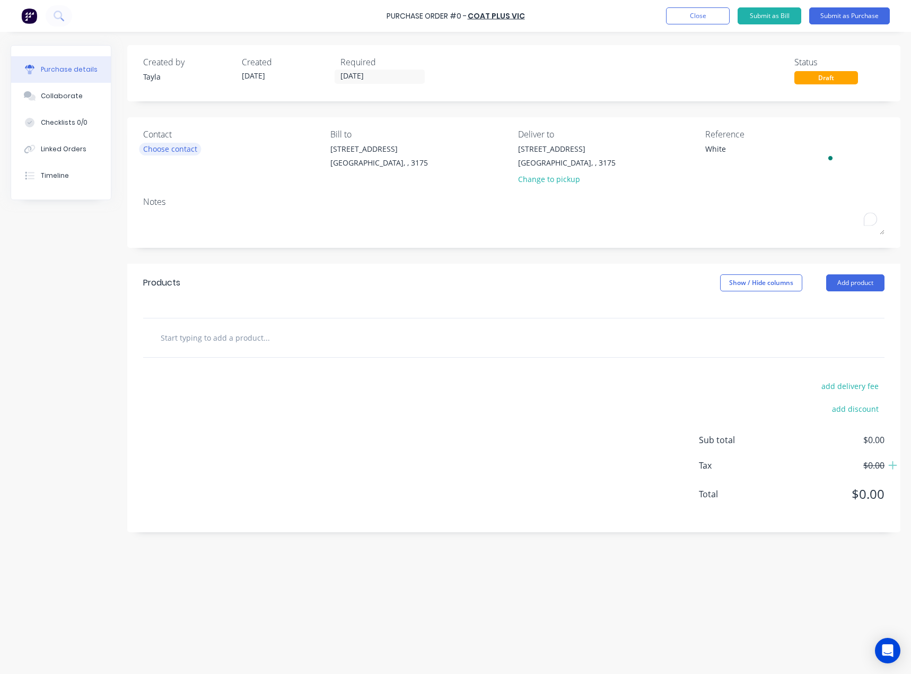
click at [180, 143] on div "Choose contact" at bounding box center [170, 148] width 54 height 11
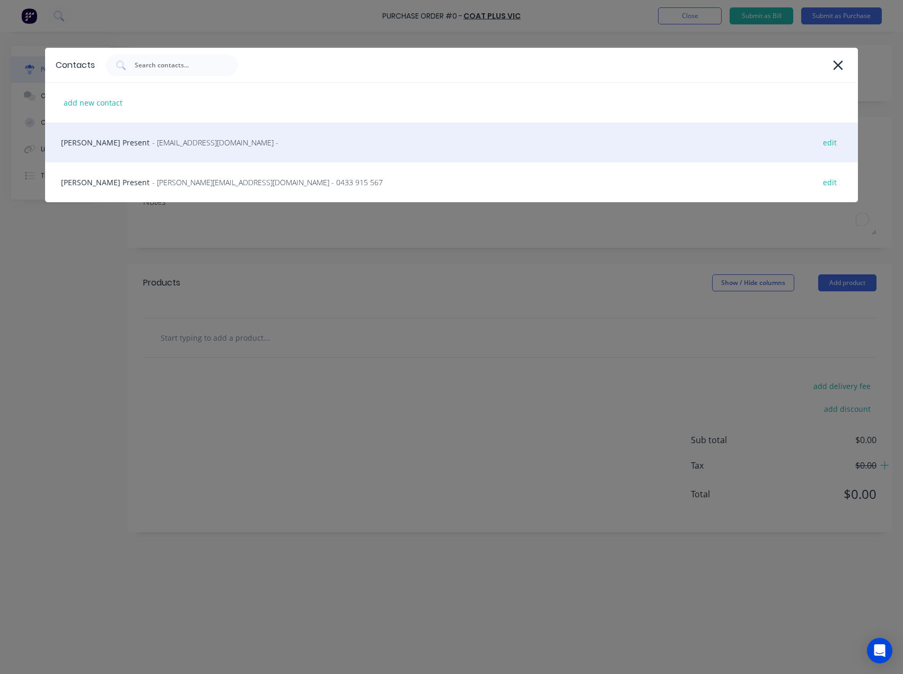
click at [173, 146] on span "- [EMAIL_ADDRESS][DOMAIN_NAME] -" at bounding box center [215, 142] width 126 height 11
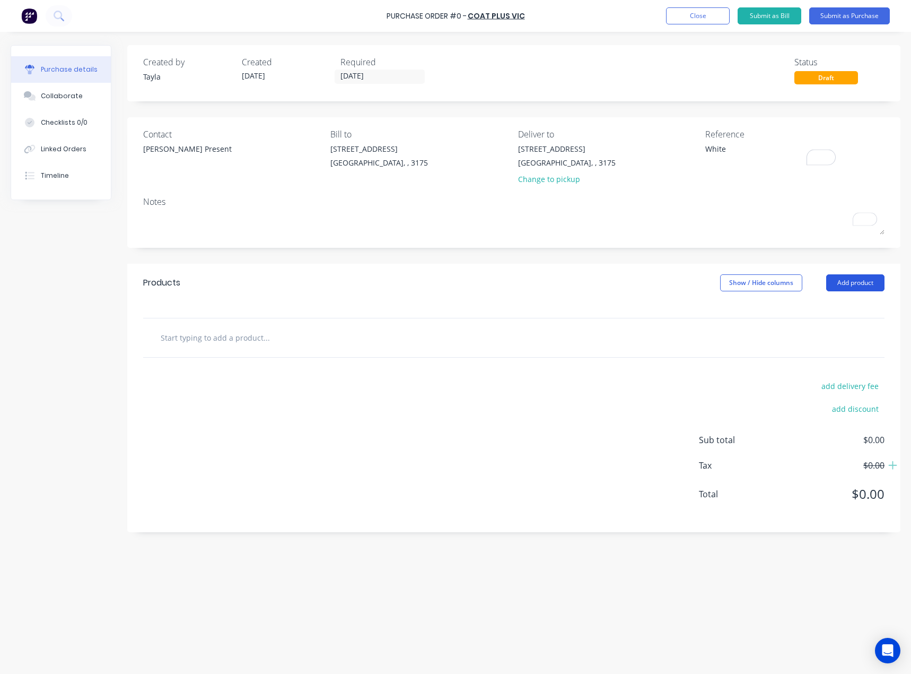
click at [857, 288] on button "Add product" at bounding box center [855, 282] width 58 height 17
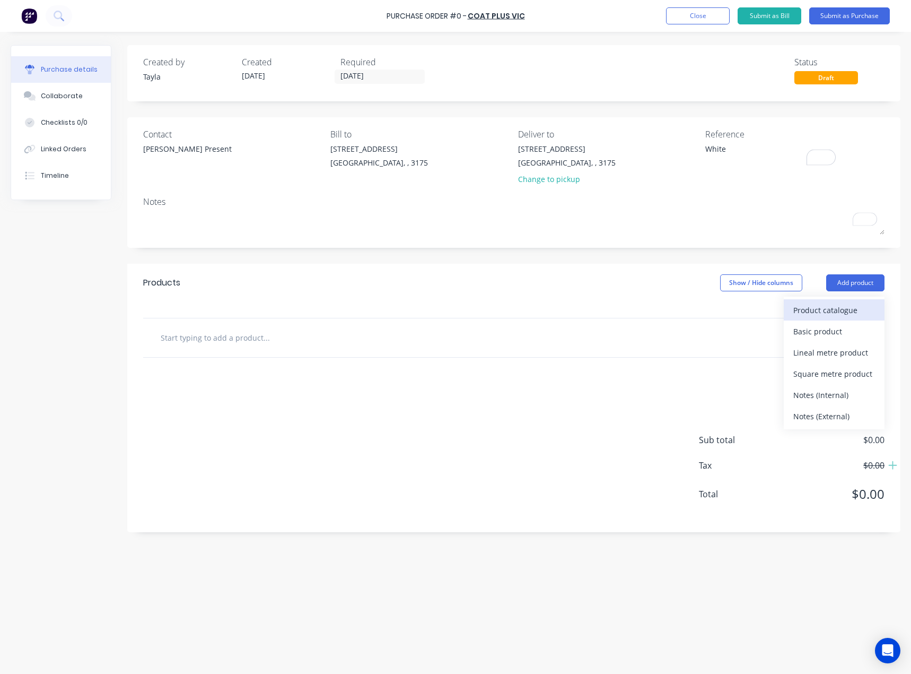
click at [806, 311] on div "Product catalogue" at bounding box center [834, 309] width 82 height 15
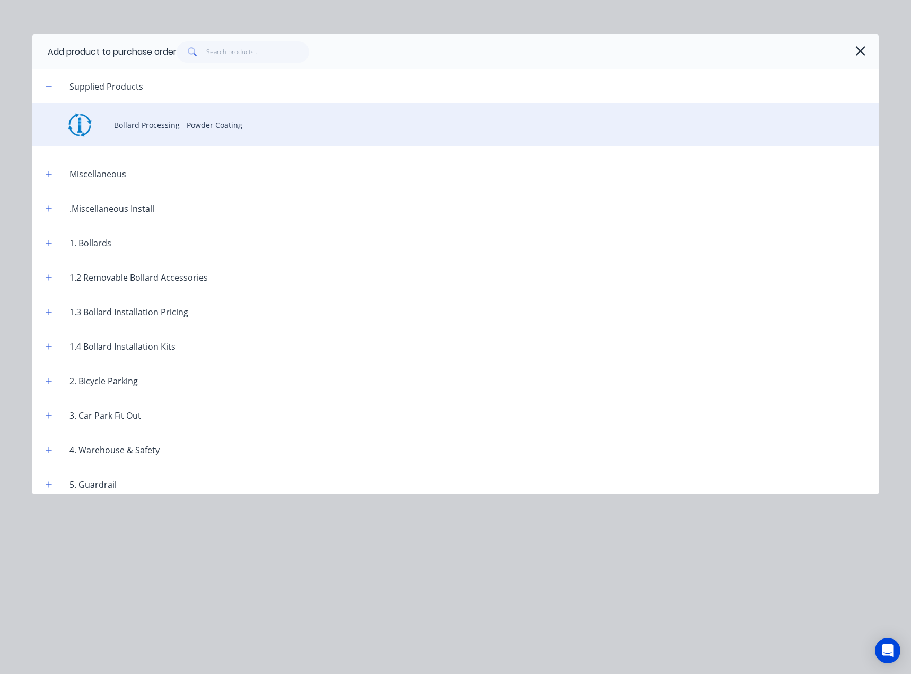
click at [110, 129] on div "Bollard Processing - Powder Coating" at bounding box center [456, 124] width 848 height 42
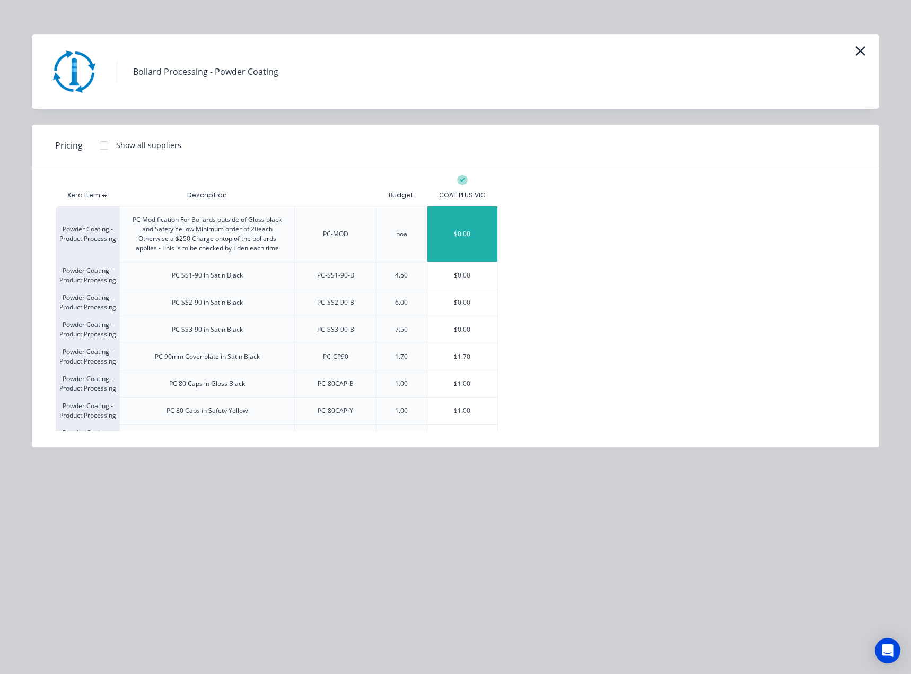
click at [458, 234] on div "$0.00" at bounding box center [462, 233] width 71 height 55
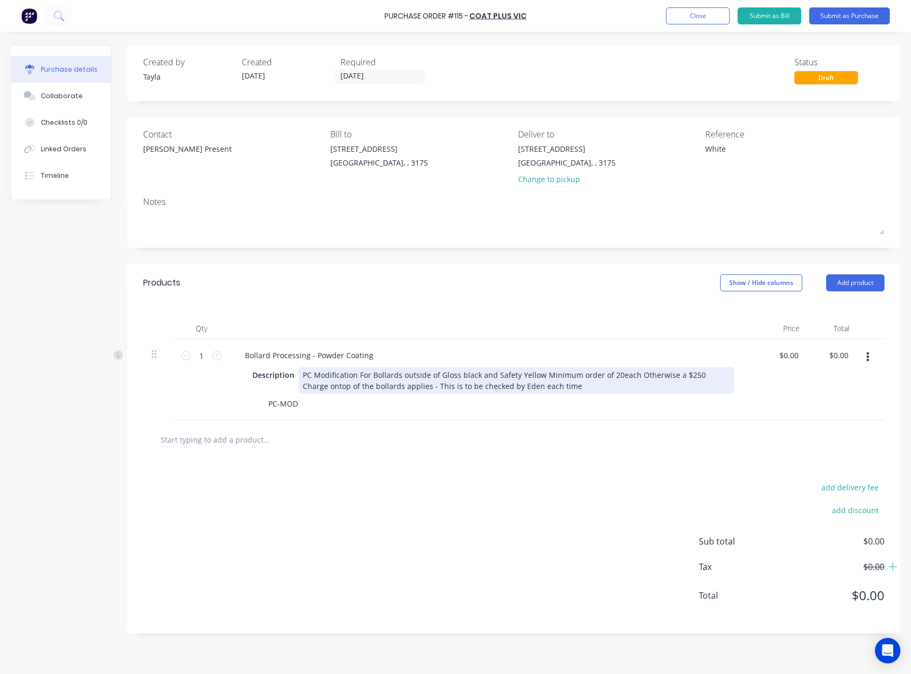
click at [359, 377] on div "PC Modification For Bollards outside of Gloss black and Safety Yellow Minimum o…" at bounding box center [516, 380] width 435 height 27
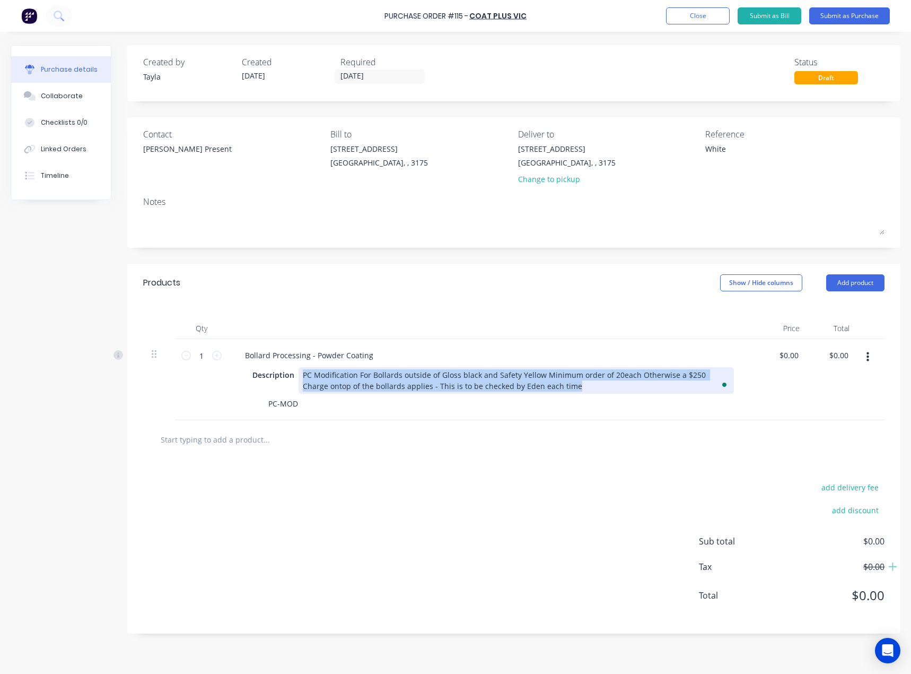
click at [359, 377] on div "PC Modification For Bollards outside of Gloss black and Safety Yellow Minimum o…" at bounding box center [516, 380] width 435 height 27
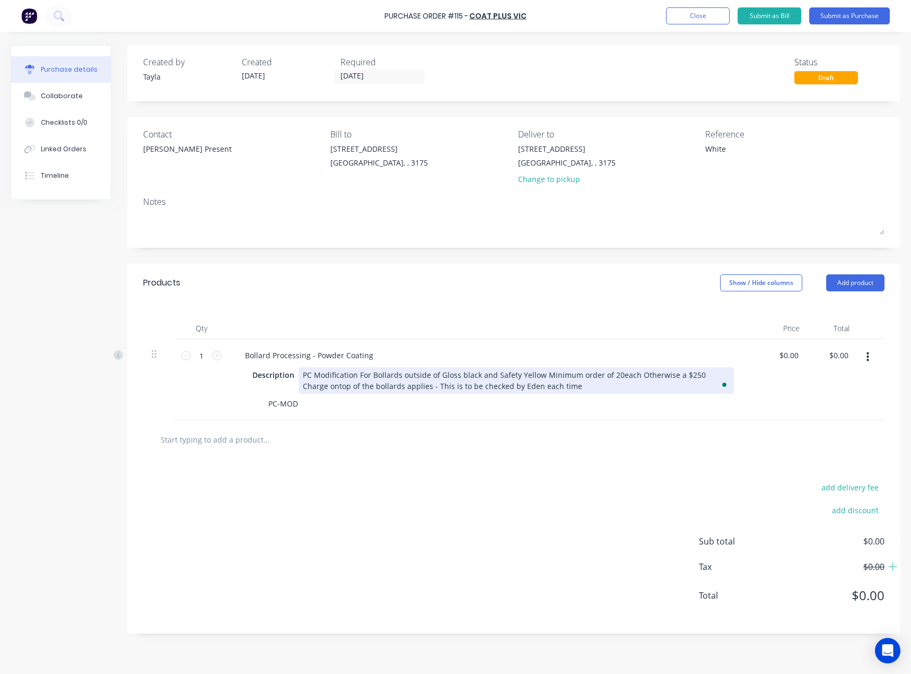
click at [335, 374] on div "PC Modification For Bollards outside of Gloss black and Safety Yellow Minimum o…" at bounding box center [516, 380] width 435 height 27
type textarea "x"
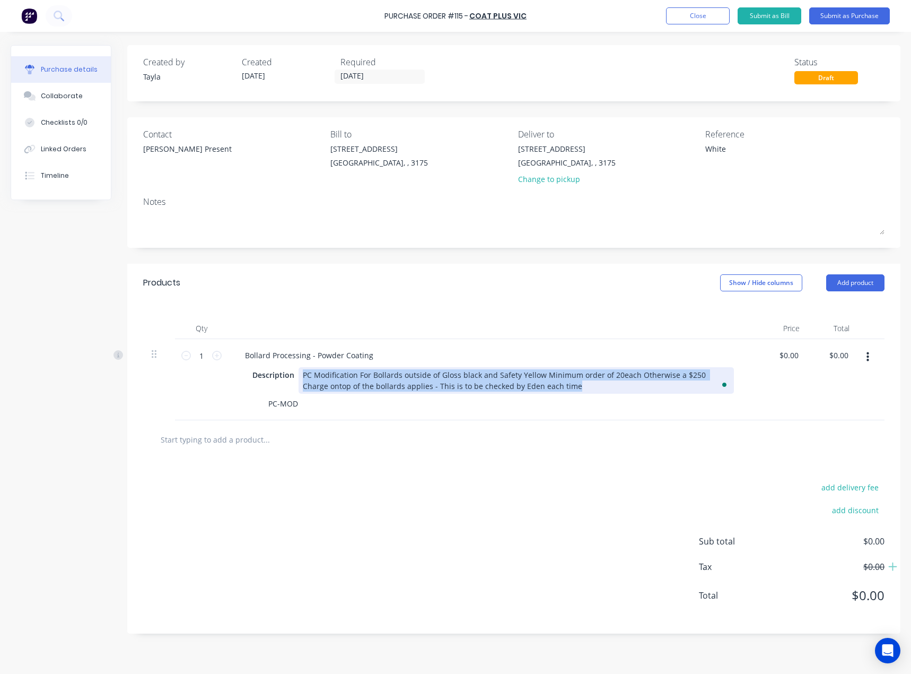
click at [335, 374] on div "PC Modification For Bollards outside of Gloss black and Safety Yellow Minimum o…" at bounding box center [516, 380] width 435 height 27
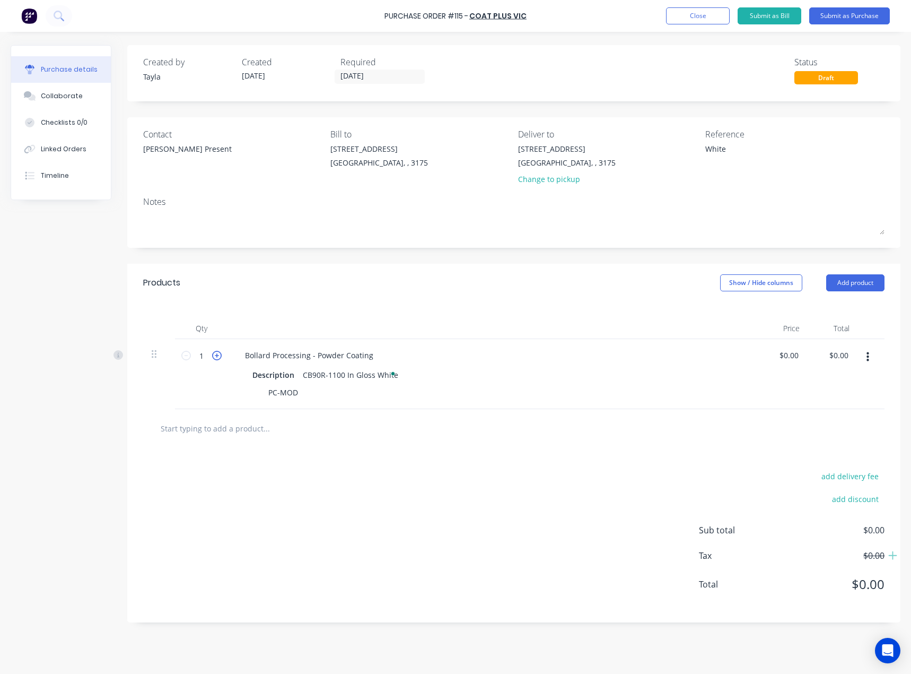
click at [215, 354] on icon at bounding box center [217, 356] width 10 height 10
type textarea "x"
type input "2"
click at [215, 354] on icon at bounding box center [217, 356] width 10 height 10
type textarea "x"
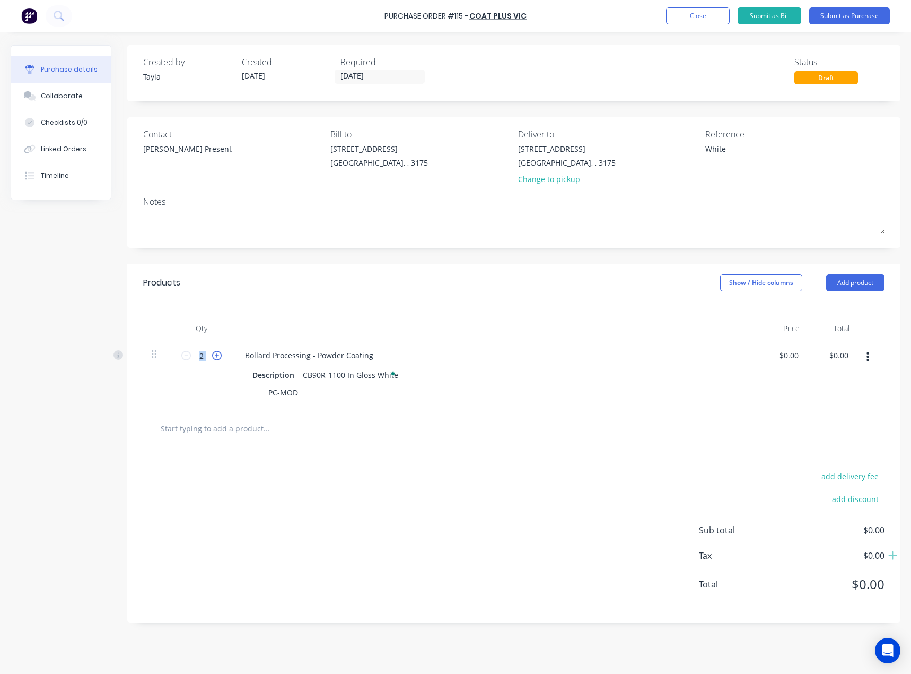
type input "3"
click at [215, 354] on icon at bounding box center [217, 356] width 10 height 10
type textarea "x"
type input "4"
click at [346, 377] on div "CB90R-1100 In Gloss White" at bounding box center [351, 374] width 104 height 15
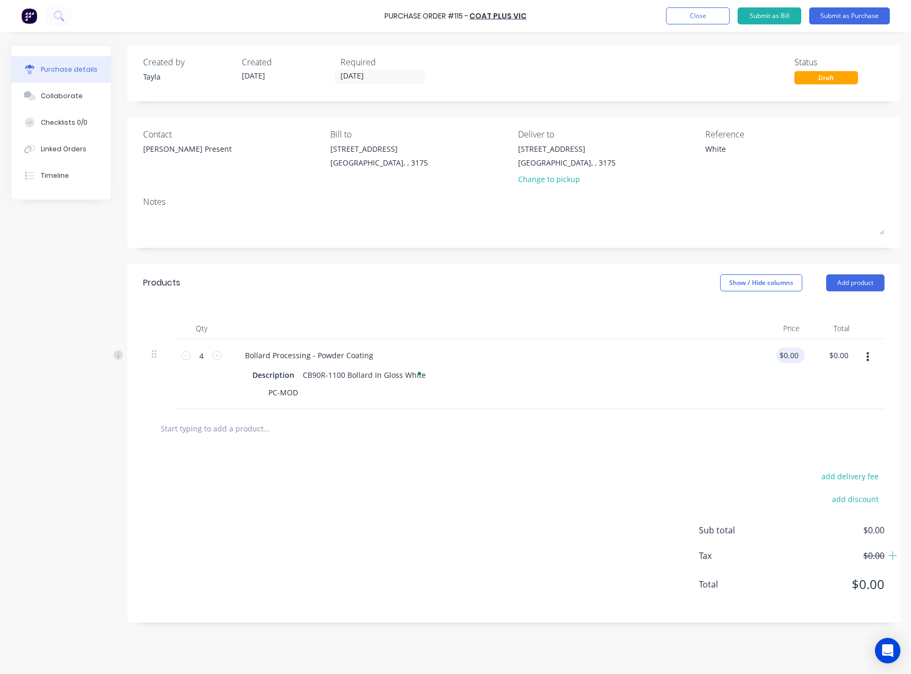
type textarea "x"
type input "0.00"
click at [780, 351] on div "0.00 0.00" at bounding box center [783, 374] width 50 height 70
click at [787, 359] on input "0.00" at bounding box center [791, 354] width 20 height 15
type textarea "x"
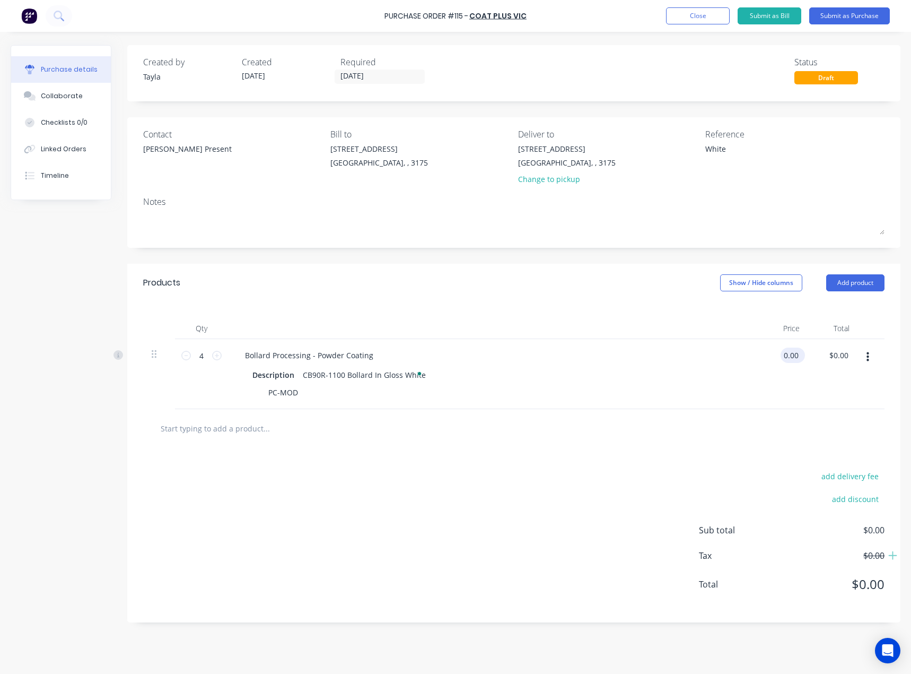
click at [787, 359] on input "0.00" at bounding box center [791, 354] width 20 height 15
type input "10"
type textarea "x"
type input "$10.00"
type input "$40.00"
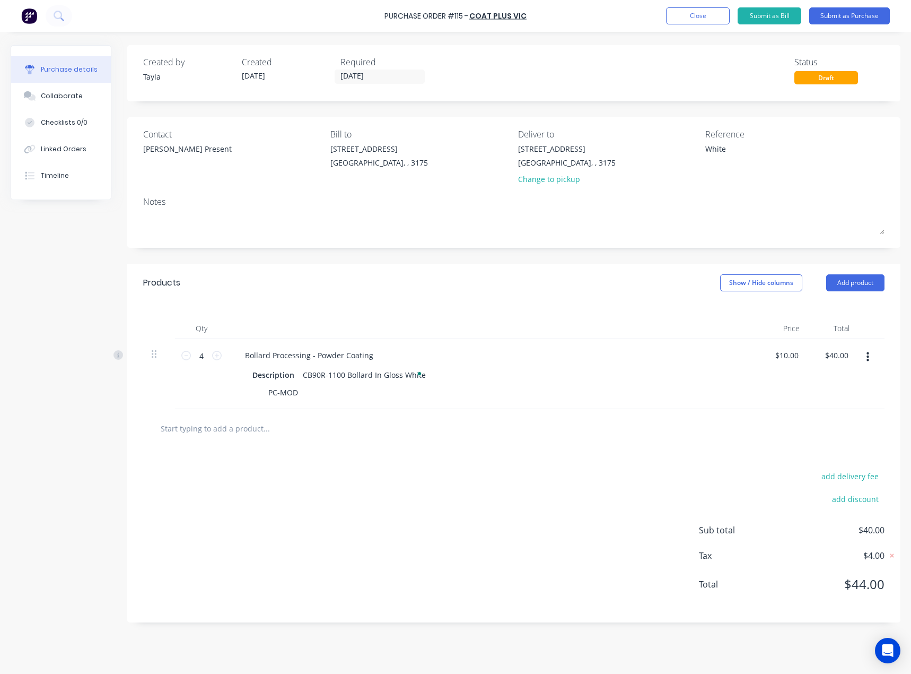
click at [798, 417] on div at bounding box center [514, 427] width 724 height 21
click at [870, 354] on button "button" at bounding box center [867, 356] width 25 height 19
click at [835, 406] on button "Duplicate" at bounding box center [835, 406] width 90 height 21
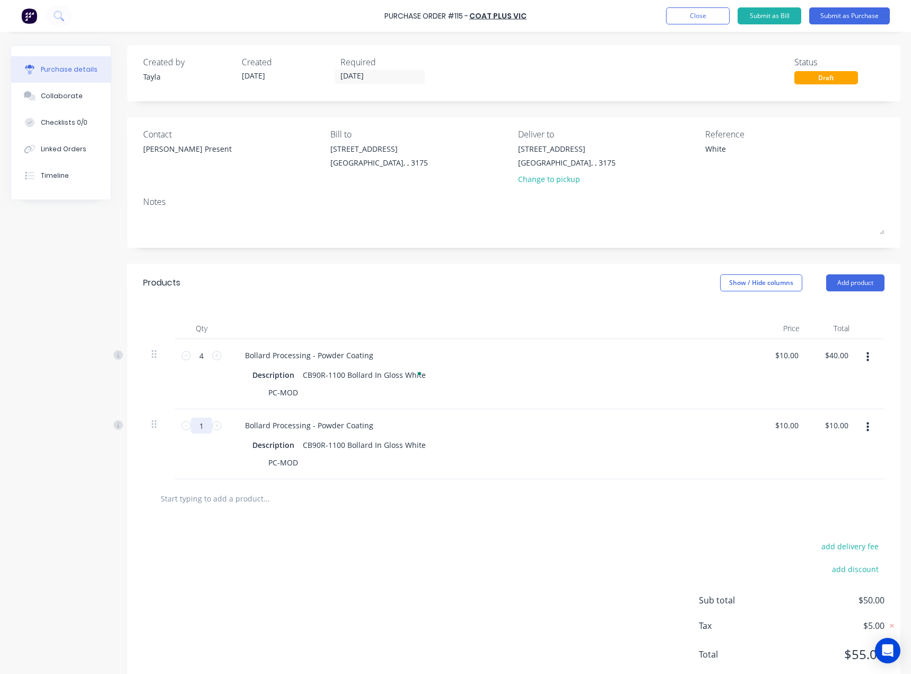
click at [198, 424] on input "1" at bounding box center [201, 425] width 21 height 16
type textarea "x"
type input "2"
type input "$20.00"
type textarea "x"
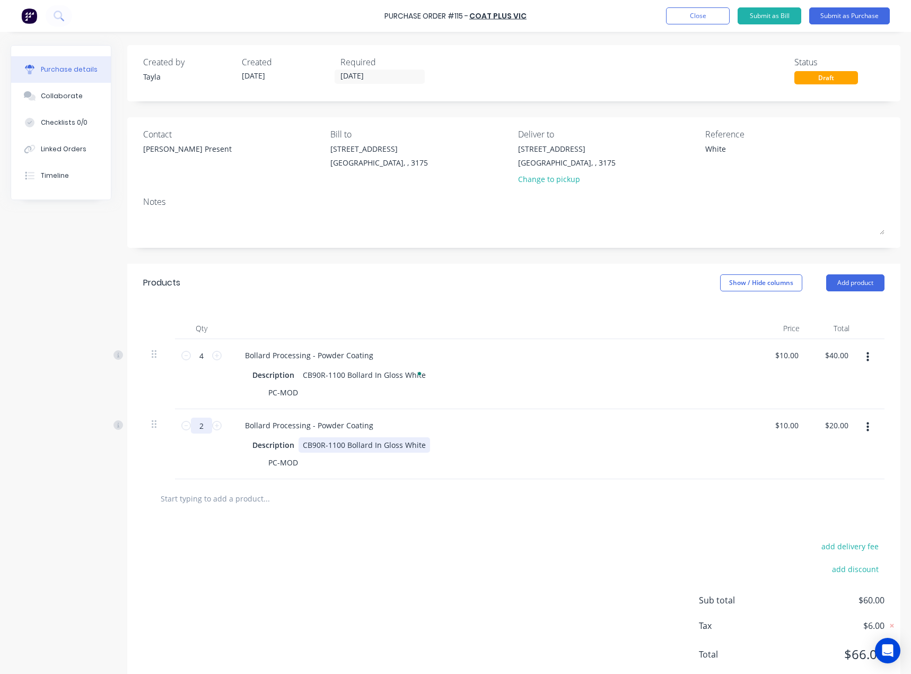
type input "2"
type textarea "x"
drag, startPoint x: 344, startPoint y: 443, endPoint x: 293, endPoint y: 443, distance: 50.9
click at [293, 443] on div "Description CB90R-1100 Bollard In Gloss White" at bounding box center [491, 444] width 486 height 15
type textarea "x"
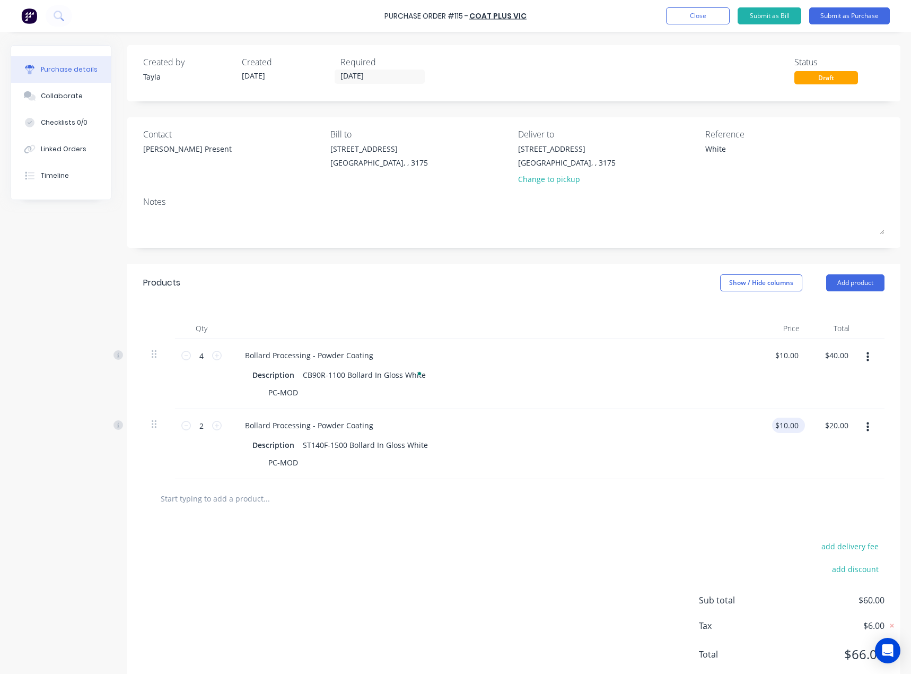
type input "10.00"
click at [785, 424] on input "10.00" at bounding box center [788, 424] width 24 height 15
type textarea "x"
click at [785, 424] on input "10.00" at bounding box center [788, 424] width 24 height 15
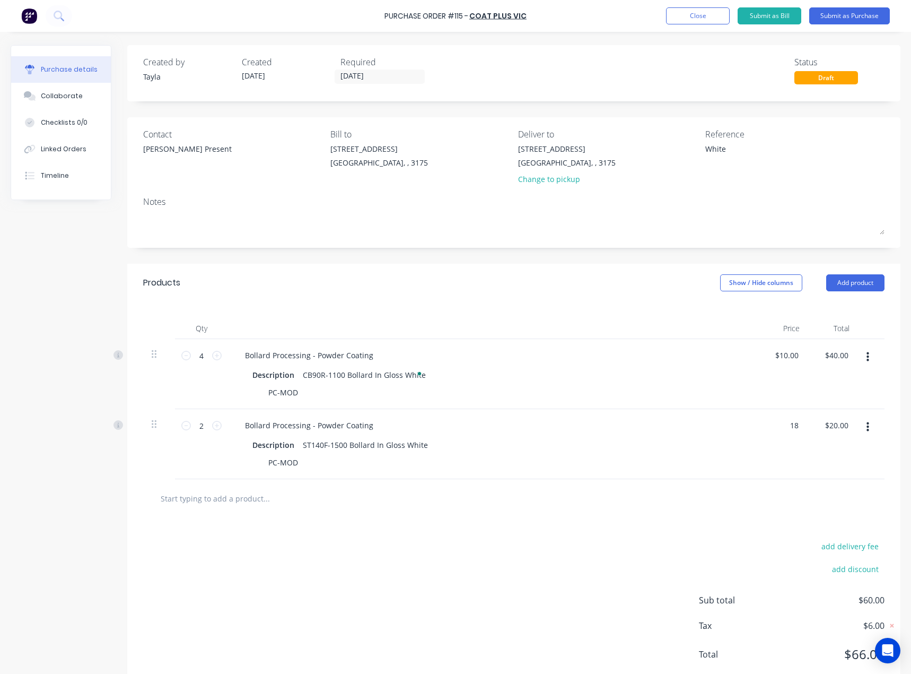
type input "18"
type textarea "x"
type input "$18.00"
type input "$36.00"
click at [726, 479] on div at bounding box center [513, 498] width 741 height 39
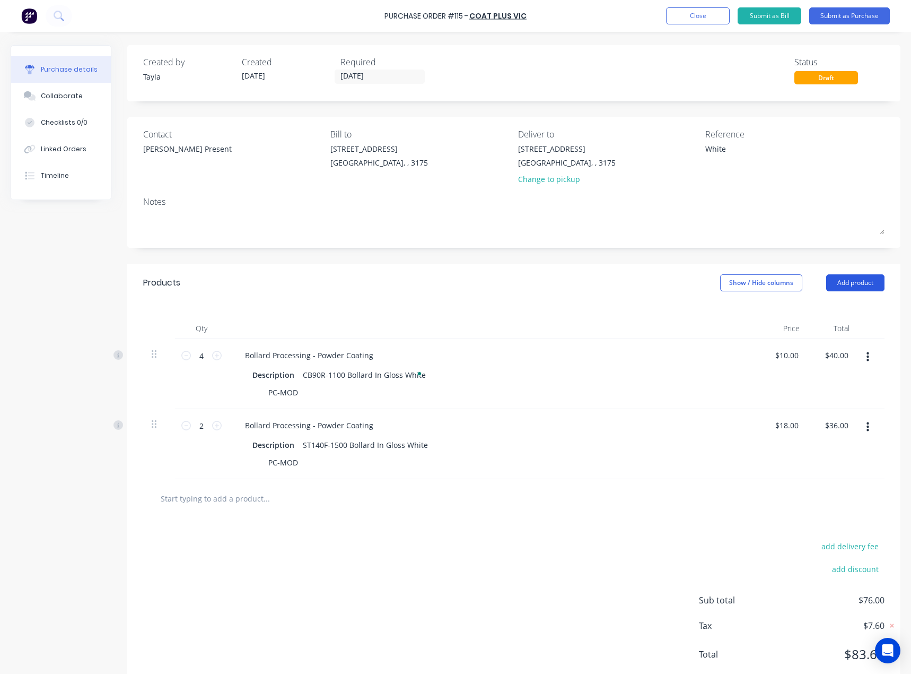
click at [841, 284] on button "Add product" at bounding box center [855, 282] width 58 height 17
click at [804, 314] on div "Product catalogue" at bounding box center [834, 309] width 82 height 15
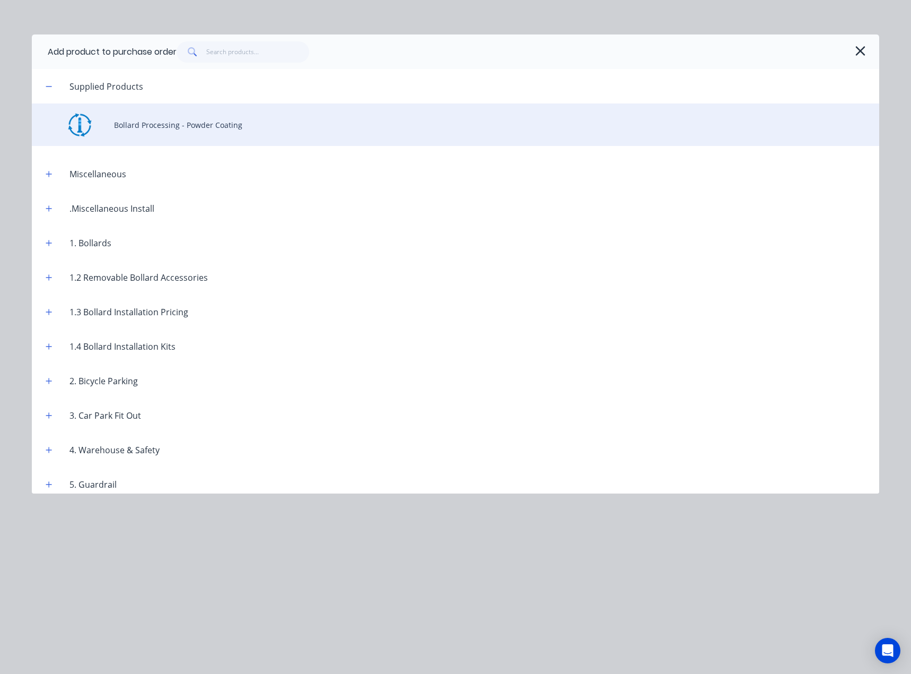
click at [179, 125] on div "Bollard Processing - Powder Coating" at bounding box center [456, 124] width 848 height 42
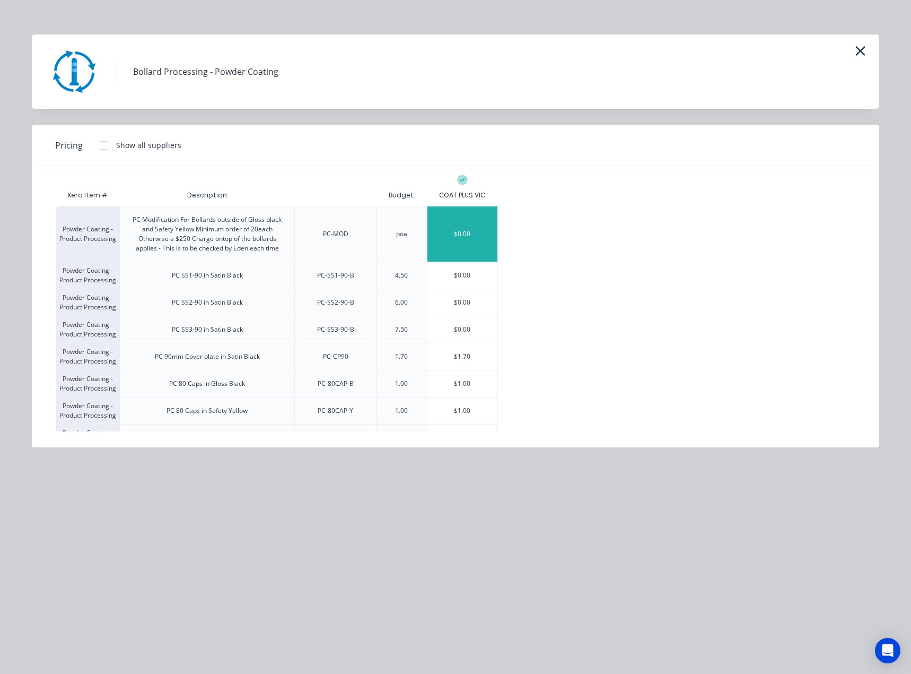
click at [456, 242] on div "$0.00" at bounding box center [462, 233] width 71 height 55
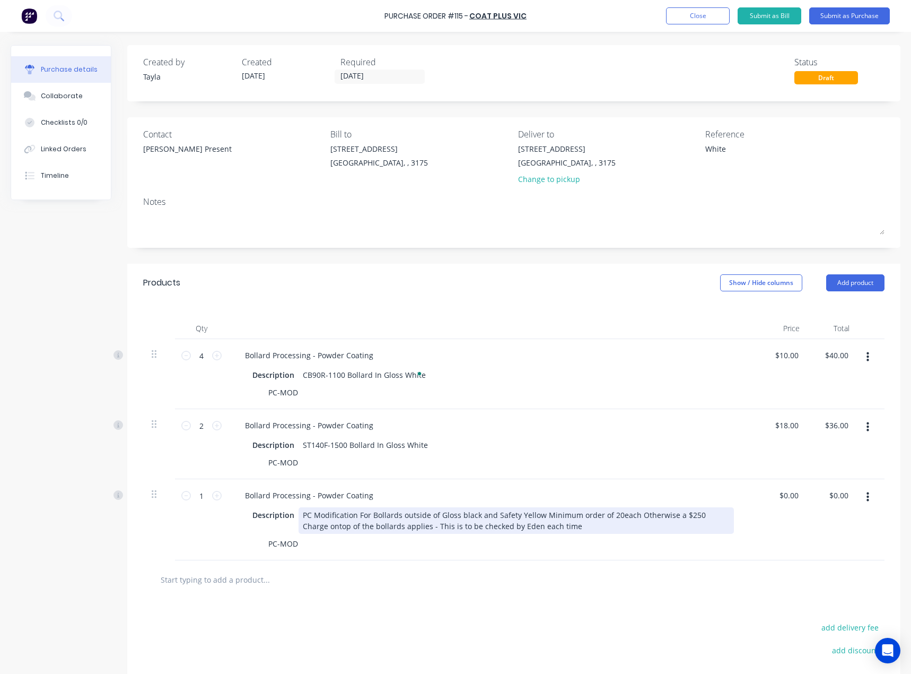
click at [349, 521] on div "PC Modification For Bollards outside of Gloss black and Safety Yellow Minimum o…" at bounding box center [516, 520] width 435 height 27
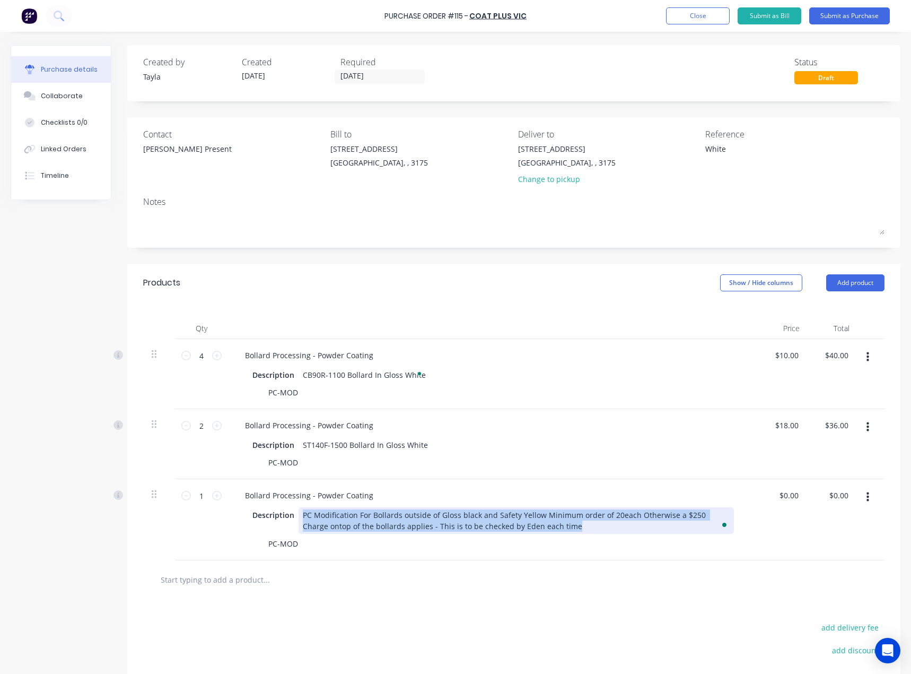
click at [349, 521] on div "PC Modification For Bollards outside of Gloss black and Safety Yellow Minimum o…" at bounding box center [516, 520] width 435 height 27
click at [832, 276] on button "Add product" at bounding box center [855, 282] width 58 height 17
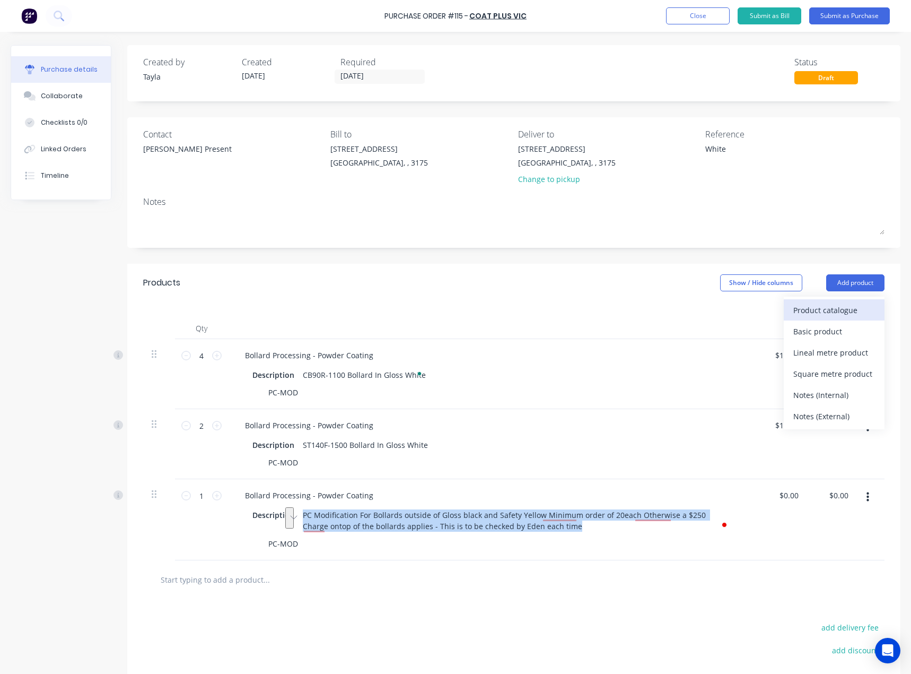
click at [820, 307] on div "Product catalogue" at bounding box center [834, 309] width 82 height 15
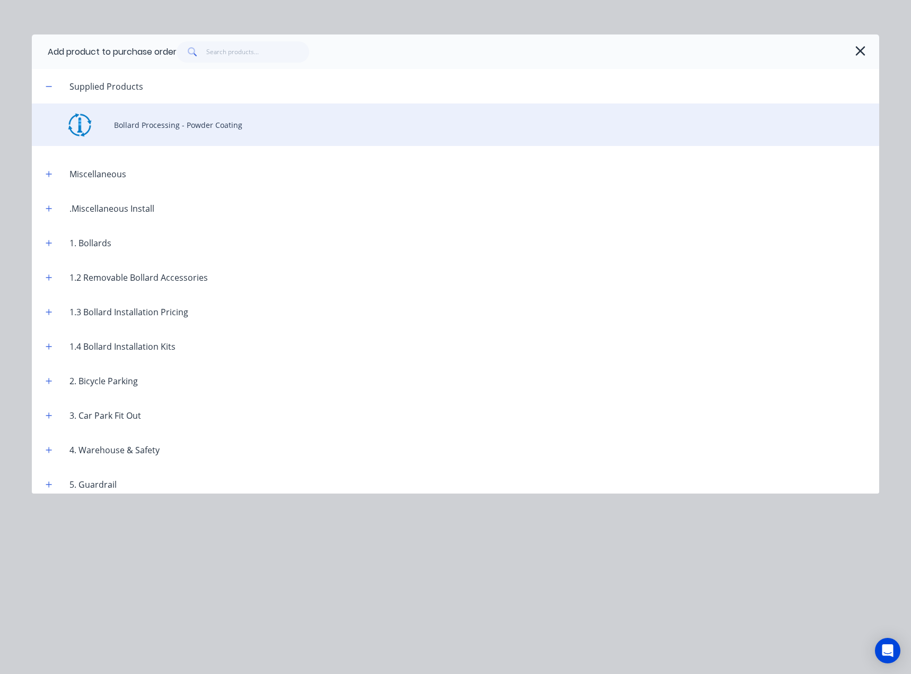
click at [174, 124] on div "Bollard Processing - Powder Coating" at bounding box center [456, 124] width 848 height 42
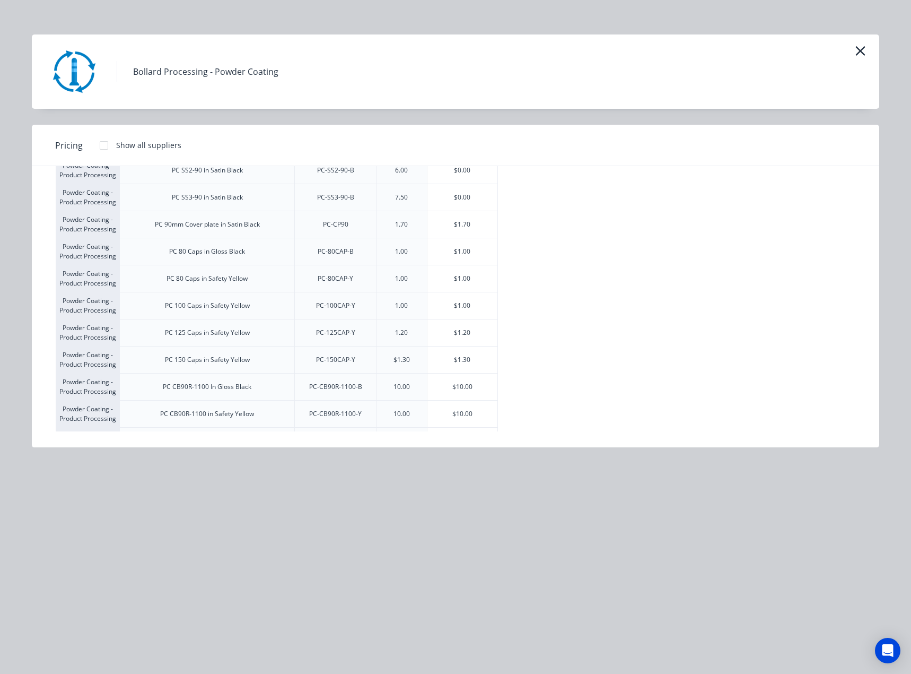
scroll to position [159, 0]
click at [453, 228] on div "$1.00" at bounding box center [462, 224] width 71 height 27
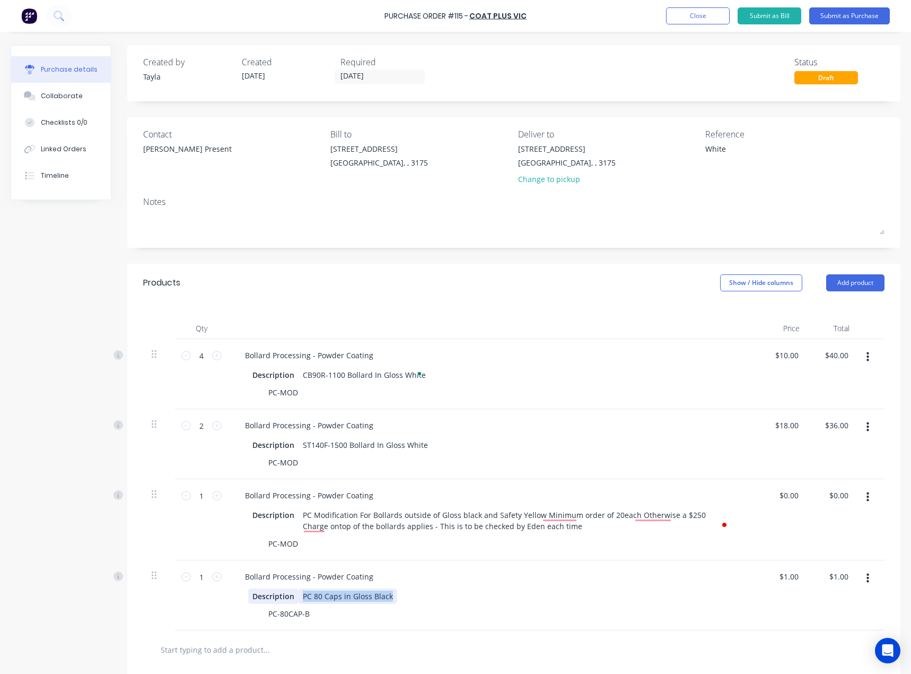
drag, startPoint x: 374, startPoint y: 592, endPoint x: 293, endPoint y: 592, distance: 81.7
click at [293, 592] on div "Description PC 80 Caps in Gloss Black" at bounding box center [491, 595] width 486 height 15
copy div "PC 80 Caps in Gloss Black"
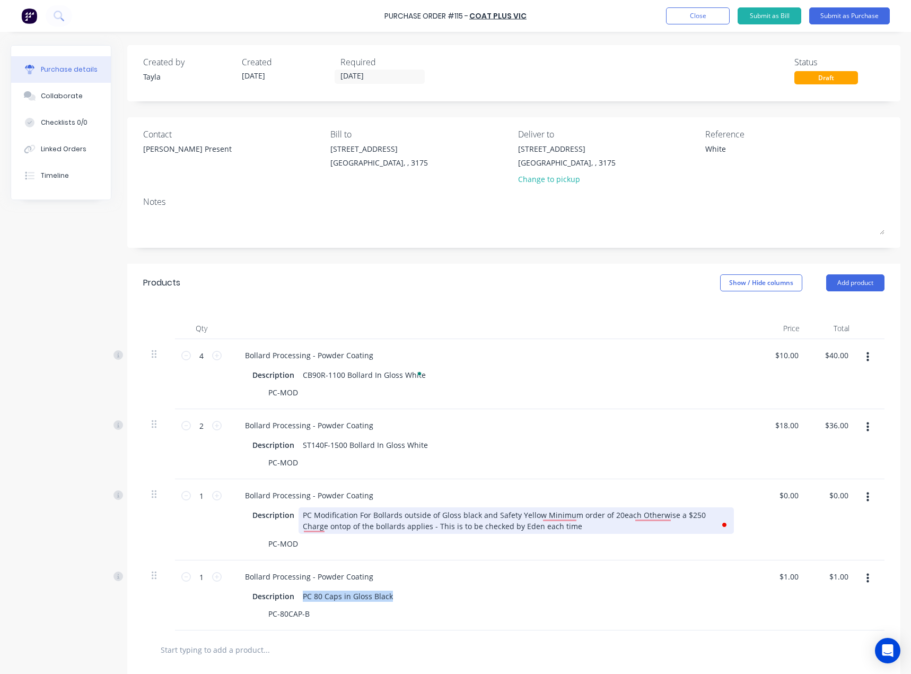
type textarea "x"
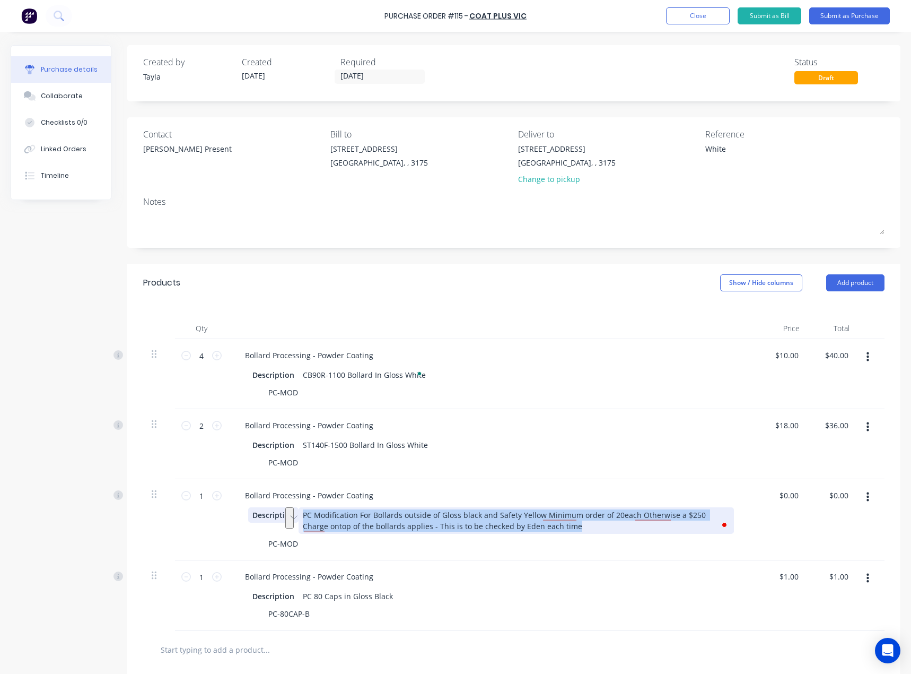
drag, startPoint x: 555, startPoint y: 526, endPoint x: 259, endPoint y: 507, distance: 296.0
click at [259, 507] on div "Description PC Modification For Bollards outside of Gloss black and Safety Yell…" at bounding box center [491, 520] width 486 height 27
paste div "To enrich screen reader interactions, please activate Accessibility in Grammarl…"
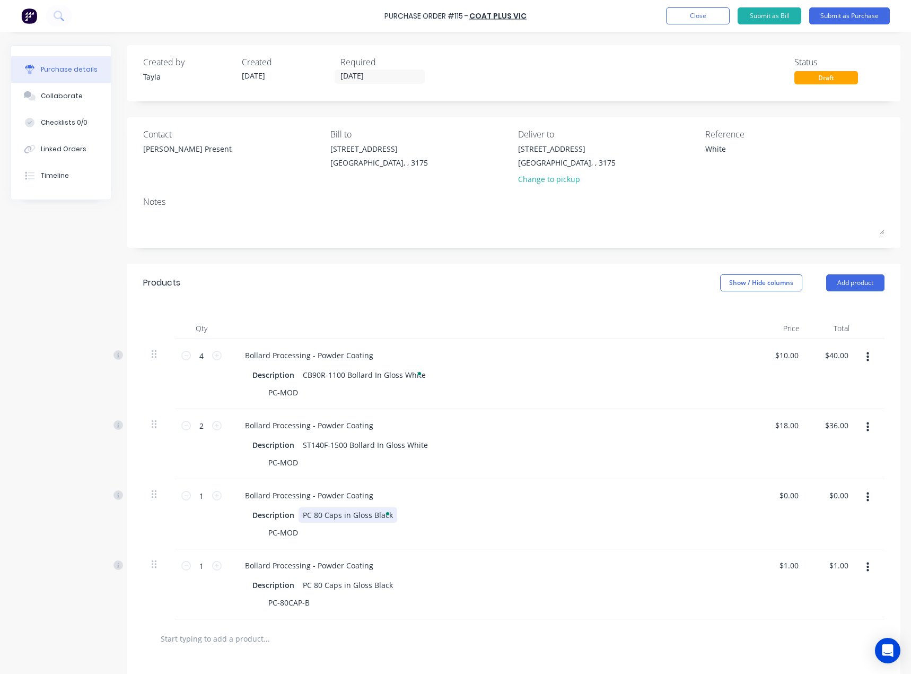
click at [379, 518] on div "PC 80 Caps in Gloss Black" at bounding box center [348, 514] width 99 height 15
click at [376, 511] on div "PC 80 Caps in Gloss white" at bounding box center [349, 514] width 100 height 15
click at [437, 586] on div "Description PC 80 Caps in Gloss Black" at bounding box center [491, 584] width 486 height 15
click at [866, 572] on button "button" at bounding box center [867, 566] width 25 height 19
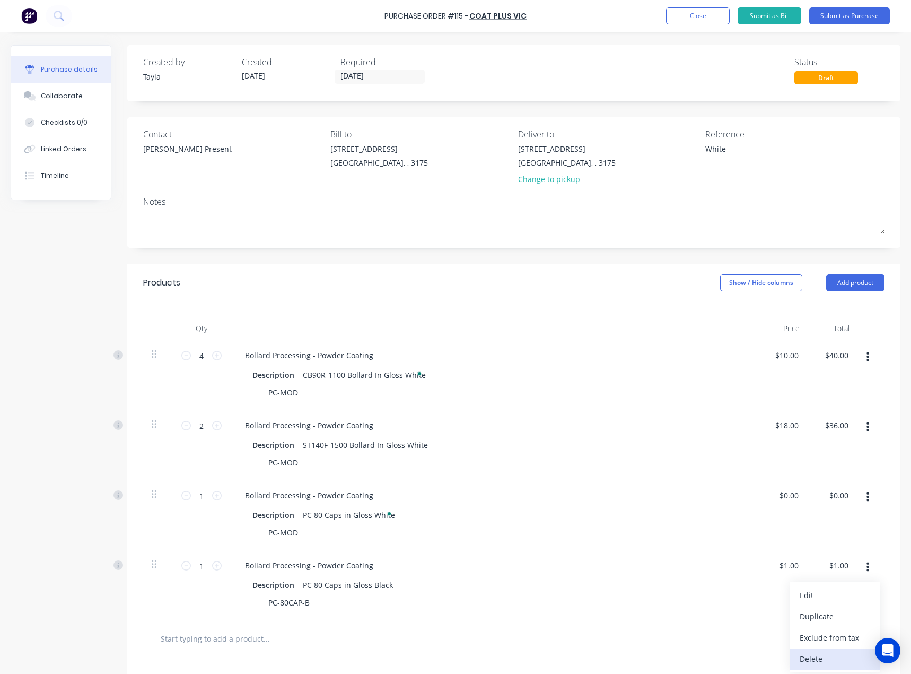
click at [812, 650] on button "Delete" at bounding box center [835, 658] width 90 height 21
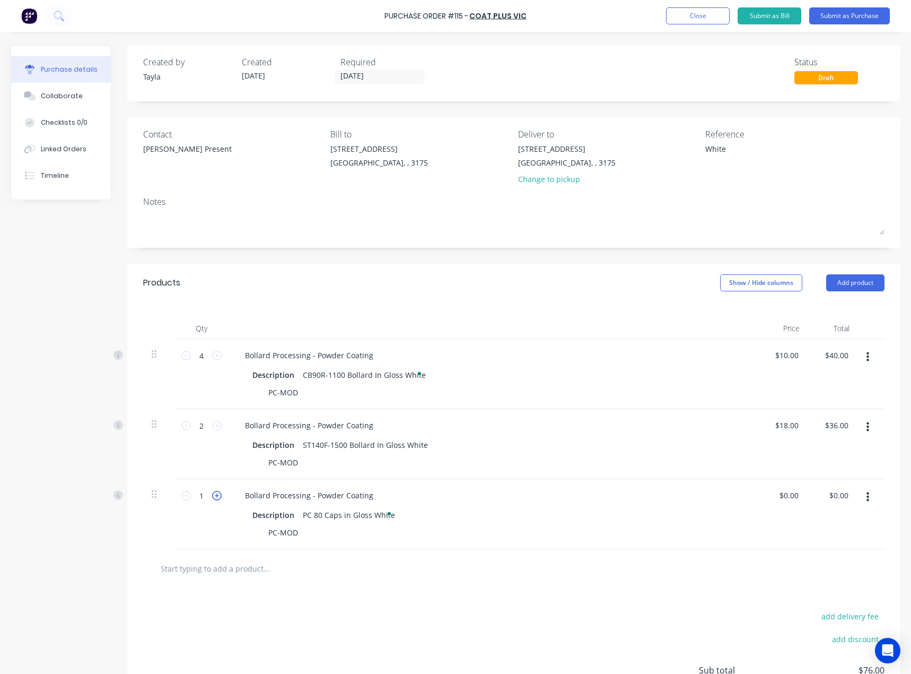
click at [215, 494] on icon at bounding box center [217, 496] width 10 height 10
type textarea "x"
type input "2"
click at [382, 624] on div "add delivery fee add discount Sub total $76.00 Tax $7.60 Total $83.60" at bounding box center [513, 675] width 773 height 174
type textarea "x"
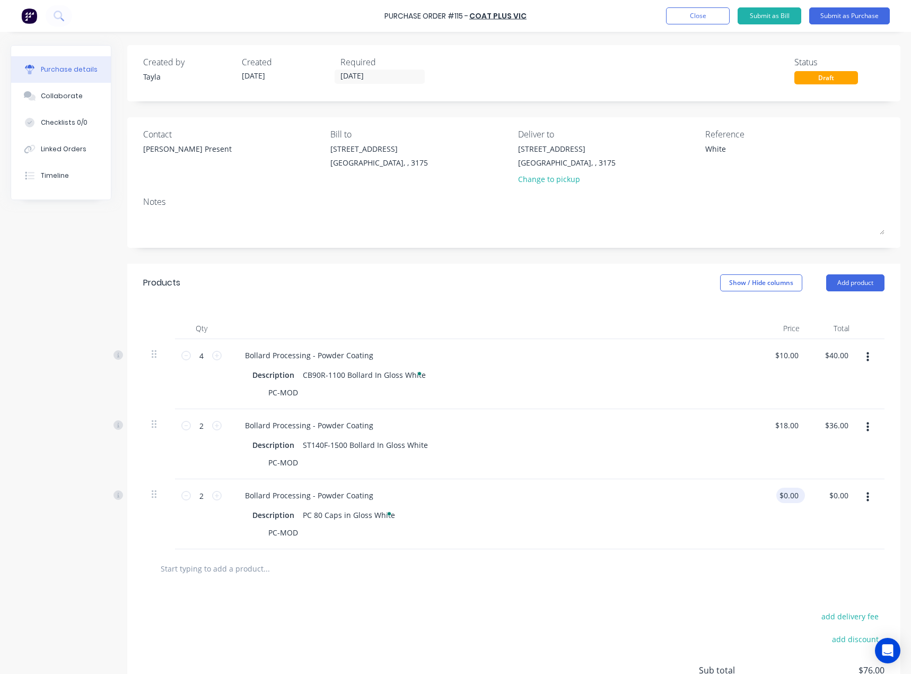
type input "0.00"
click at [787, 494] on input "0.00" at bounding box center [788, 494] width 24 height 15
click at [787, 494] on input "0.00" at bounding box center [791, 494] width 20 height 15
type textarea "x"
click at [787, 494] on input "0.00" at bounding box center [791, 494] width 20 height 15
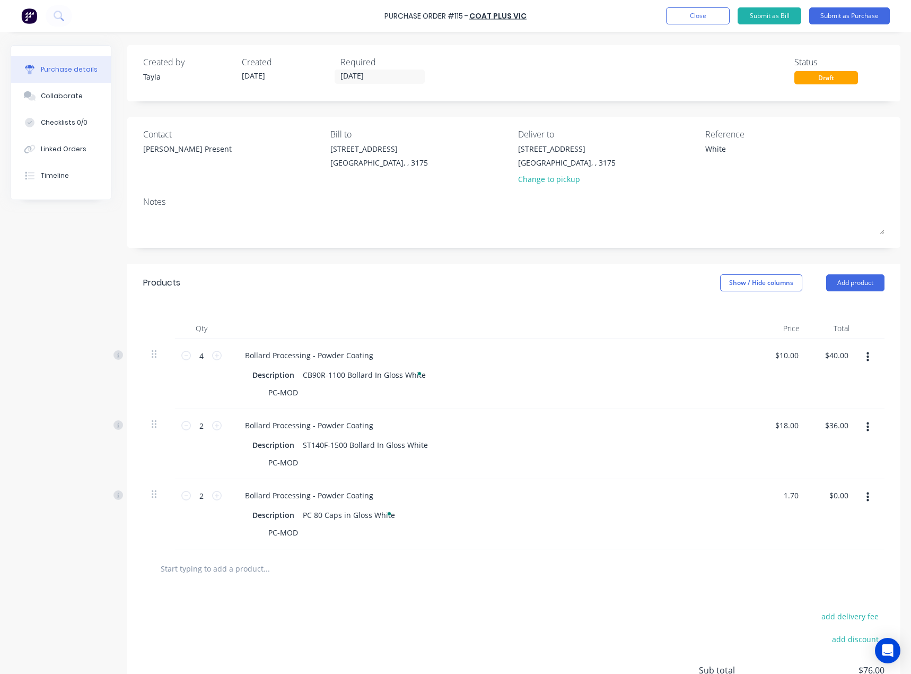
type input "1.70"
type textarea "x"
type input "$1.70"
type input "$3.40"
click at [776, 534] on div "$1.70 $1.70" at bounding box center [783, 514] width 50 height 70
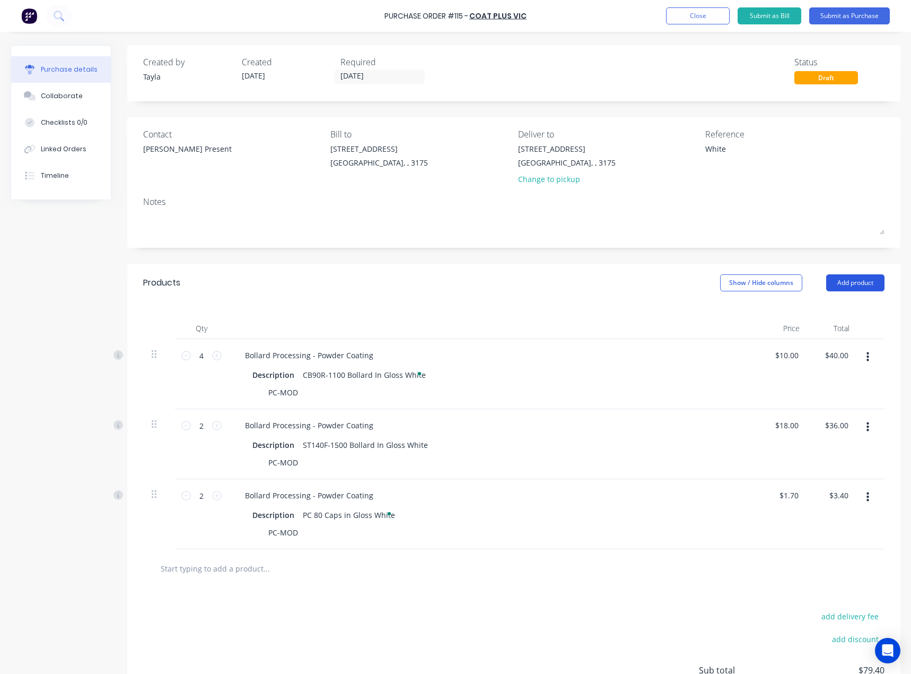
click at [834, 282] on button "Add product" at bounding box center [855, 282] width 58 height 17
click at [797, 303] on div "Product catalogue" at bounding box center [834, 309] width 82 height 15
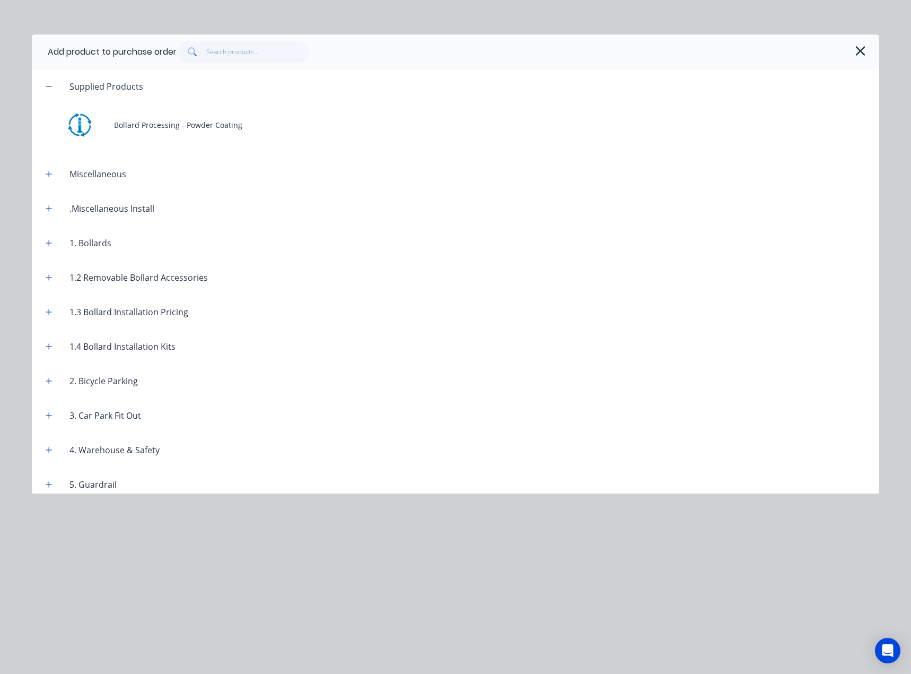
click at [861, 40] on div "Add product to purchase order" at bounding box center [456, 51] width 848 height 34
click at [859, 52] on icon "button" at bounding box center [860, 51] width 10 height 10
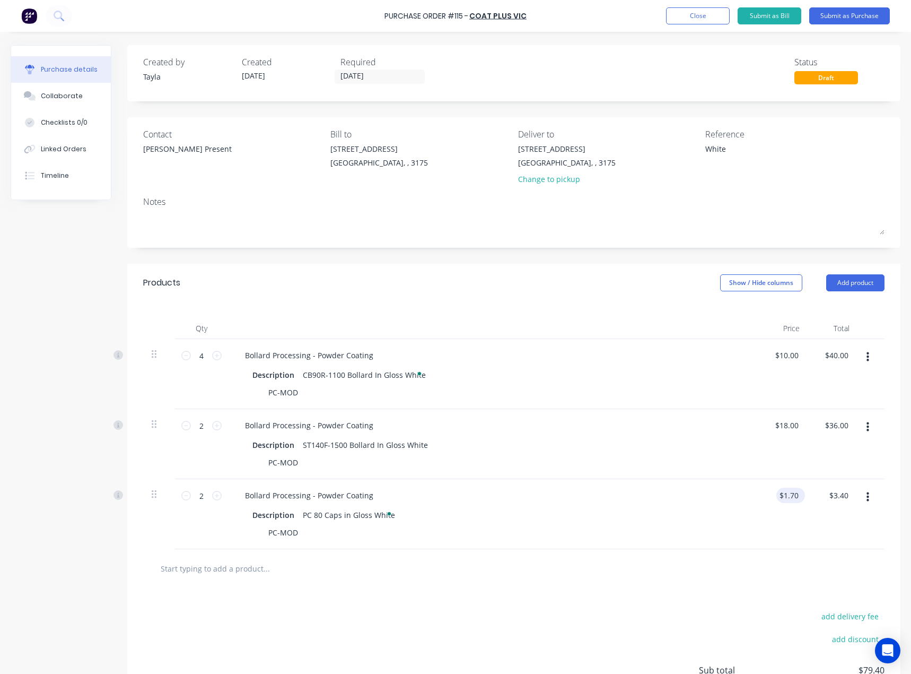
type textarea "x"
type input "1.70"
click at [784, 493] on input "1.70" at bounding box center [788, 494] width 24 height 15
type textarea "x"
type input "$1.70"
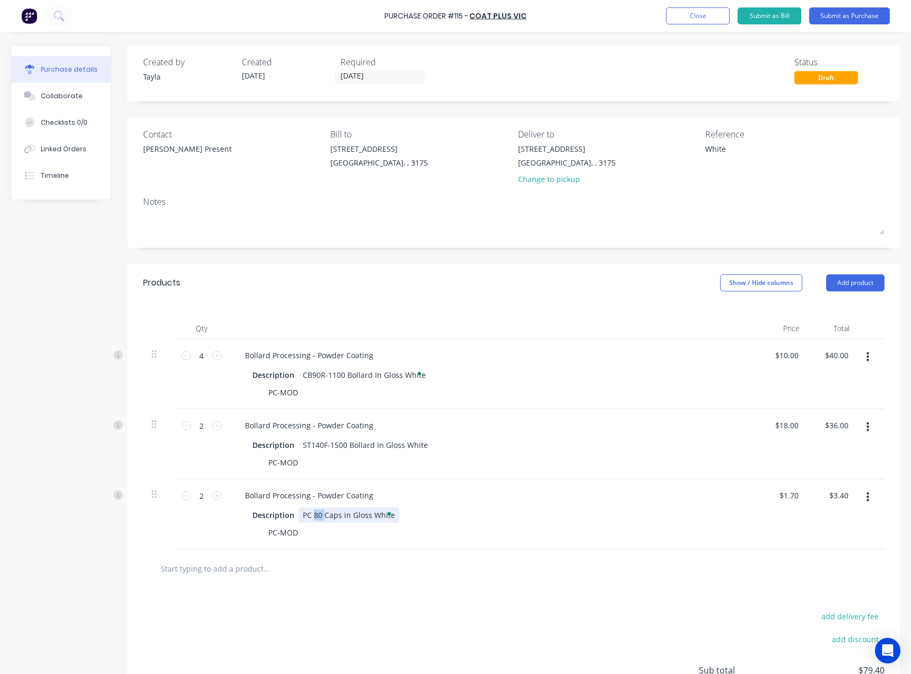
drag, startPoint x: 325, startPoint y: 515, endPoint x: 317, endPoint y: 515, distance: 8.0
click at [317, 515] on div "PC 80 Caps in Gloss White" at bounding box center [349, 514] width 101 height 15
click at [319, 515] on div "PC 80 Caps in Gloss White" at bounding box center [349, 514] width 101 height 15
click at [337, 513] on div "PC 80 Caps in Gloss White" at bounding box center [349, 514] width 101 height 15
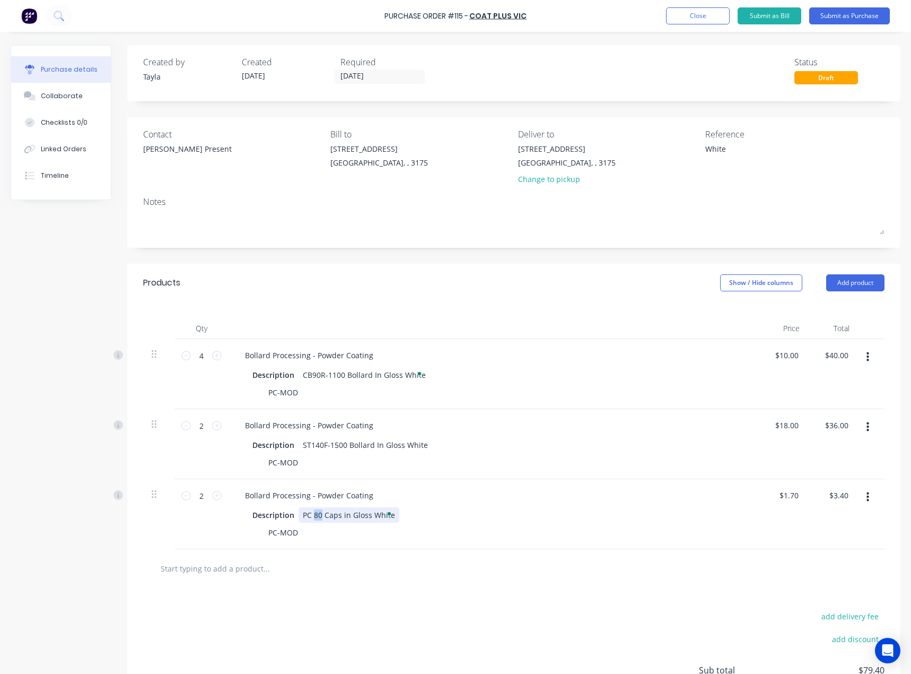
drag, startPoint x: 317, startPoint y: 517, endPoint x: 323, endPoint y: 517, distance: 6.4
click at [323, 517] on div "PC 80 Caps in Gloss White" at bounding box center [349, 514] width 101 height 15
type textarea "x"
type input "1.70"
click at [788, 491] on input "1.70" at bounding box center [791, 494] width 20 height 15
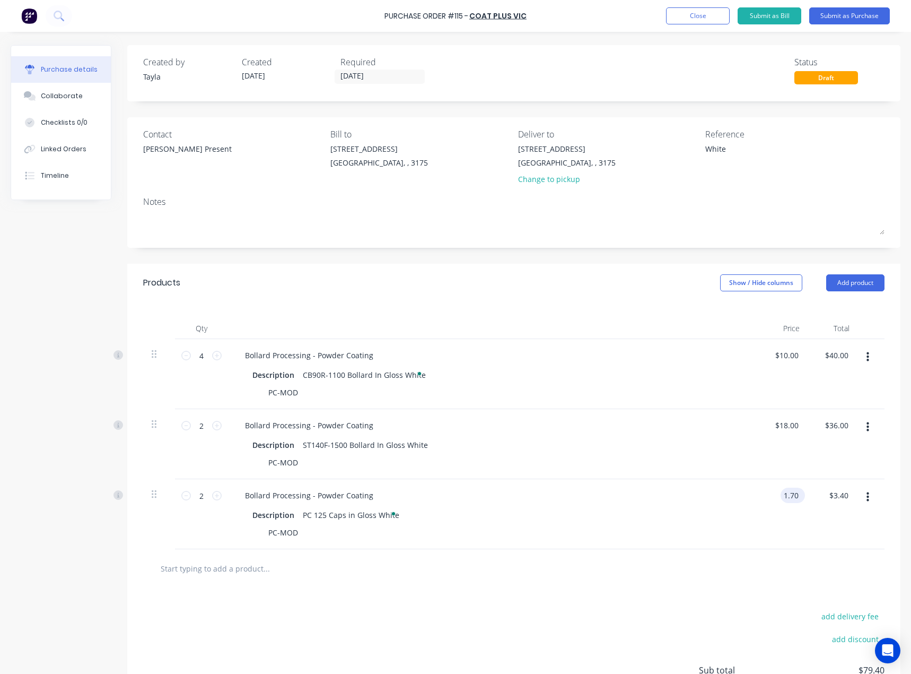
type textarea "x"
click at [788, 491] on input "1.70" at bounding box center [791, 494] width 20 height 15
paste input "2"
type input "1.20"
type textarea "x"
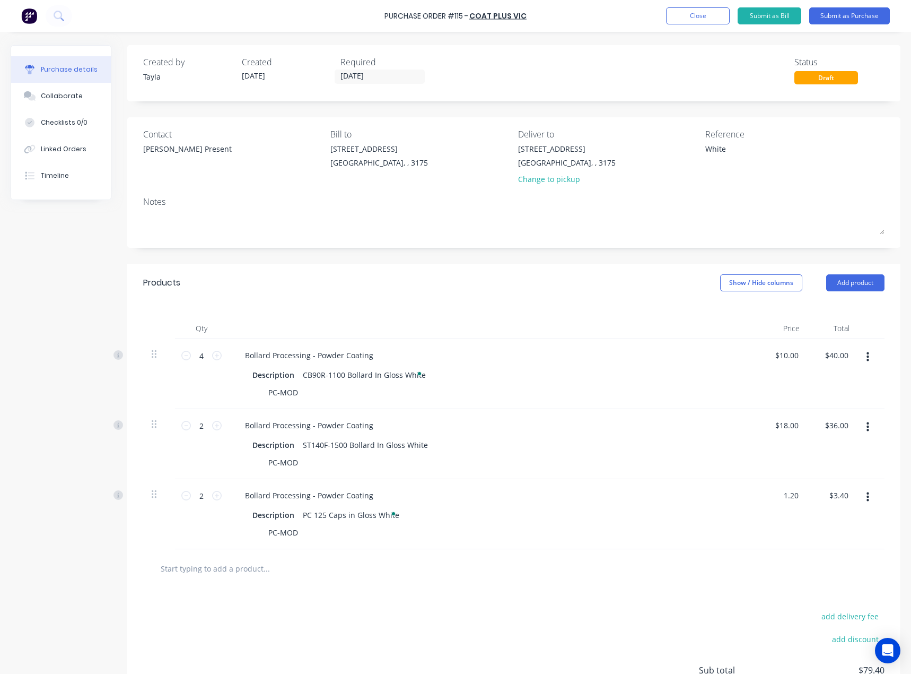
type input "$1.20"
type input "$2.40"
click at [718, 581] on div at bounding box center [513, 568] width 741 height 39
click at [852, 16] on button "Submit as Purchase" at bounding box center [849, 15] width 81 height 17
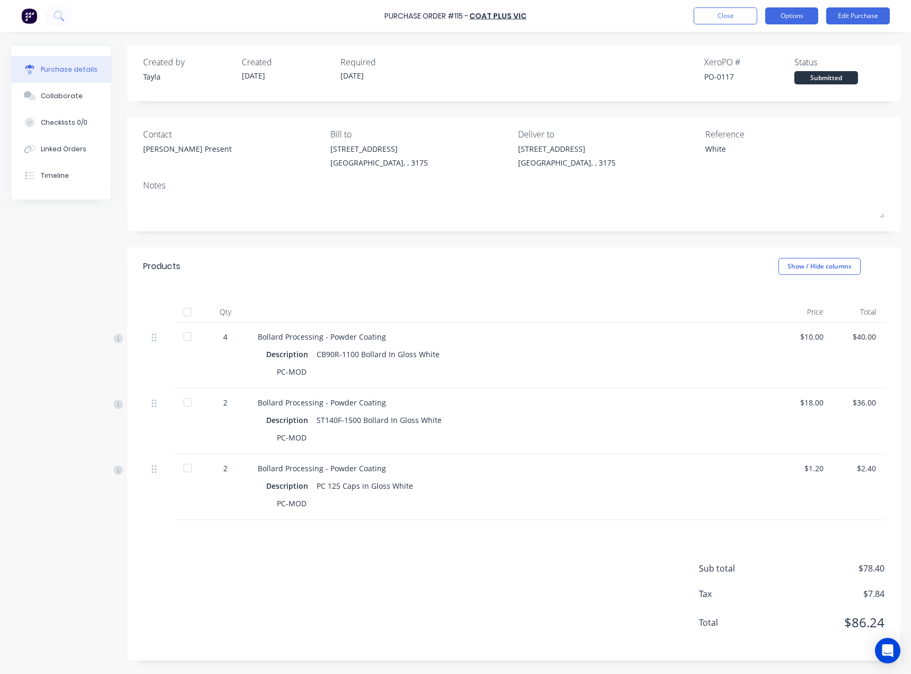
click at [798, 16] on button "Options" at bounding box center [791, 15] width 53 height 17
click at [842, 14] on button "Edit Purchase" at bounding box center [858, 15] width 64 height 17
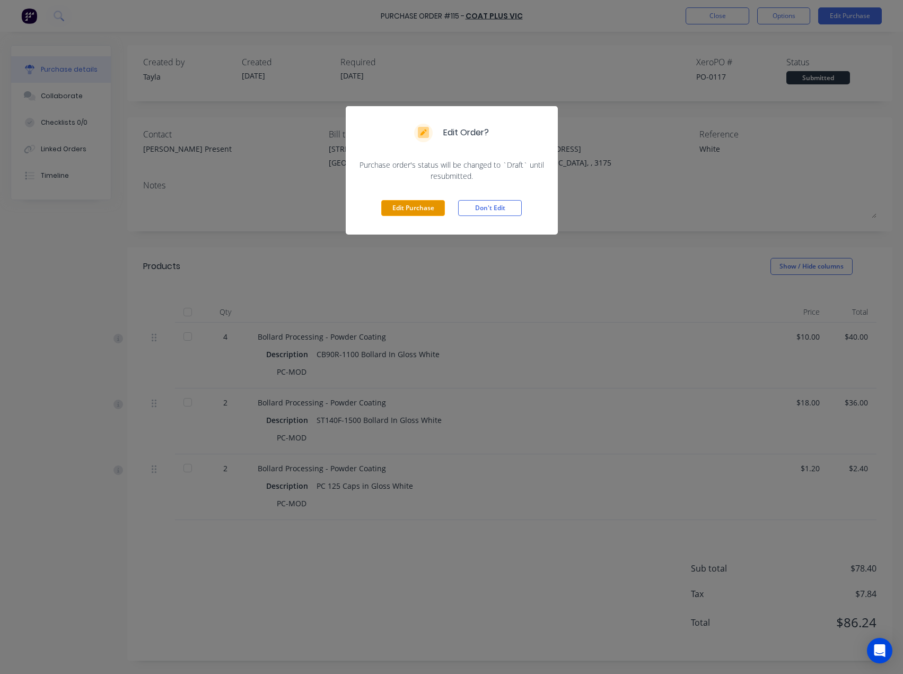
click at [429, 206] on button "Edit Purchase" at bounding box center [413, 208] width 64 height 16
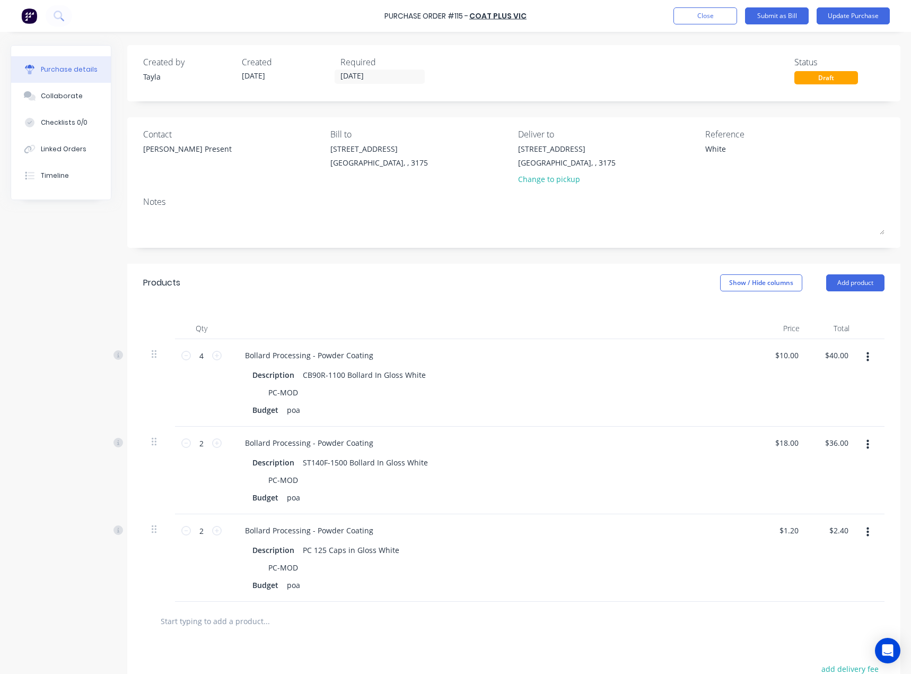
click at [541, 181] on div "Change to pickup" at bounding box center [567, 178] width 98 height 11
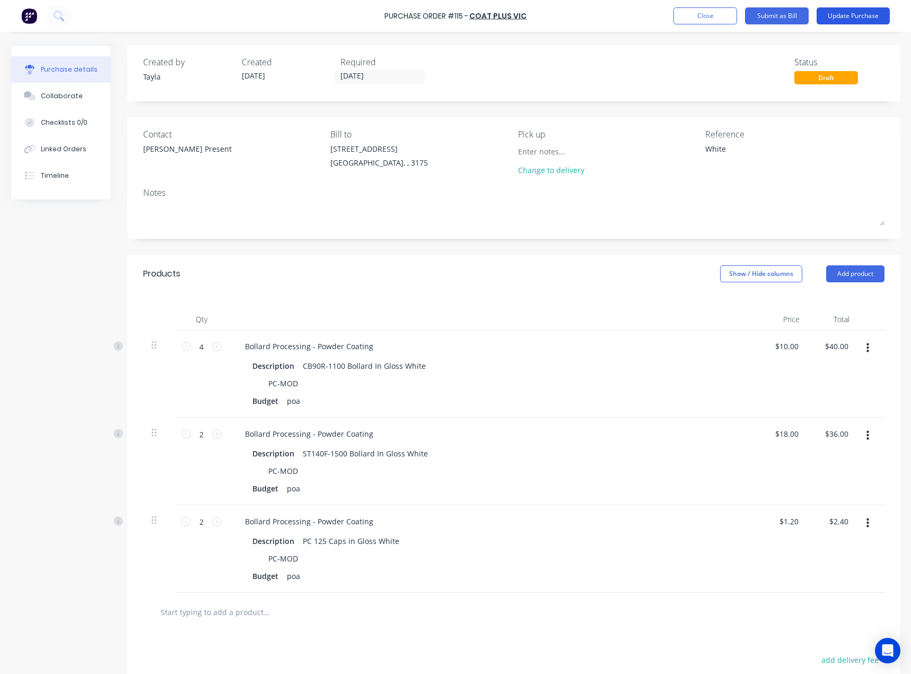
click at [849, 18] on button "Update Purchase" at bounding box center [853, 15] width 73 height 17
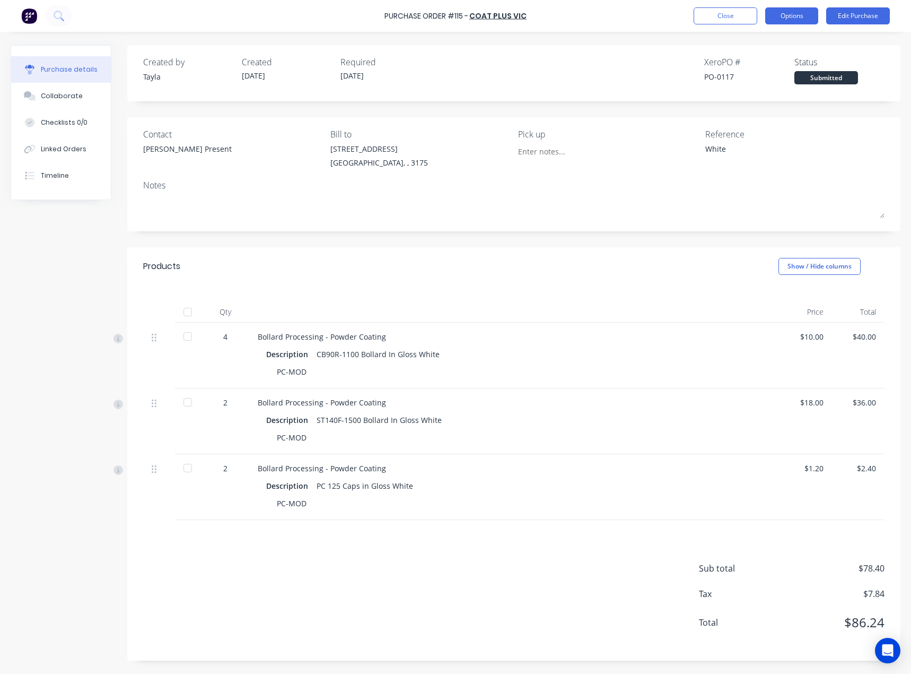
click at [787, 11] on button "Options" at bounding box center [791, 15] width 53 height 17
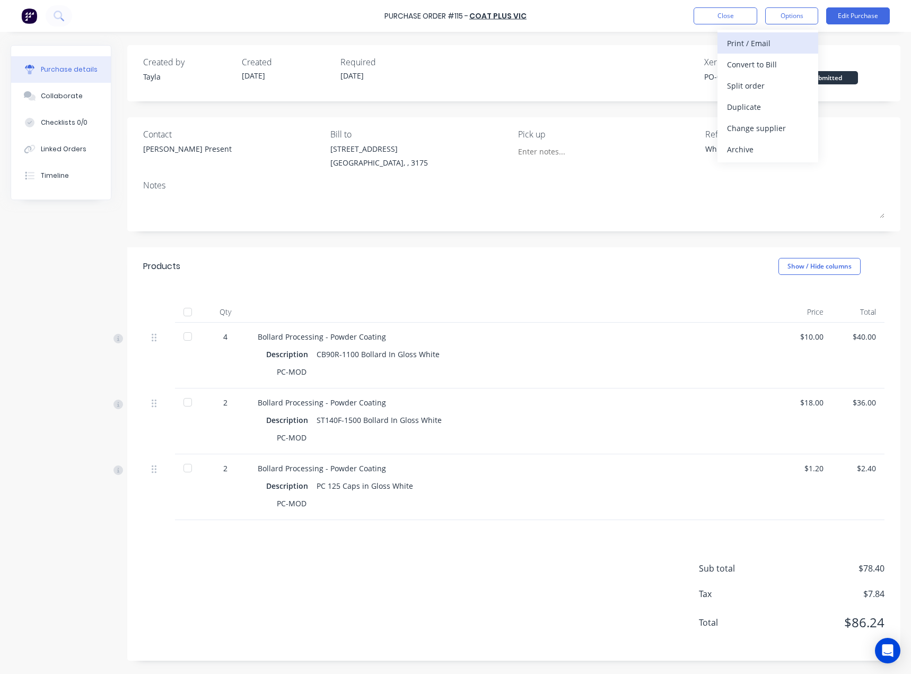
click at [779, 45] on div "Print / Email" at bounding box center [768, 43] width 82 height 15
click at [761, 86] on div "Without pricing" at bounding box center [768, 85] width 82 height 15
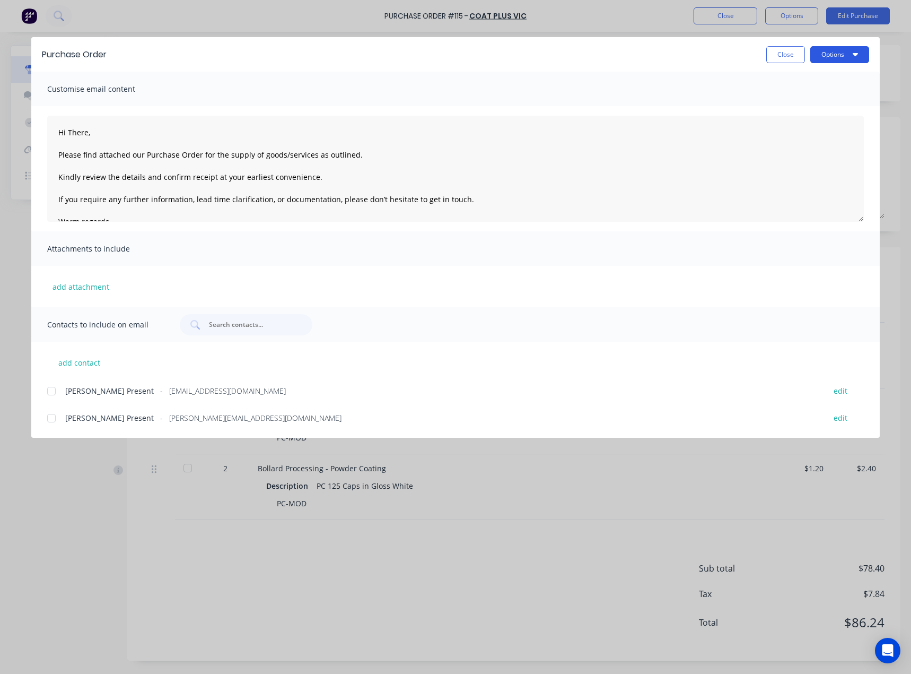
click at [833, 58] on button "Options" at bounding box center [839, 54] width 59 height 17
click at [819, 81] on div "Preview" at bounding box center [819, 81] width 82 height 15
click at [788, 51] on button "Close" at bounding box center [785, 54] width 39 height 17
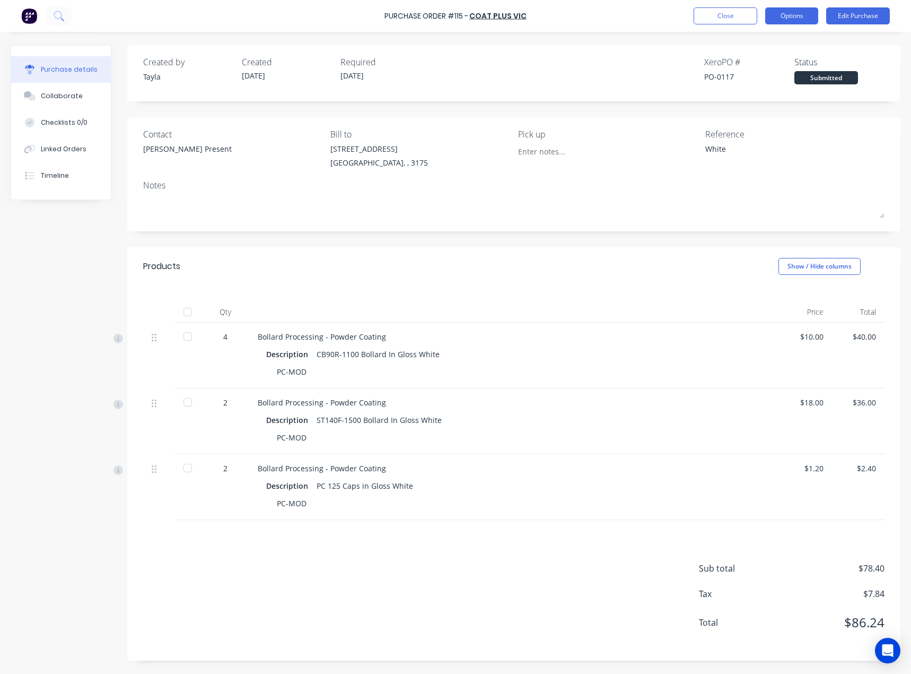
click at [797, 13] on button "Options" at bounding box center [791, 15] width 53 height 17
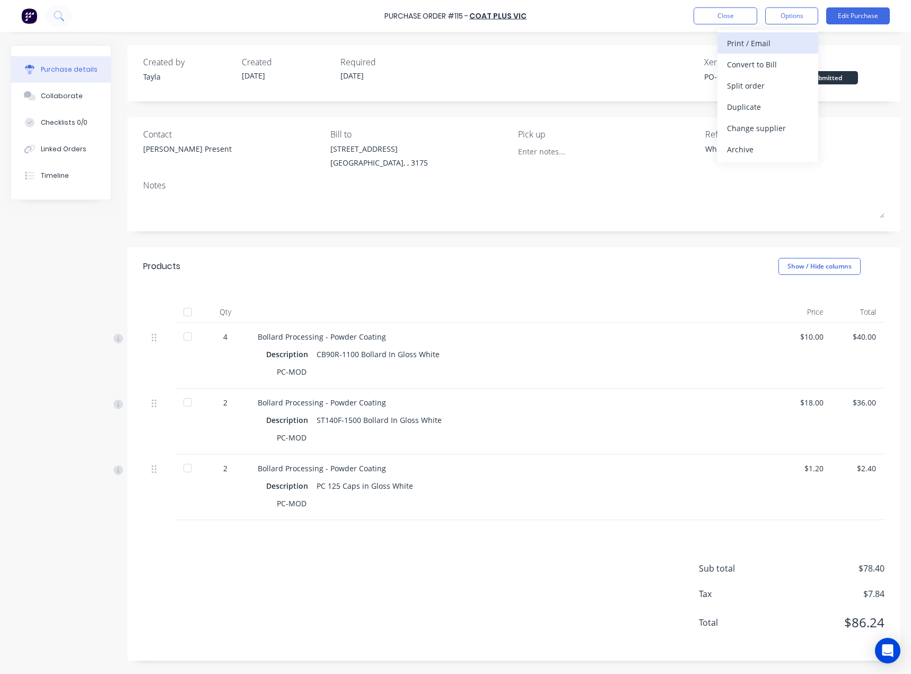
click at [781, 43] on div "Print / Email" at bounding box center [768, 43] width 82 height 15
click at [762, 66] on div "With pricing" at bounding box center [768, 64] width 82 height 15
type textarea "x"
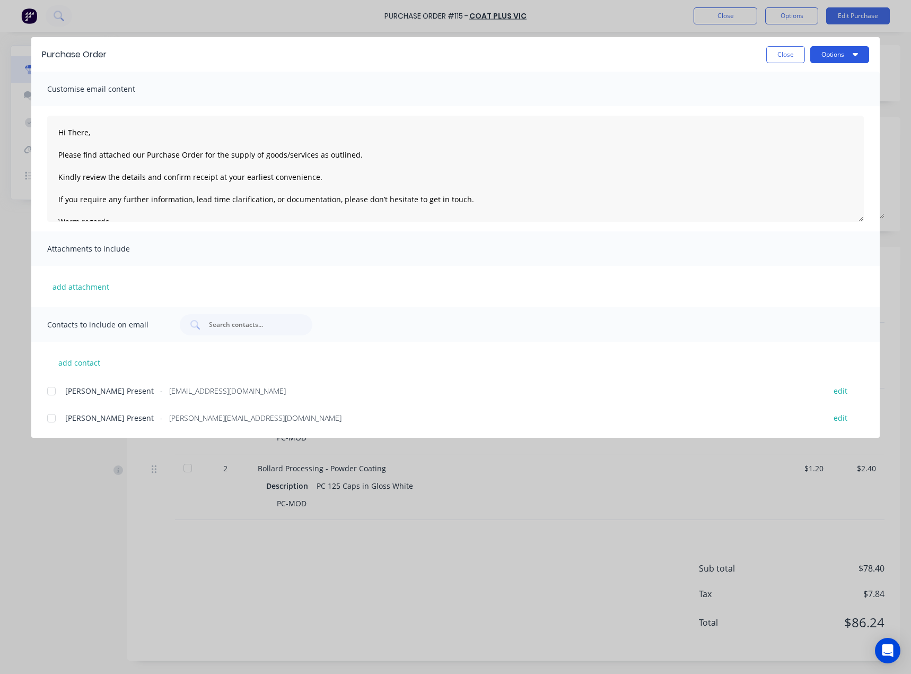
click at [843, 55] on button "Options" at bounding box center [839, 54] width 59 height 17
click at [49, 396] on div at bounding box center [51, 390] width 21 height 21
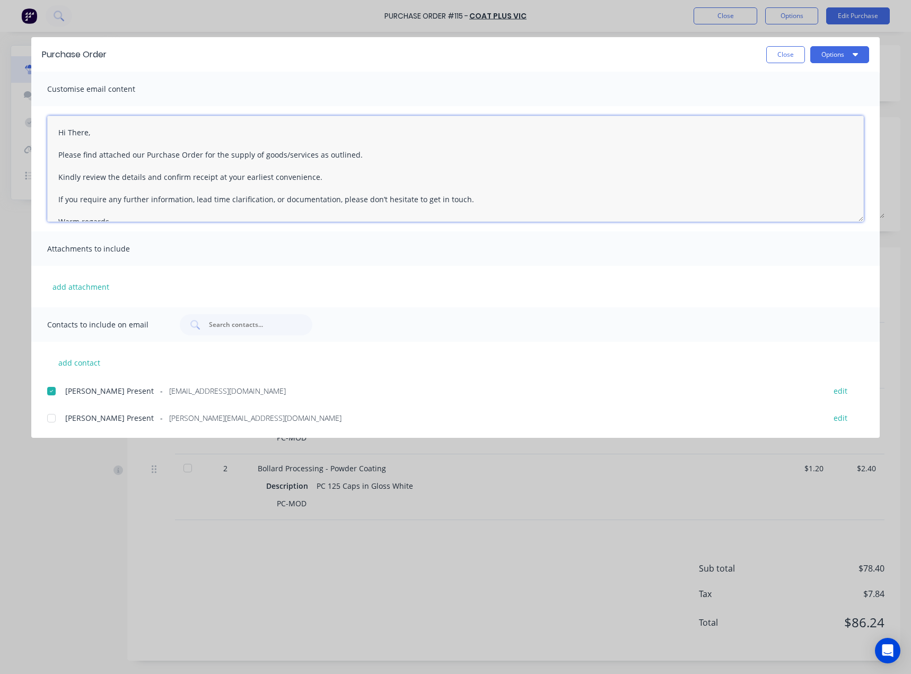
click at [73, 134] on textarea "Hi There, Please find attached our Purchase Order for the supply of goods/servi…" at bounding box center [455, 169] width 817 height 106
type textarea "Hi [PERSON_NAME], Please find attached our Purchase Order for the supply of goo…"
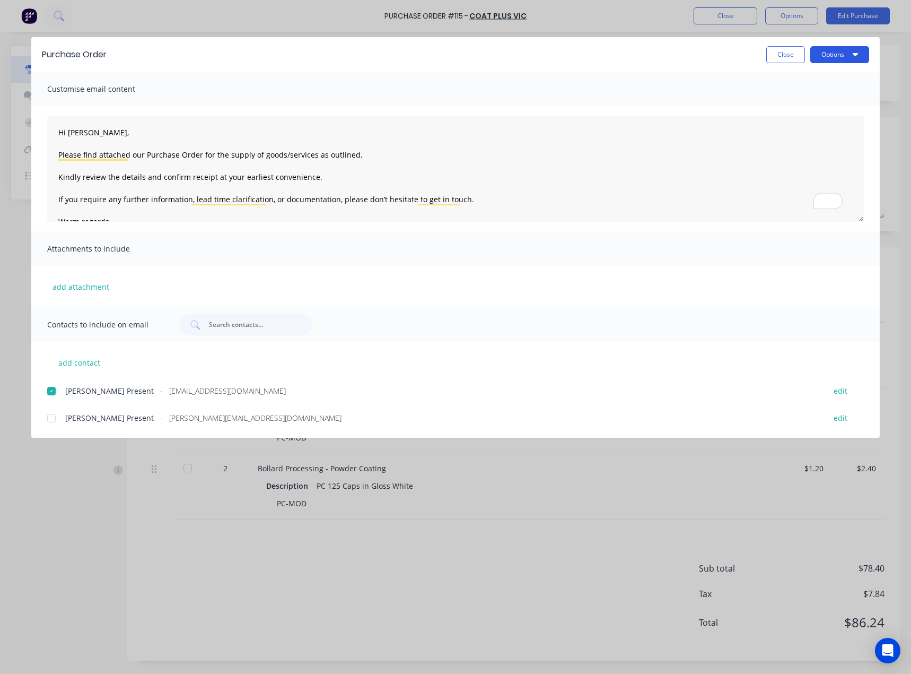
click at [858, 57] on button "Options" at bounding box center [839, 54] width 59 height 17
click at [801, 120] on div "Email" at bounding box center [819, 123] width 82 height 15
click at [781, 54] on button "Close" at bounding box center [785, 54] width 39 height 17
type textarea "x"
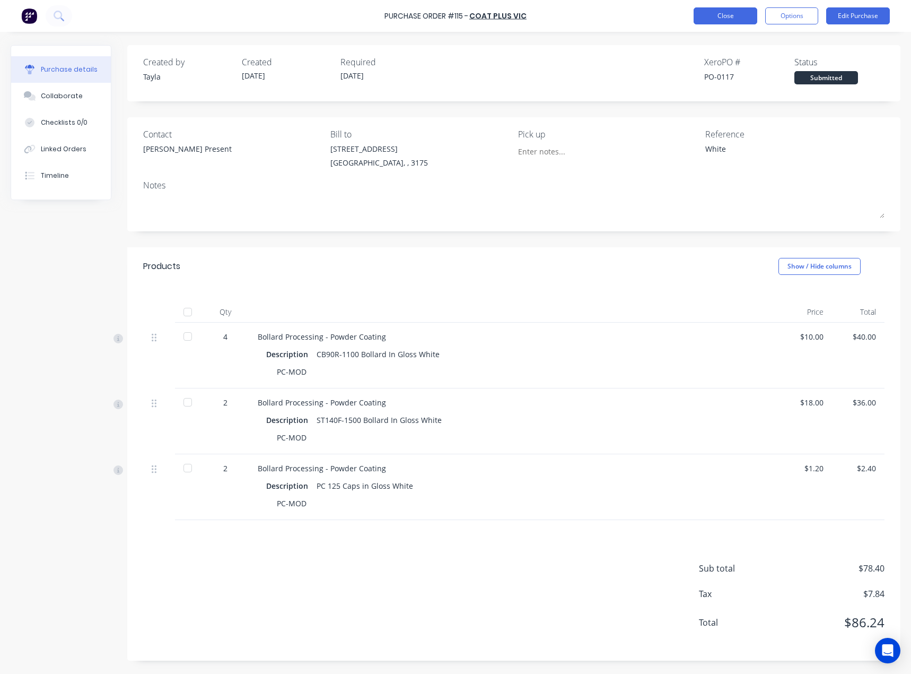
click at [747, 22] on button "Close" at bounding box center [726, 15] width 64 height 17
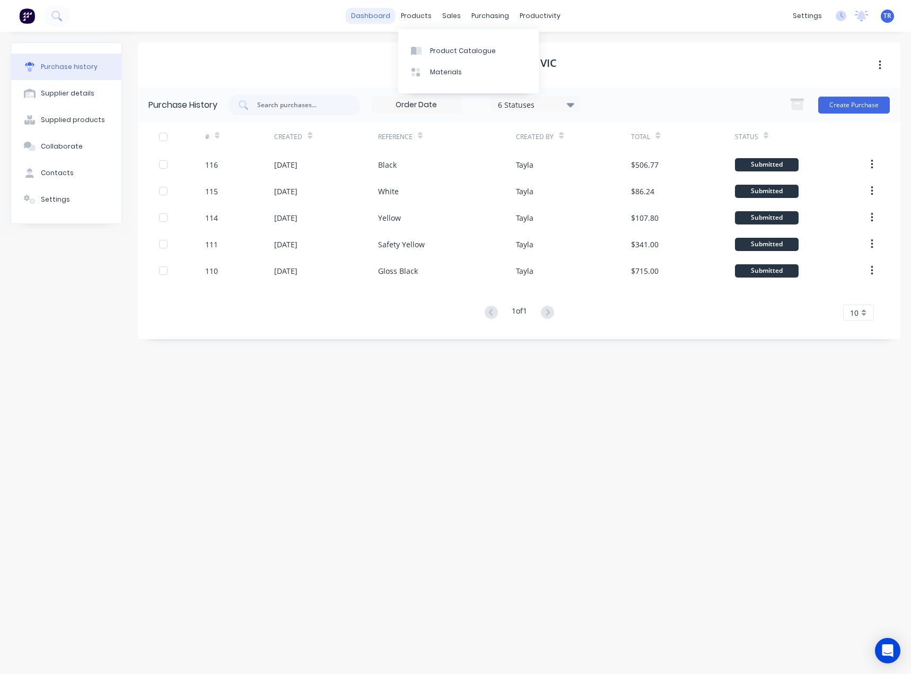
click at [382, 11] on link "dashboard" at bounding box center [371, 16] width 50 height 16
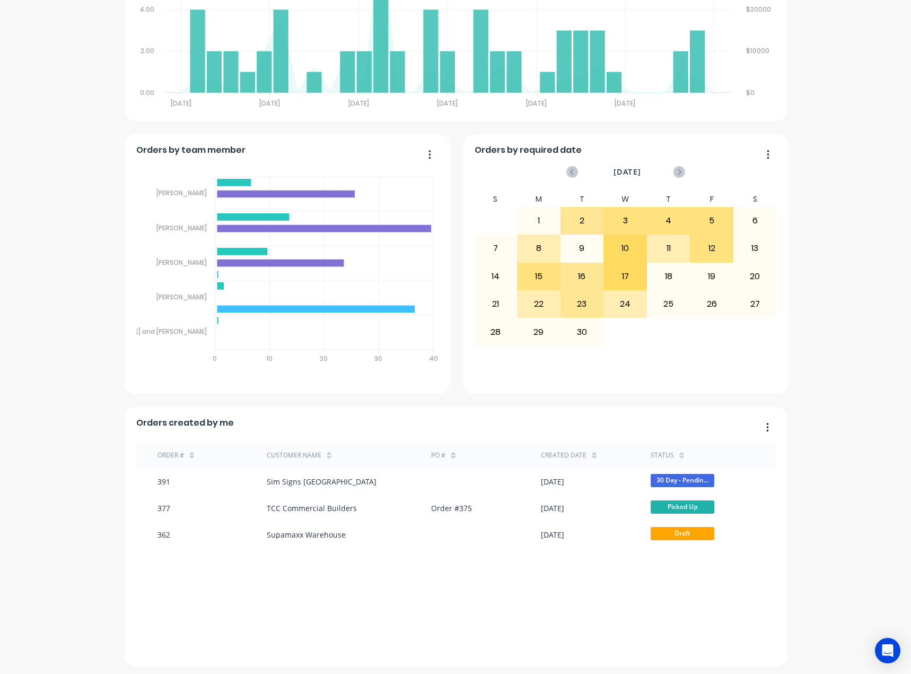
scroll to position [477, 0]
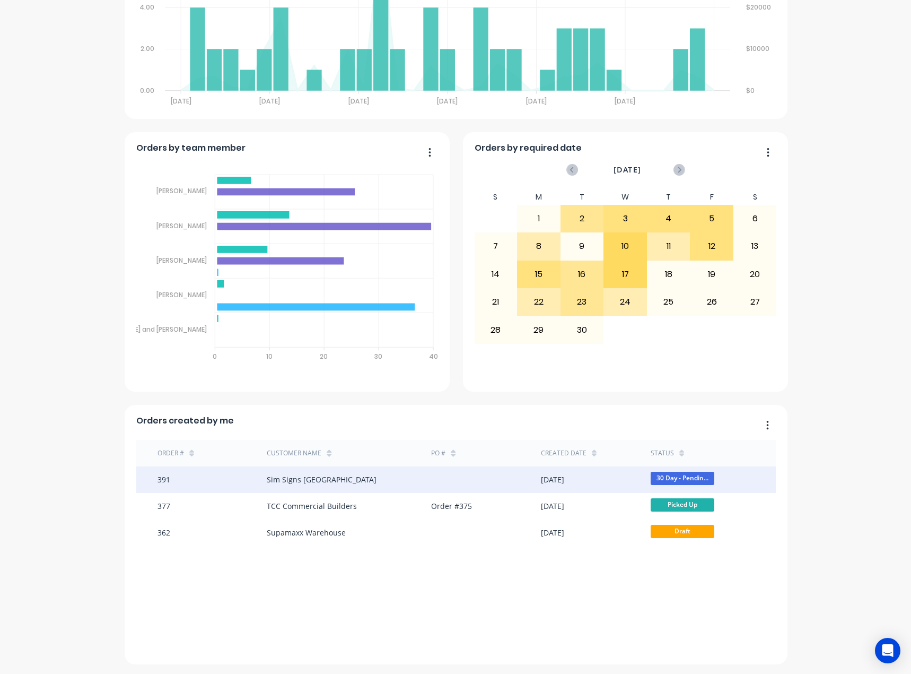
click at [445, 479] on div at bounding box center [486, 479] width 110 height 27
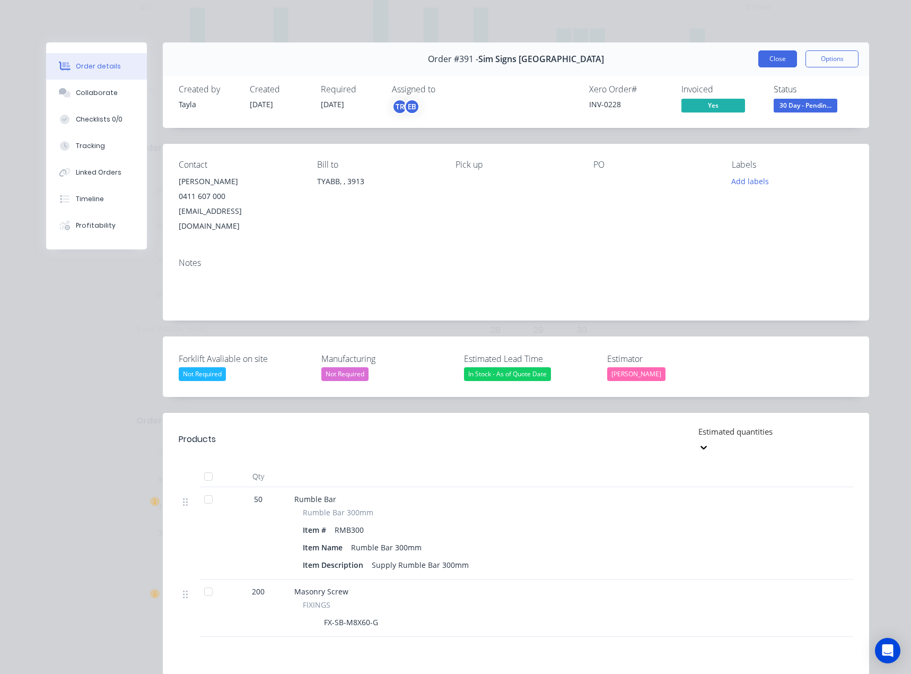
click at [763, 55] on button "Close" at bounding box center [777, 58] width 39 height 17
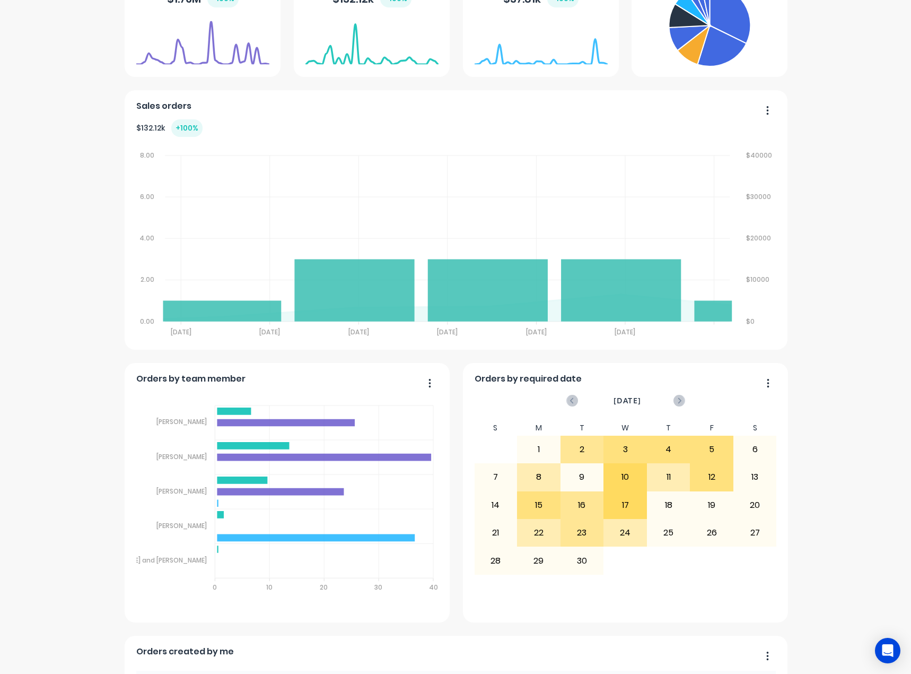
scroll to position [0, 0]
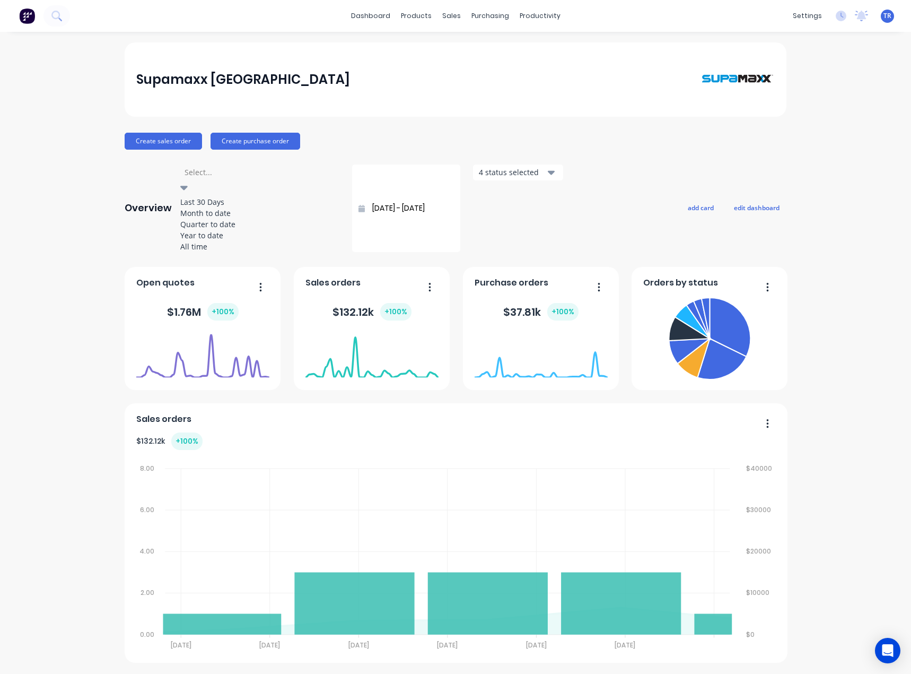
click at [188, 181] on div at bounding box center [183, 187] width 7 height 13
click at [251, 200] on div "Last 30 Days" at bounding box center [259, 201] width 159 height 11
type input "[DATE] - [DATE]"
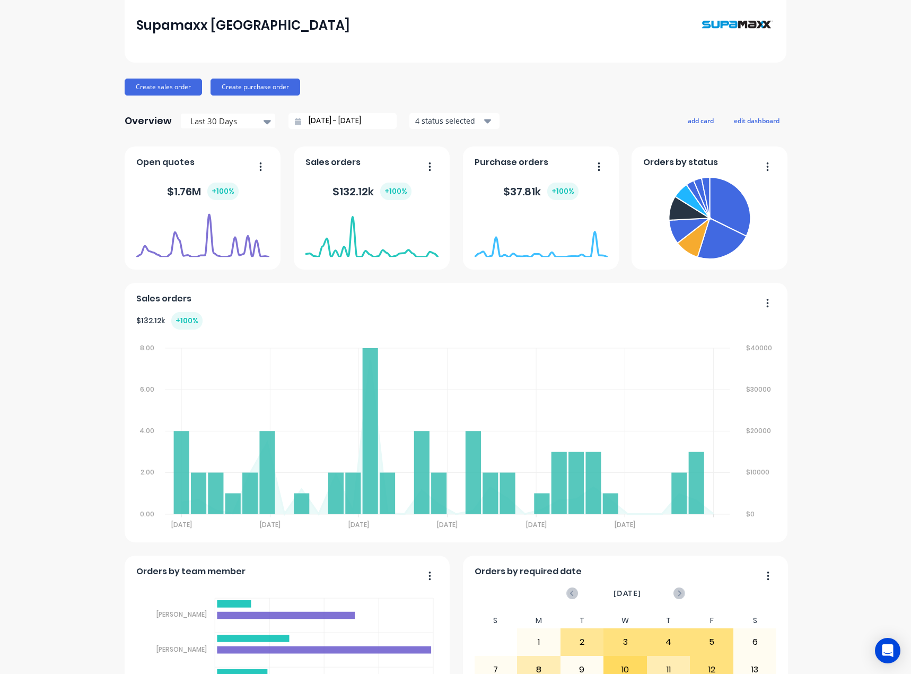
scroll to position [265, 0]
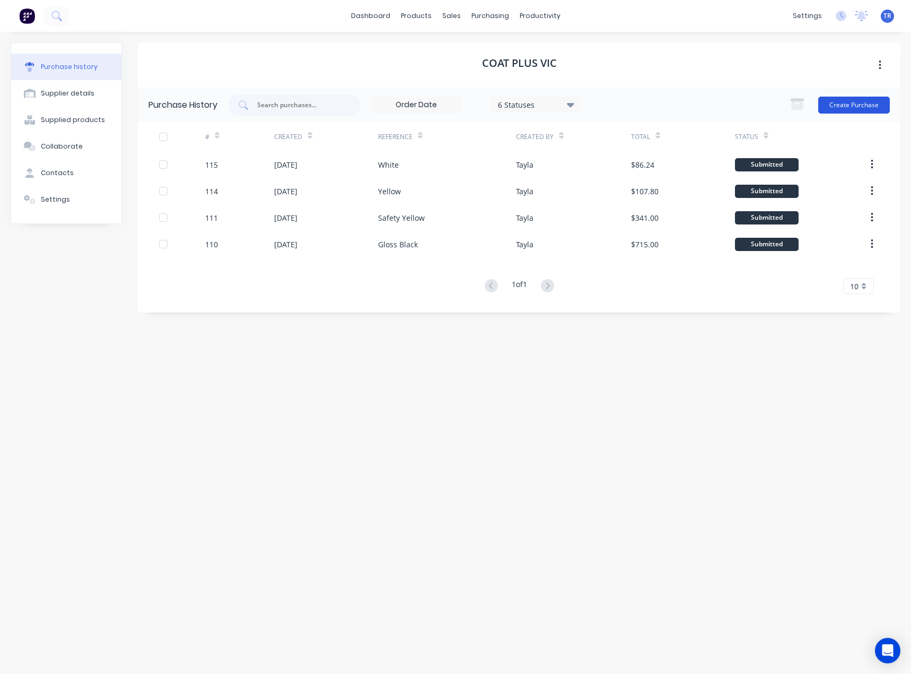
click at [843, 103] on button "Create Purchase" at bounding box center [854, 105] width 72 height 17
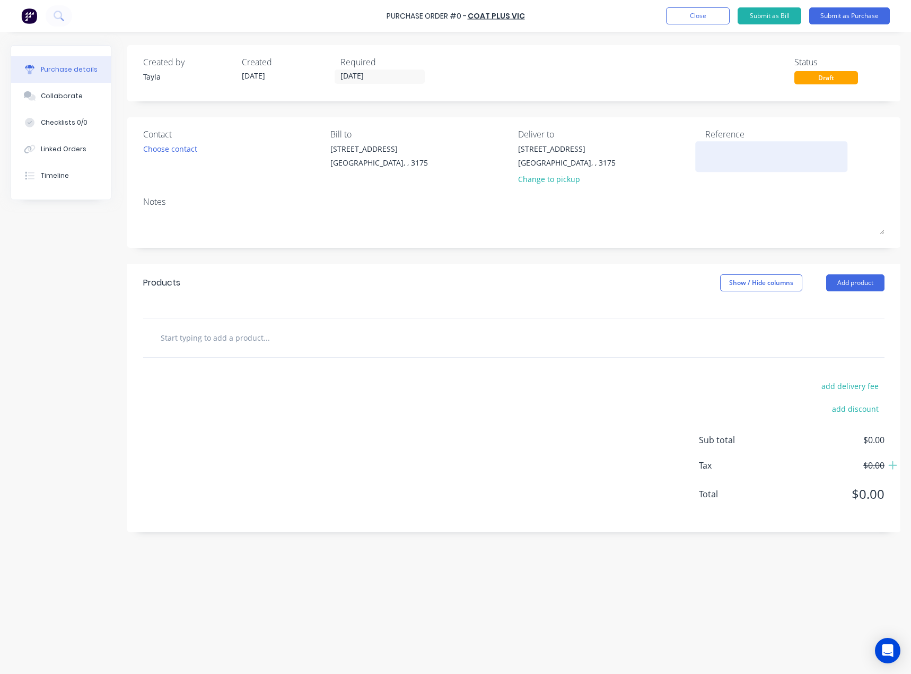
click at [721, 161] on textarea at bounding box center [771, 155] width 133 height 24
type textarea "x"
type textarea "B"
type textarea "x"
type textarea "Bl"
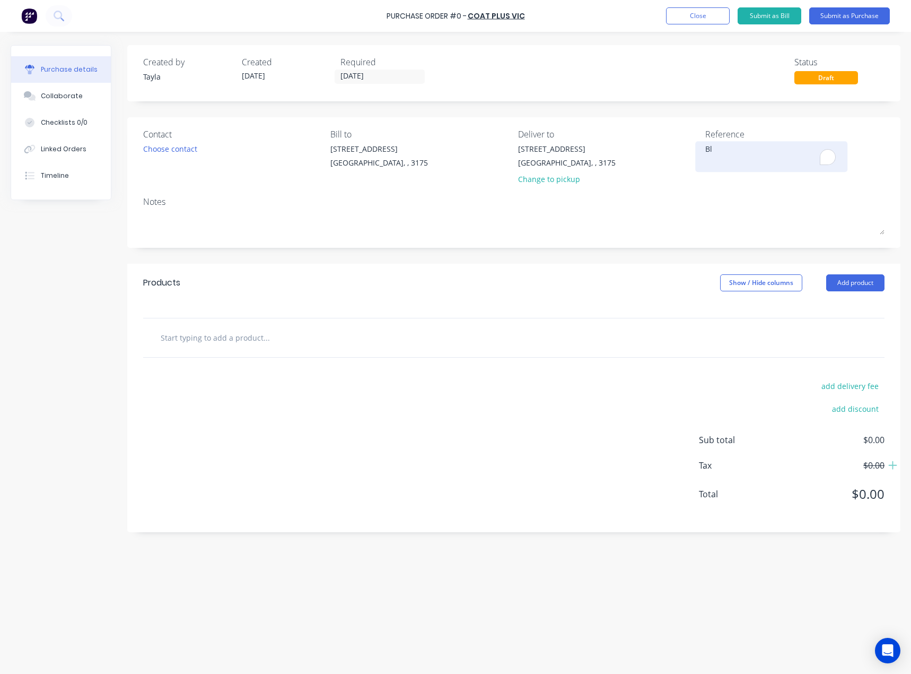
type textarea "x"
type textarea "Bla"
type textarea "x"
type textarea "Blac"
type textarea "x"
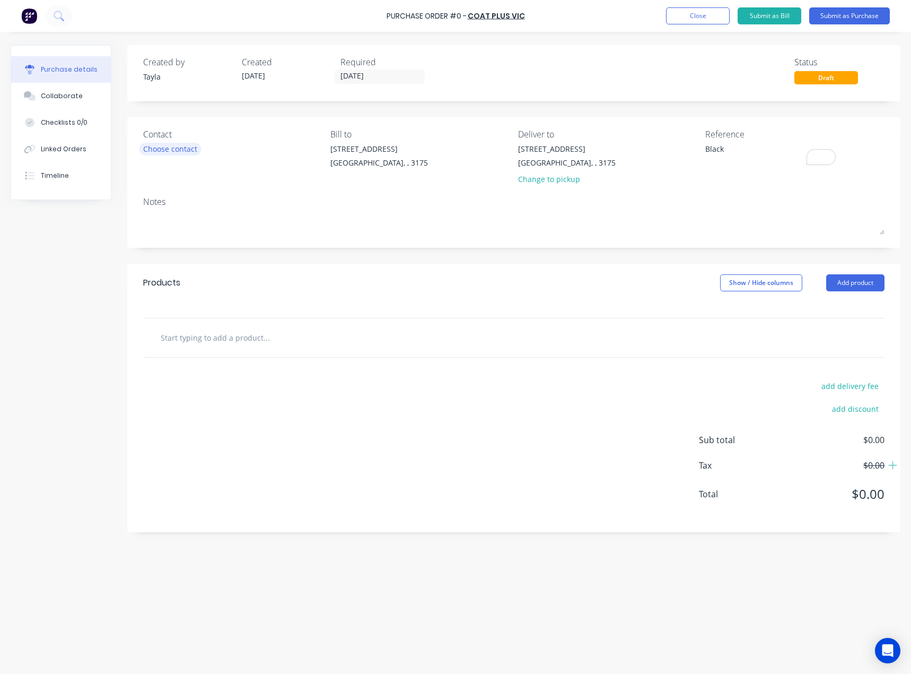
type textarea "Black"
type textarea "x"
type textarea "Black"
click at [178, 147] on div "Choose contact" at bounding box center [170, 148] width 54 height 11
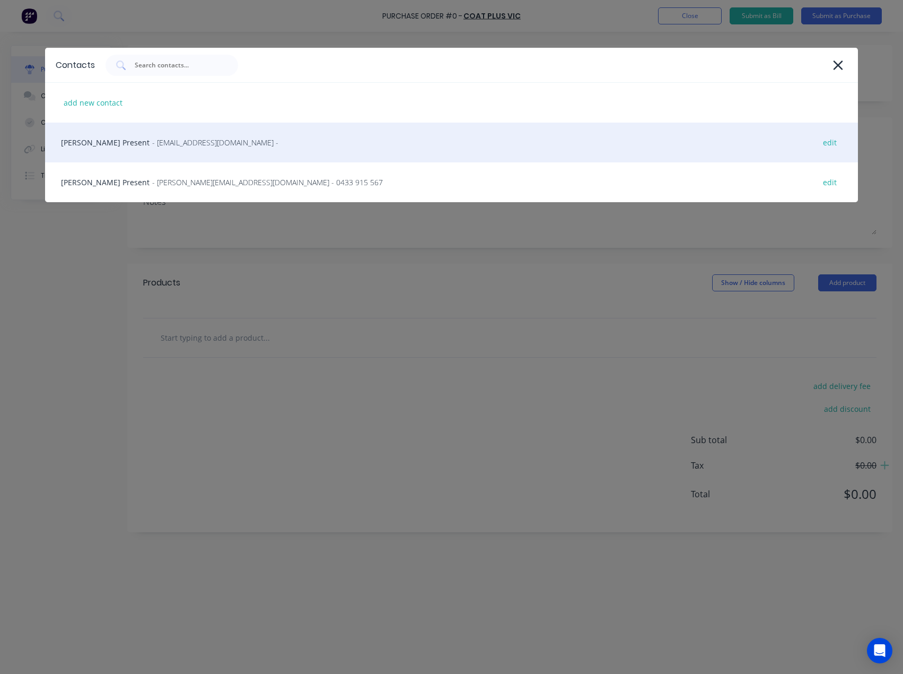
click at [178, 148] on div "[PERSON_NAME] Present - [EMAIL_ADDRESS][DOMAIN_NAME] - edit" at bounding box center [451, 143] width 813 height 40
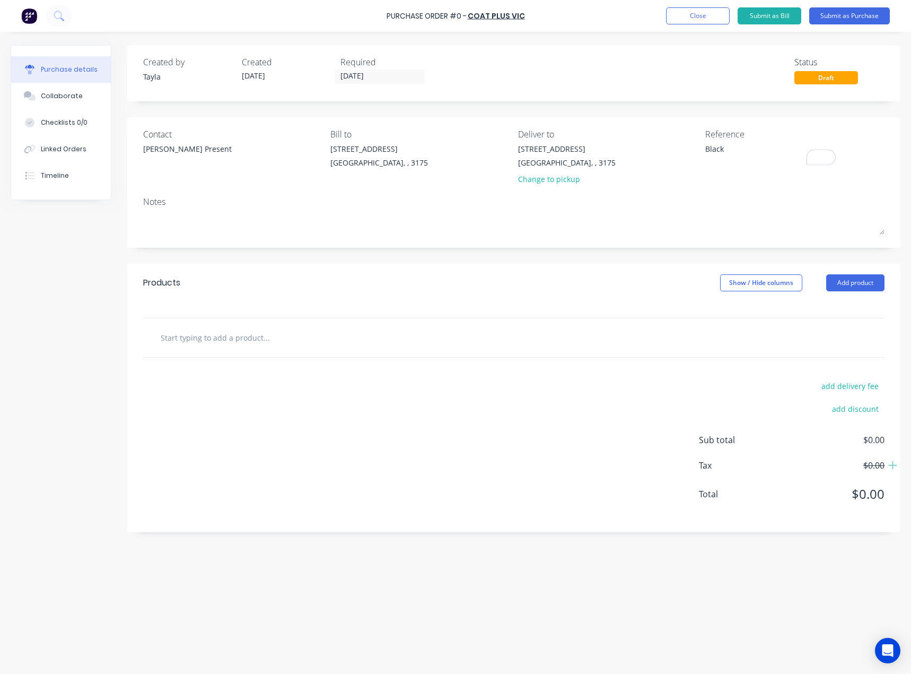
click at [178, 148] on div "[PERSON_NAME] Present" at bounding box center [187, 148] width 89 height 11
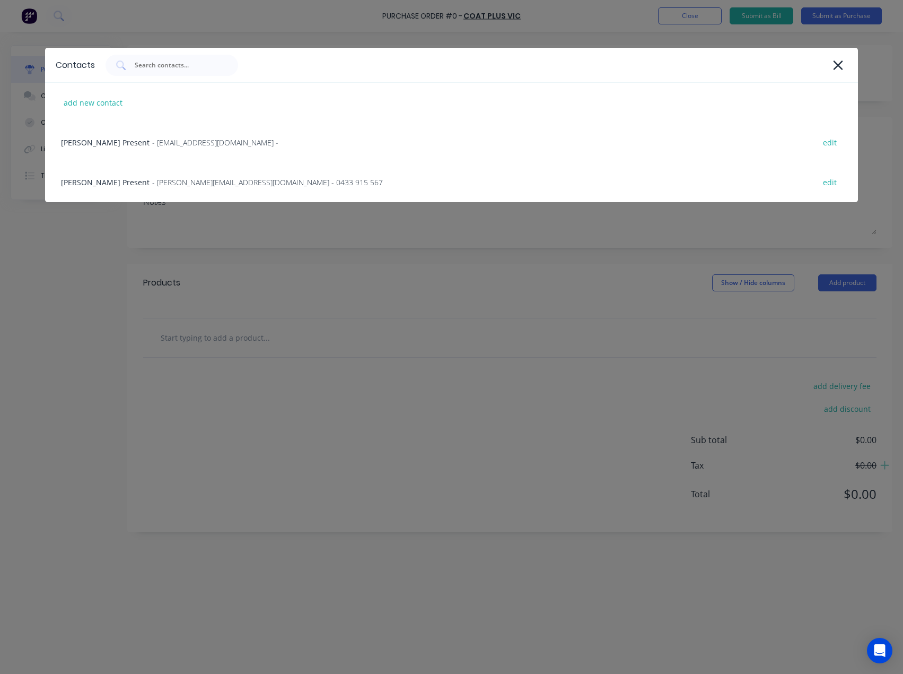
click at [849, 68] on div "Contacts" at bounding box center [451, 65] width 813 height 34
click at [844, 71] on div at bounding box center [838, 65] width 19 height 19
click at [837, 68] on icon at bounding box center [838, 65] width 11 height 15
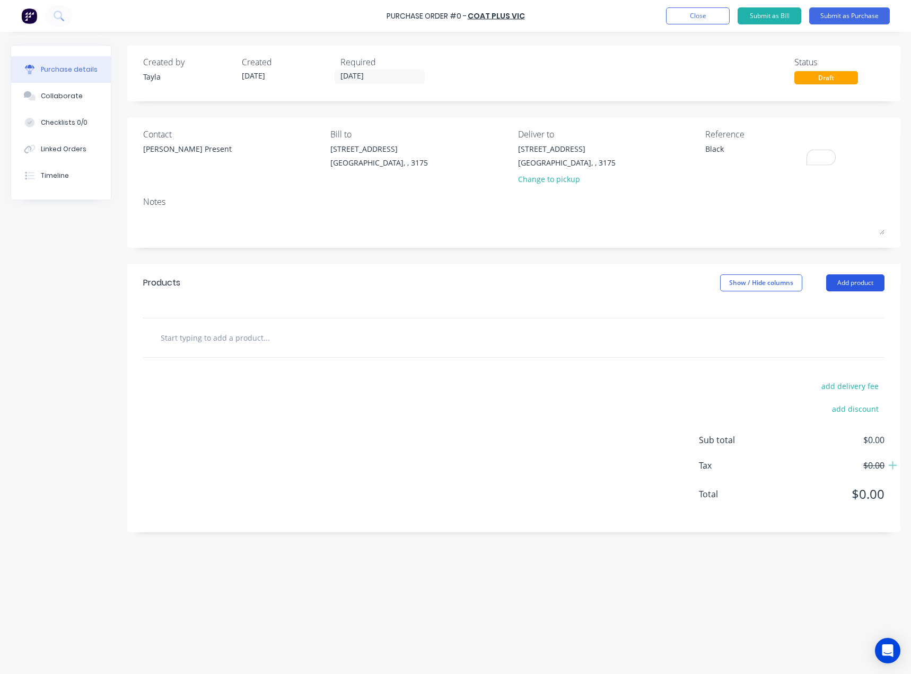
click at [876, 287] on button "Add product" at bounding box center [855, 282] width 58 height 17
click at [822, 302] on div "Product catalogue" at bounding box center [834, 309] width 82 height 15
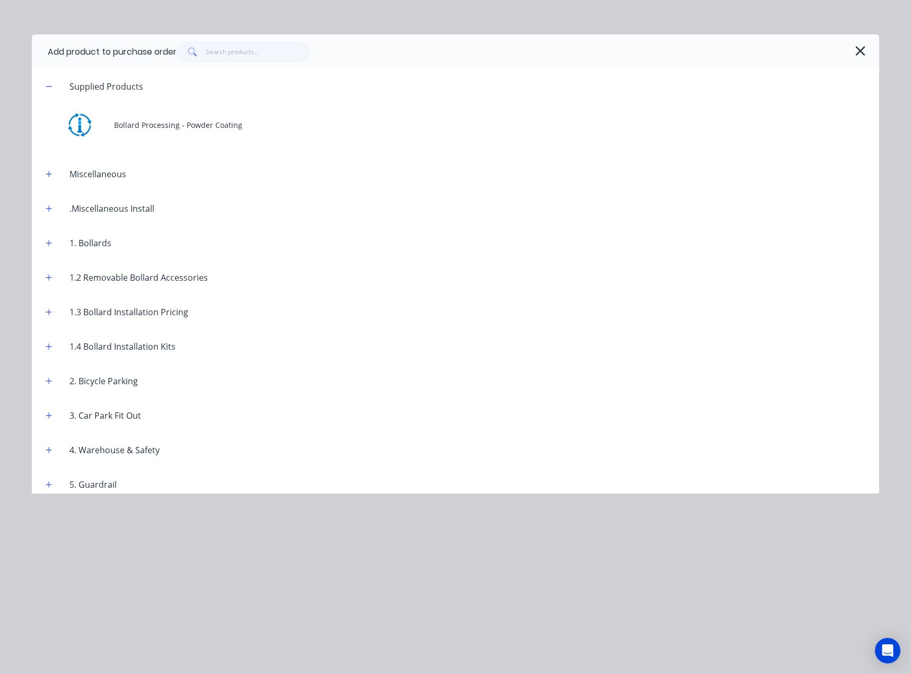
click at [205, 102] on header "Supplied Products" at bounding box center [456, 86] width 848 height 34
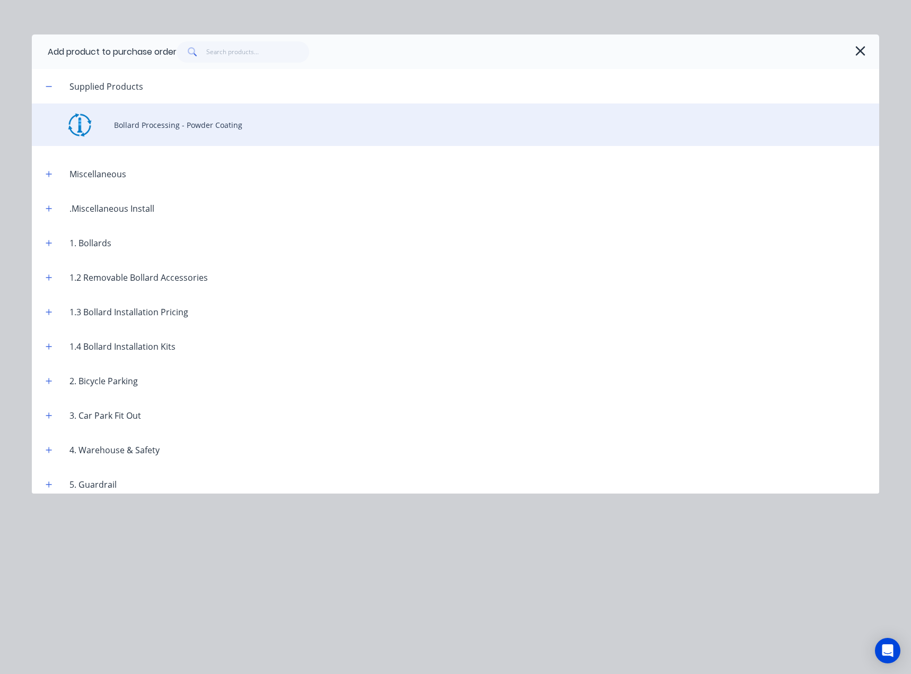
click at [203, 108] on div "Bollard Processing - Powder Coating" at bounding box center [456, 124] width 848 height 42
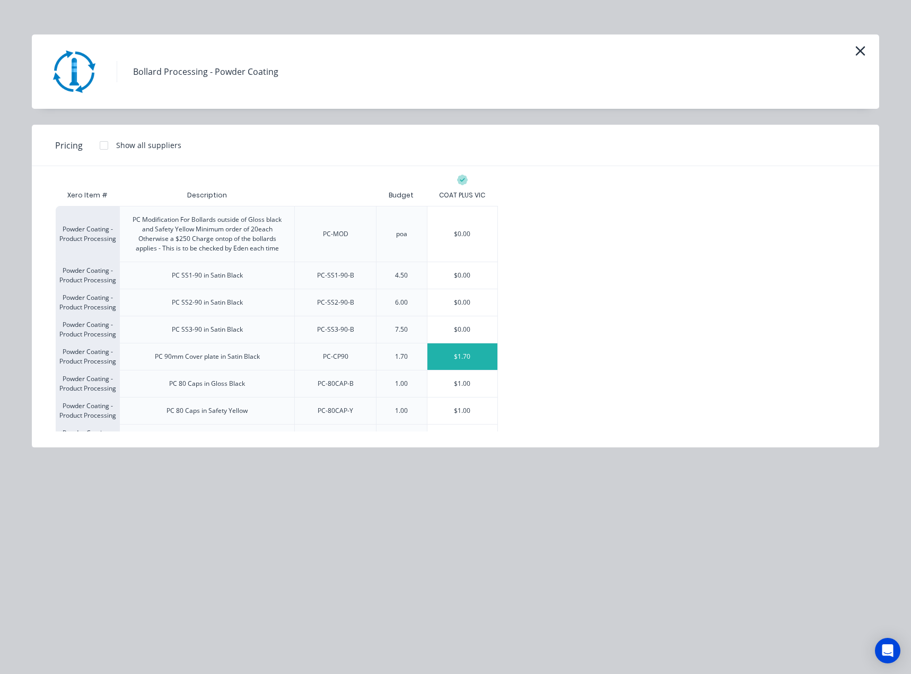
click at [440, 351] on div "$1.70" at bounding box center [462, 356] width 71 height 27
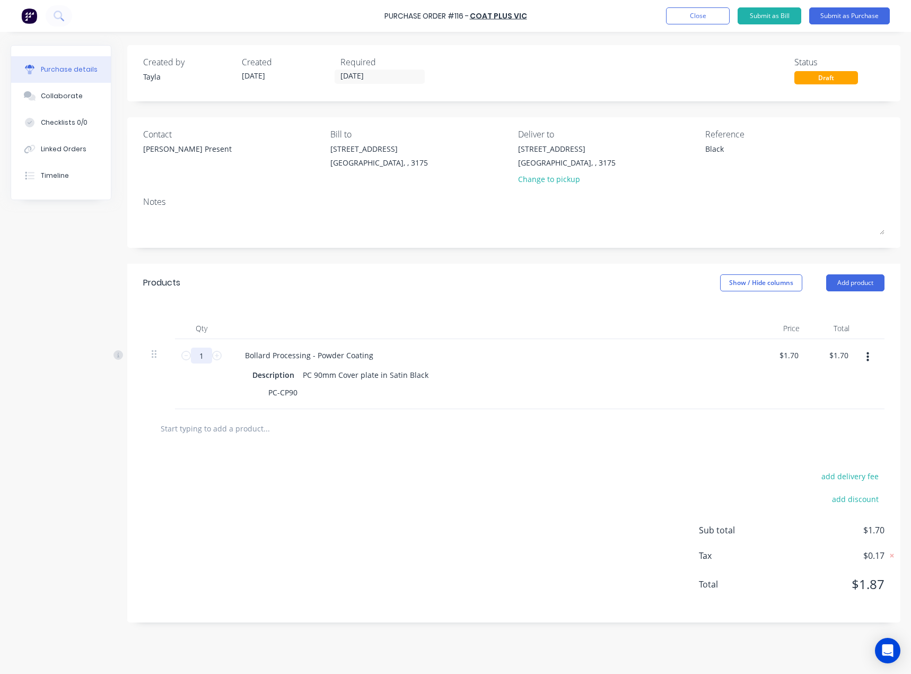
click at [204, 359] on input "1" at bounding box center [201, 355] width 21 height 16
type textarea "x"
type input "2"
type input "$3.40"
type textarea "x"
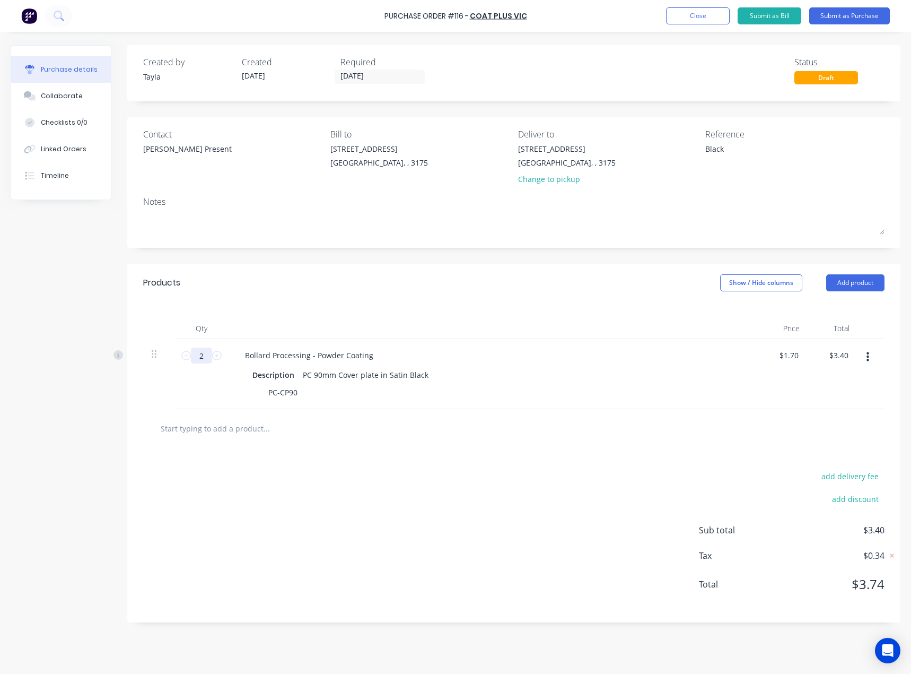
type input "27"
type input "$45.90"
type textarea "x"
type input "271"
type input "$460.70"
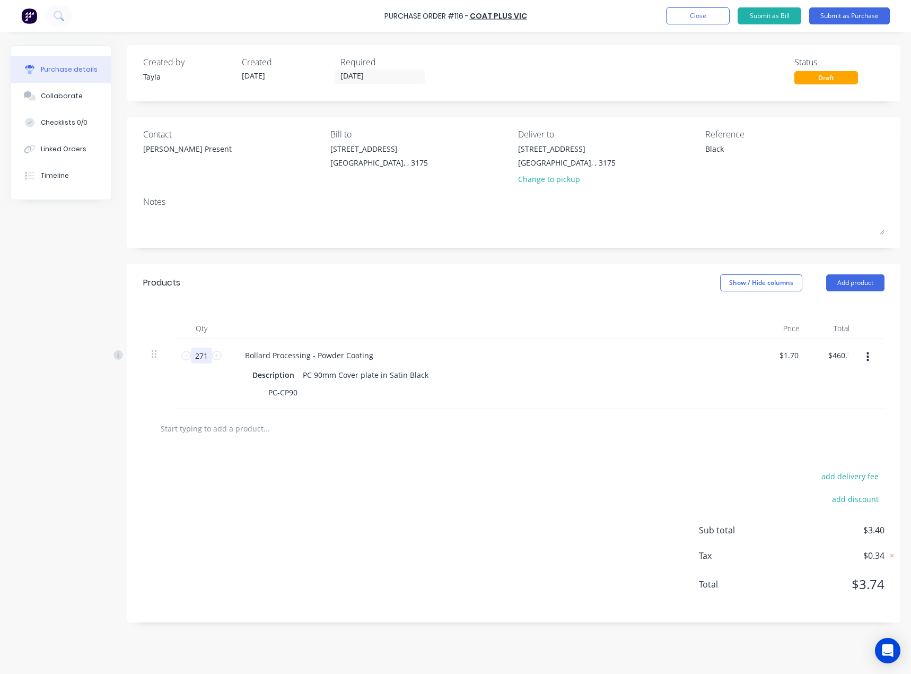
type textarea "x"
type input "271"
click at [241, 448] on div "add delivery fee add discount Sub total $460.70 Tax $46.07 Total $506.77" at bounding box center [513, 535] width 773 height 174
click at [839, 10] on button "Submit as Purchase" at bounding box center [849, 15] width 81 height 17
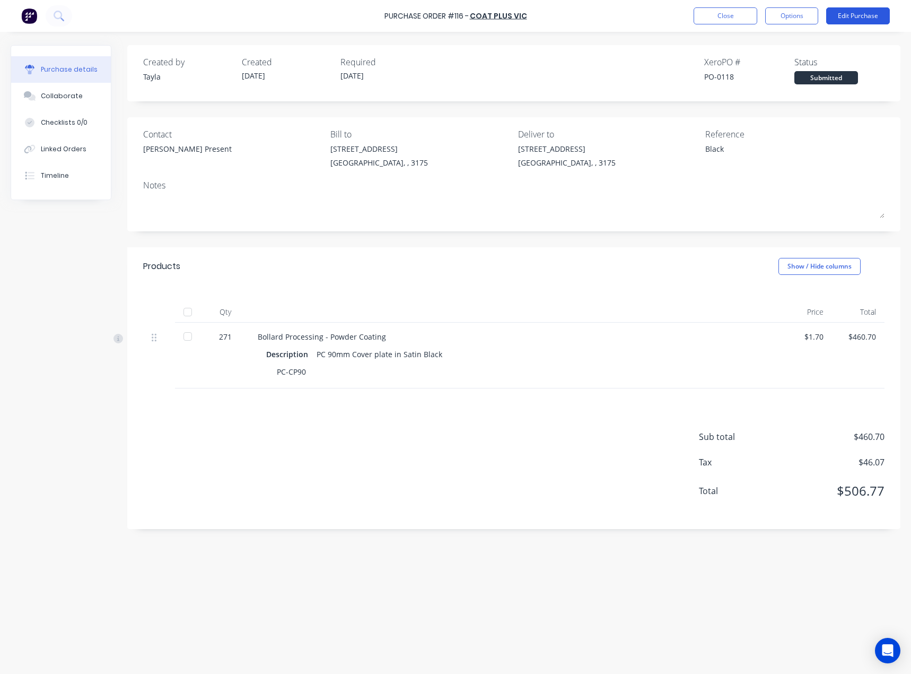
click at [864, 11] on button "Edit Purchase" at bounding box center [858, 15] width 64 height 17
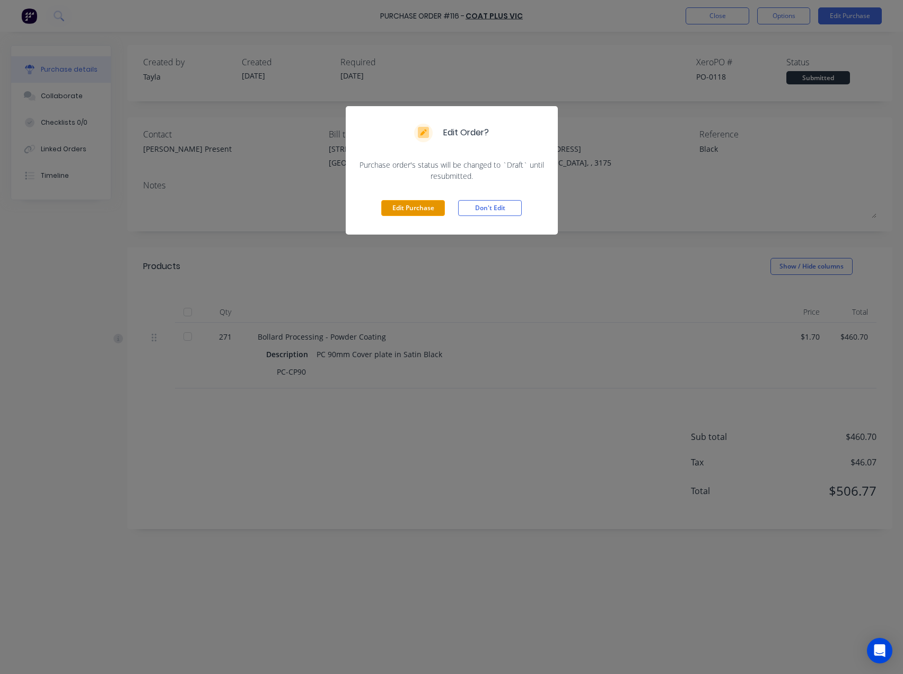
click at [425, 209] on button "Edit Purchase" at bounding box center [413, 208] width 64 height 16
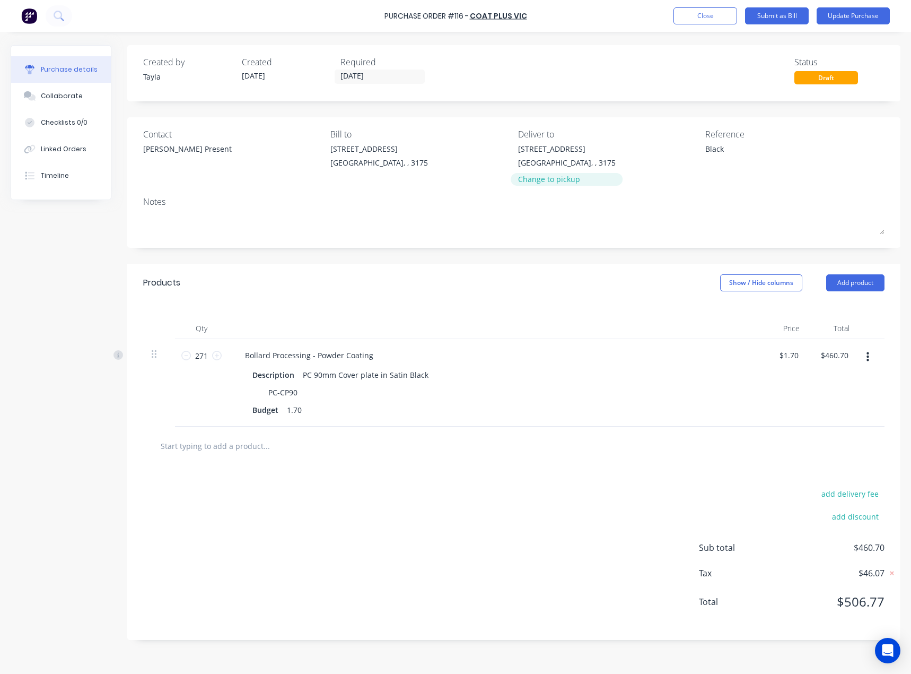
click at [542, 175] on div "Change to pickup" at bounding box center [567, 178] width 98 height 11
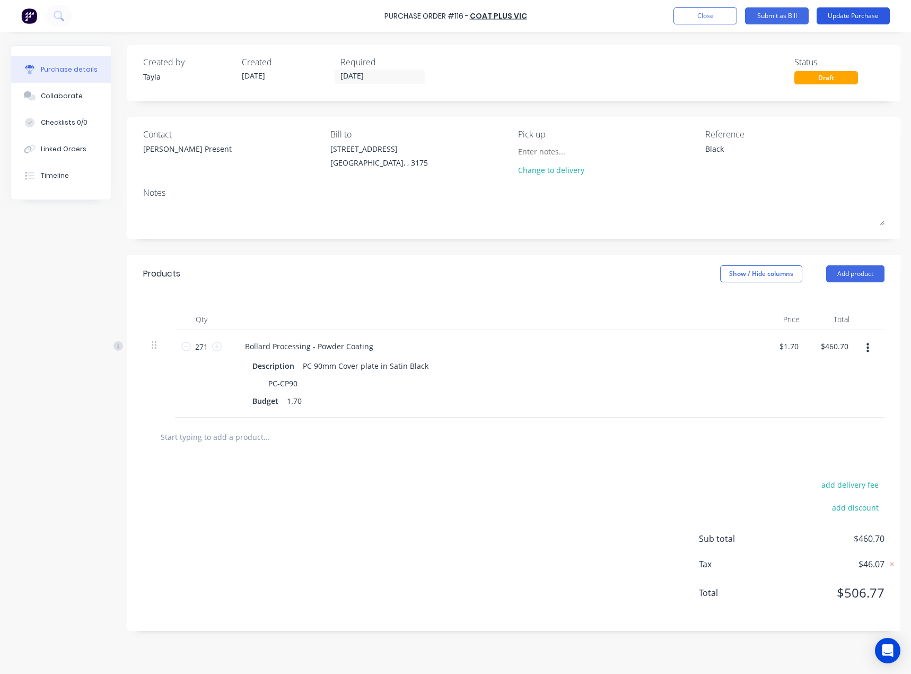
click at [849, 11] on button "Update Purchase" at bounding box center [853, 15] width 73 height 17
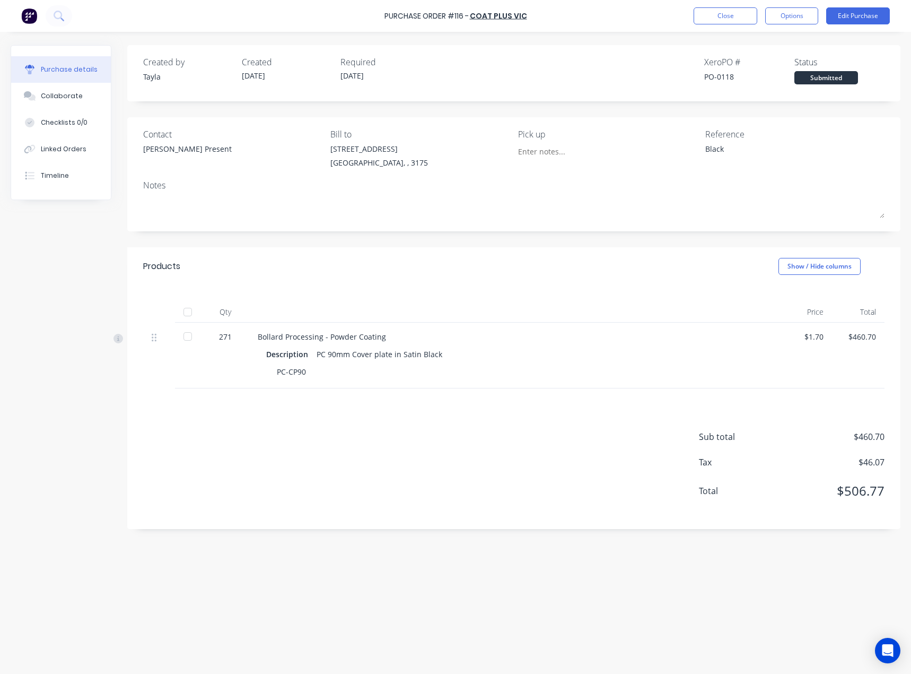
click at [783, 20] on button "Options" at bounding box center [791, 15] width 53 height 17
click at [768, 44] on div "Print / Email" at bounding box center [768, 43] width 82 height 15
click at [764, 79] on div "Without pricing" at bounding box center [768, 85] width 82 height 15
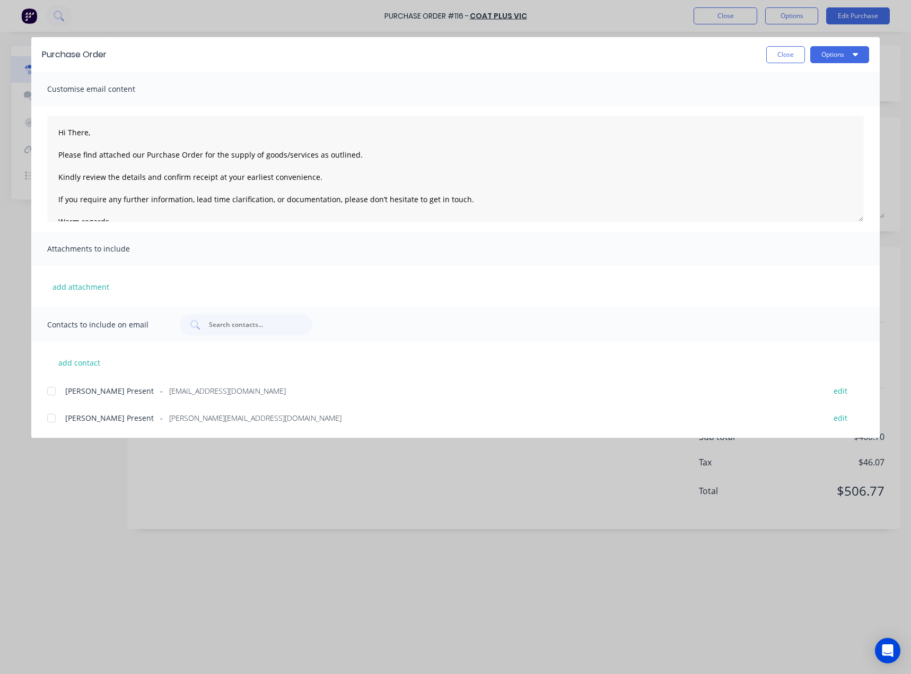
drag, startPoint x: 840, startPoint y: 57, endPoint x: 825, endPoint y: 66, distance: 17.4
click at [840, 57] on button "Options" at bounding box center [839, 54] width 59 height 17
click at [805, 80] on div "Preview" at bounding box center [819, 81] width 82 height 15
click at [76, 131] on textarea "Hi There, Please find attached our Purchase Order for the supply of goods/servi…" at bounding box center [455, 169] width 817 height 106
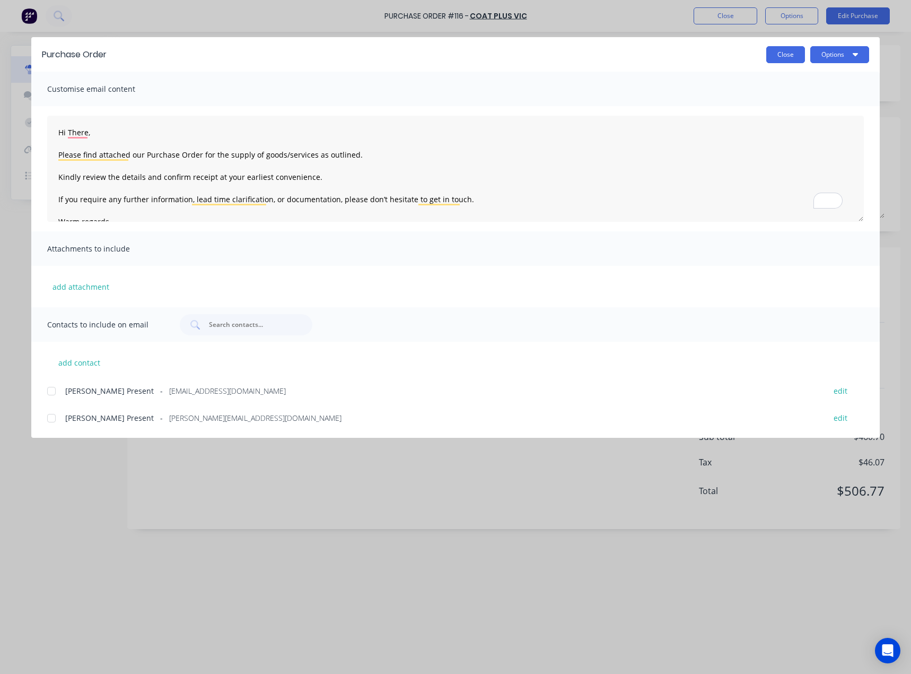
click at [777, 49] on button "Close" at bounding box center [785, 54] width 39 height 17
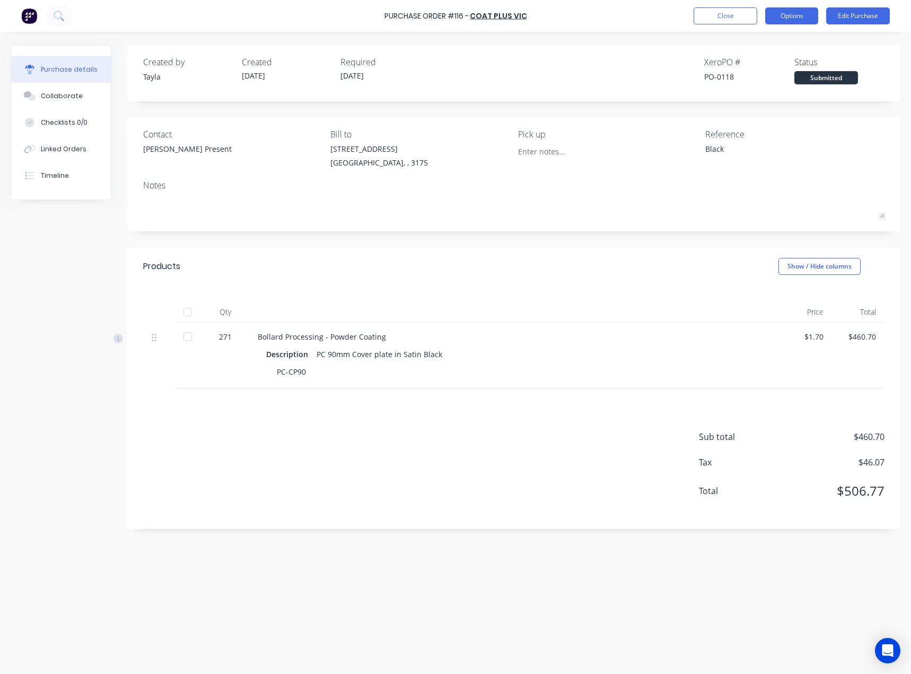
click at [789, 19] on button "Options" at bounding box center [791, 15] width 53 height 17
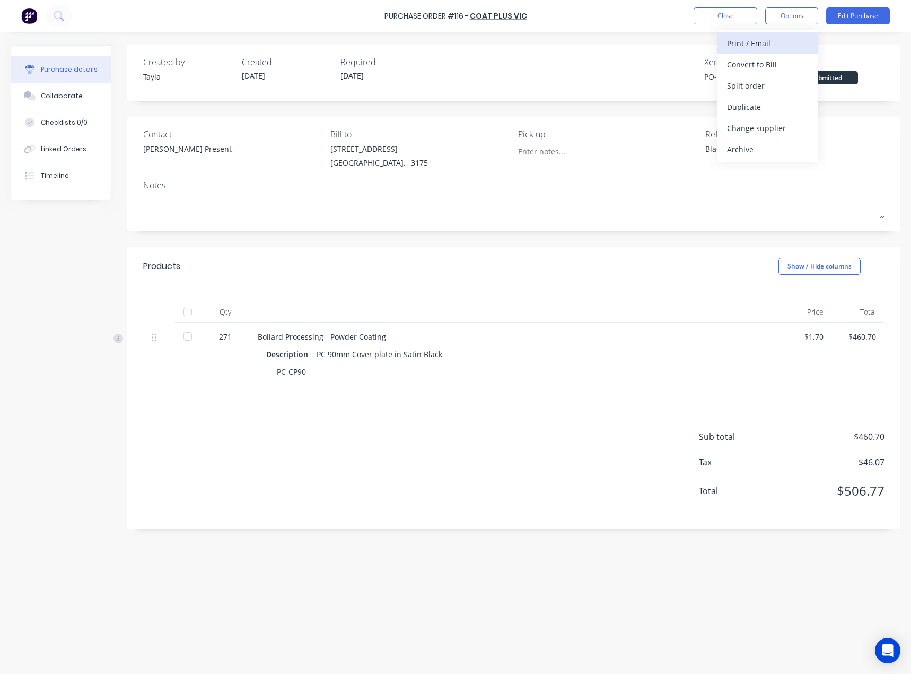
click at [777, 49] on div "Print / Email" at bounding box center [768, 43] width 82 height 15
click at [770, 62] on div "With pricing" at bounding box center [768, 64] width 82 height 15
type textarea "x"
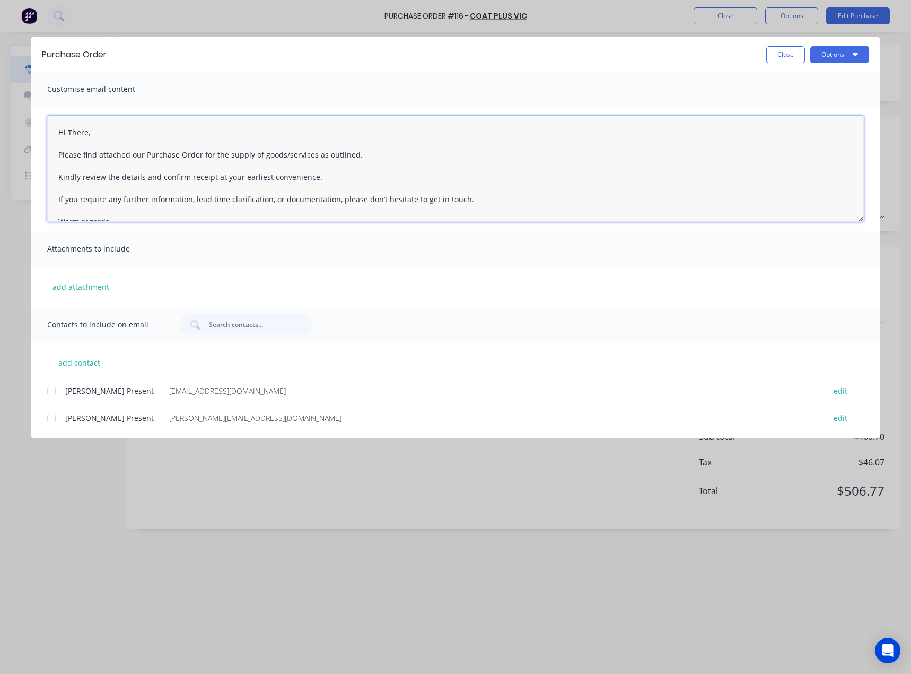
click at [78, 136] on textarea "Hi There, Please find attached our Purchase Order for the supply of goods/servi…" at bounding box center [455, 169] width 817 height 106
type textarea "Hi [PERSON_NAME], Please find attached our Purchase Order for the supply of goo…"
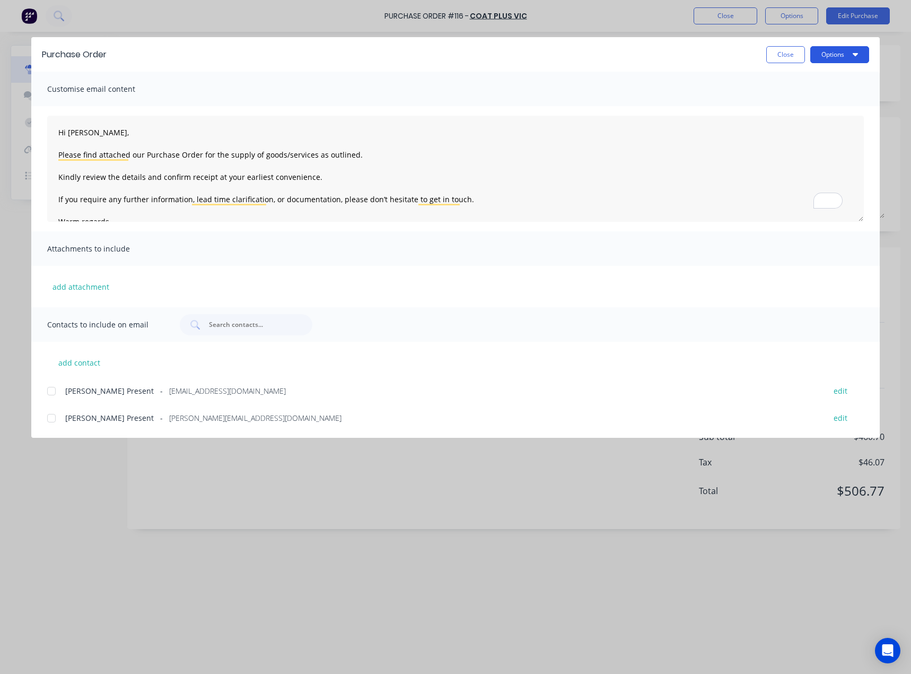
click at [842, 54] on button "Options" at bounding box center [839, 54] width 59 height 17
click at [75, 380] on div "add contact [PERSON_NAME] Present - [EMAIL_ADDRESS][DOMAIN_NAME] edit [PERSON_N…" at bounding box center [455, 383] width 849 height 83
click at [78, 384] on div "[PERSON_NAME] Present - [EMAIL_ADDRESS][DOMAIN_NAME] edit" at bounding box center [463, 390] width 833 height 14
click at [839, 49] on button "Options" at bounding box center [839, 54] width 59 height 17
click at [814, 122] on div "Email" at bounding box center [819, 123] width 82 height 15
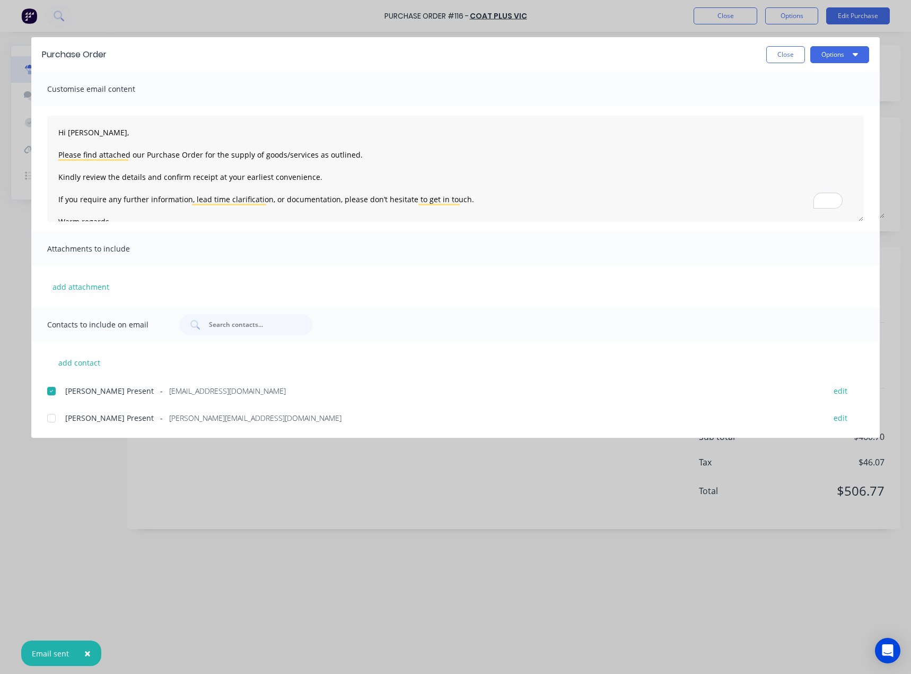
click at [788, 59] on button "Close" at bounding box center [785, 54] width 39 height 17
type textarea "x"
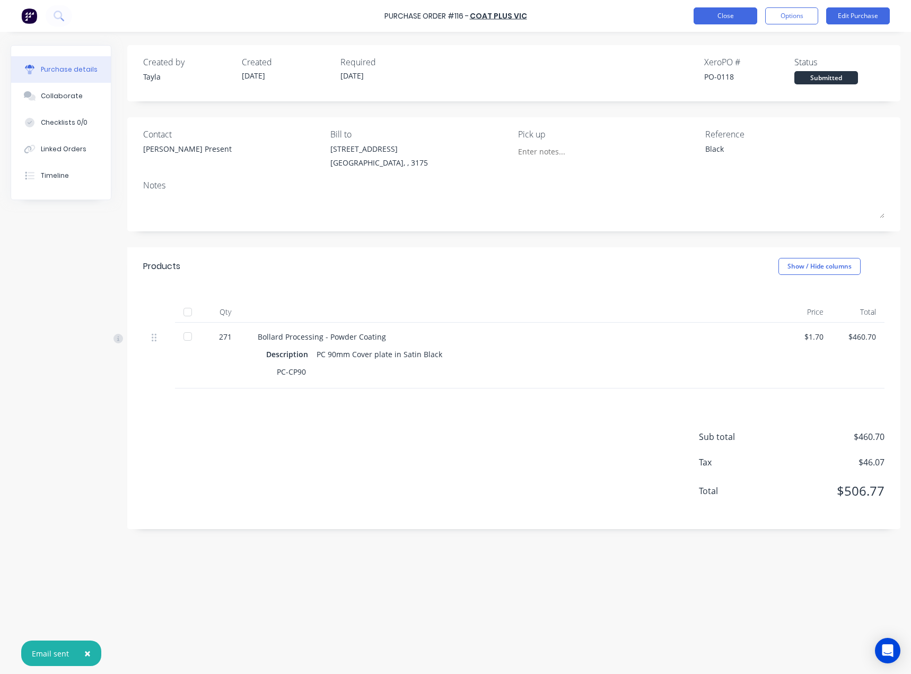
click at [719, 14] on button "Close" at bounding box center [726, 15] width 64 height 17
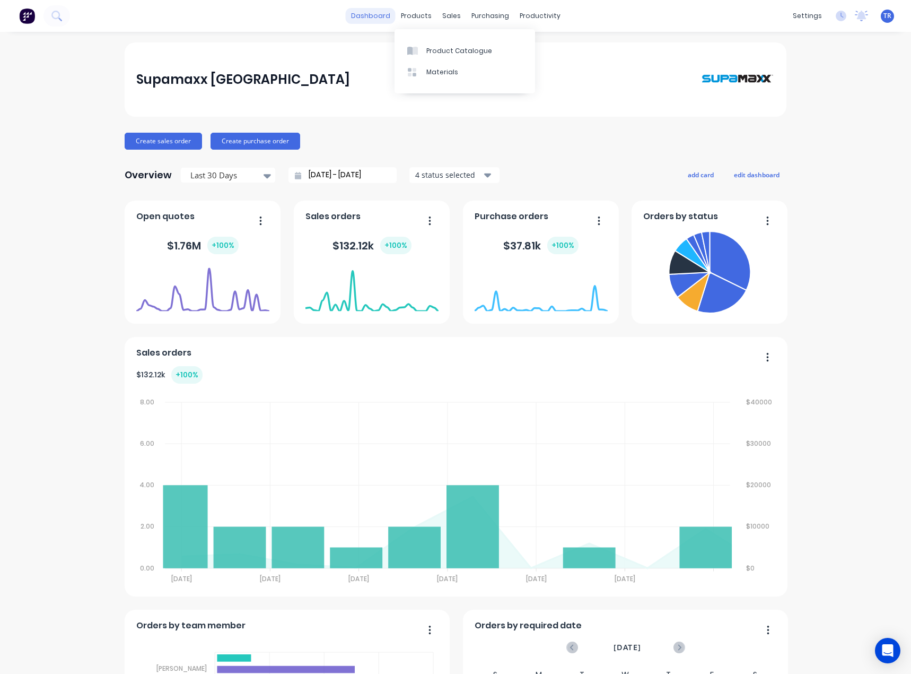
click at [373, 21] on link "dashboard" at bounding box center [371, 16] width 50 height 16
